Goal: Information Seeking & Learning: Learn about a topic

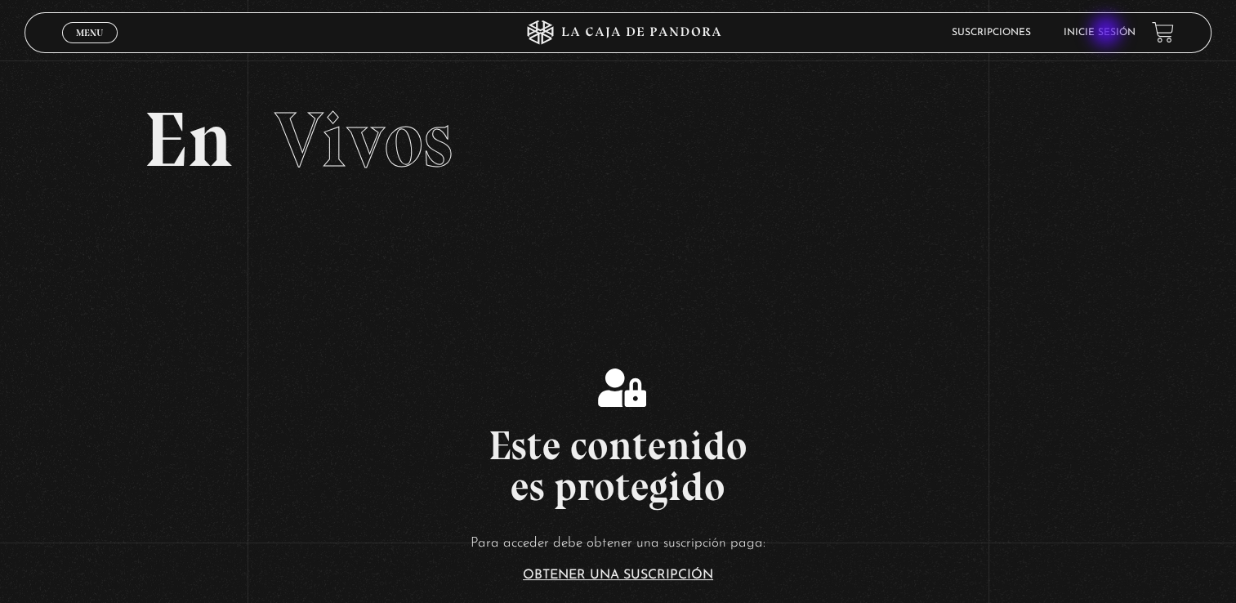
click at [1108, 33] on link "Inicie sesión" at bounding box center [1100, 33] width 72 height 10
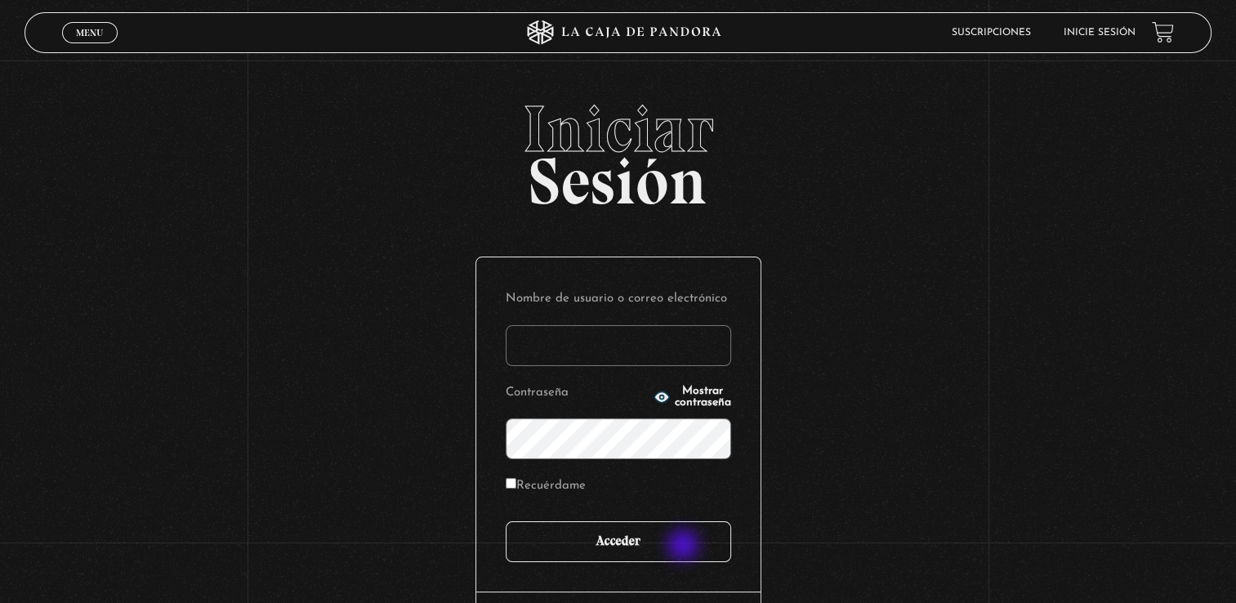
type input "[EMAIL_ADDRESS][DOMAIN_NAME]"
click at [683, 547] on input "Acceder" at bounding box center [619, 541] width 226 height 41
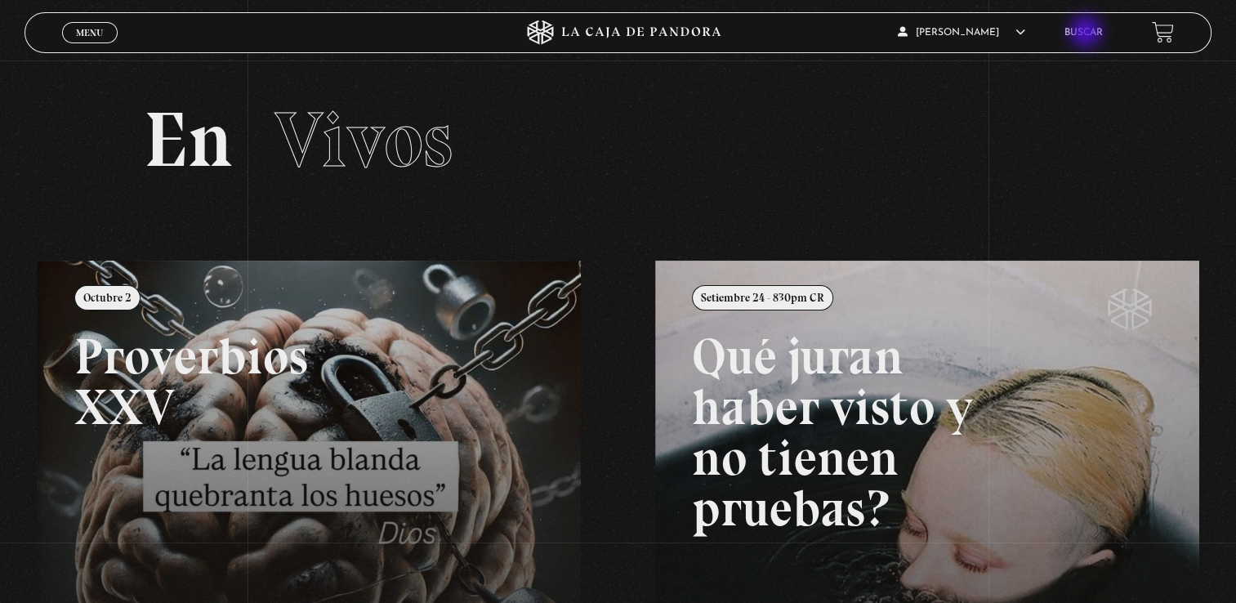
click at [1088, 34] on link "Buscar" at bounding box center [1084, 33] width 38 height 10
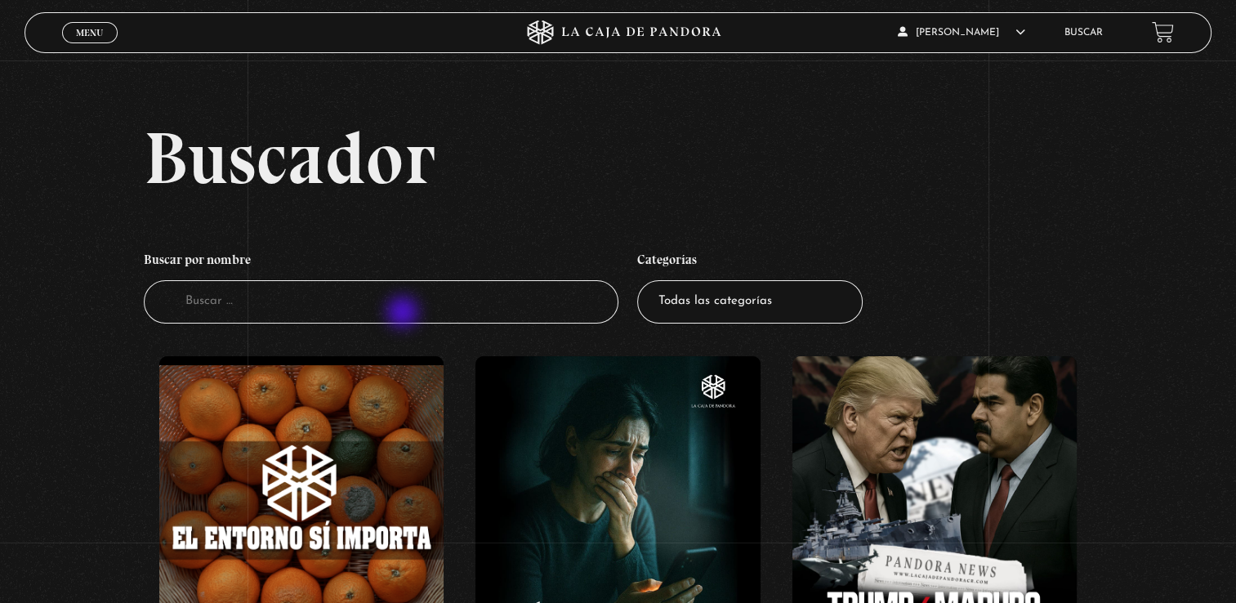
click at [405, 314] on input "Buscador" at bounding box center [381, 301] width 475 height 43
type input "elemental"
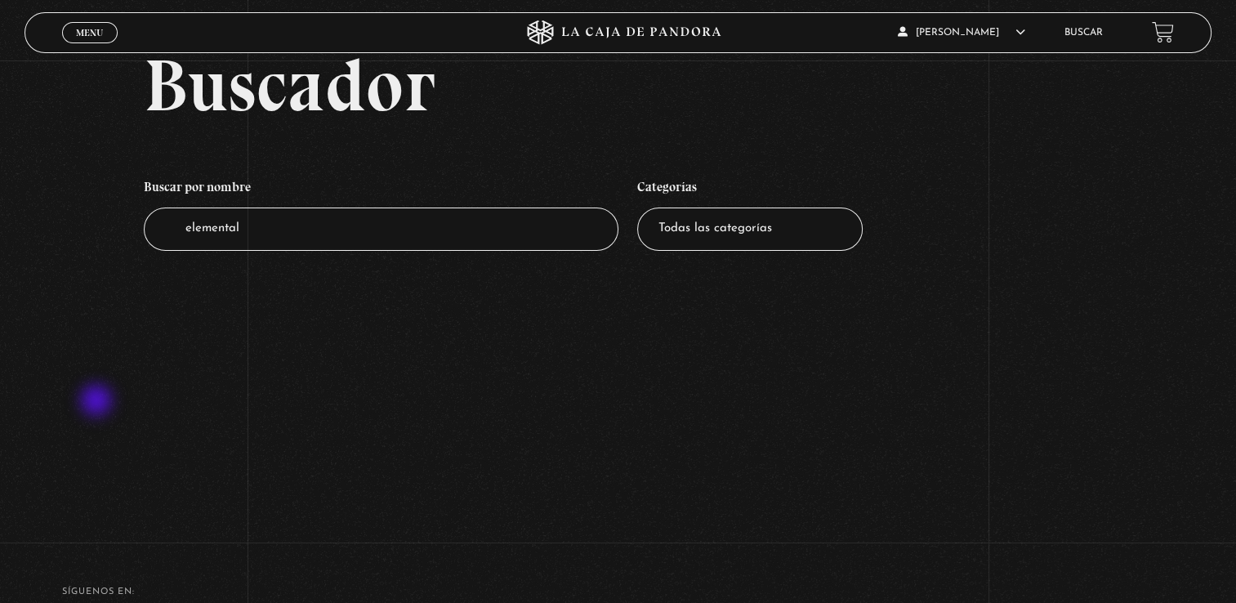
scroll to position [72, 0]
click at [270, 236] on input "elemental" at bounding box center [381, 229] width 475 height 43
type input "e"
type input "seres"
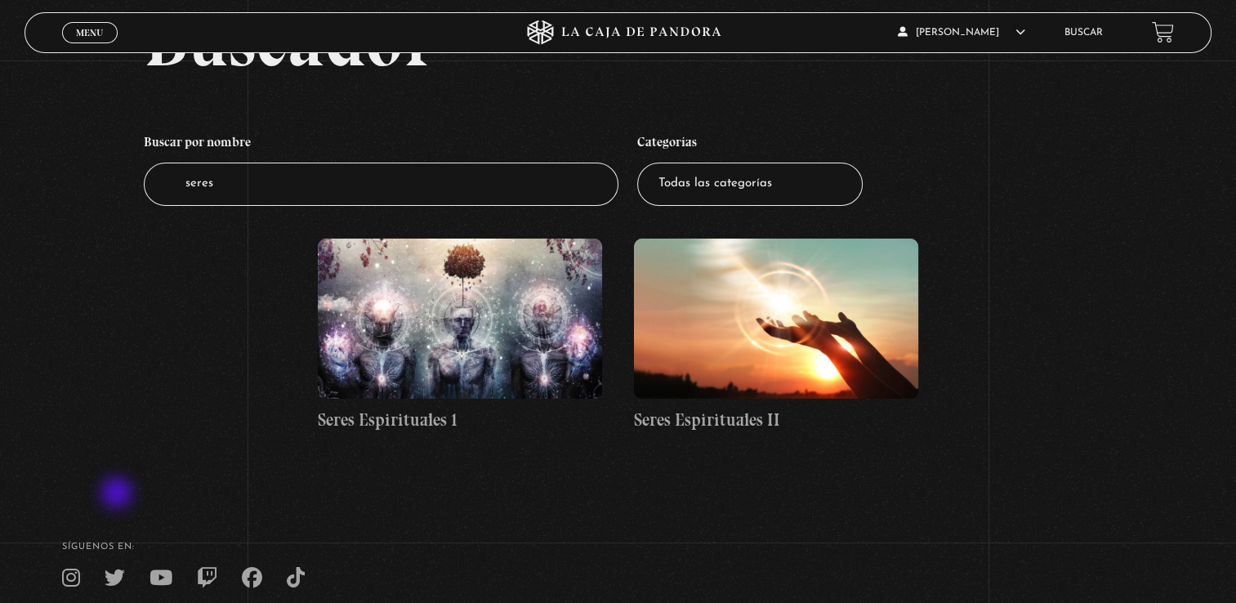
scroll to position [118, 0]
type input "s"
type input "duendes"
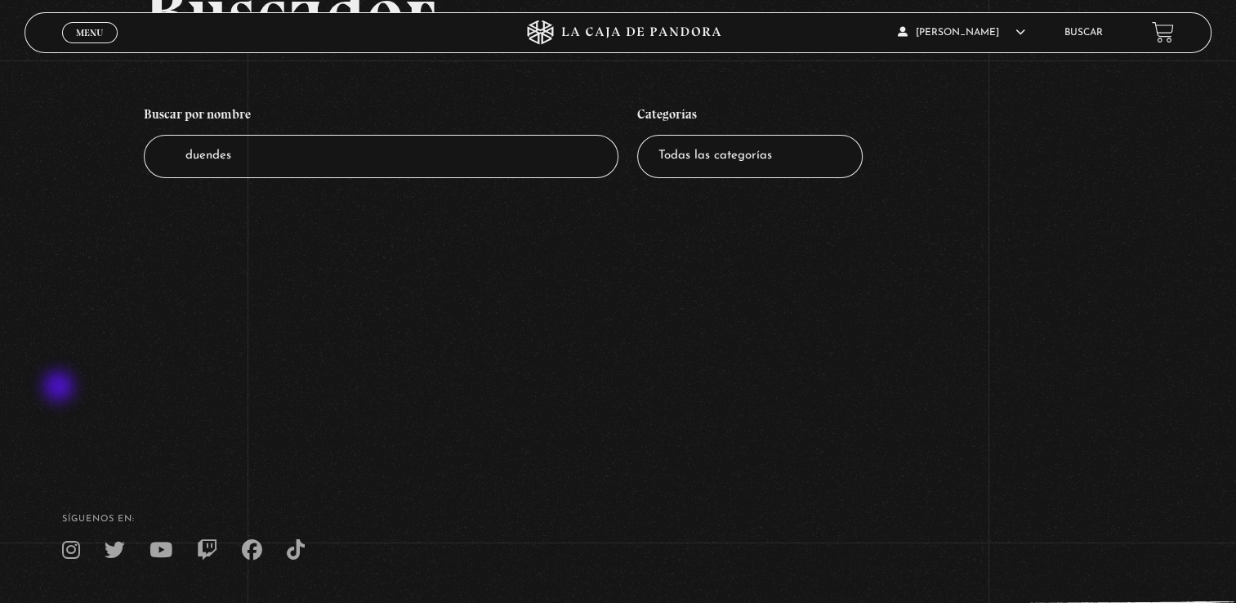
scroll to position [147, 0]
click at [219, 159] on input "duendes" at bounding box center [381, 154] width 475 height 43
type input "element"
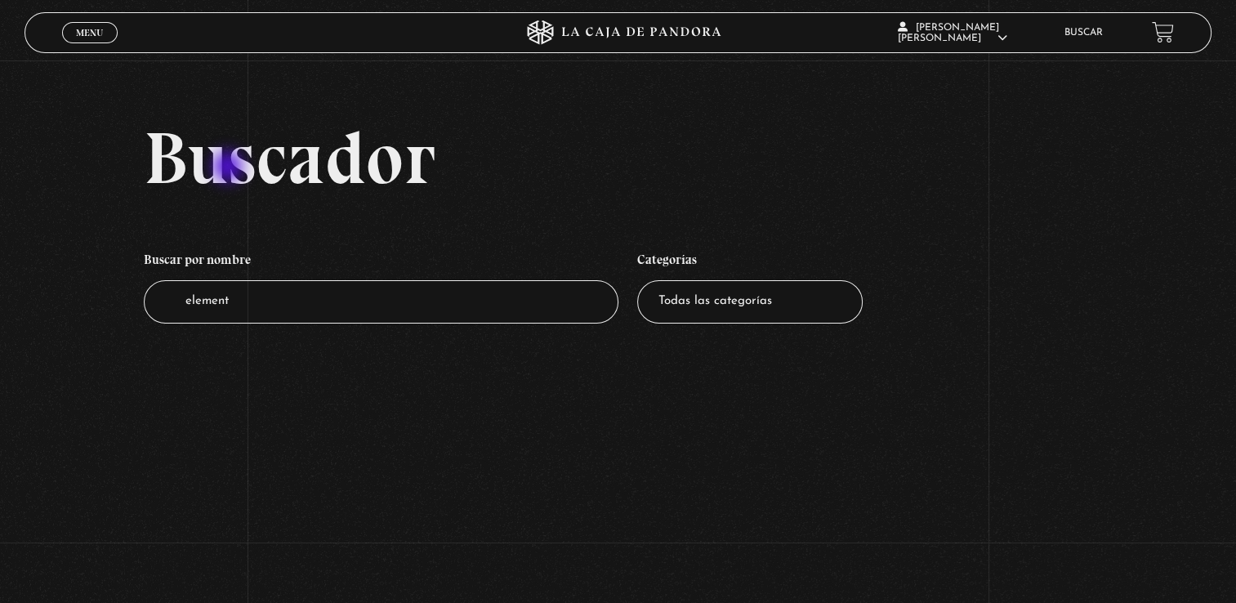
click at [230, 168] on h2 "Buscador" at bounding box center [678, 158] width 1068 height 74
click at [203, 302] on input "element" at bounding box center [381, 301] width 475 height 43
type input "hadas"
drag, startPoint x: 0, startPoint y: 0, endPoint x: 203, endPoint y: 302, distance: 364.0
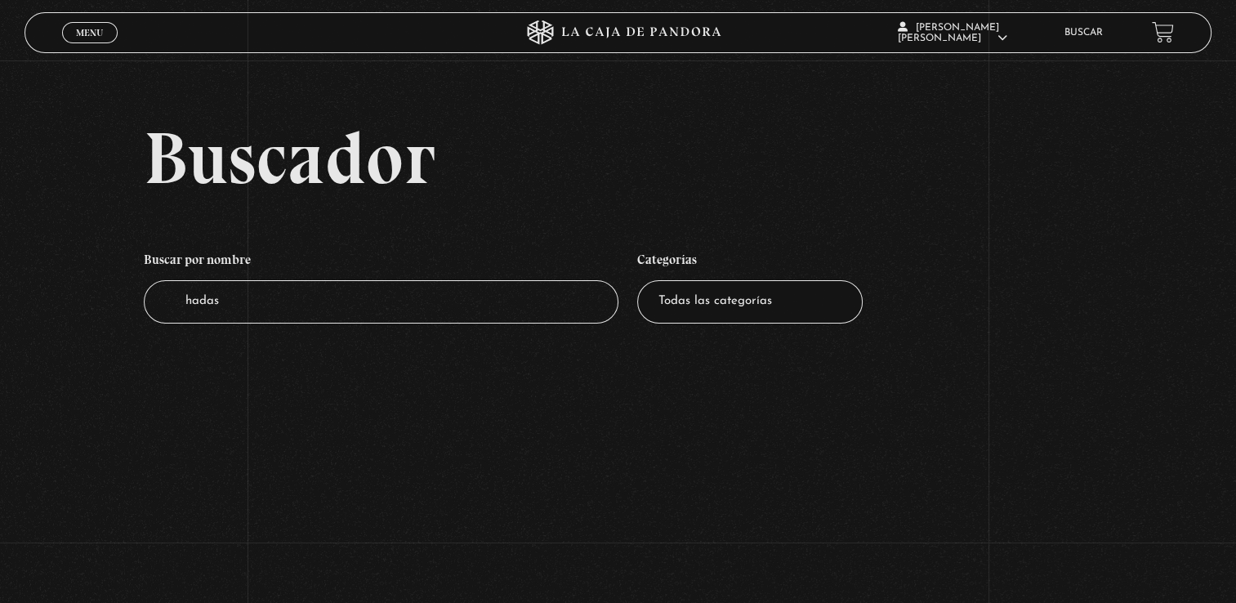
click at [203, 302] on input "hadas" at bounding box center [381, 301] width 475 height 43
type input "bosque"
click at [235, 311] on input "bosque" at bounding box center [381, 301] width 475 height 43
type input "b"
type input "seres"
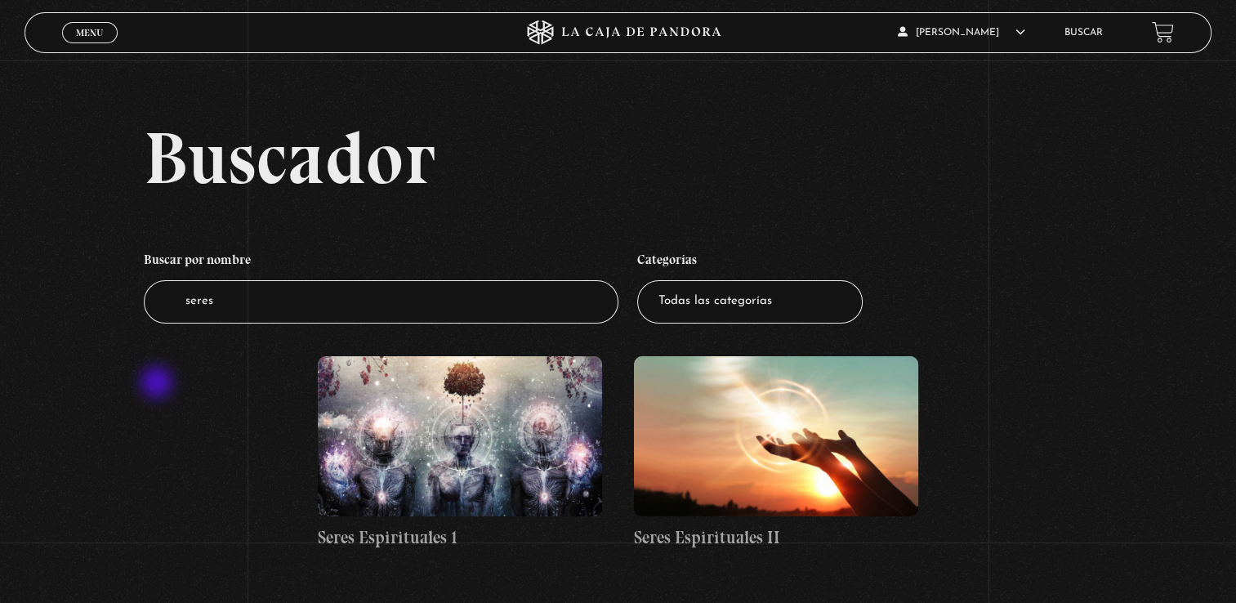
scroll to position [101, 0]
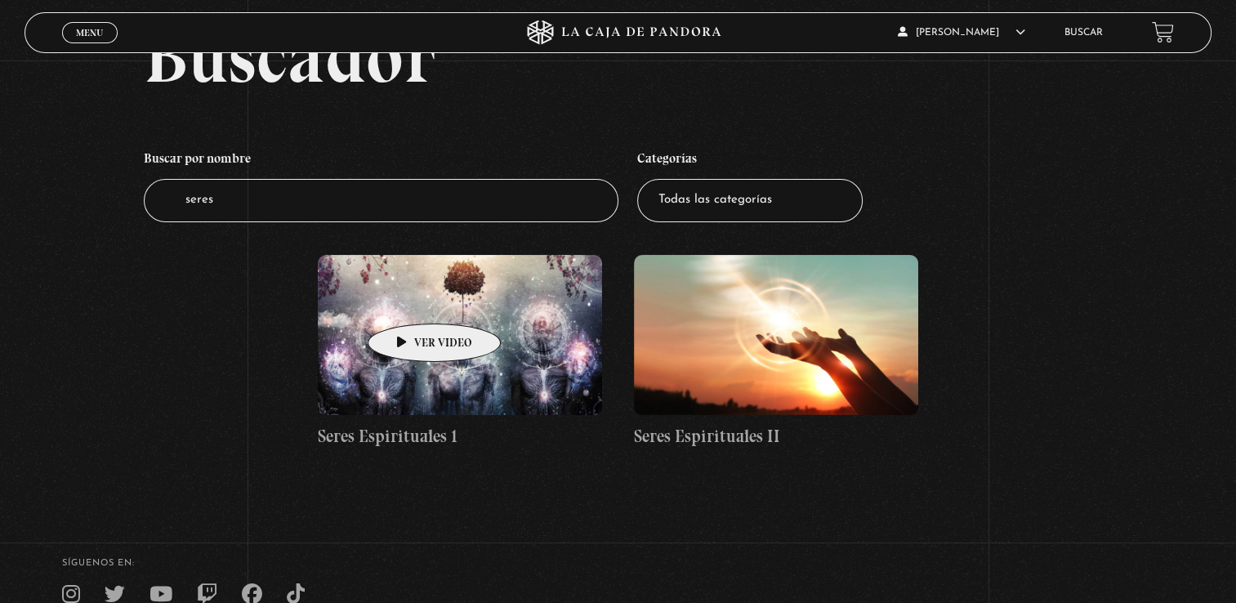
click at [409, 299] on figure at bounding box center [460, 335] width 285 height 160
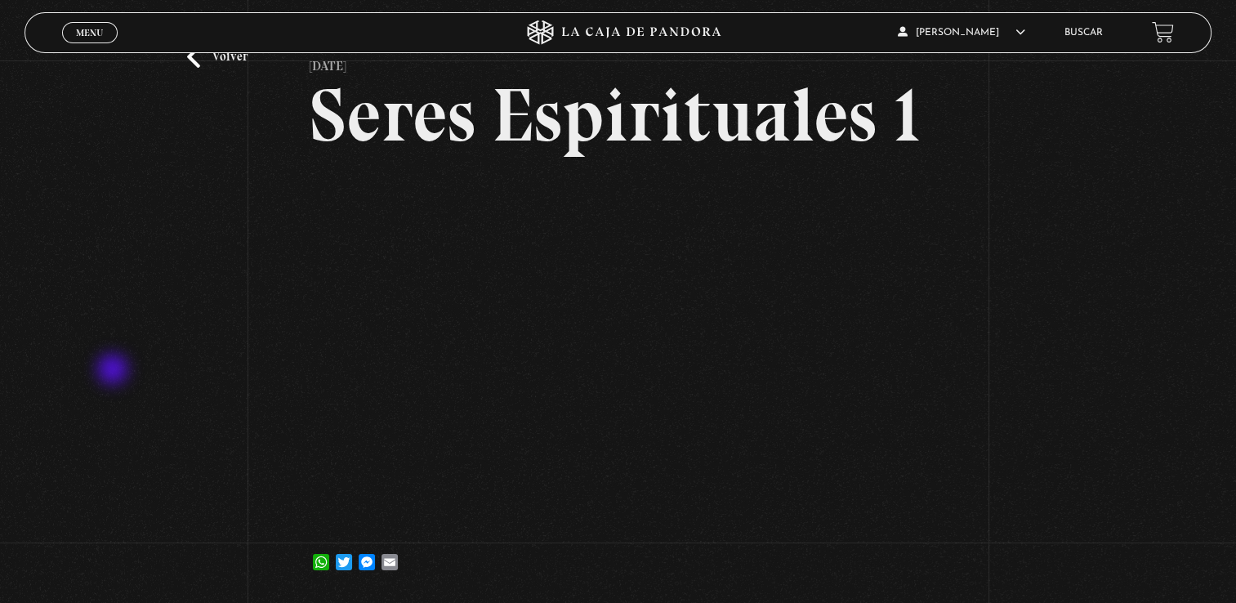
scroll to position [75, 0]
click at [105, 324] on div "Volver [DATE] Seres Espirituales 1 WhatsApp Twitter Messenger Email" at bounding box center [618, 292] width 1236 height 615
click at [108, 33] on link "Menu Cerrar" at bounding box center [90, 32] width 56 height 21
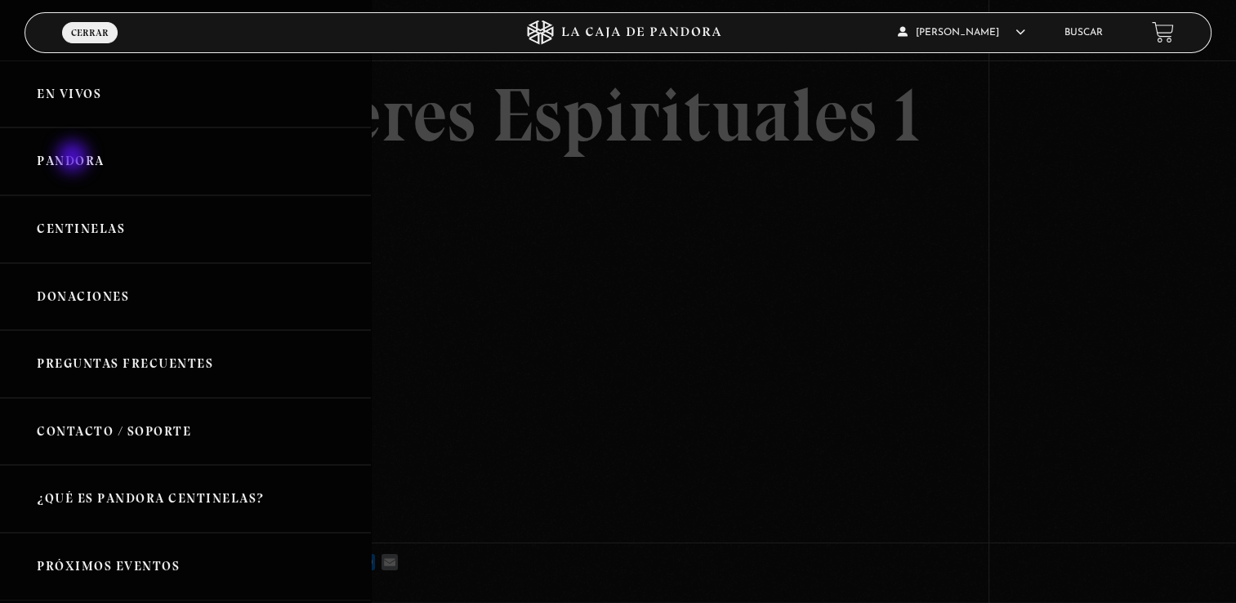
click at [74, 159] on link "Pandora" at bounding box center [185, 161] width 371 height 68
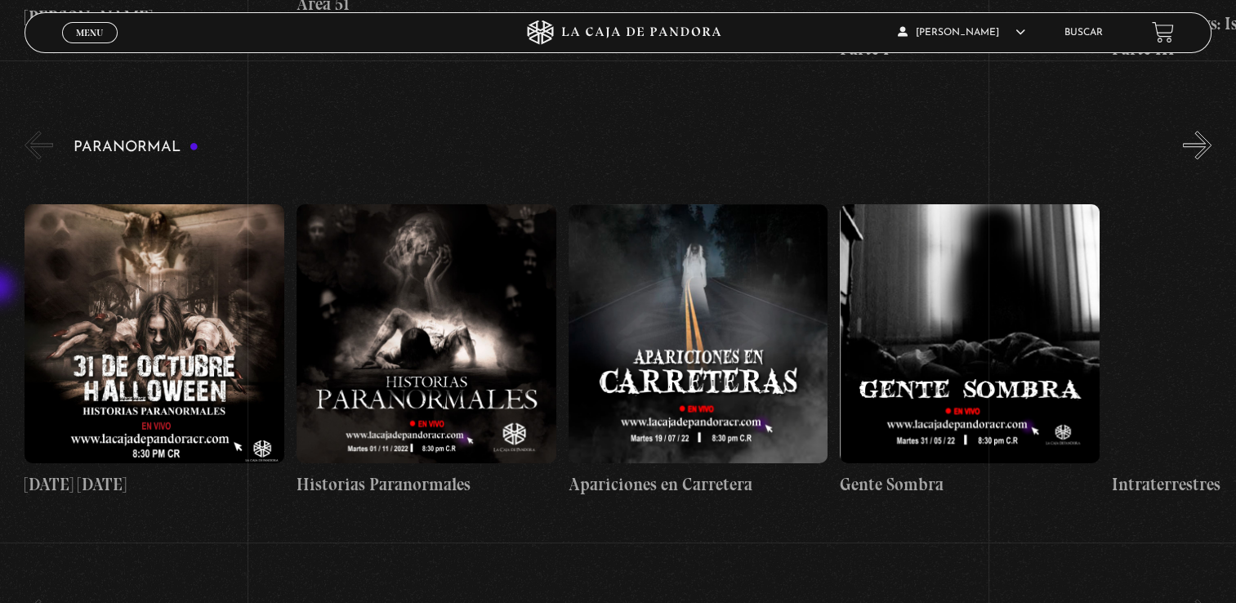
scroll to position [1598, 0]
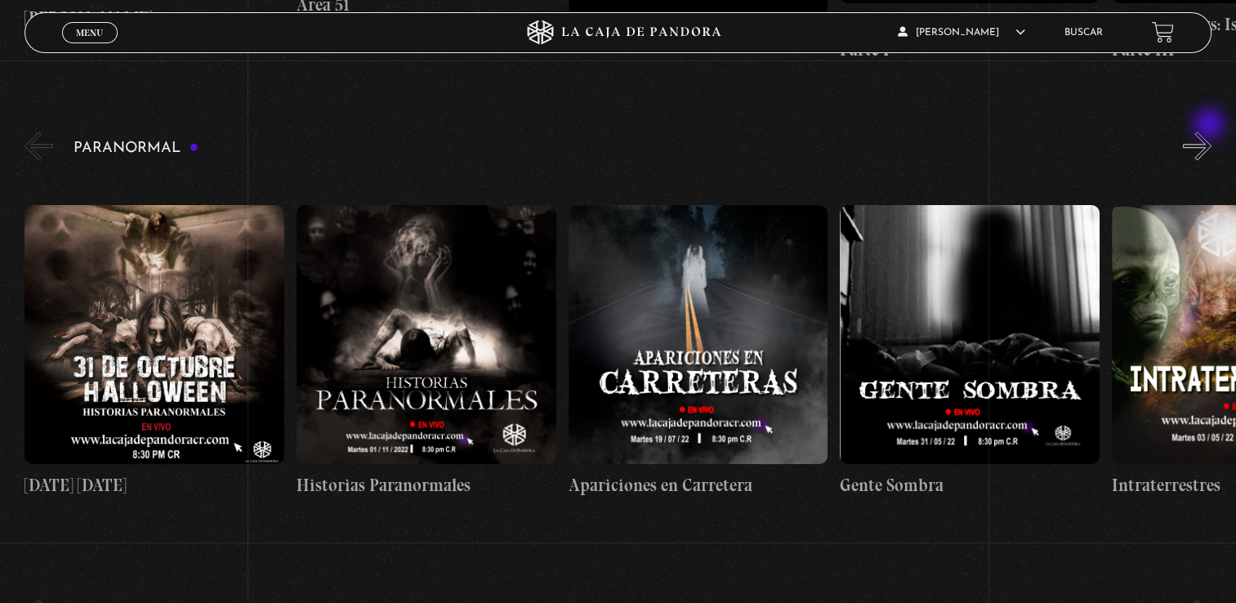
click at [1211, 132] on button "»" at bounding box center [1197, 146] width 29 height 29
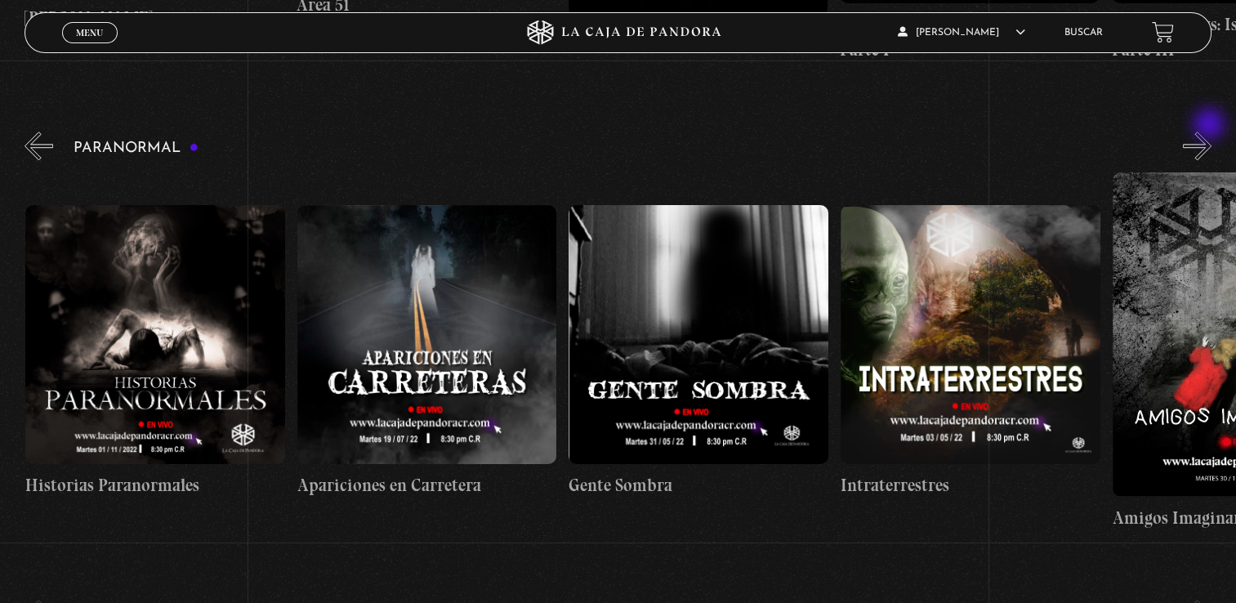
click at [1211, 132] on button "»" at bounding box center [1197, 146] width 29 height 29
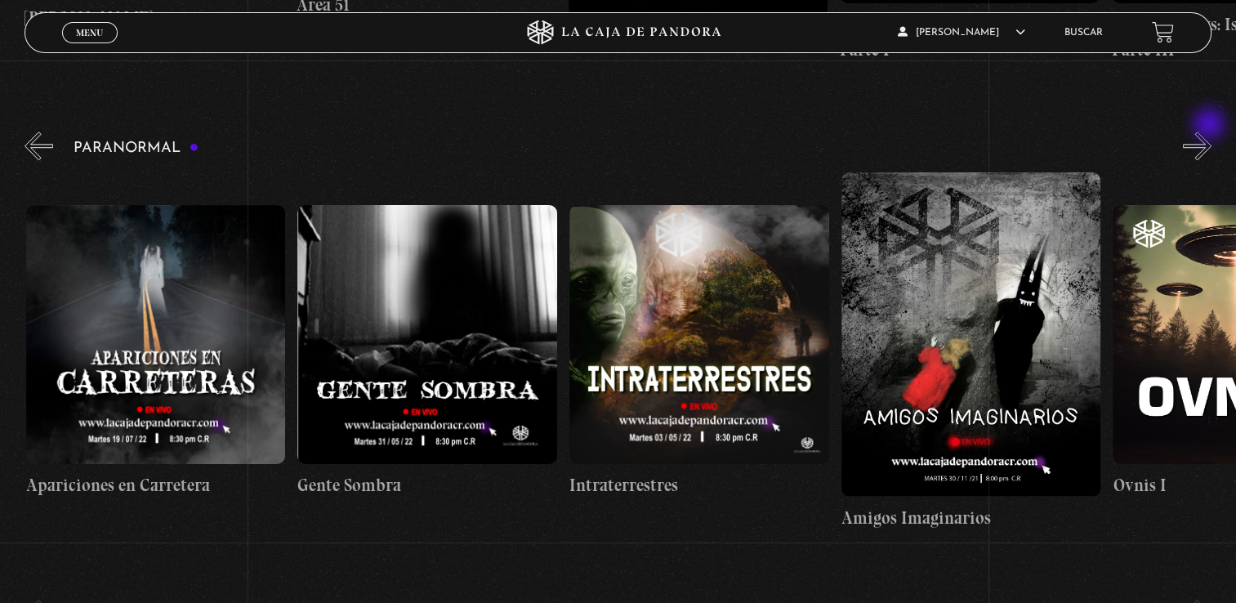
click at [1211, 132] on button "»" at bounding box center [1197, 146] width 29 height 29
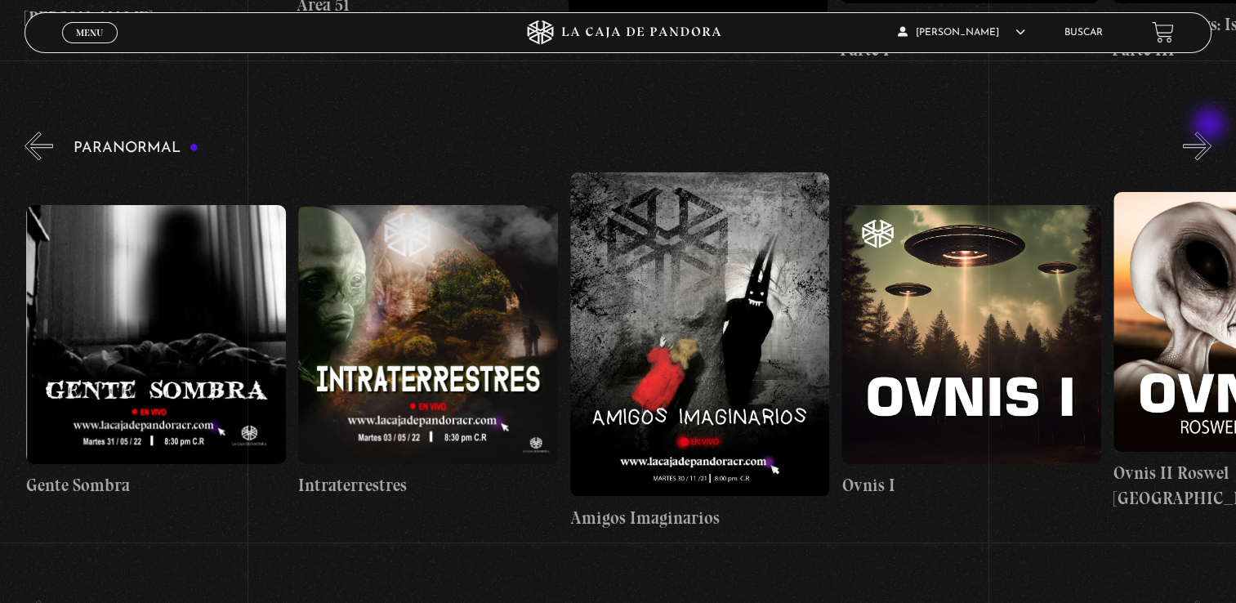
click at [1211, 132] on button "»" at bounding box center [1197, 146] width 29 height 29
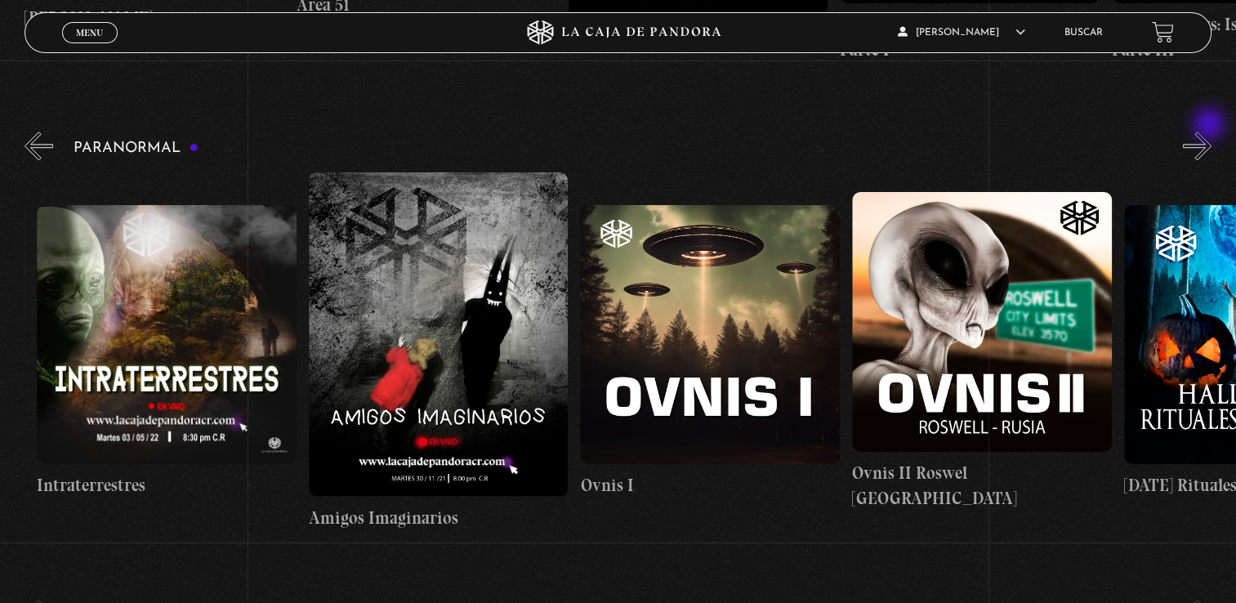
click at [1211, 132] on button "»" at bounding box center [1197, 146] width 29 height 29
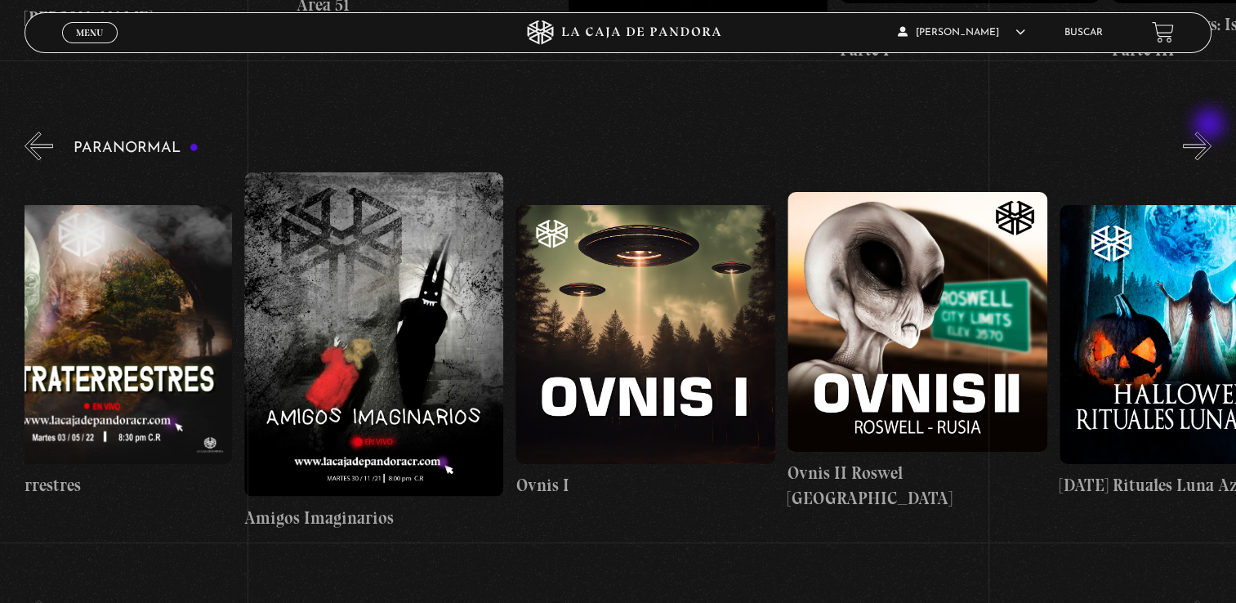
click at [1211, 132] on button "»" at bounding box center [1197, 146] width 29 height 29
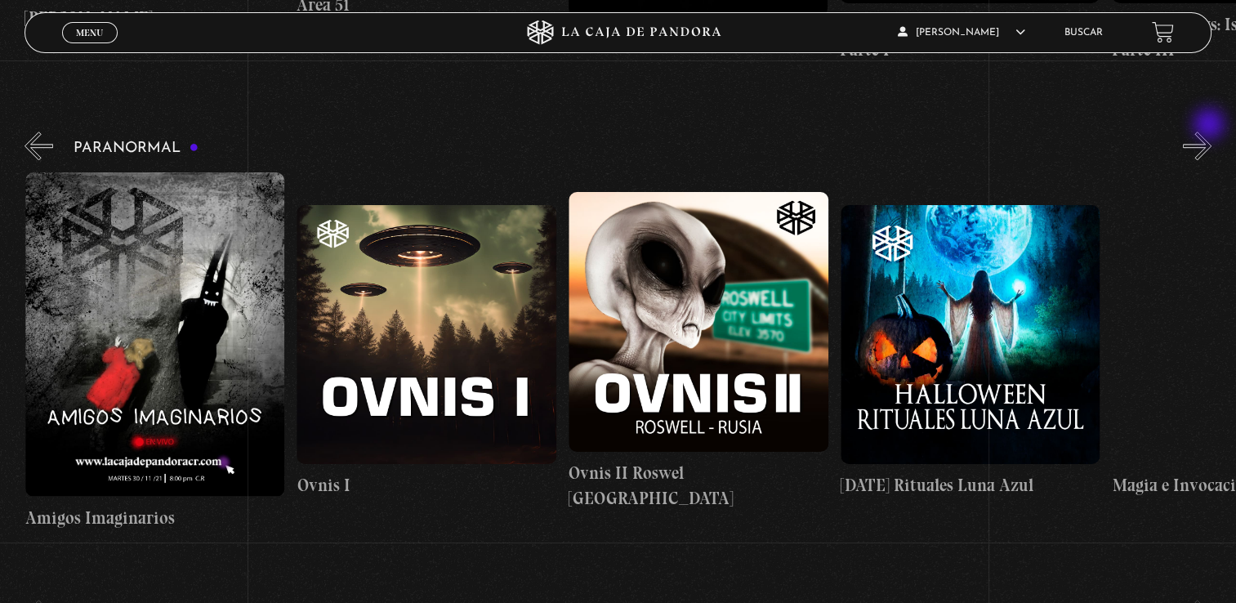
click at [1211, 132] on button "»" at bounding box center [1197, 146] width 29 height 29
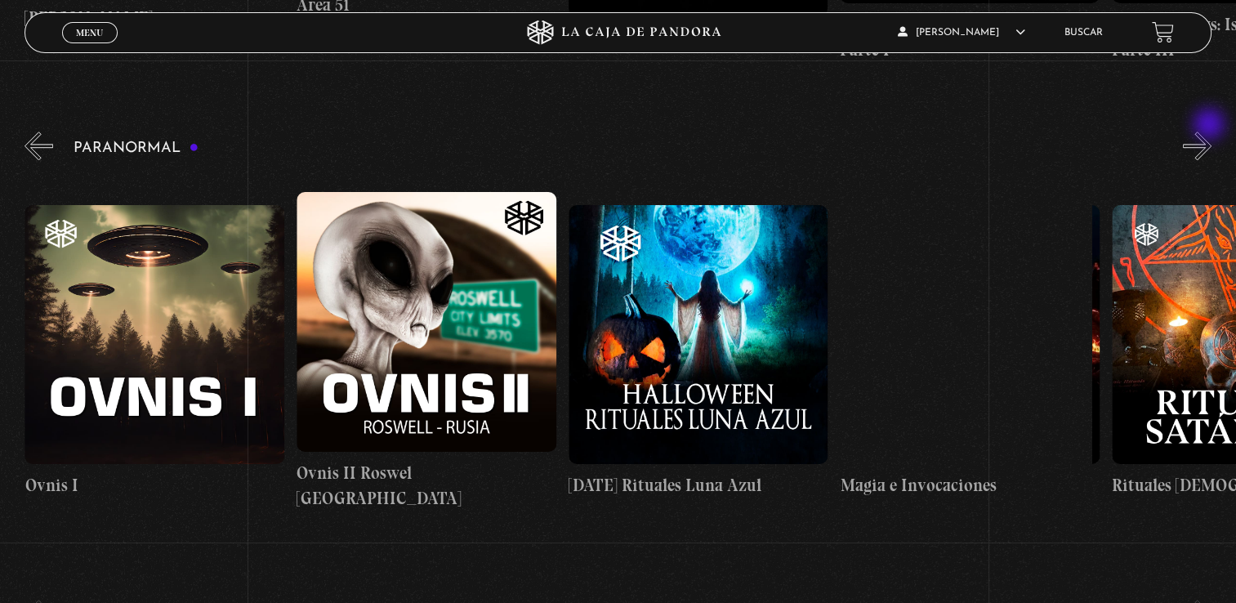
click at [1211, 132] on button "»" at bounding box center [1197, 146] width 29 height 29
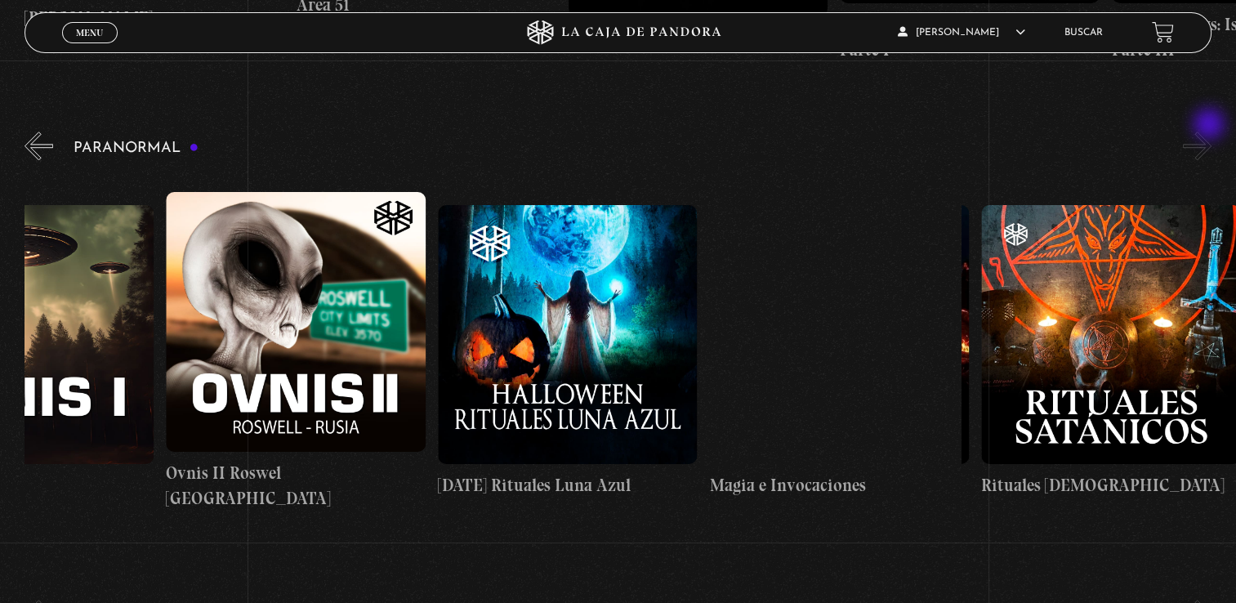
scroll to position [0, 1766]
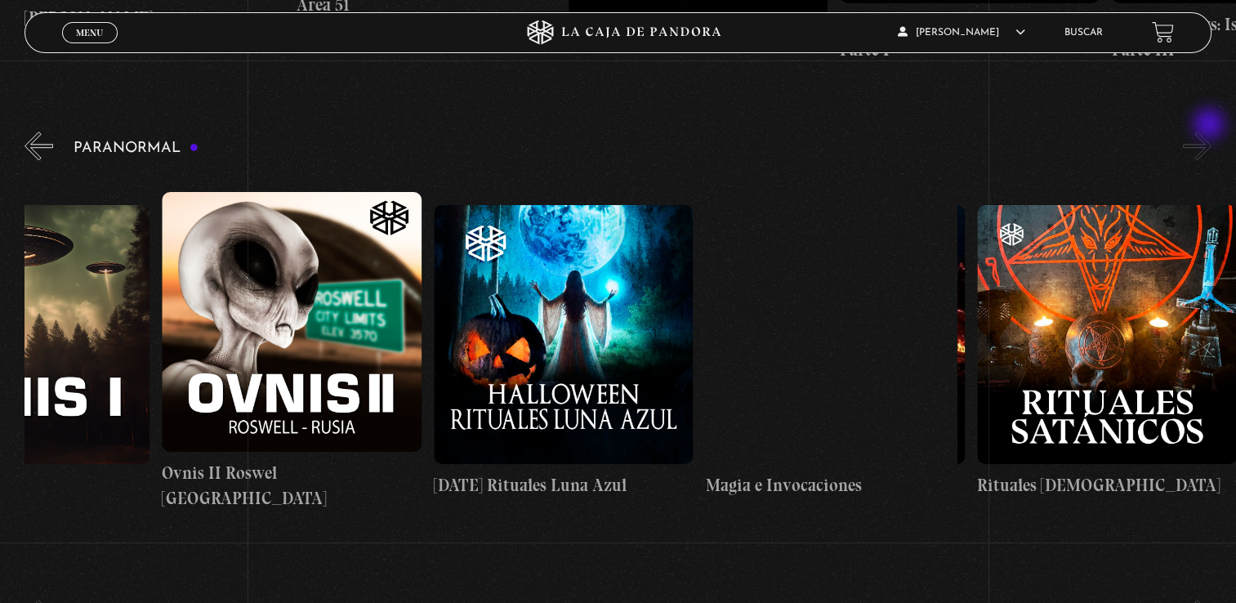
click at [1211, 132] on button "»" at bounding box center [1197, 146] width 29 height 29
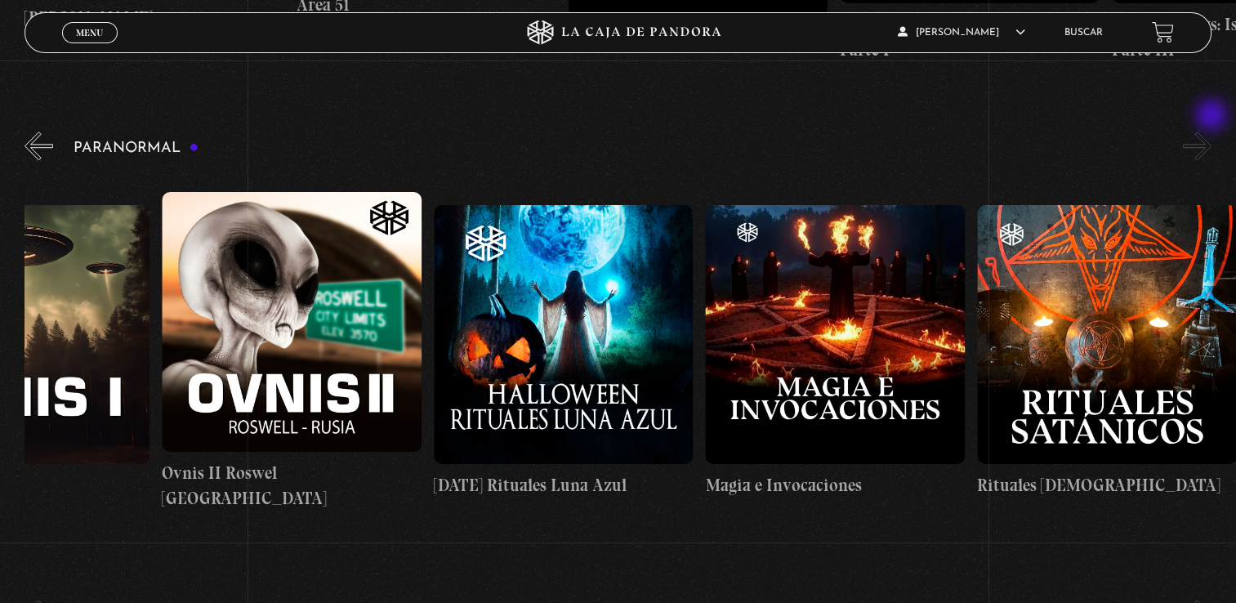
drag, startPoint x: 1211, startPoint y: 126, endPoint x: 1214, endPoint y: 117, distance: 9.3
click at [1212, 132] on button "»" at bounding box center [1197, 146] width 29 height 29
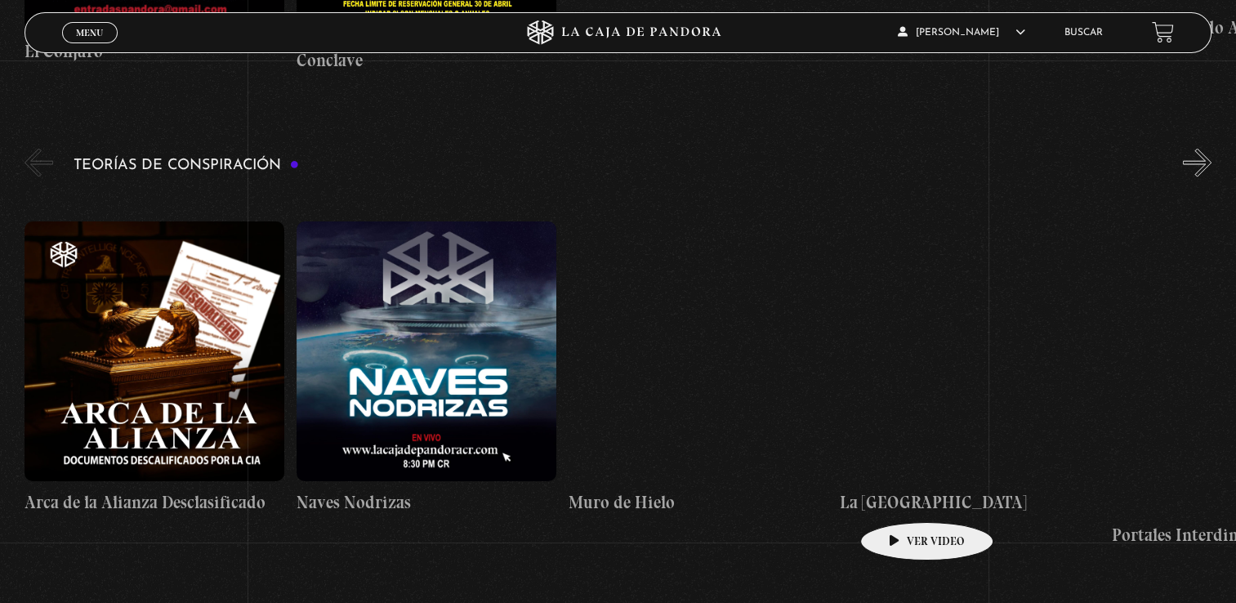
scroll to position [3477, 0]
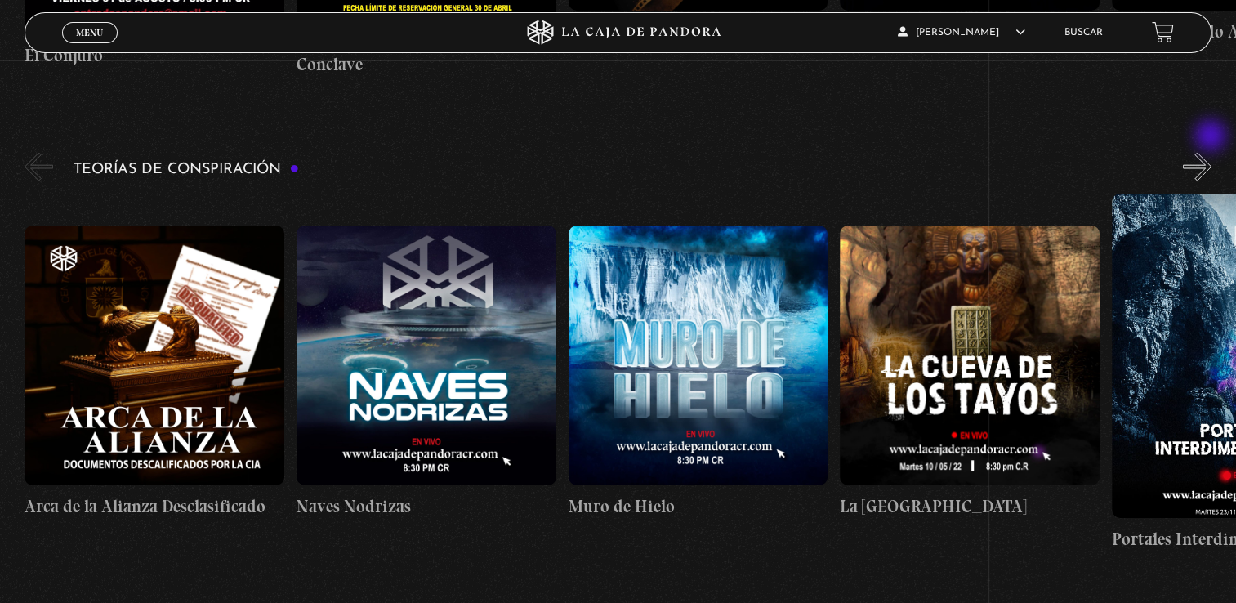
click at [1212, 153] on button "»" at bounding box center [1197, 167] width 29 height 29
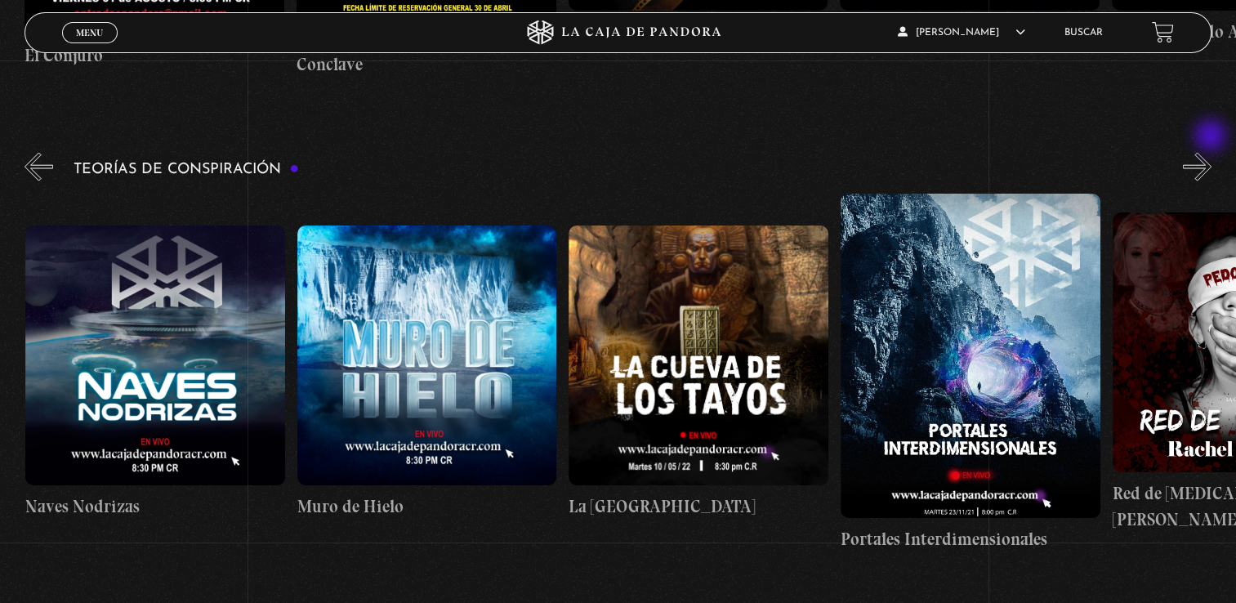
click at [1212, 153] on button "»" at bounding box center [1197, 167] width 29 height 29
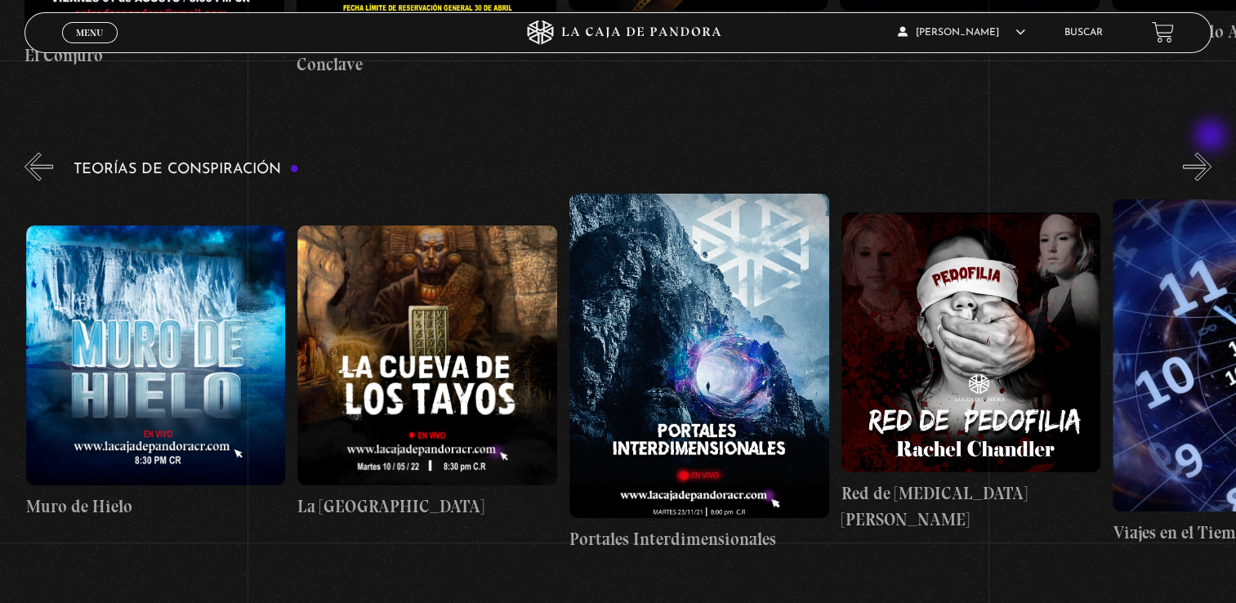
click at [1212, 153] on button "»" at bounding box center [1197, 167] width 29 height 29
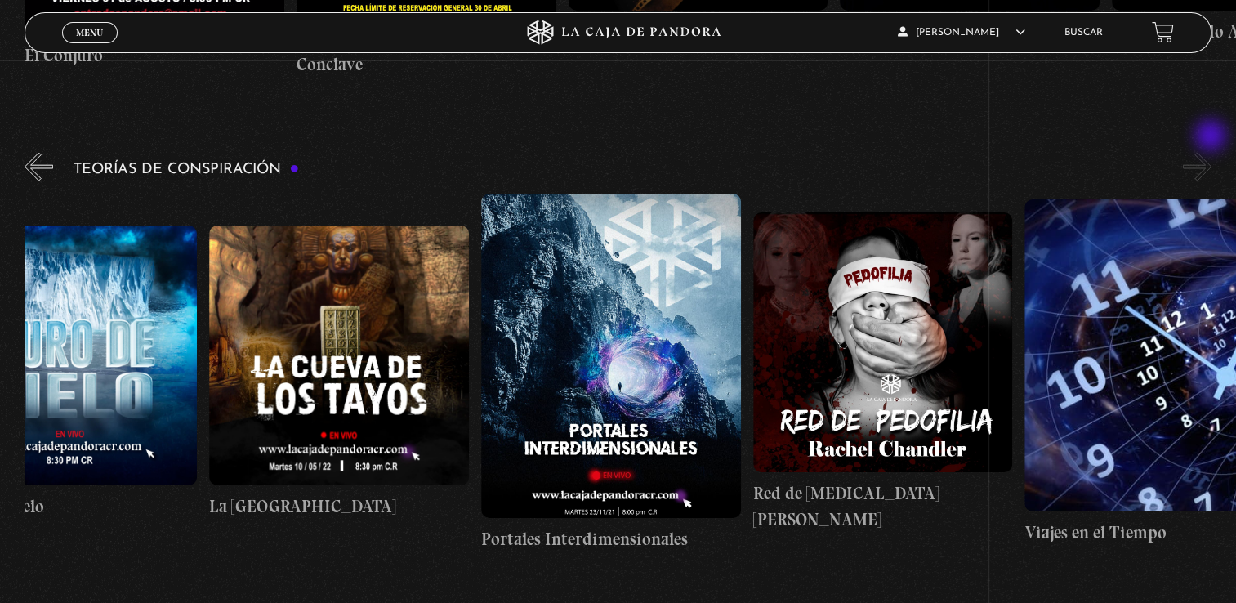
scroll to position [0, 679]
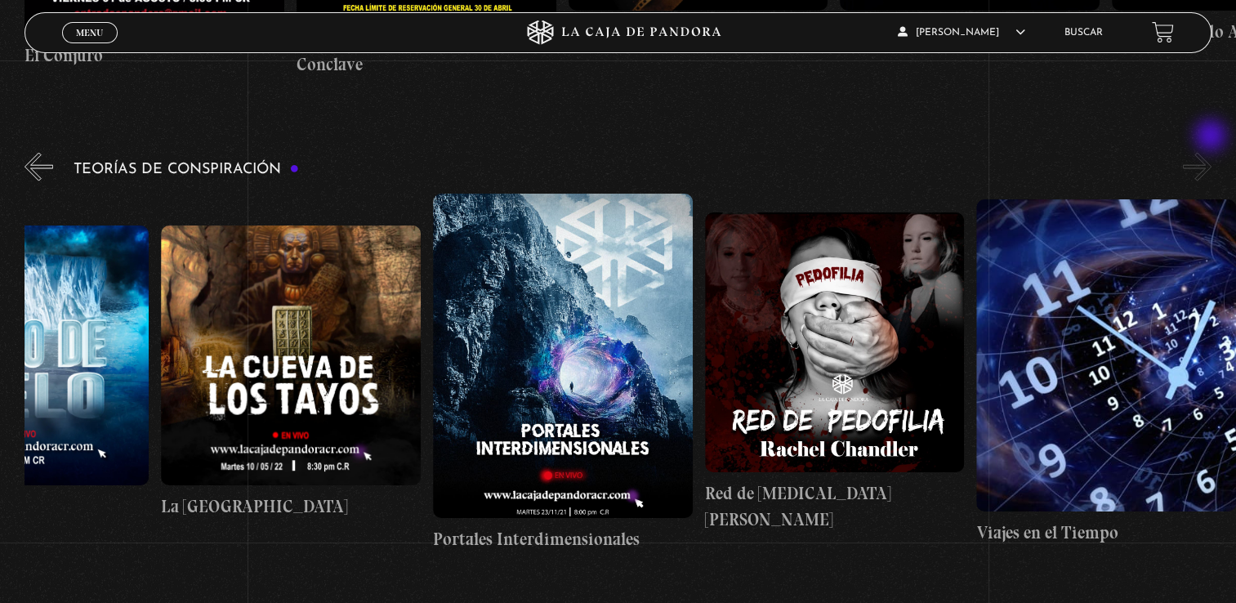
click at [1212, 153] on button "»" at bounding box center [1197, 167] width 29 height 29
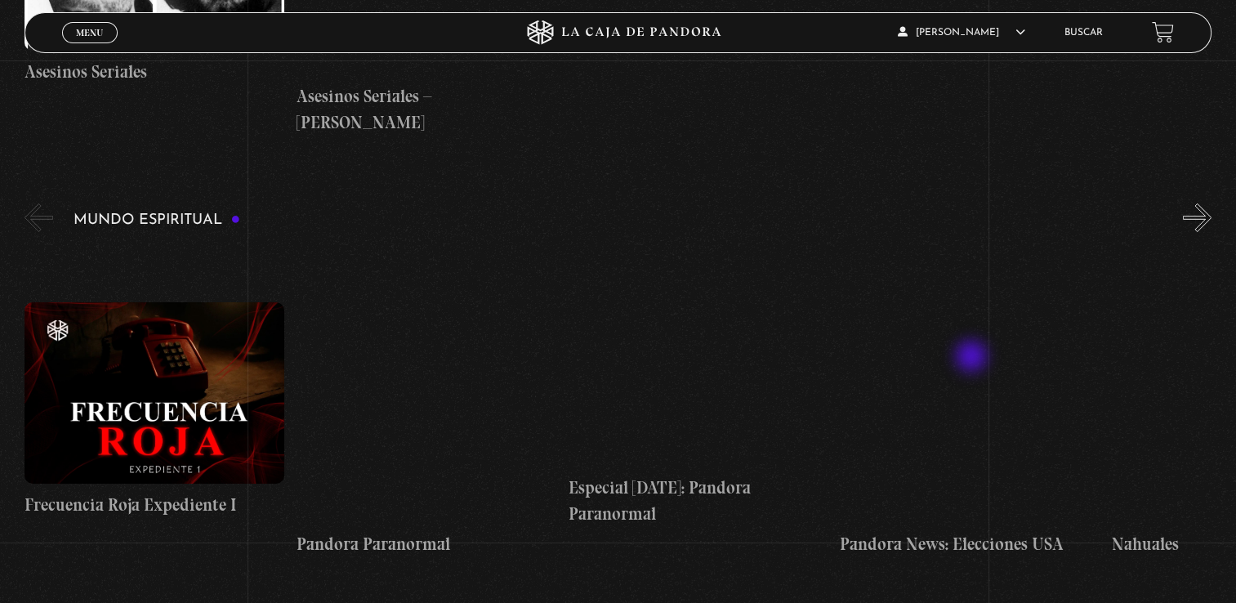
scroll to position [5710, 0]
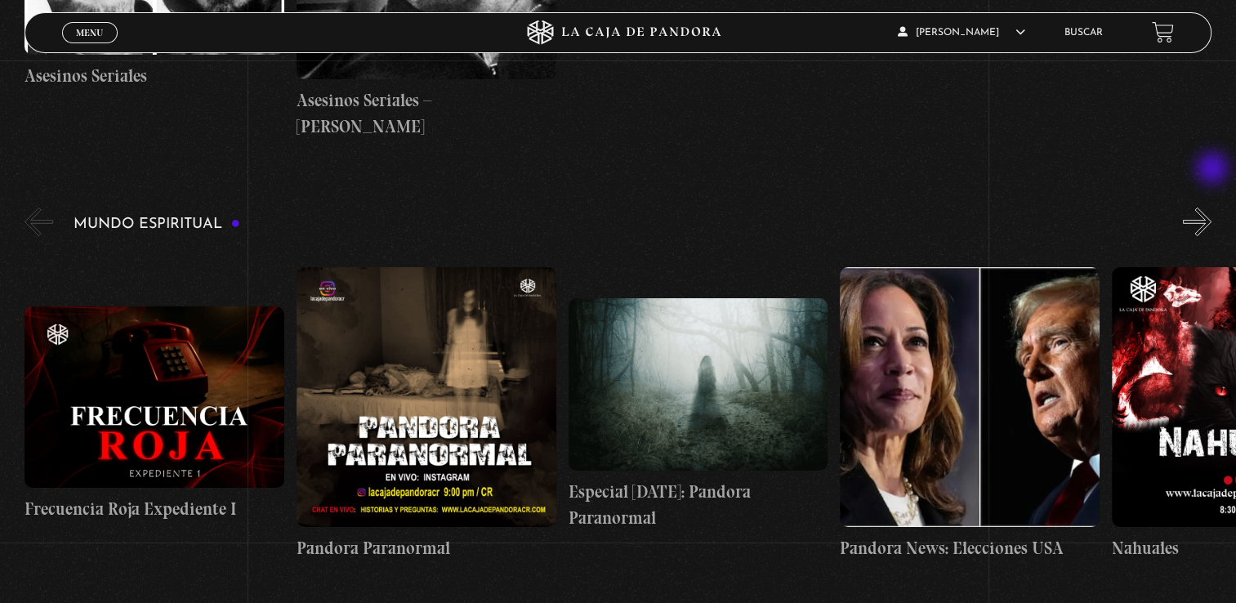
click at [1212, 208] on button "»" at bounding box center [1197, 222] width 29 height 29
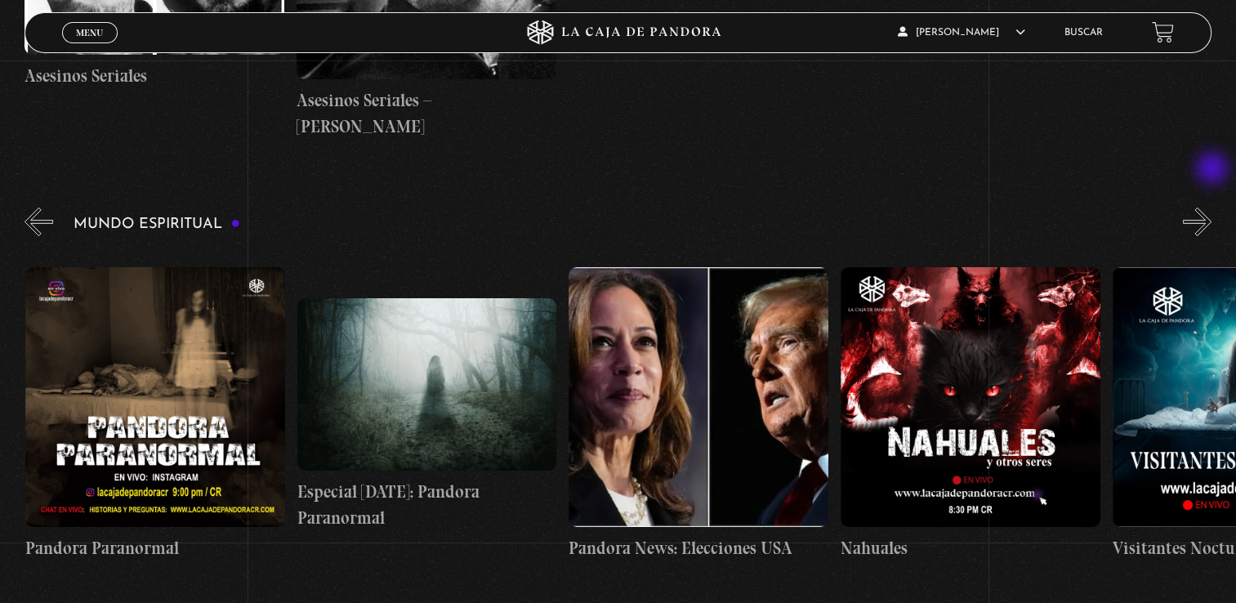
click at [1212, 208] on button "»" at bounding box center [1197, 222] width 29 height 29
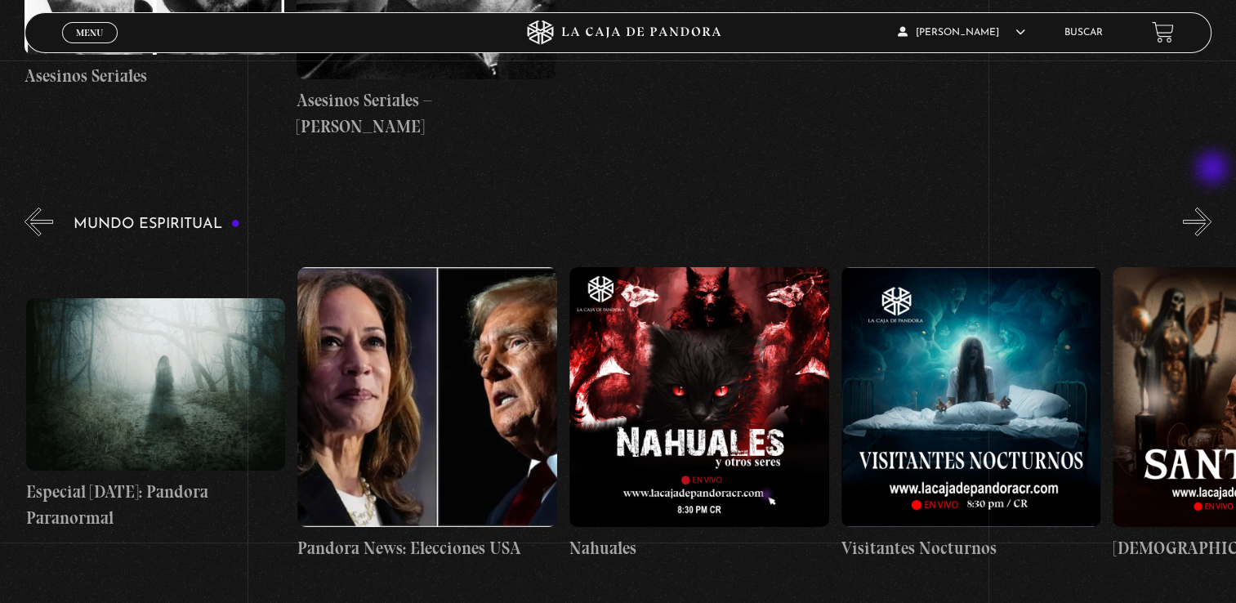
click at [1212, 208] on button "»" at bounding box center [1197, 222] width 29 height 29
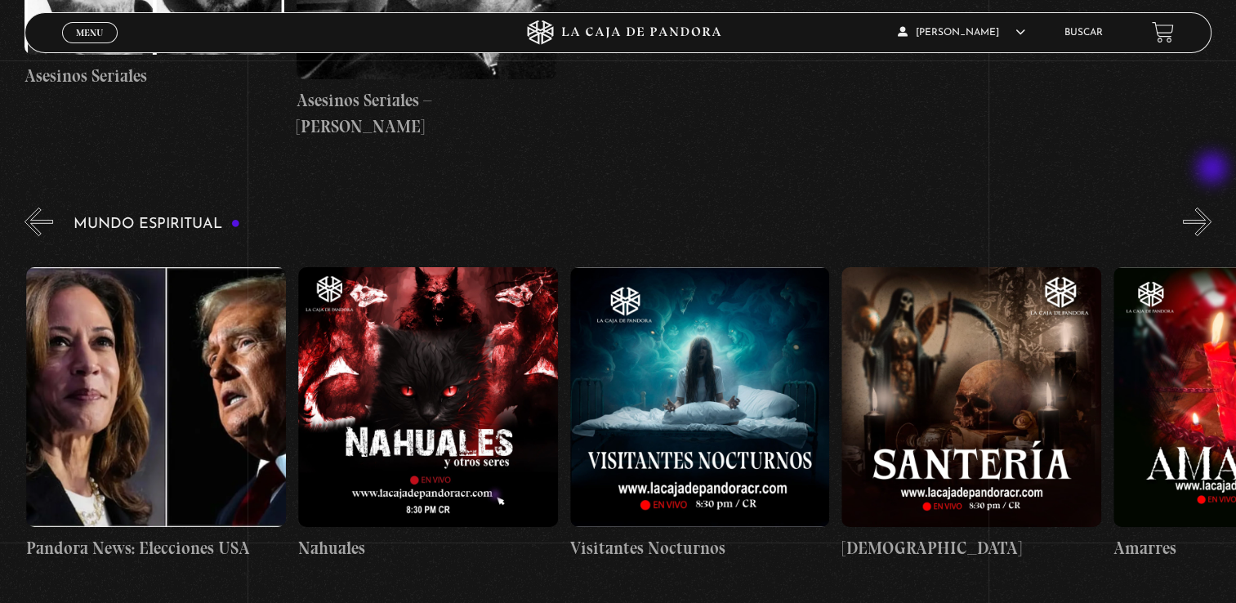
click at [1212, 208] on button "»" at bounding box center [1197, 222] width 29 height 29
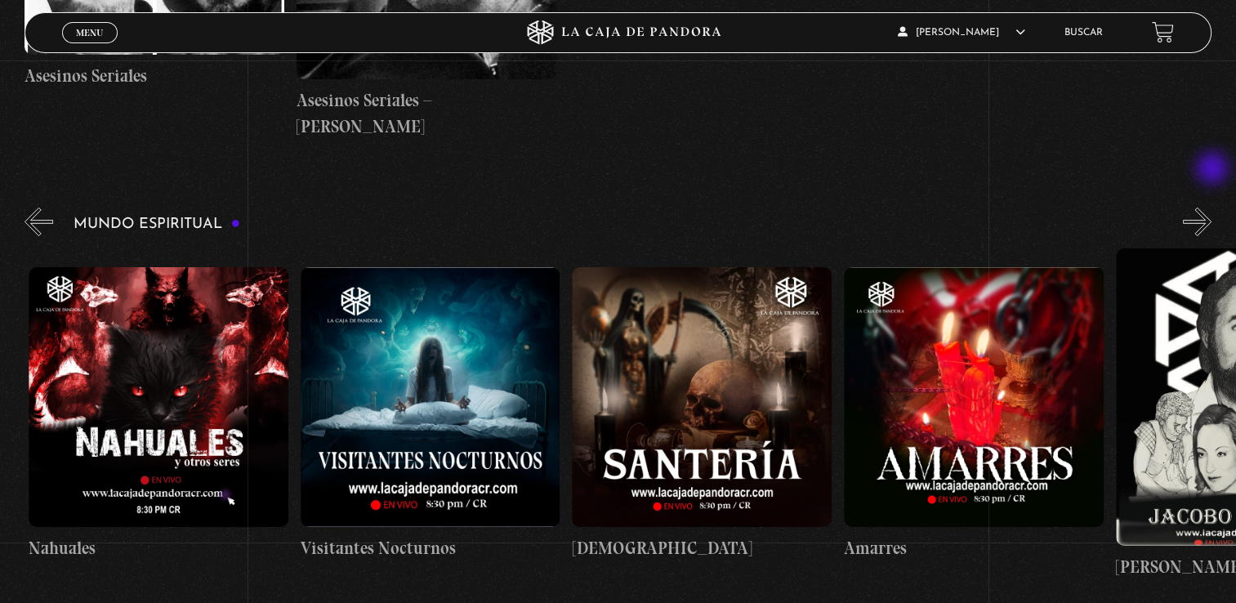
click at [1212, 208] on button "»" at bounding box center [1197, 222] width 29 height 29
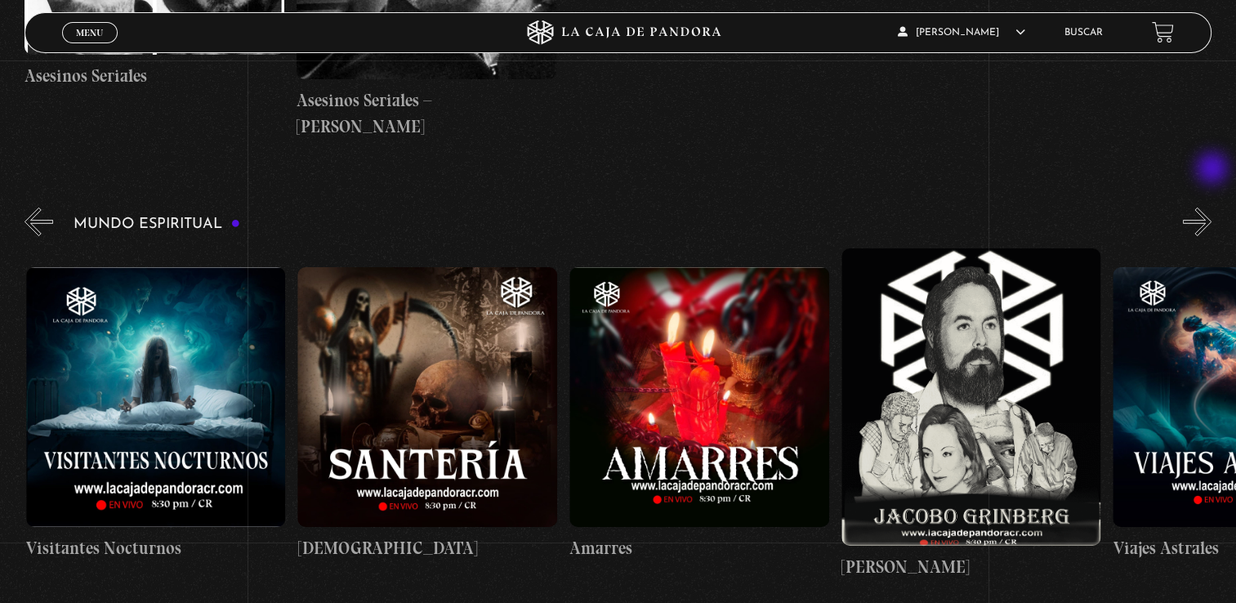
click at [1212, 208] on button "»" at bounding box center [1197, 222] width 29 height 29
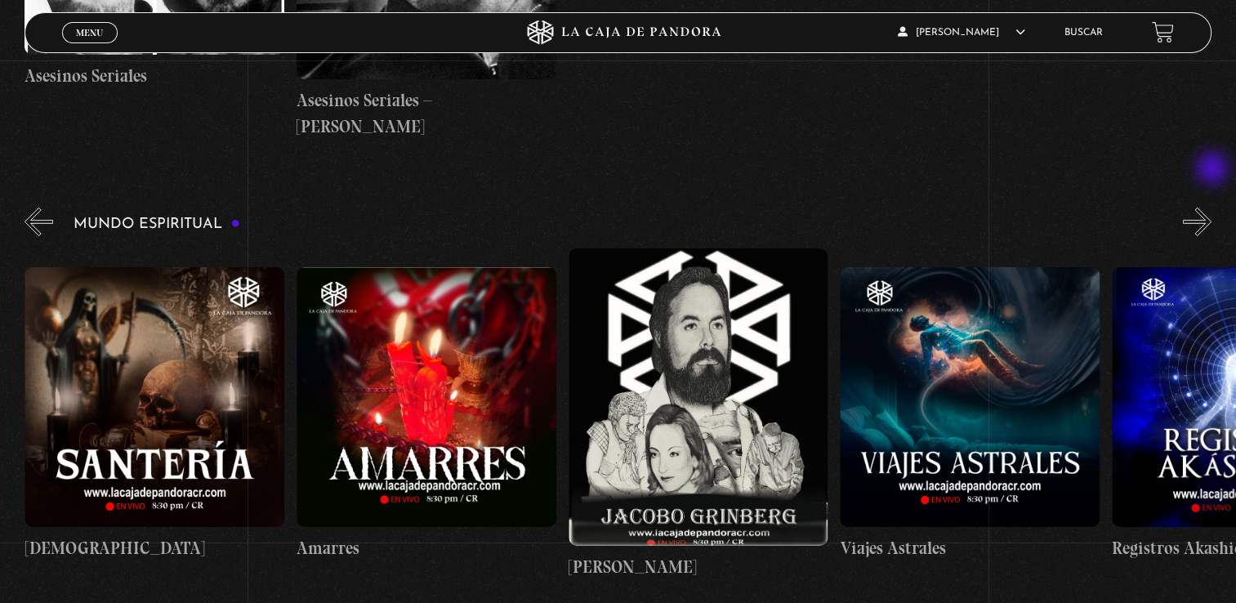
click at [1212, 208] on button "»" at bounding box center [1197, 222] width 29 height 29
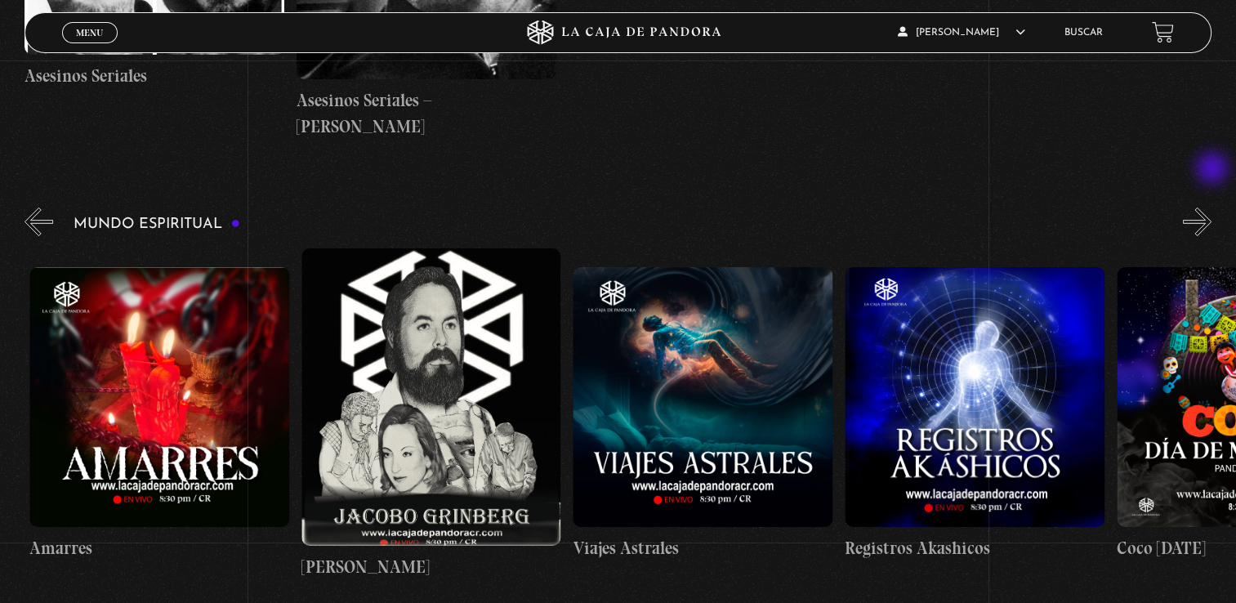
click at [1212, 208] on button "»" at bounding box center [1197, 222] width 29 height 29
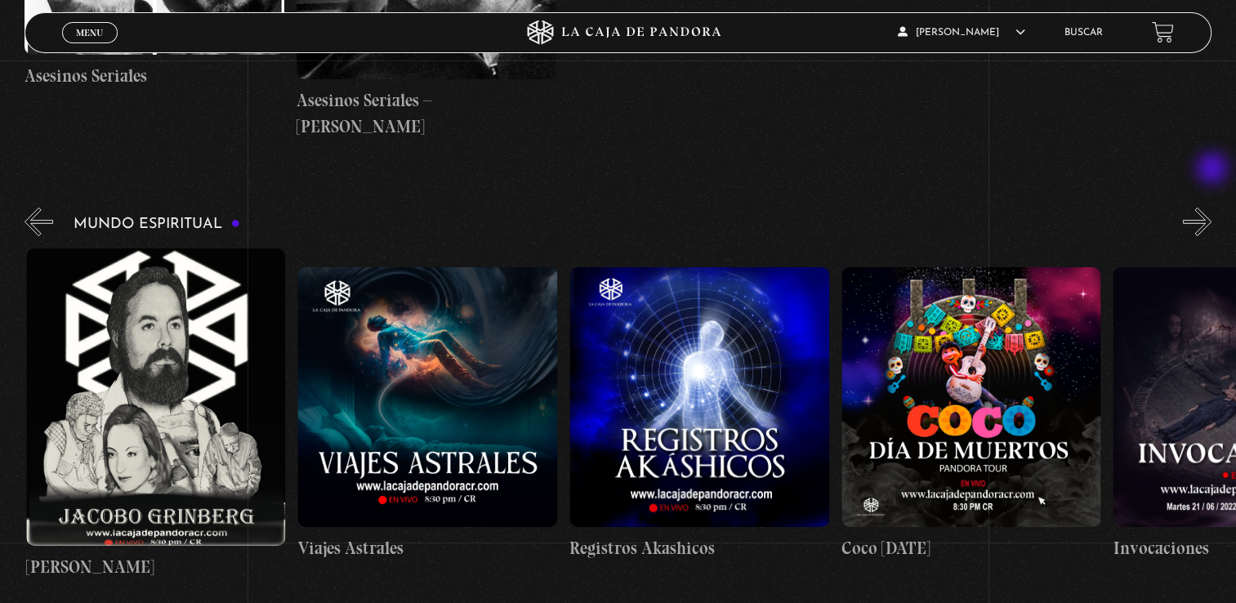
click at [1212, 208] on button "»" at bounding box center [1197, 222] width 29 height 29
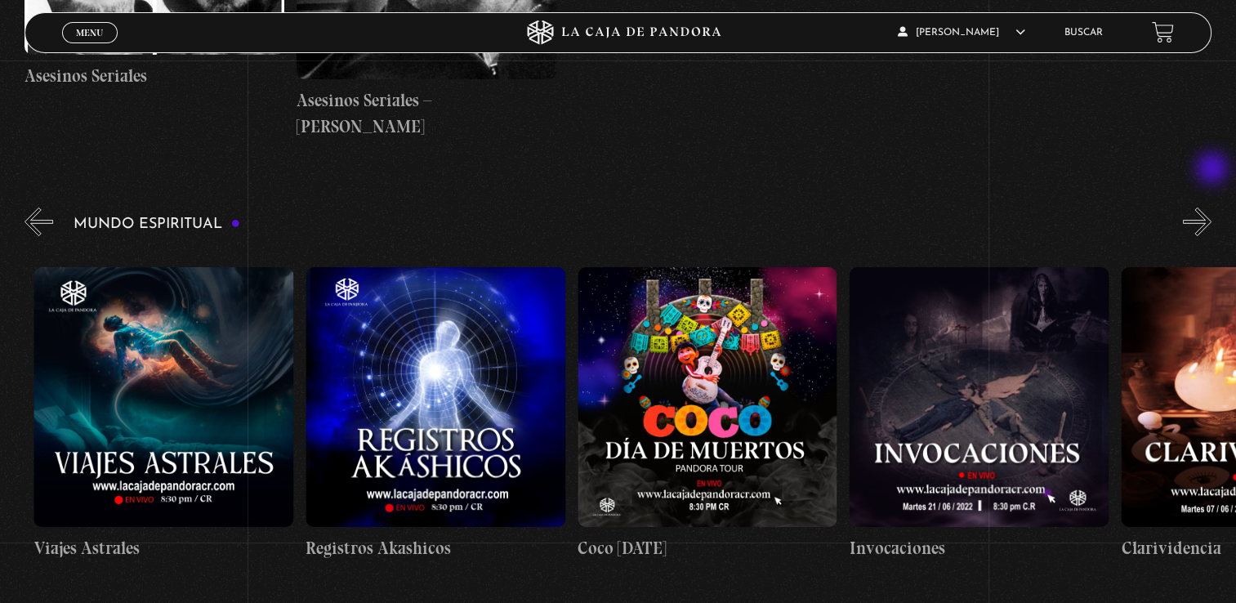
click at [1212, 208] on button "»" at bounding box center [1197, 222] width 29 height 29
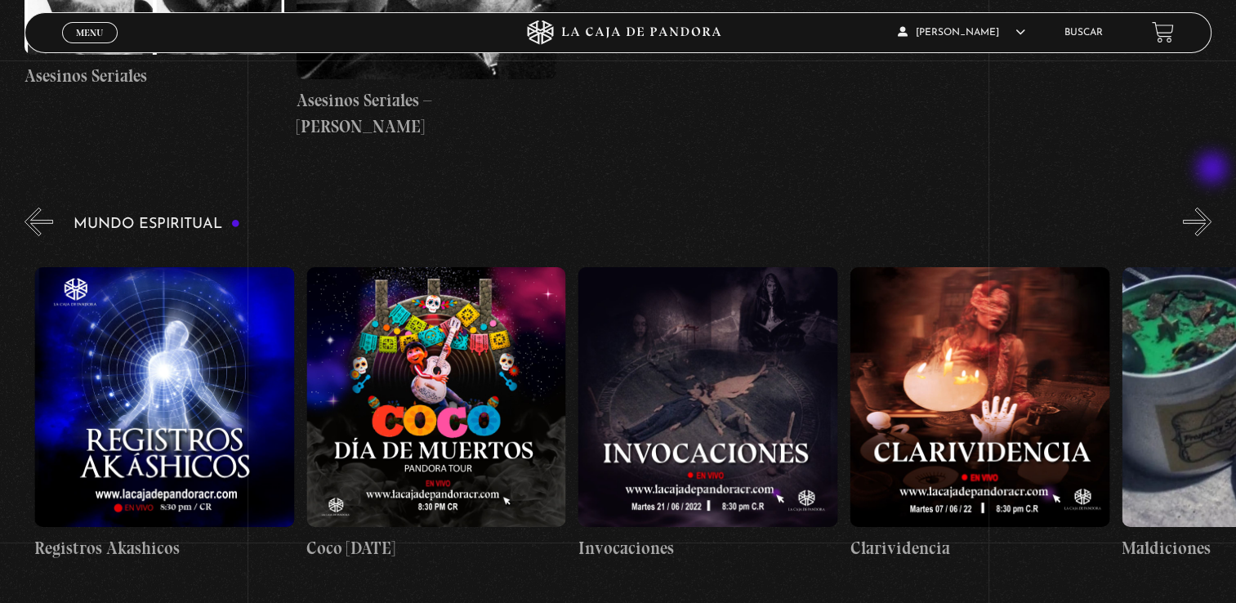
click at [1212, 208] on button "»" at bounding box center [1197, 222] width 29 height 29
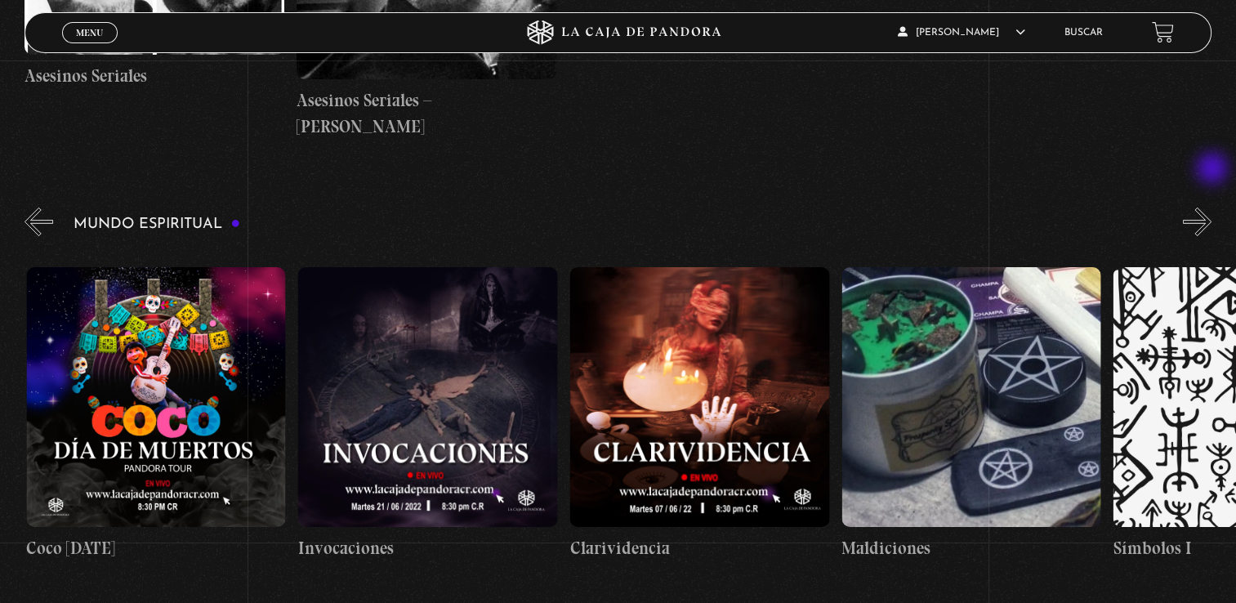
click at [1212, 208] on button "»" at bounding box center [1197, 222] width 29 height 29
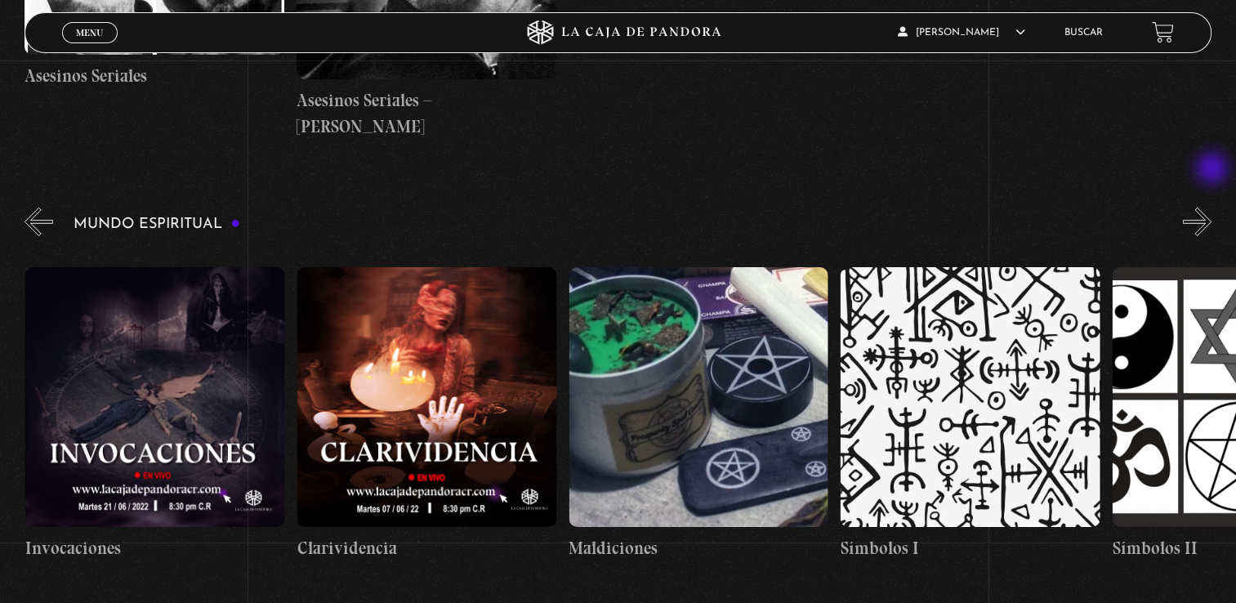
click at [1212, 208] on button "»" at bounding box center [1197, 222] width 29 height 29
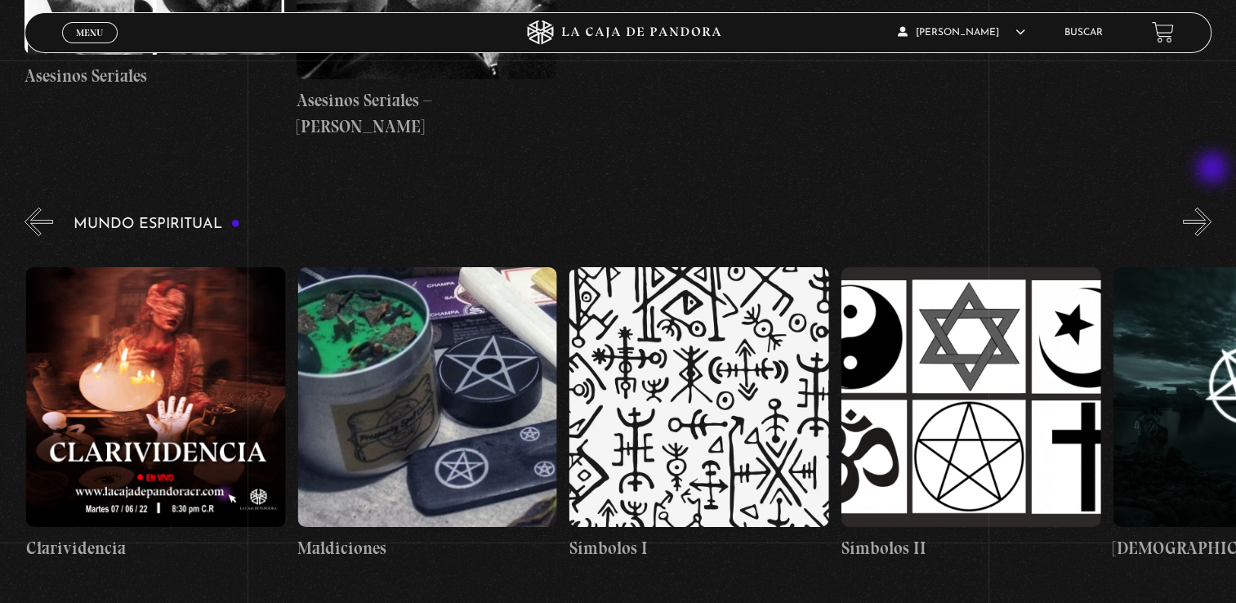
click at [1212, 208] on button "»" at bounding box center [1197, 222] width 29 height 29
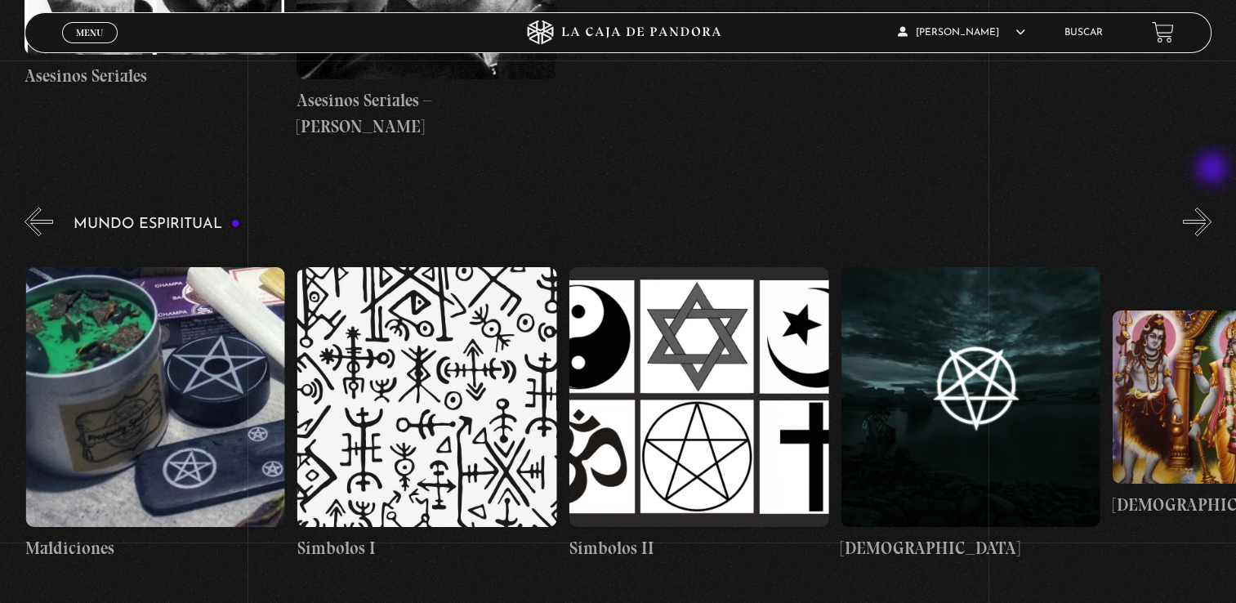
click at [1212, 208] on button "»" at bounding box center [1197, 222] width 29 height 29
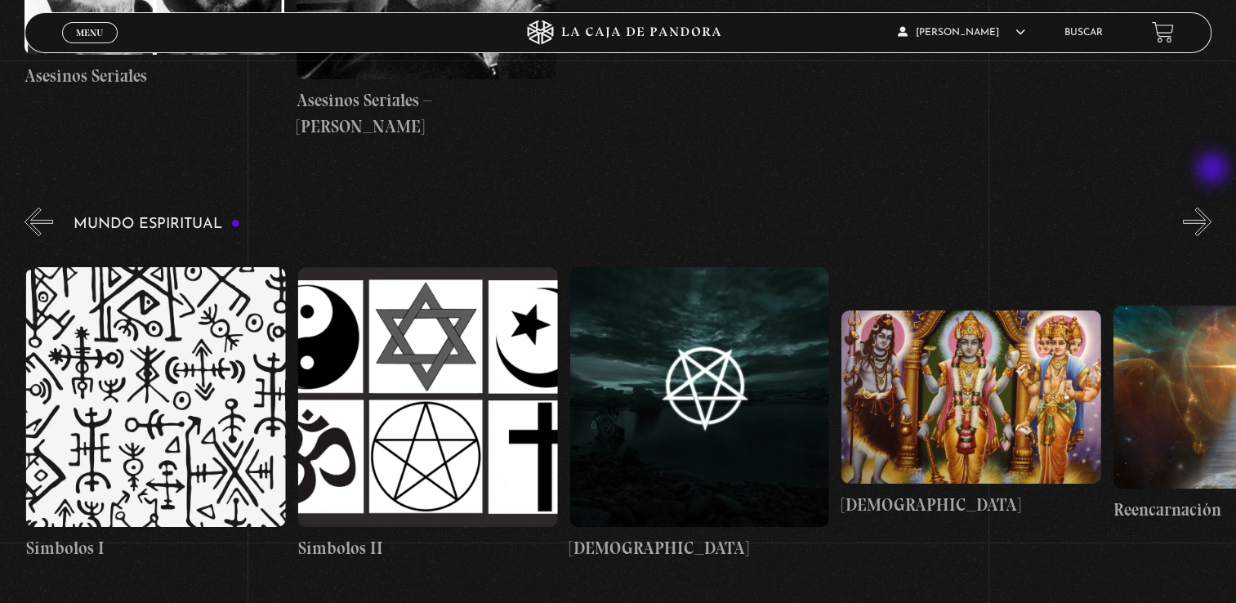
click at [1212, 208] on button "»" at bounding box center [1197, 222] width 29 height 29
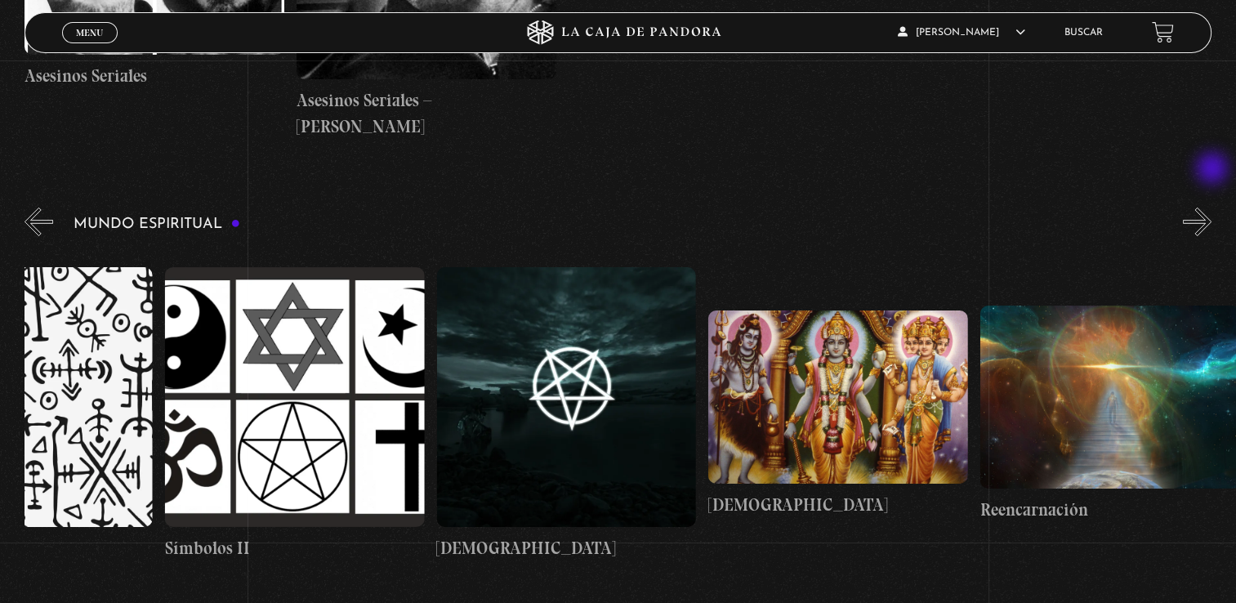
scroll to position [0, 4213]
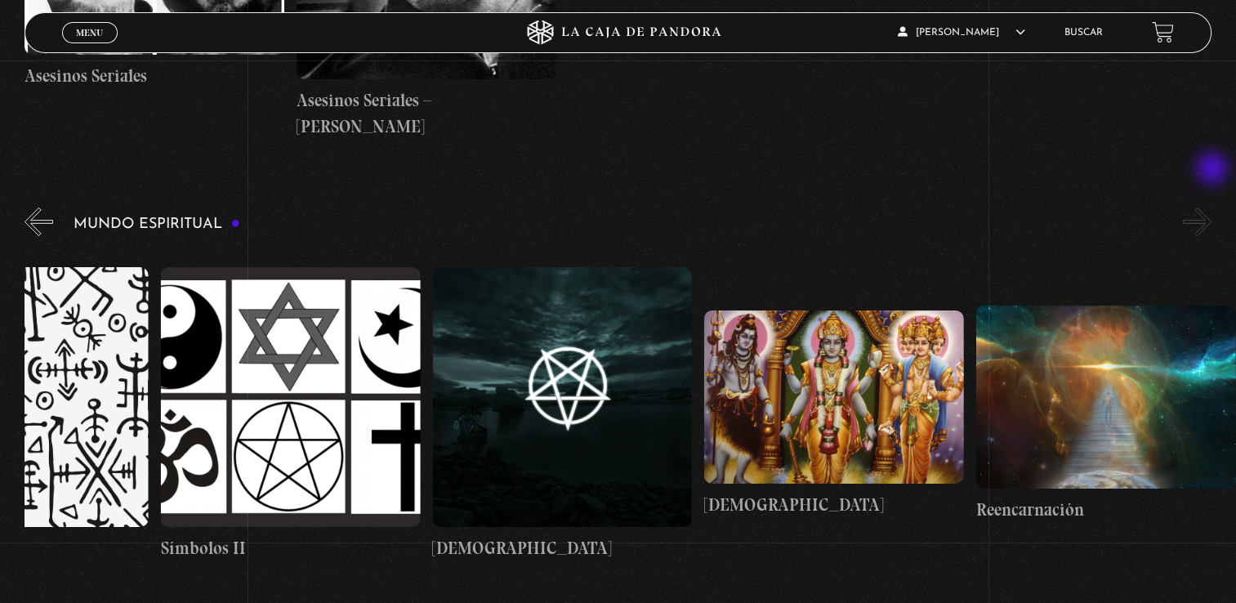
click at [1212, 208] on button "»" at bounding box center [1197, 222] width 29 height 29
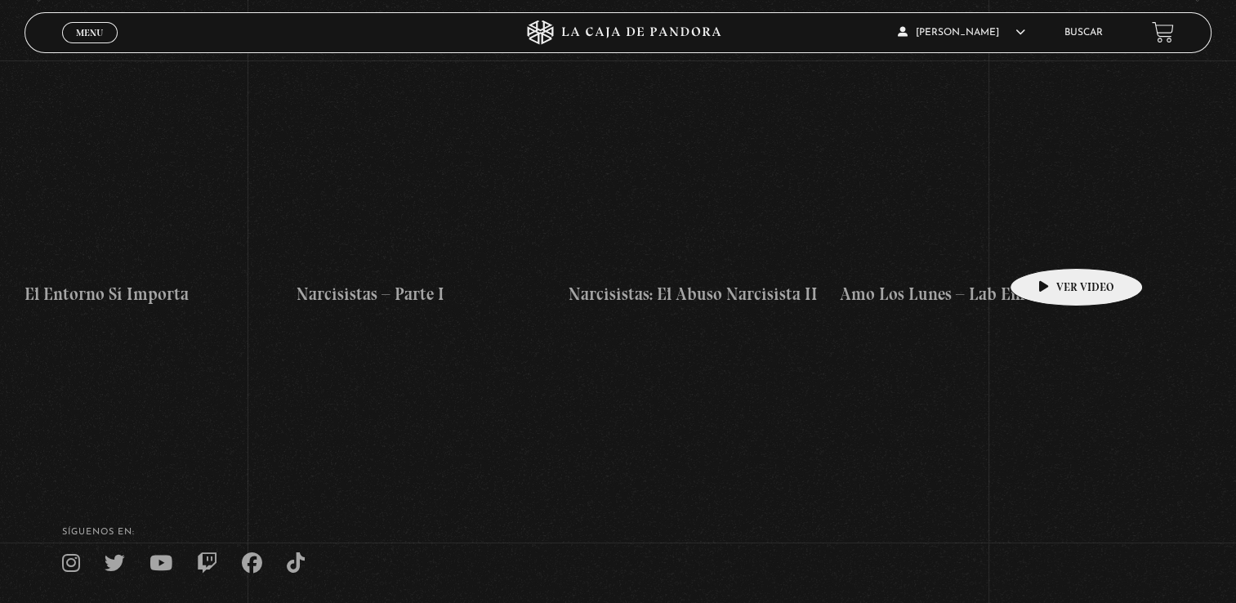
scroll to position [7320, 0]
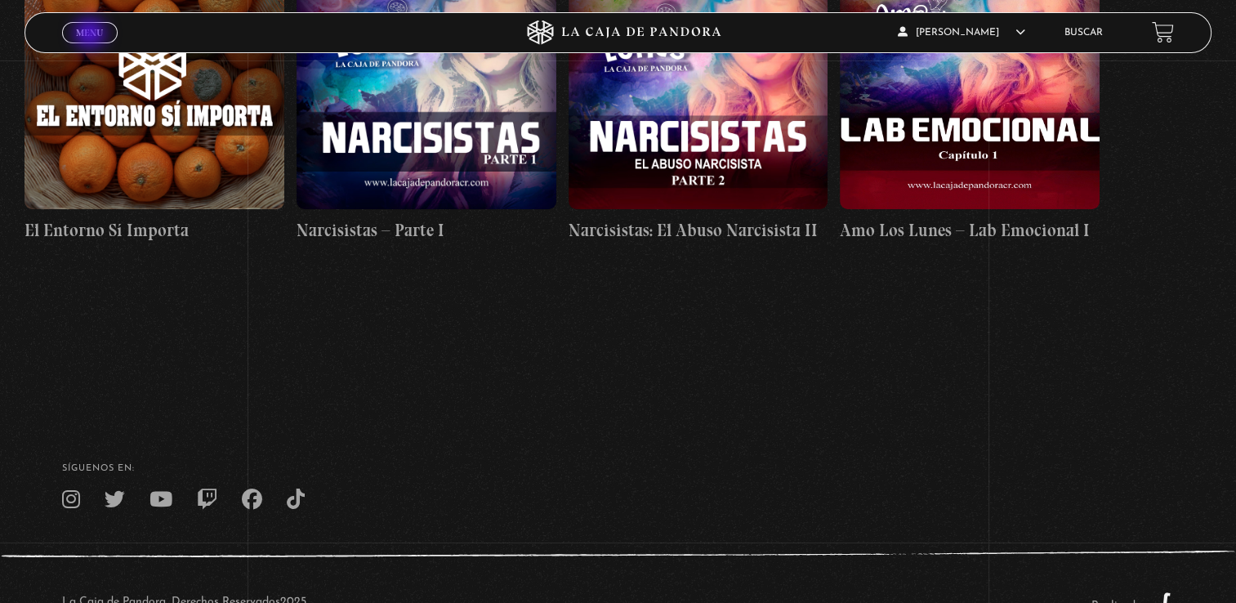
click at [92, 35] on span "Menu" at bounding box center [89, 33] width 27 height 10
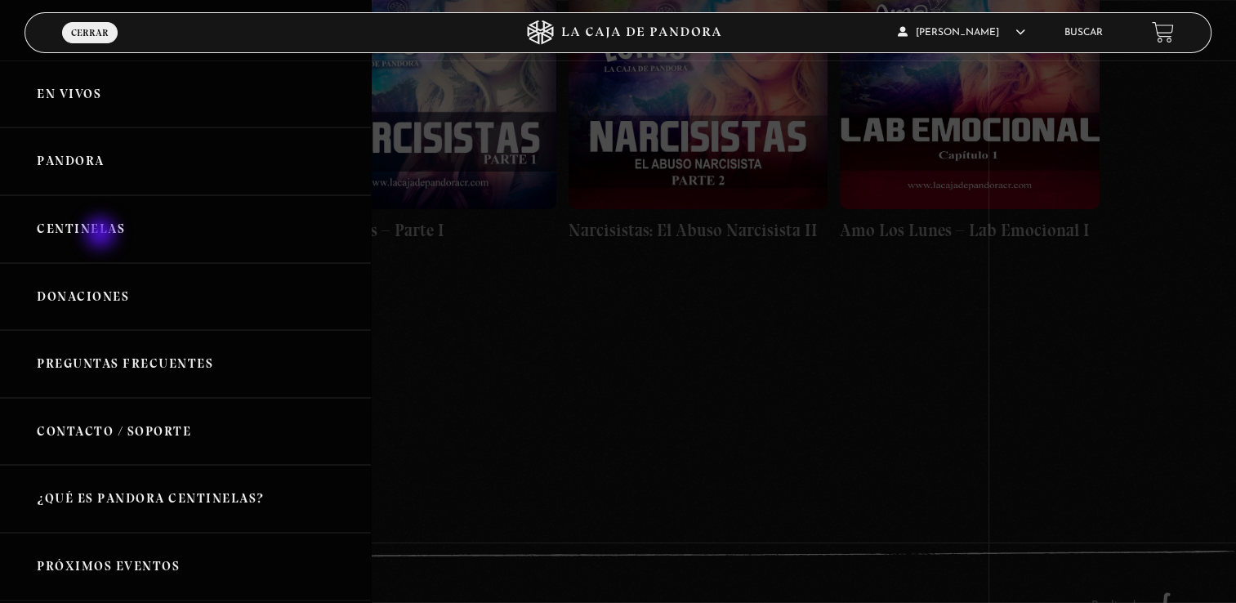
click at [102, 235] on link "Centinelas" at bounding box center [185, 229] width 371 height 68
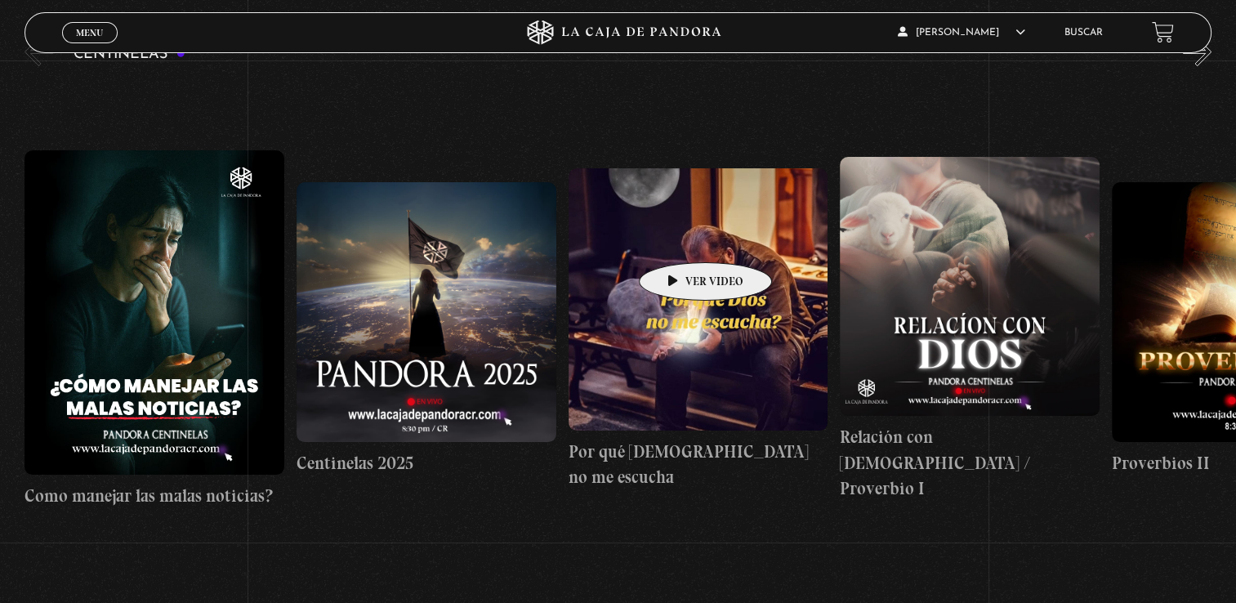
scroll to position [224, 0]
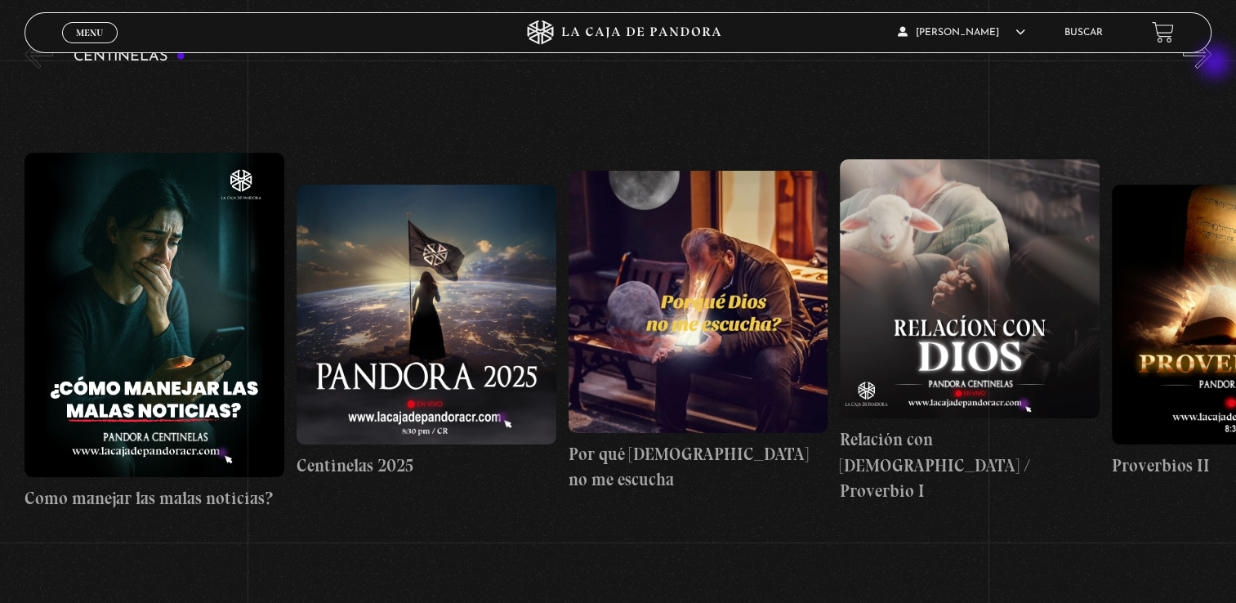
click at [1212, 64] on button "»" at bounding box center [1197, 54] width 29 height 29
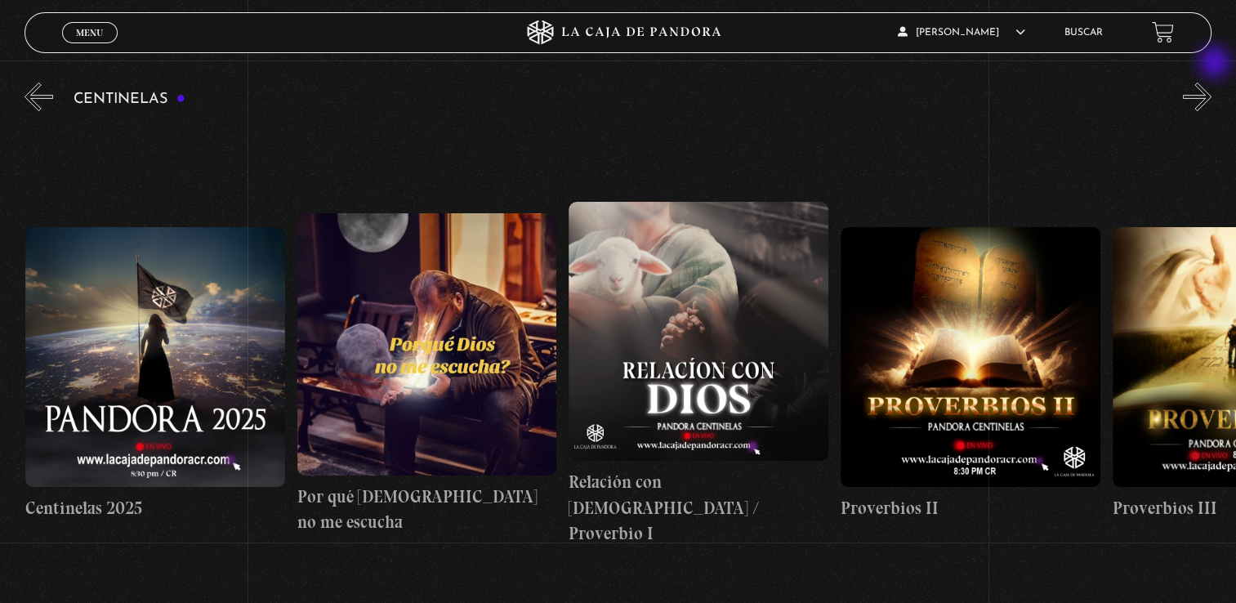
scroll to position [0, 271]
click at [1211, 93] on button "»" at bounding box center [1197, 97] width 29 height 29
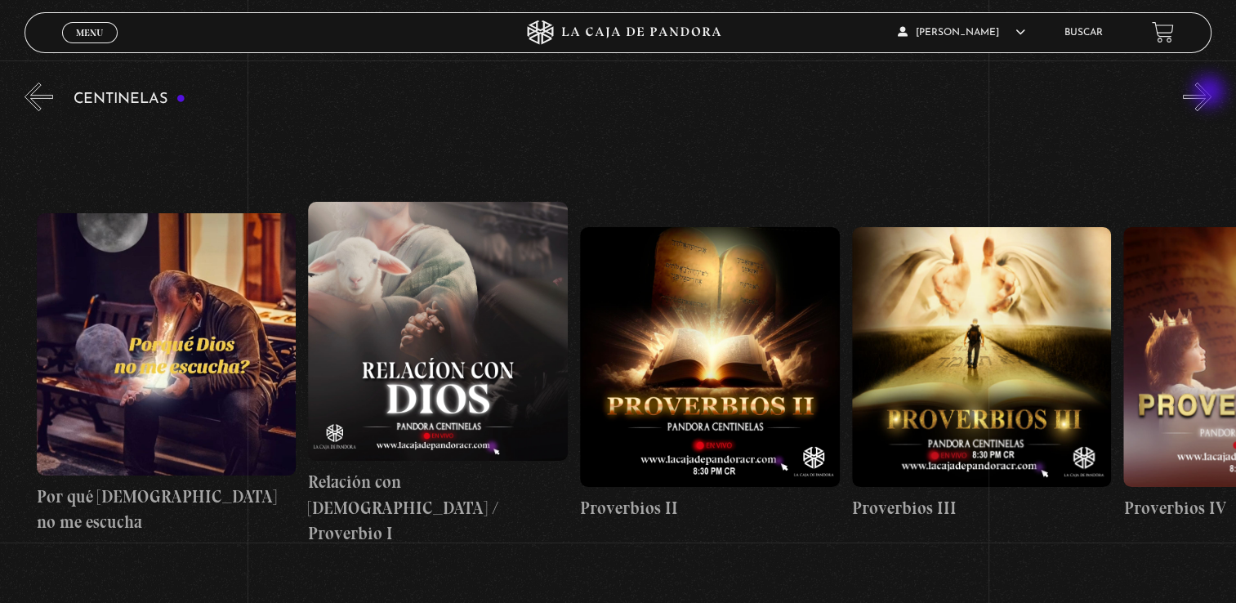
click at [1211, 93] on button "»" at bounding box center [1197, 97] width 29 height 29
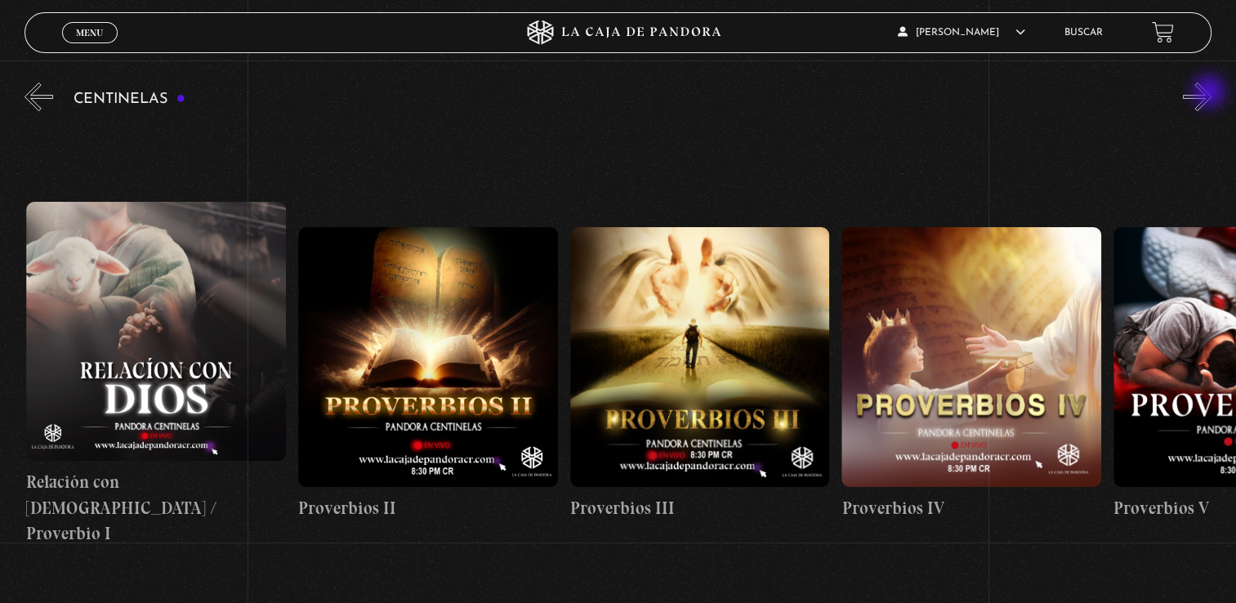
click at [1211, 93] on button "»" at bounding box center [1197, 97] width 29 height 29
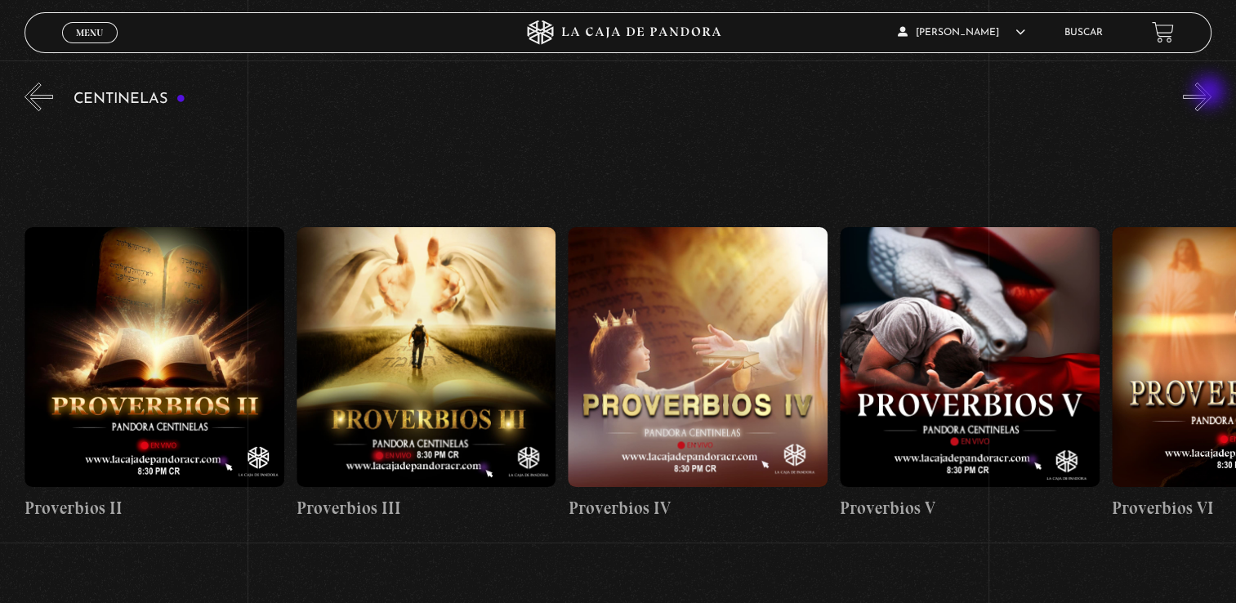
click at [1211, 93] on button "»" at bounding box center [1197, 97] width 29 height 29
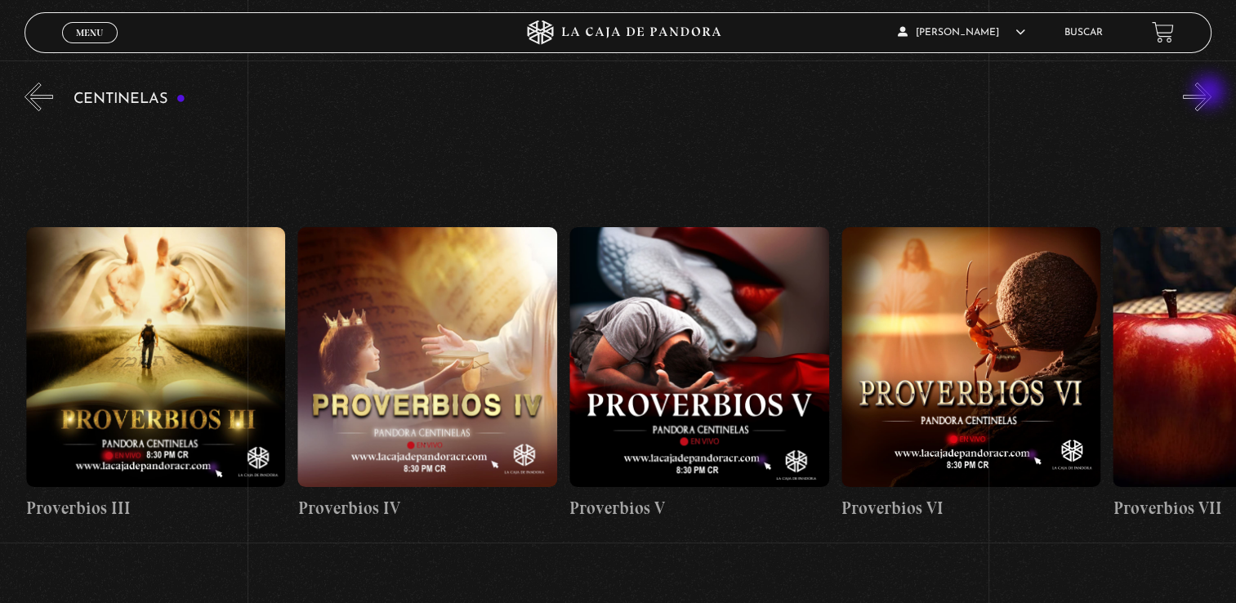
click at [1211, 93] on button "»" at bounding box center [1197, 97] width 29 height 29
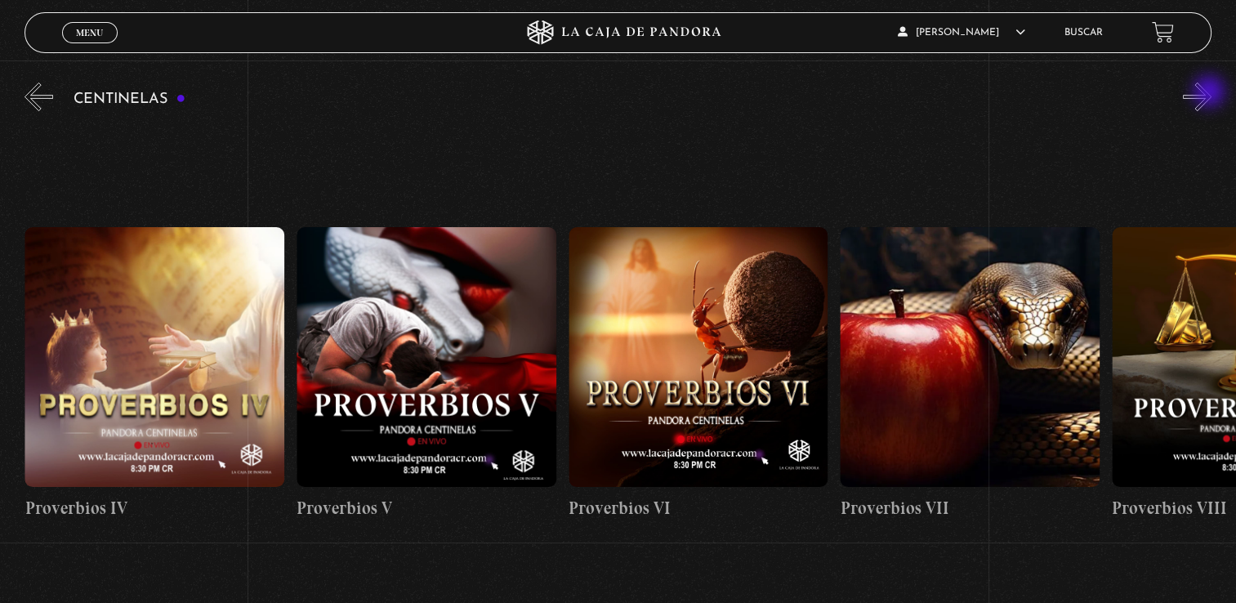
click at [1211, 93] on button "»" at bounding box center [1197, 97] width 29 height 29
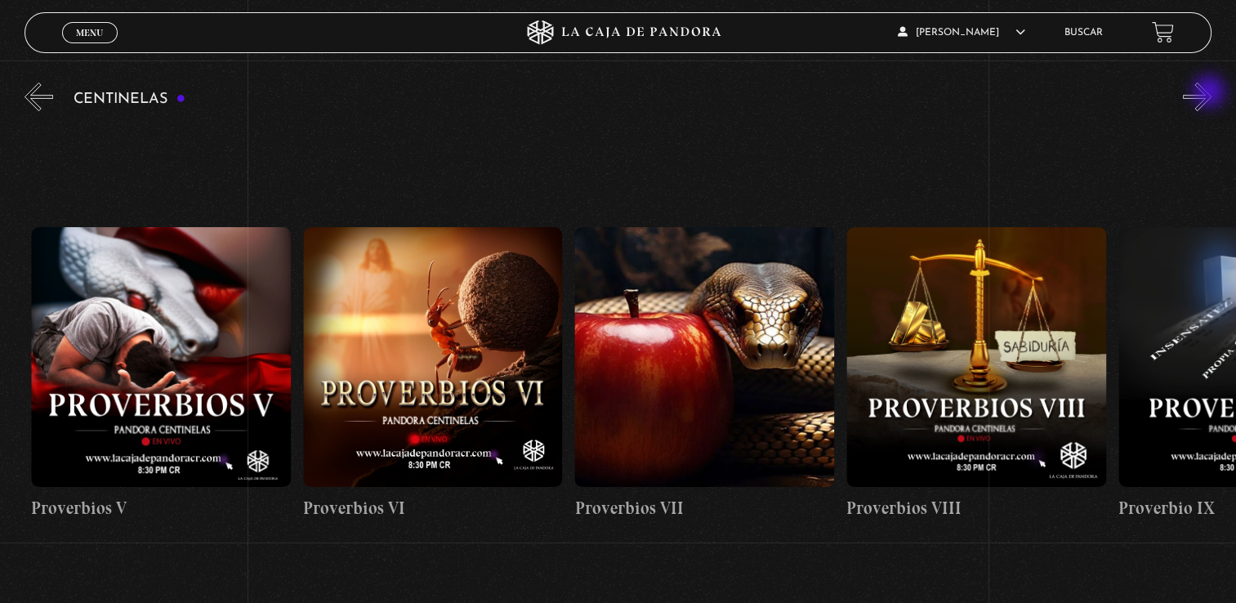
click at [1211, 93] on button "»" at bounding box center [1197, 97] width 29 height 29
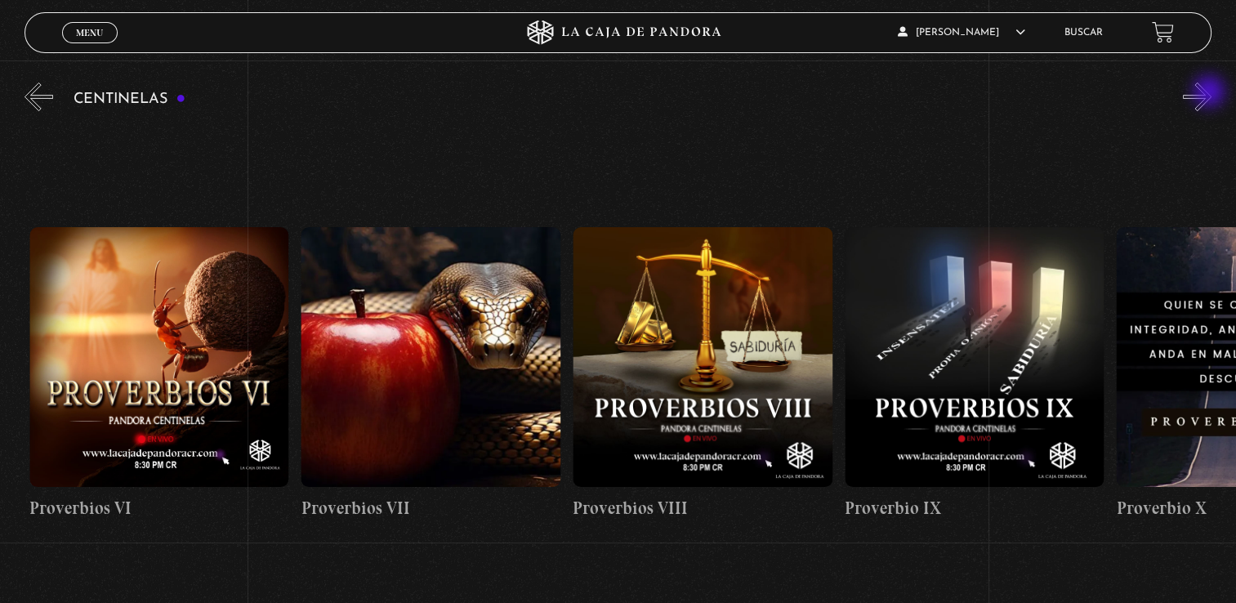
click at [1211, 93] on button "»" at bounding box center [1197, 97] width 29 height 29
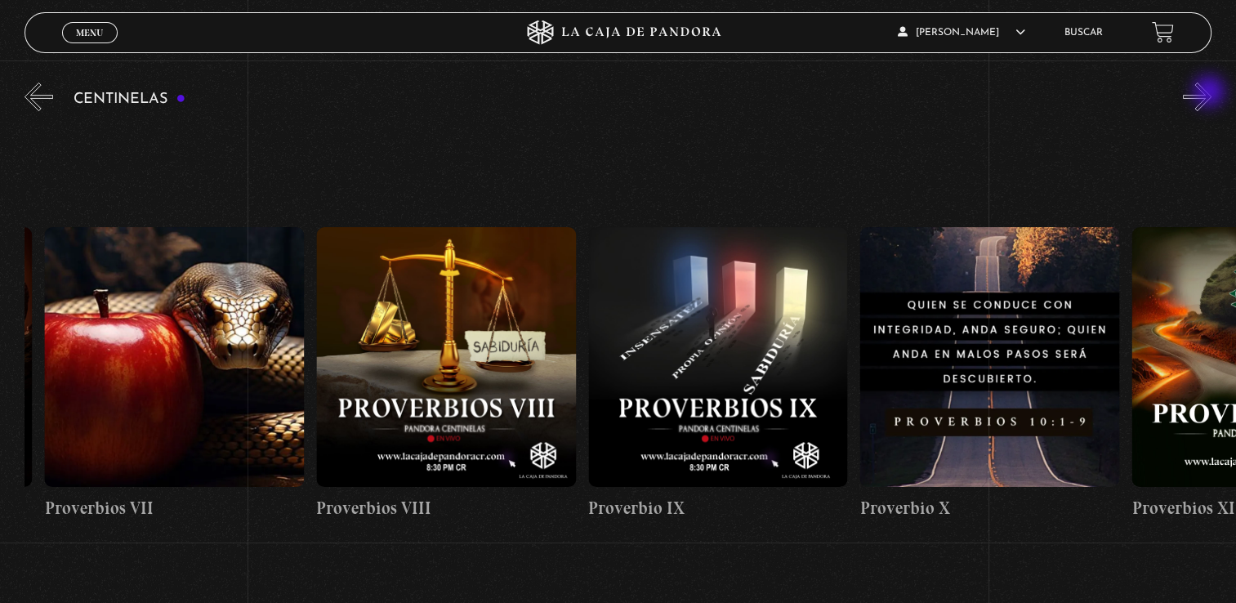
click at [1211, 93] on button "»" at bounding box center [1197, 97] width 29 height 29
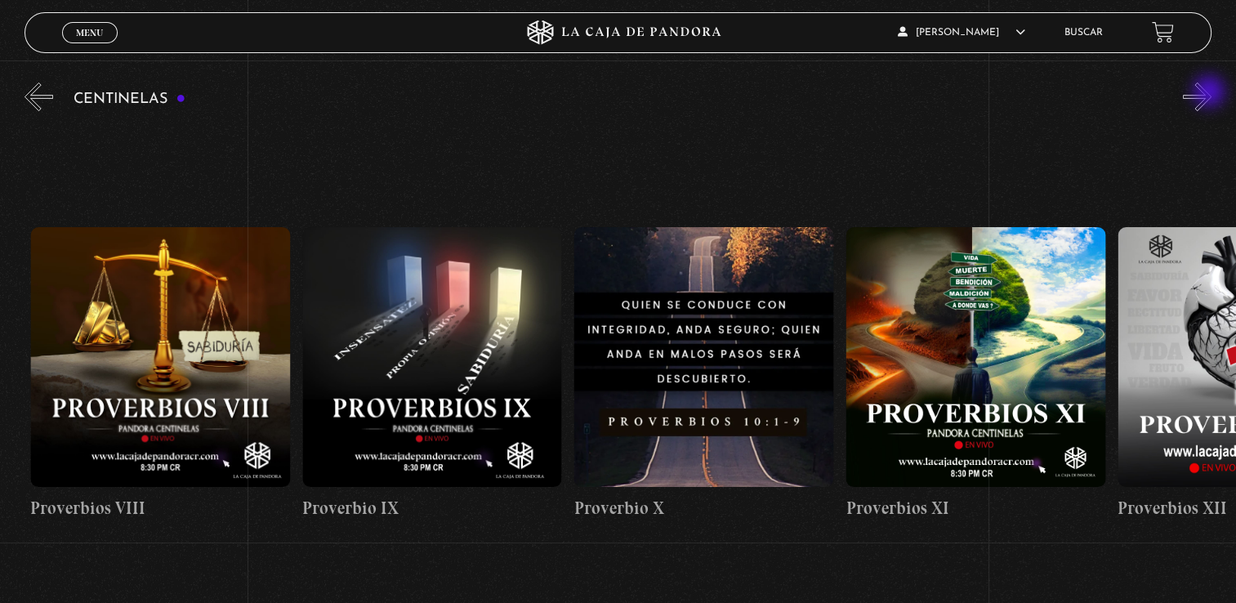
click at [1211, 93] on button "»" at bounding box center [1197, 97] width 29 height 29
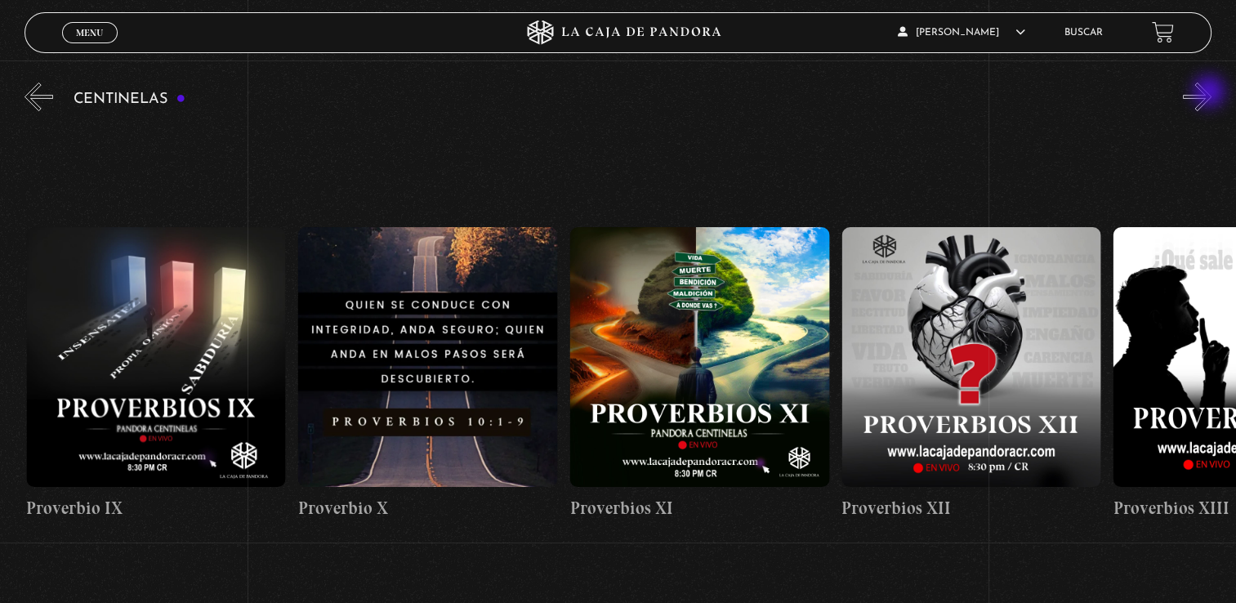
click at [1211, 93] on button "»" at bounding box center [1197, 97] width 29 height 29
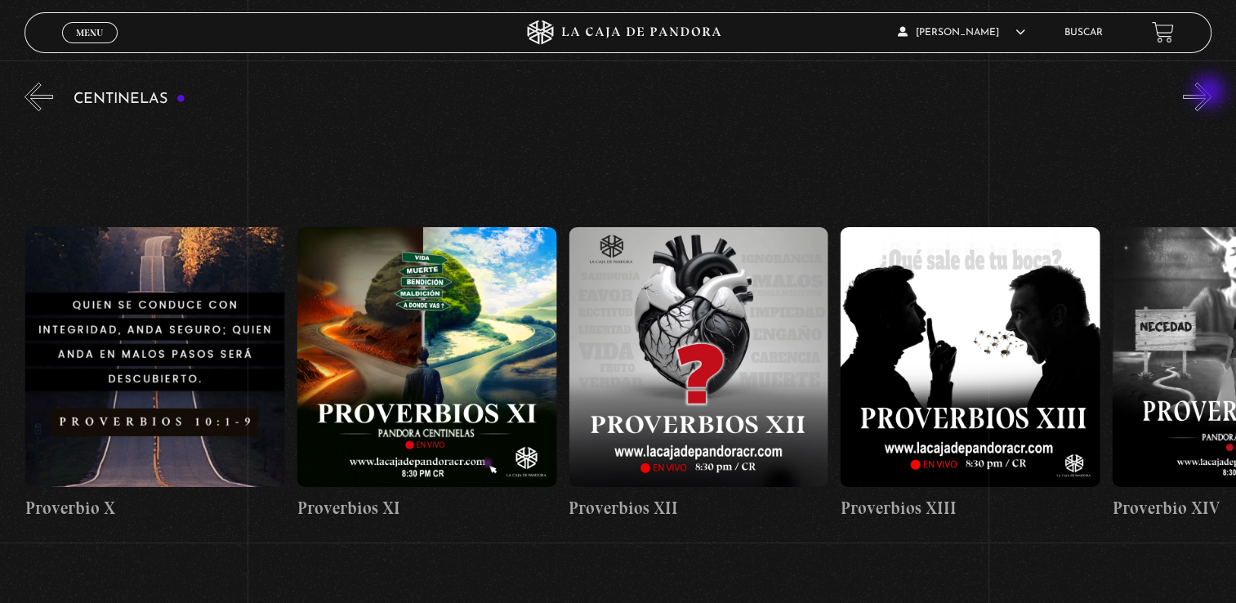
click at [1211, 93] on button "»" at bounding box center [1197, 97] width 29 height 29
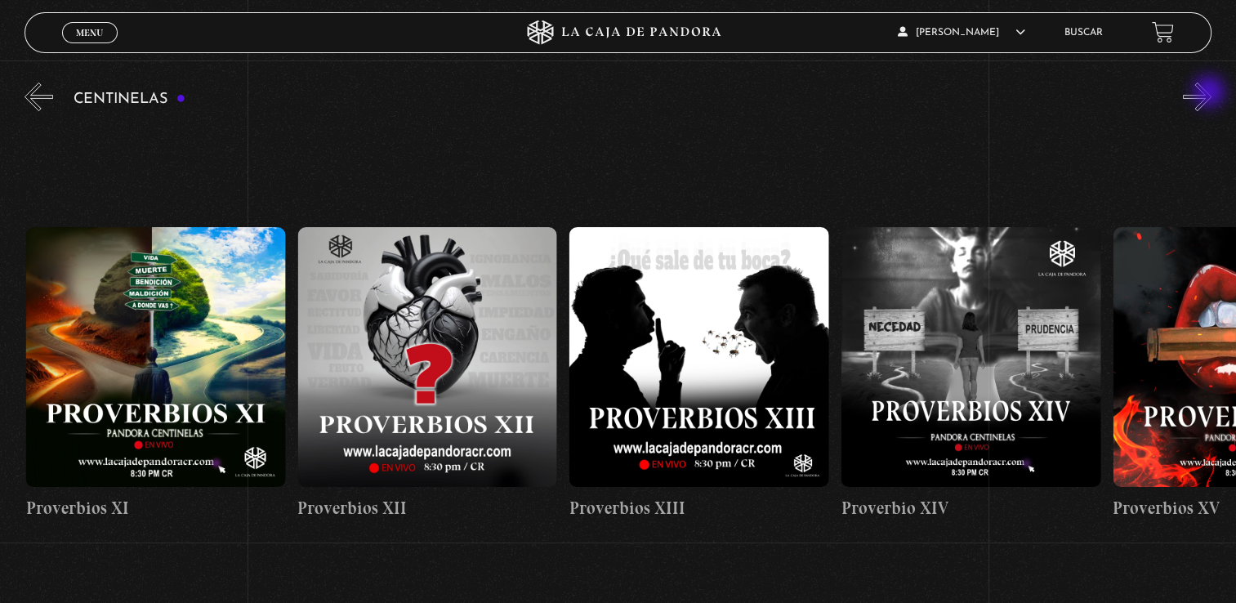
click at [1211, 93] on button "»" at bounding box center [1197, 97] width 29 height 29
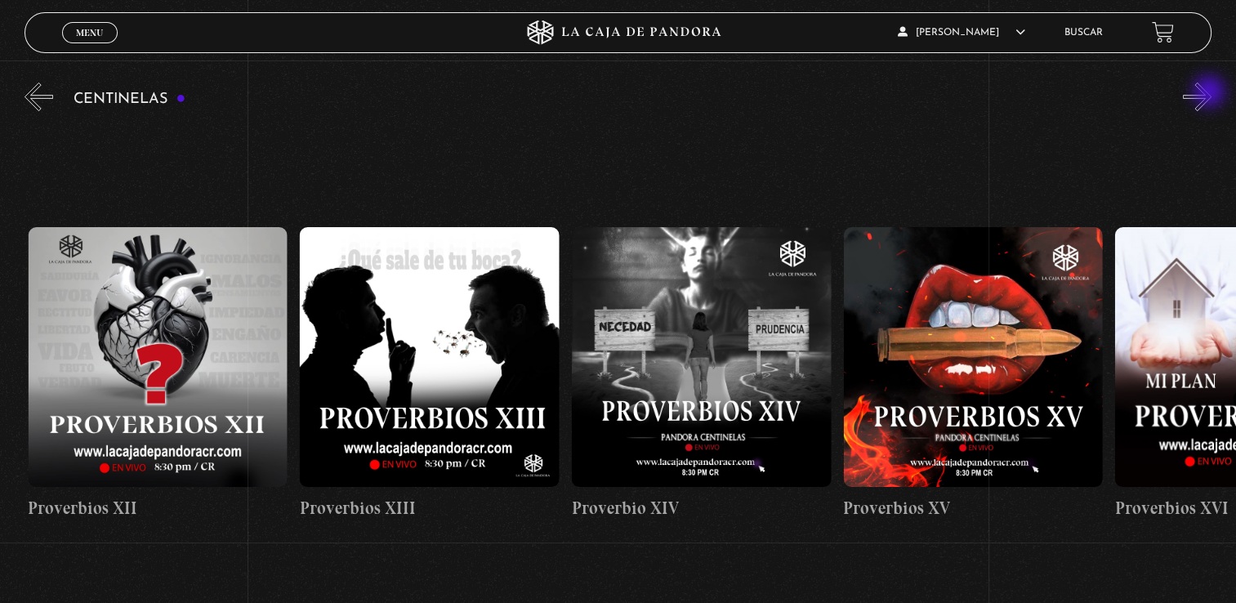
click at [1211, 93] on button "»" at bounding box center [1197, 97] width 29 height 29
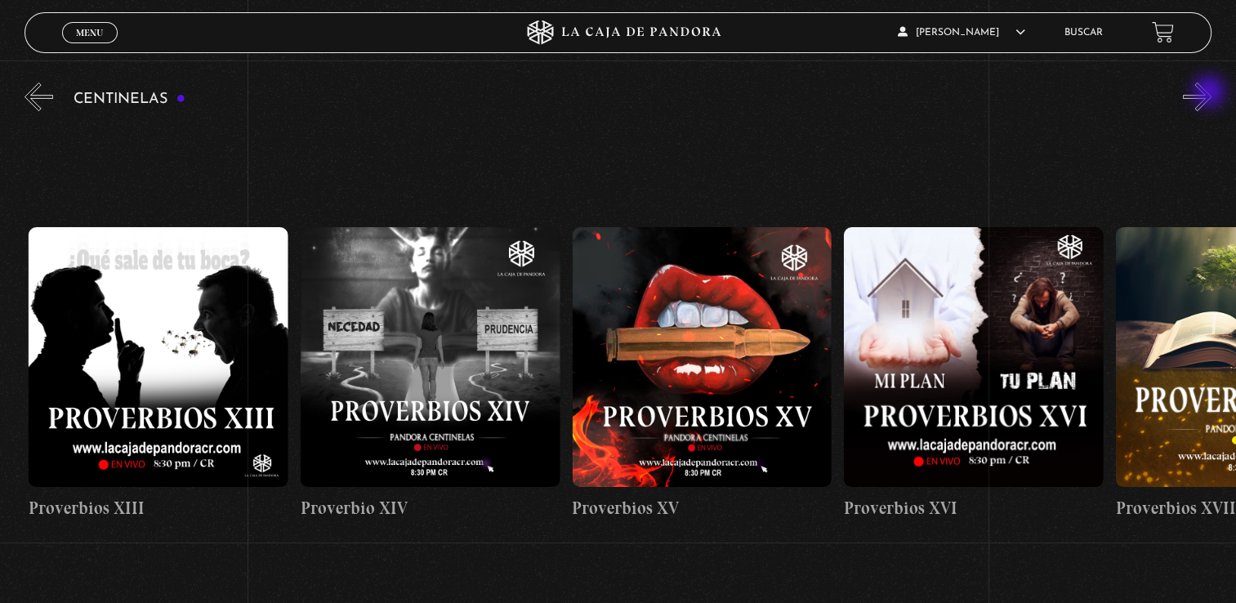
click at [1211, 93] on button "»" at bounding box center [1197, 97] width 29 height 29
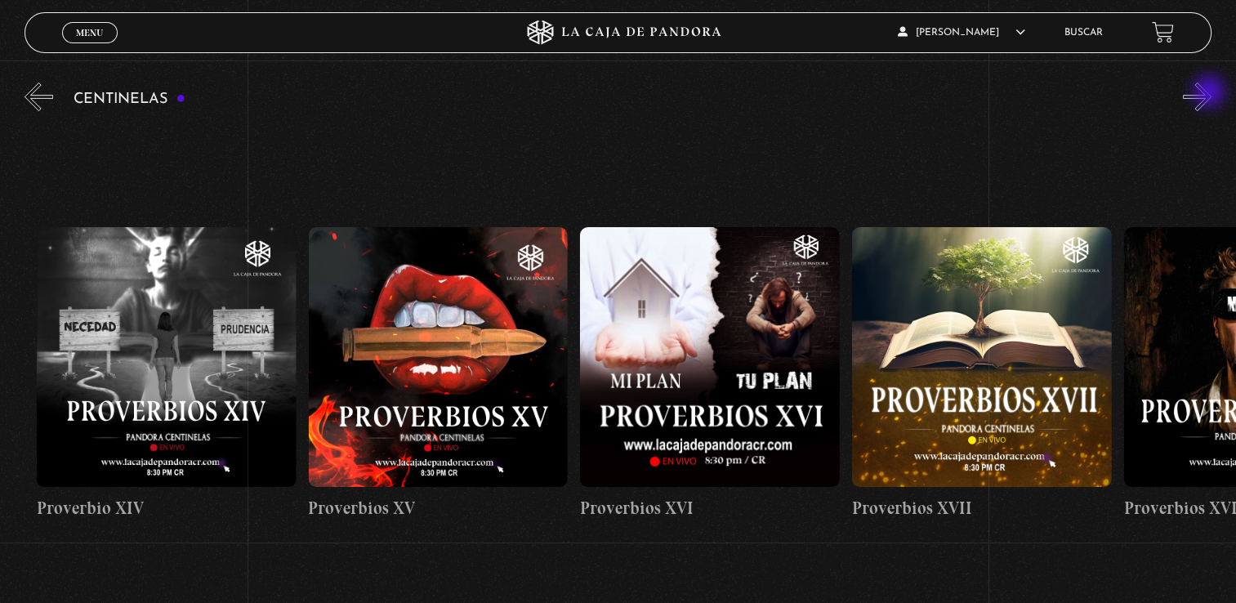
click at [1211, 93] on button "»" at bounding box center [1197, 97] width 29 height 29
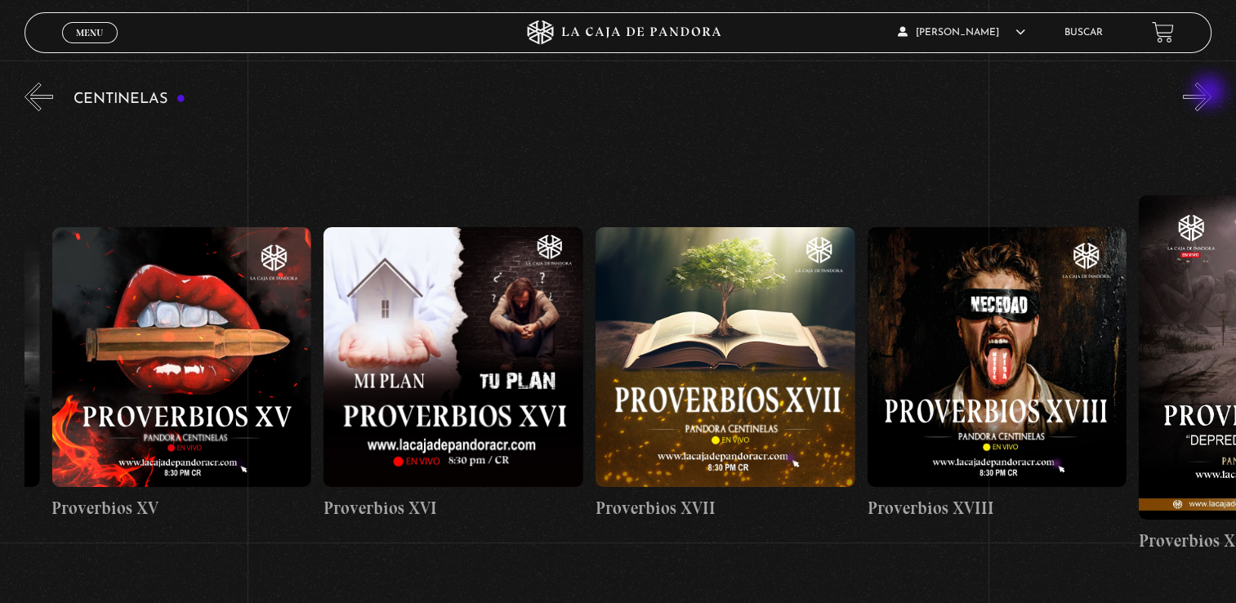
click at [1211, 93] on button "»" at bounding box center [1197, 97] width 29 height 29
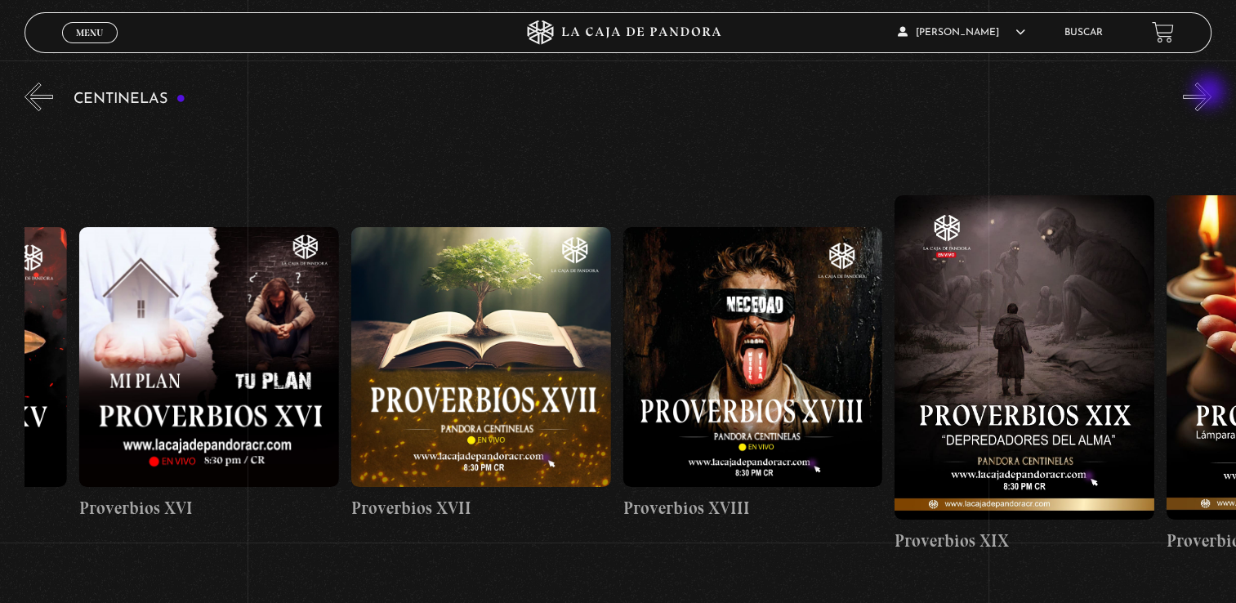
click at [1211, 93] on button "»" at bounding box center [1197, 97] width 29 height 29
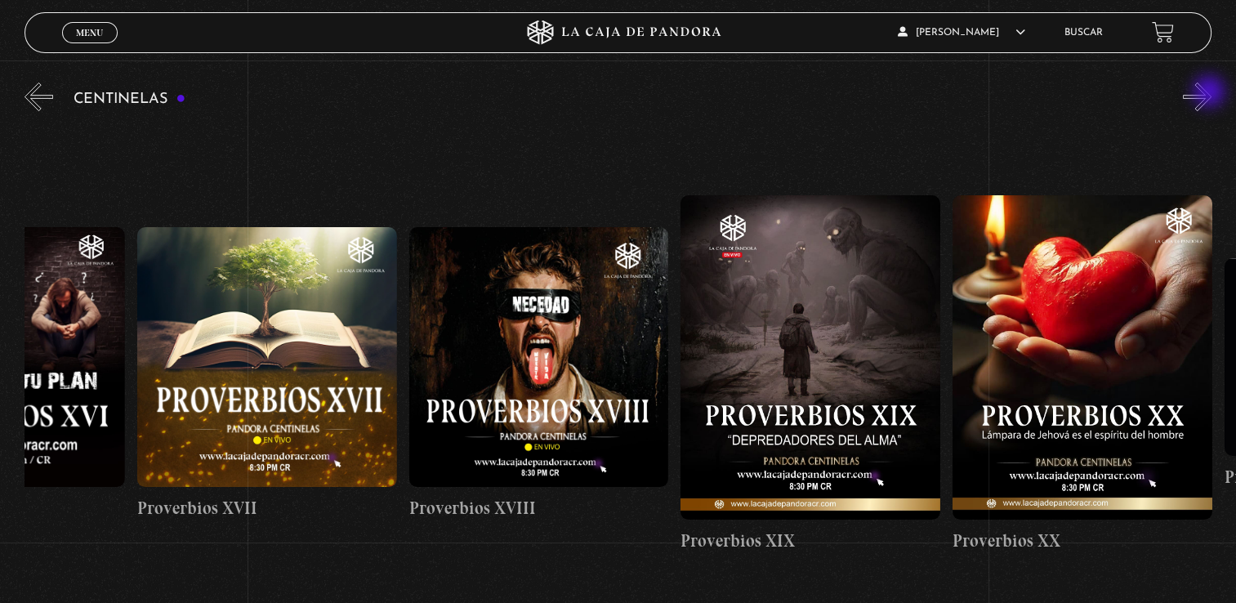
click at [1211, 93] on button "»" at bounding box center [1197, 97] width 29 height 29
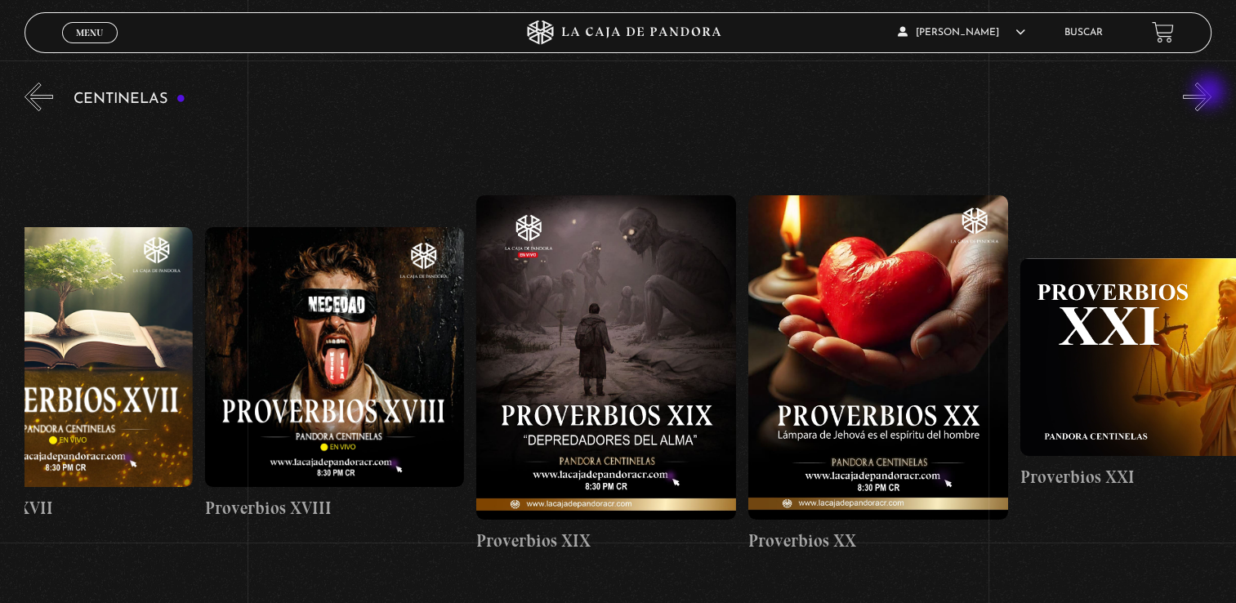
click at [1211, 93] on button "»" at bounding box center [1197, 97] width 29 height 29
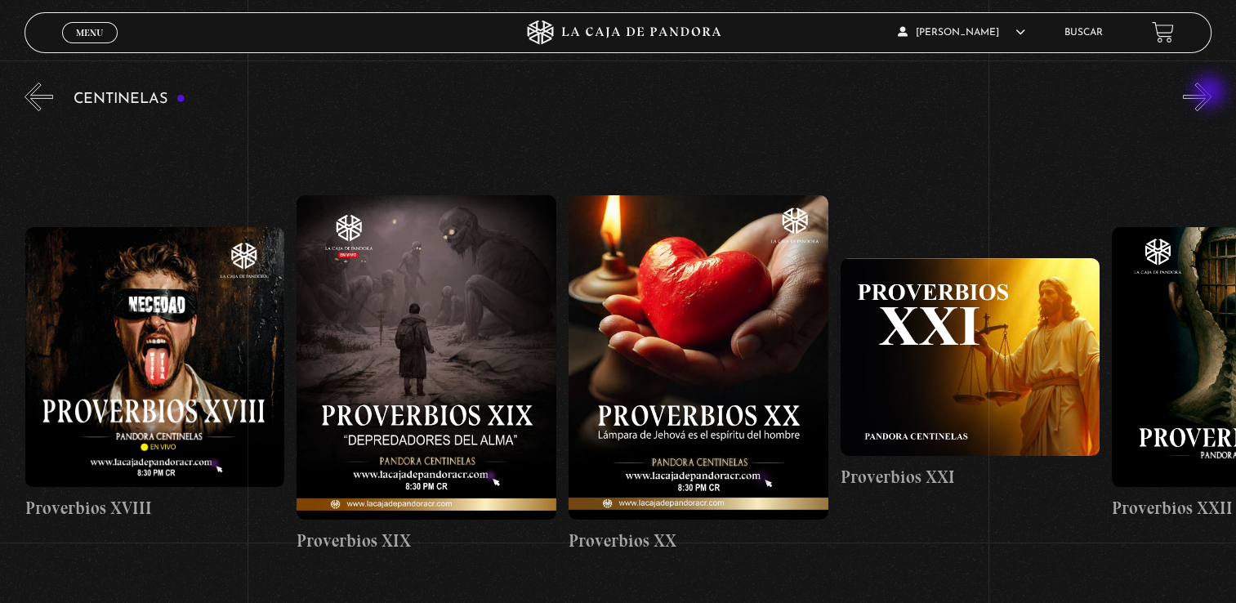
click at [1211, 93] on button "»" at bounding box center [1197, 97] width 29 height 29
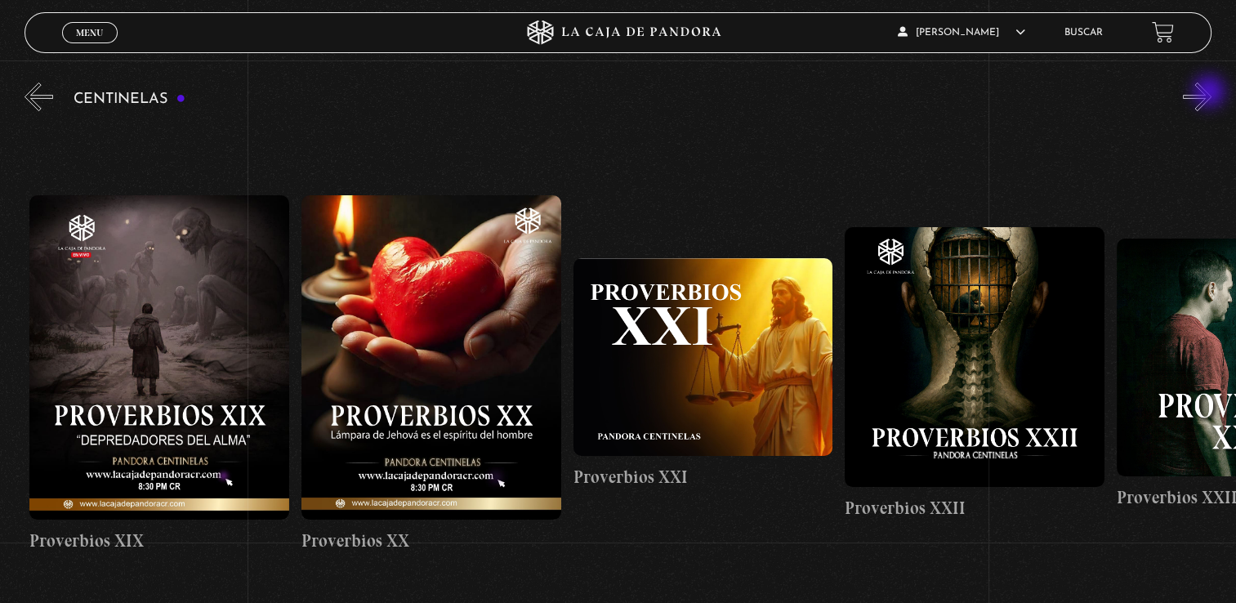
click at [1211, 93] on button "»" at bounding box center [1197, 97] width 29 height 29
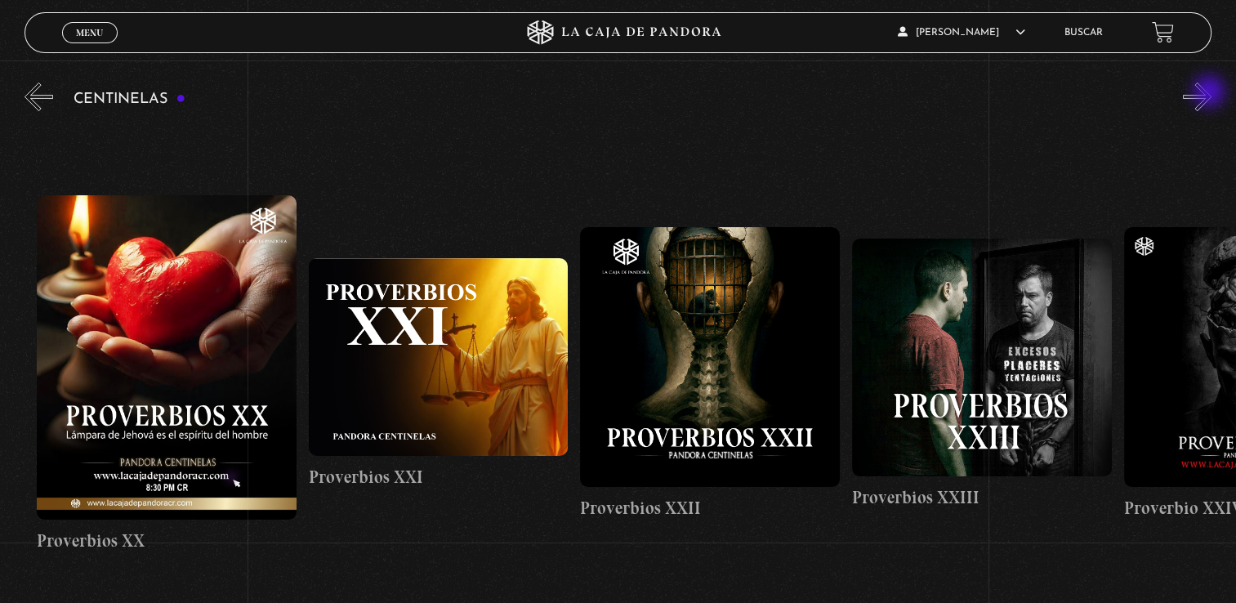
click at [1211, 93] on button "»" at bounding box center [1197, 97] width 29 height 29
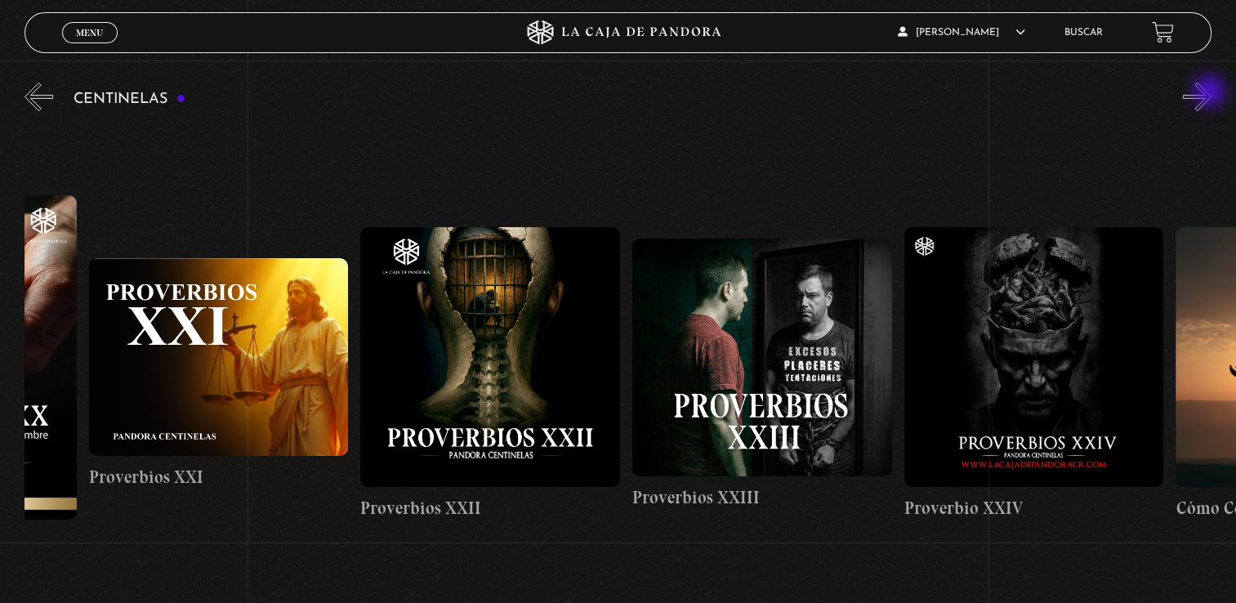
click at [1211, 93] on button "»" at bounding box center [1197, 97] width 29 height 29
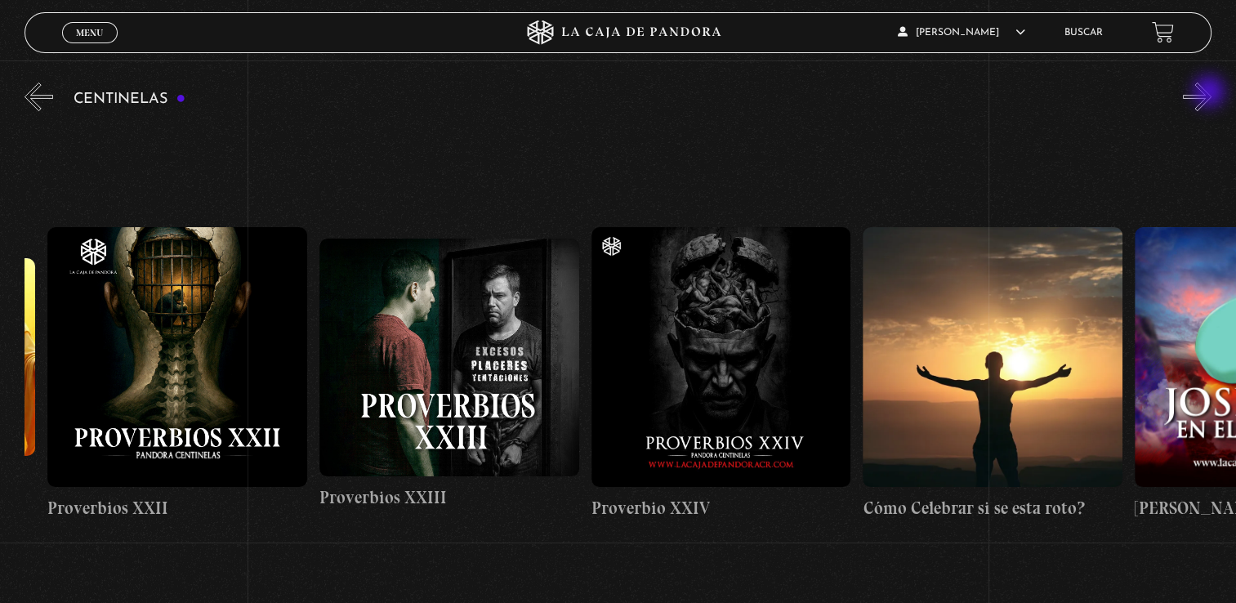
click at [1211, 93] on button "»" at bounding box center [1197, 97] width 29 height 29
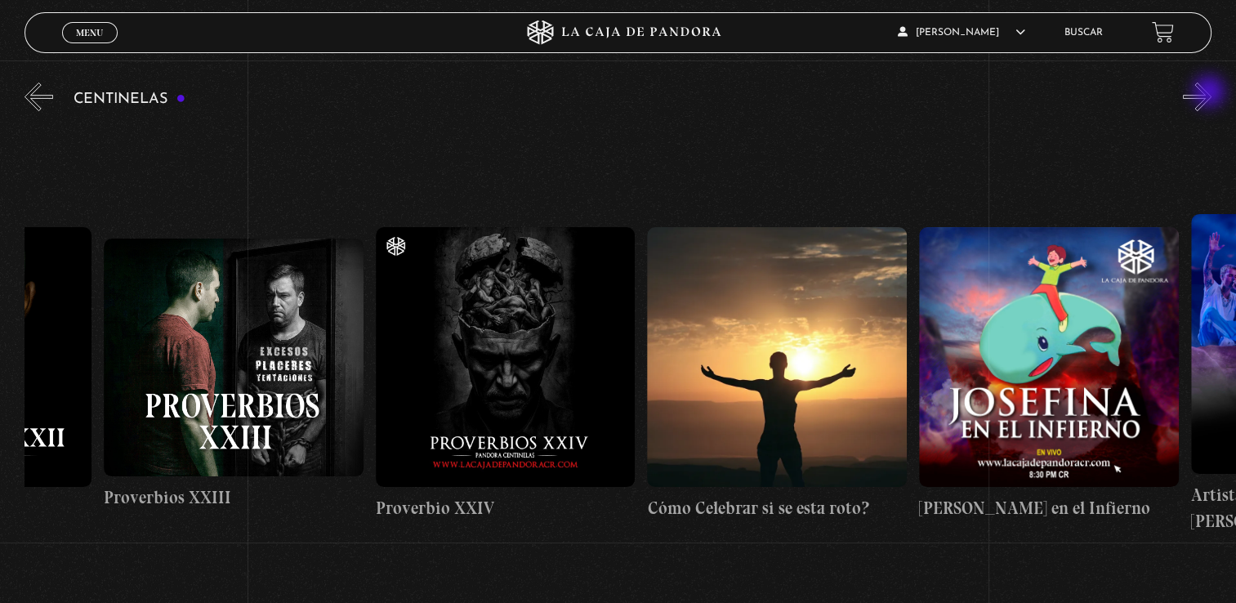
click at [1211, 93] on button "»" at bounding box center [1197, 97] width 29 height 29
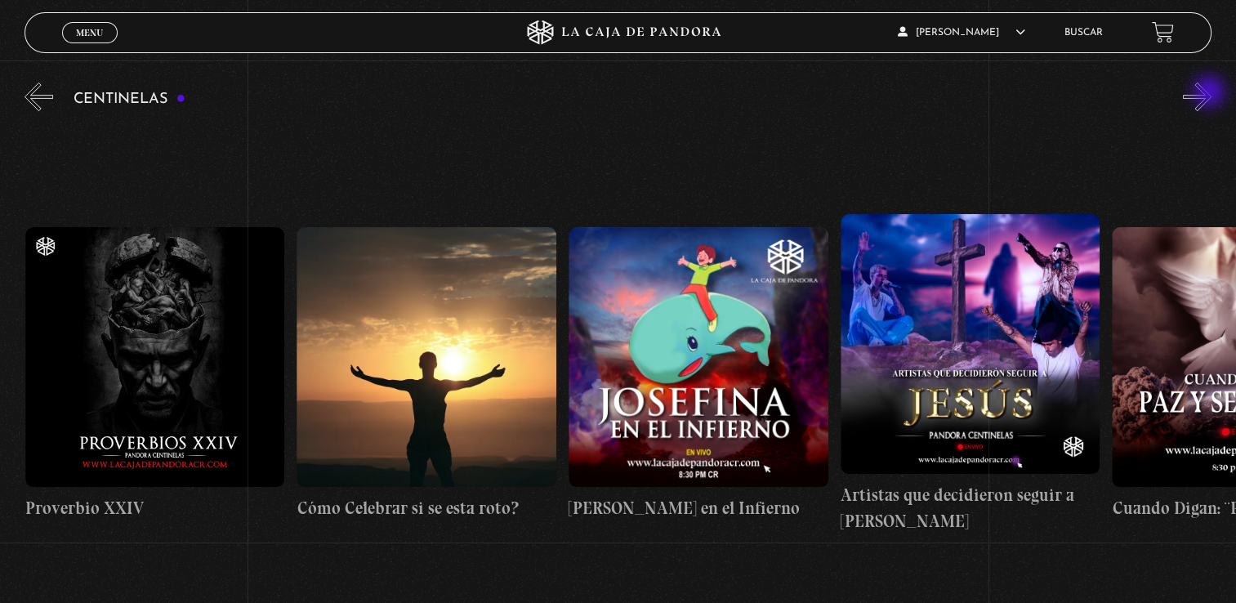
click at [1211, 93] on button "»" at bounding box center [1197, 97] width 29 height 29
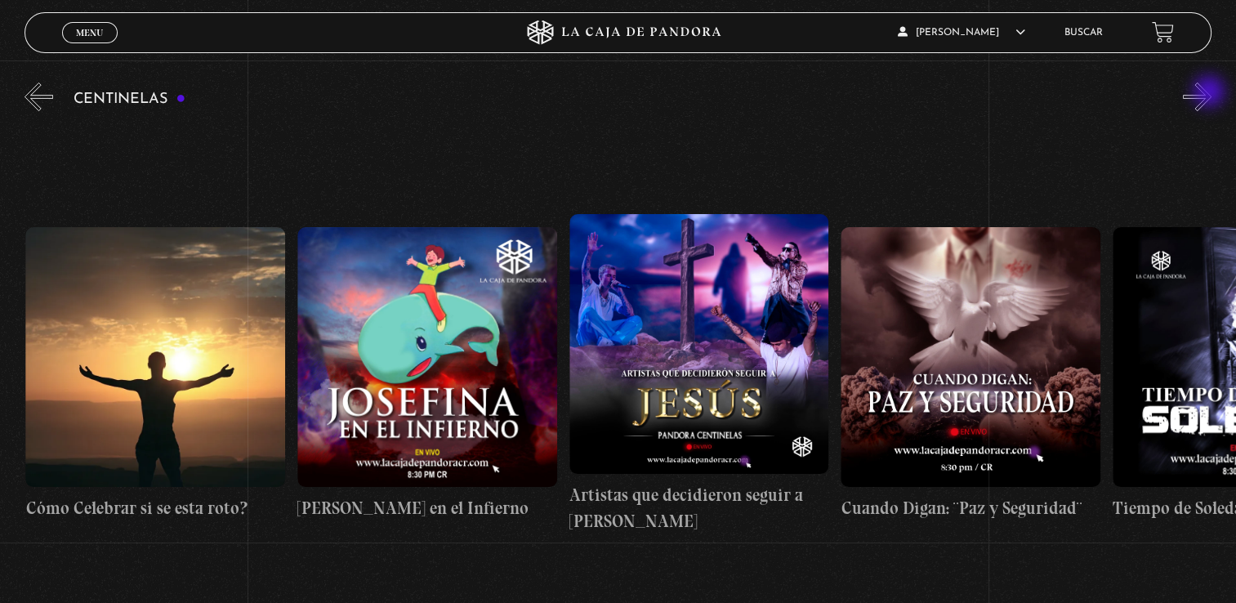
click at [1211, 93] on button "»" at bounding box center [1197, 97] width 29 height 29
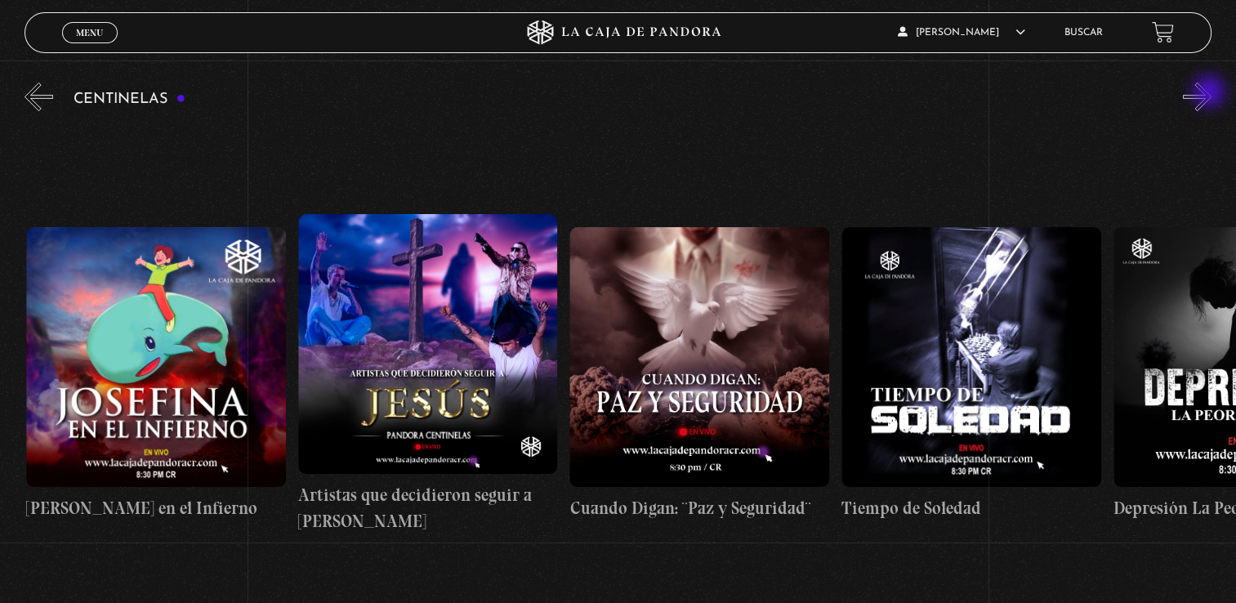
click at [1211, 93] on button "»" at bounding box center [1197, 97] width 29 height 29
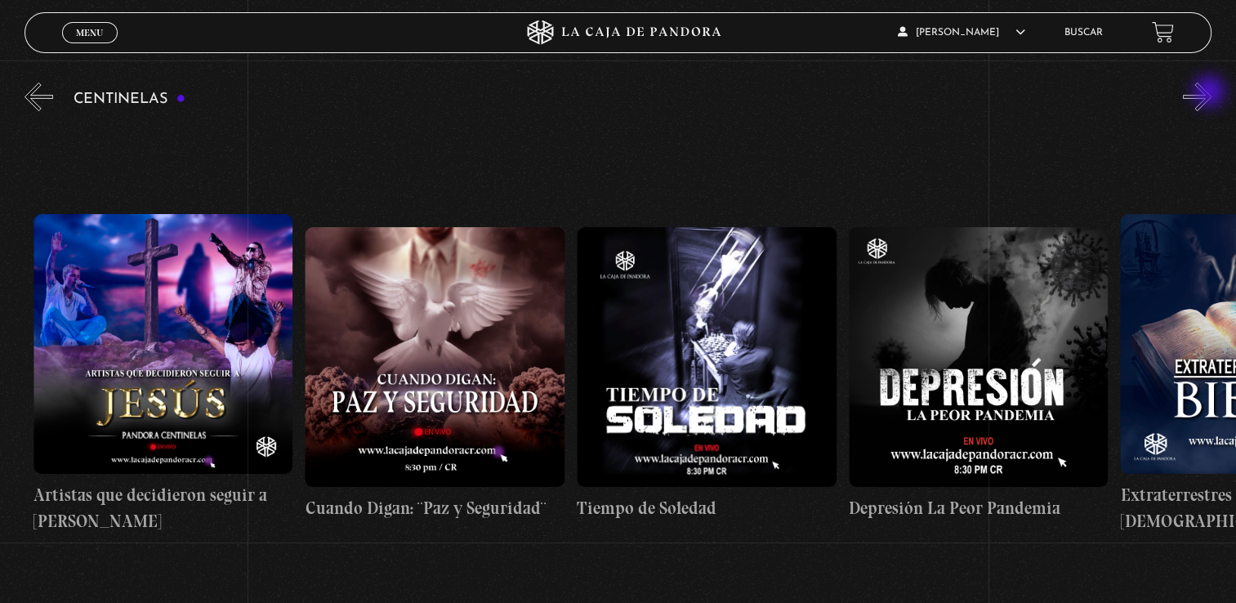
click at [1211, 93] on button "»" at bounding box center [1197, 97] width 29 height 29
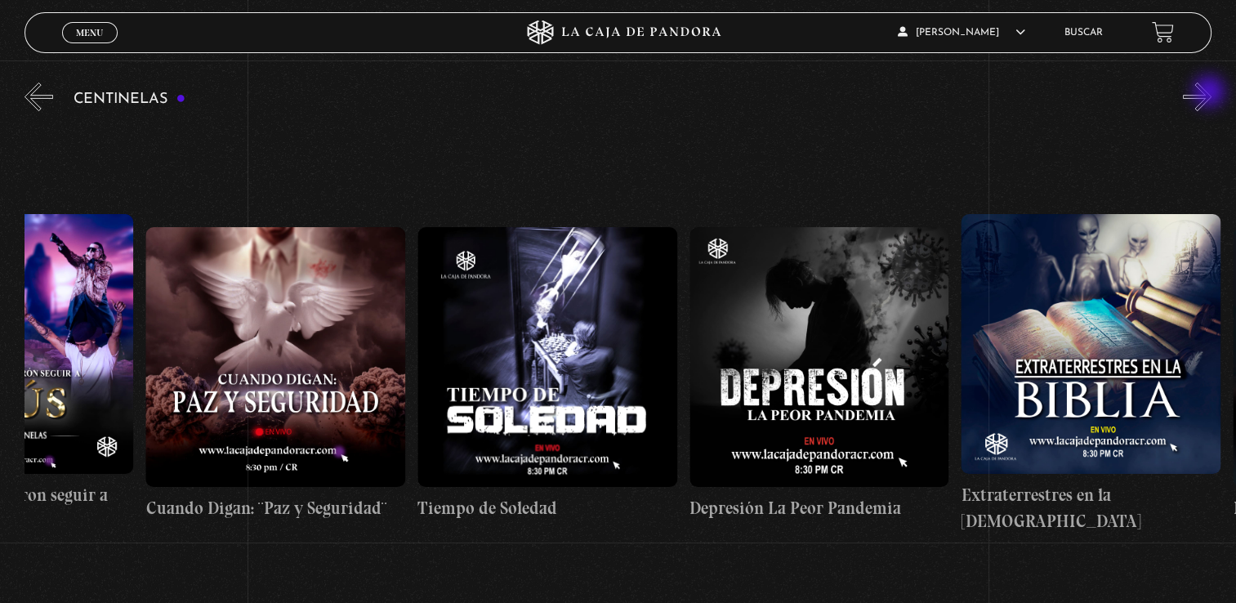
click at [1211, 93] on button "»" at bounding box center [1197, 97] width 29 height 29
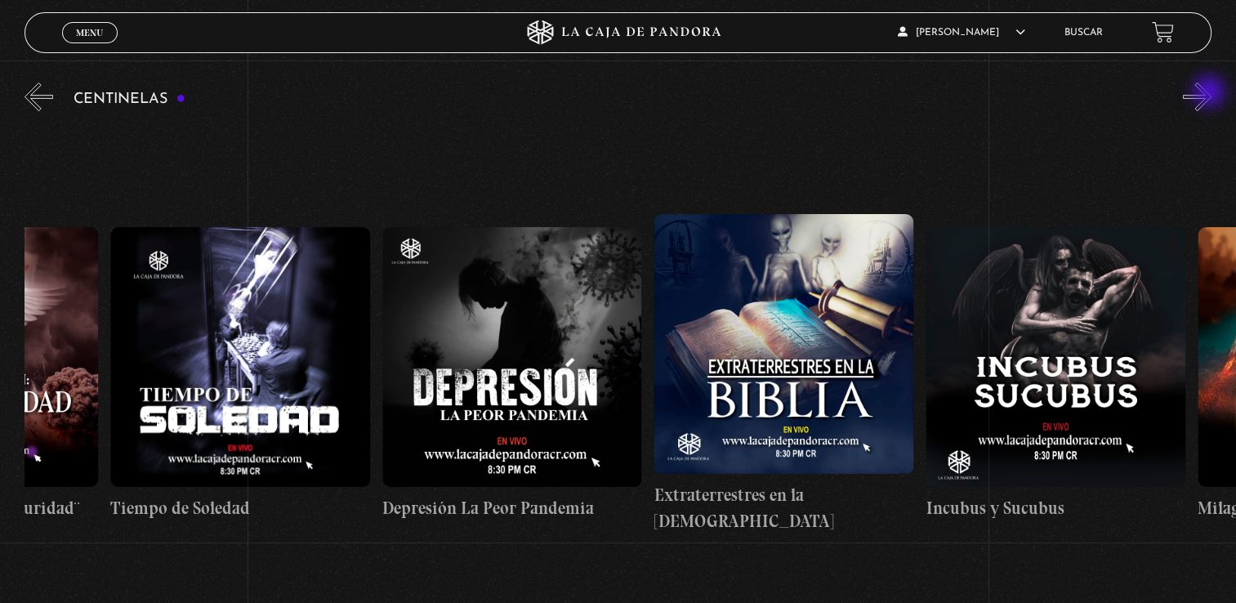
click at [1211, 93] on button "»" at bounding box center [1197, 97] width 29 height 29
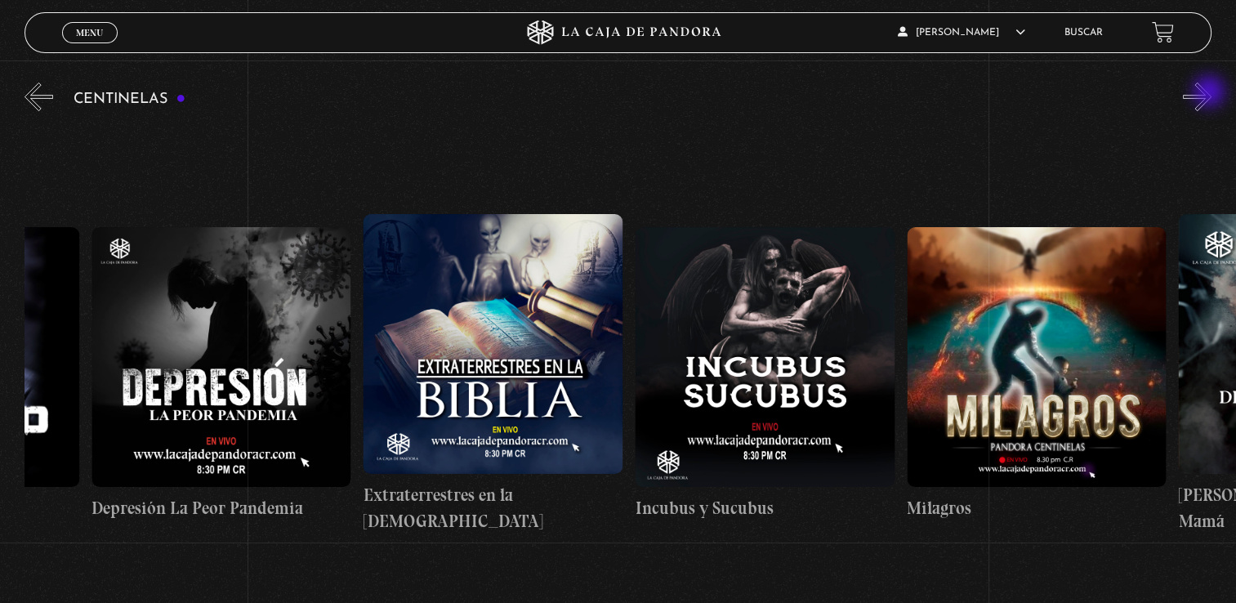
click at [1211, 93] on button "»" at bounding box center [1197, 97] width 29 height 29
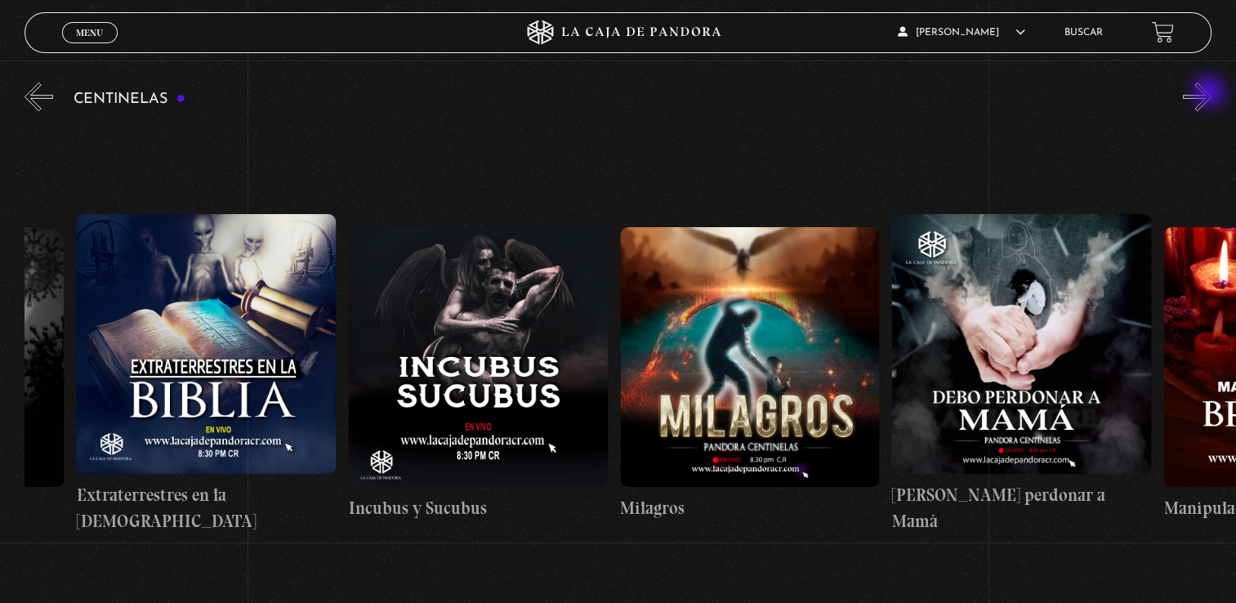
click at [1211, 93] on button "»" at bounding box center [1197, 97] width 29 height 29
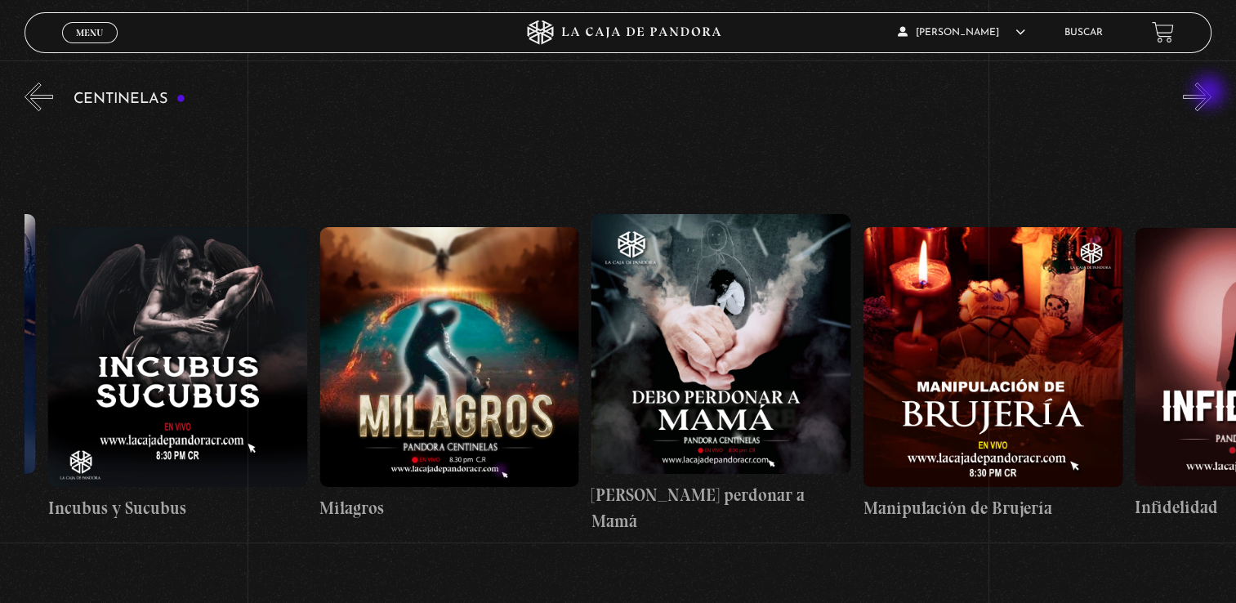
click at [1211, 93] on button "»" at bounding box center [1197, 97] width 29 height 29
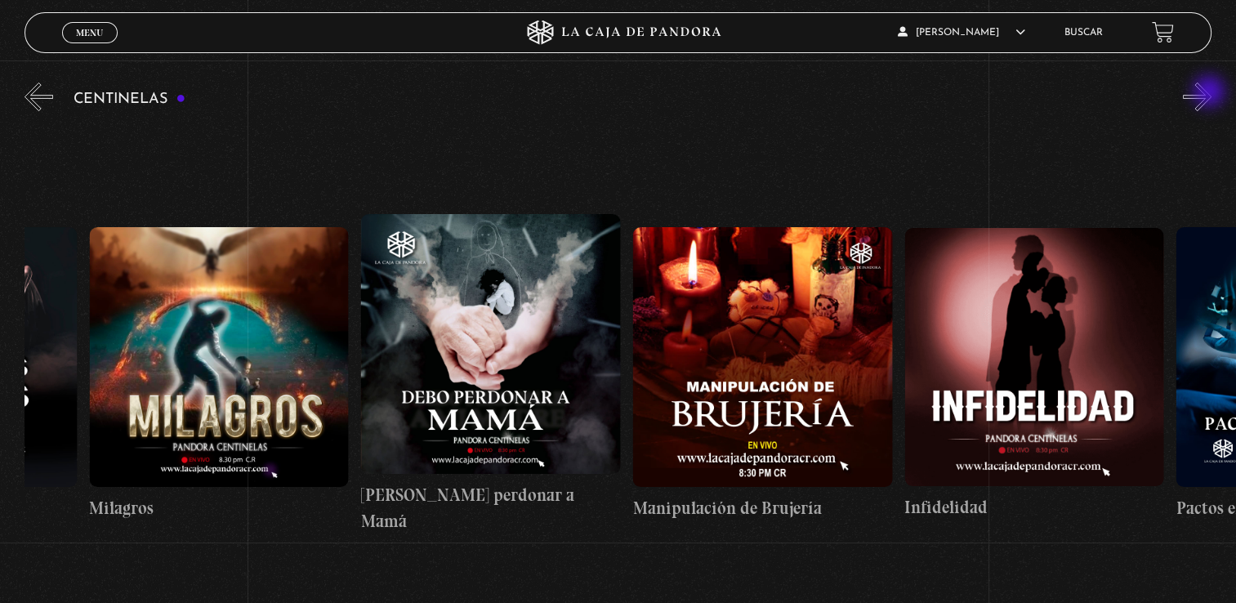
click at [1211, 93] on button "»" at bounding box center [1197, 97] width 29 height 29
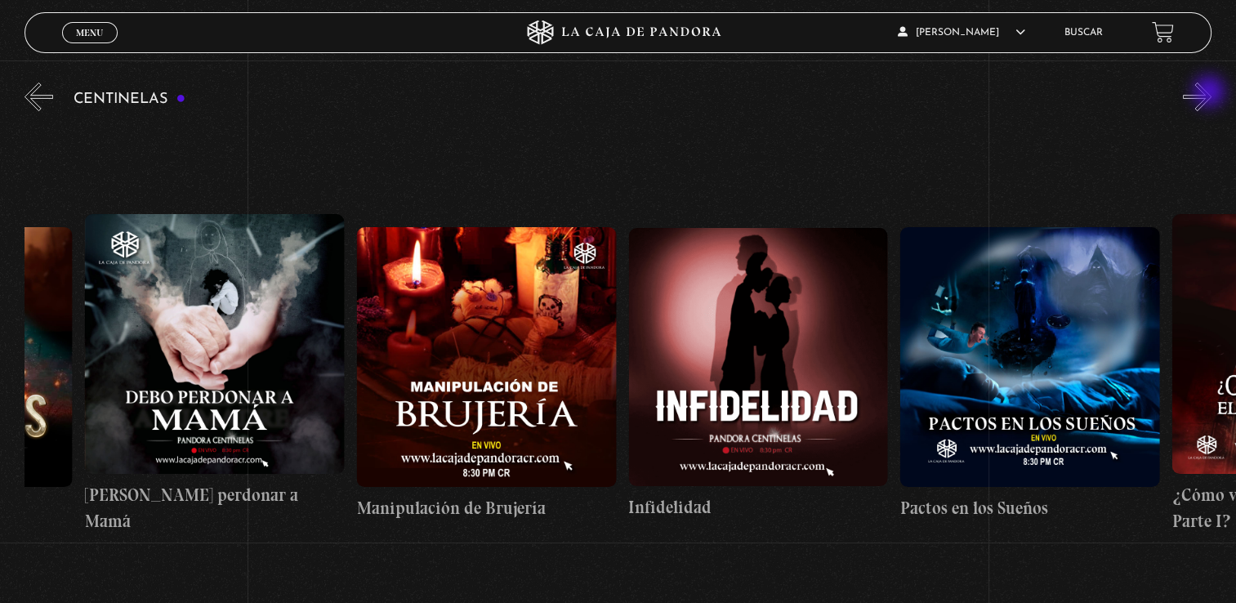
click at [1211, 93] on button "»" at bounding box center [1197, 97] width 29 height 29
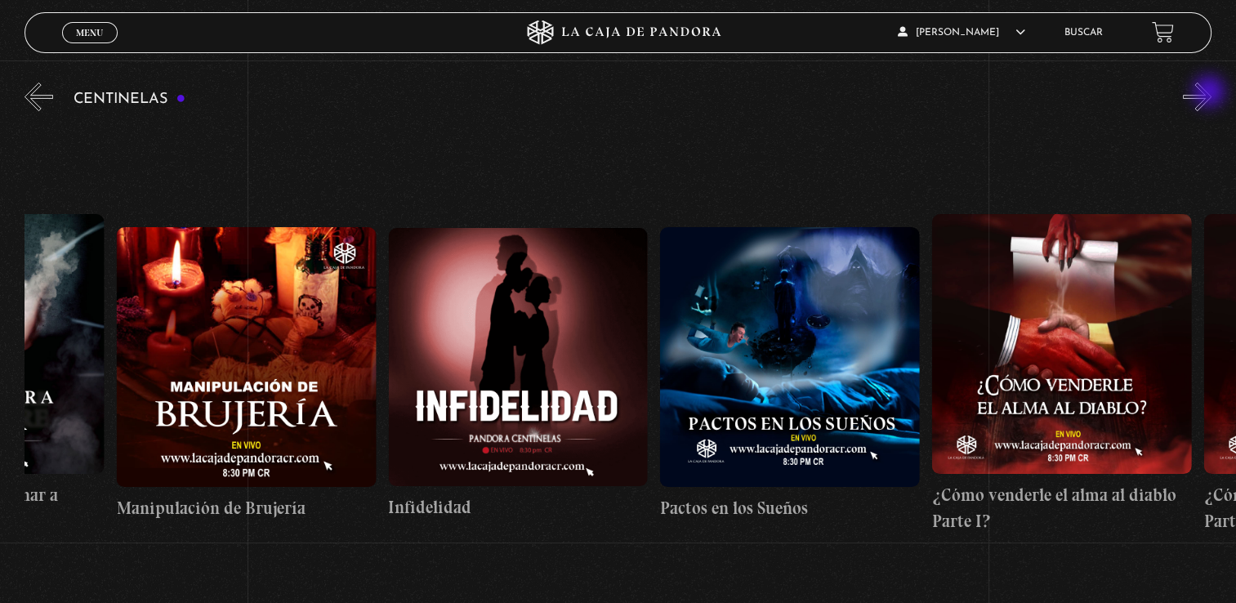
click at [1211, 93] on button "»" at bounding box center [1197, 97] width 29 height 29
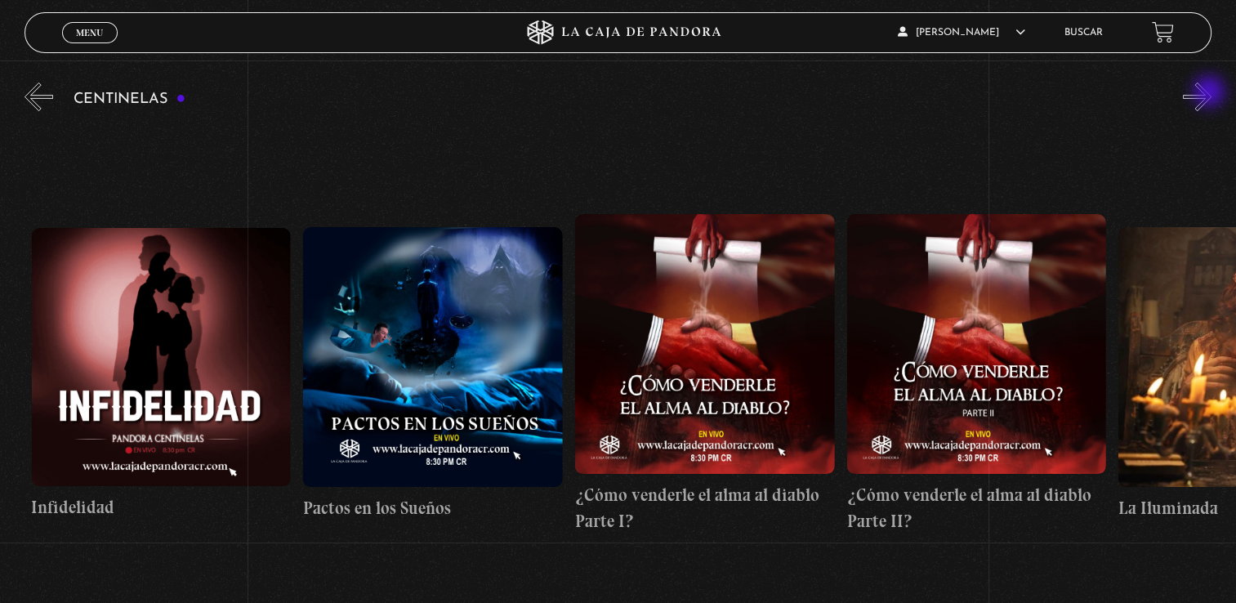
click at [1211, 93] on button "»" at bounding box center [1197, 97] width 29 height 29
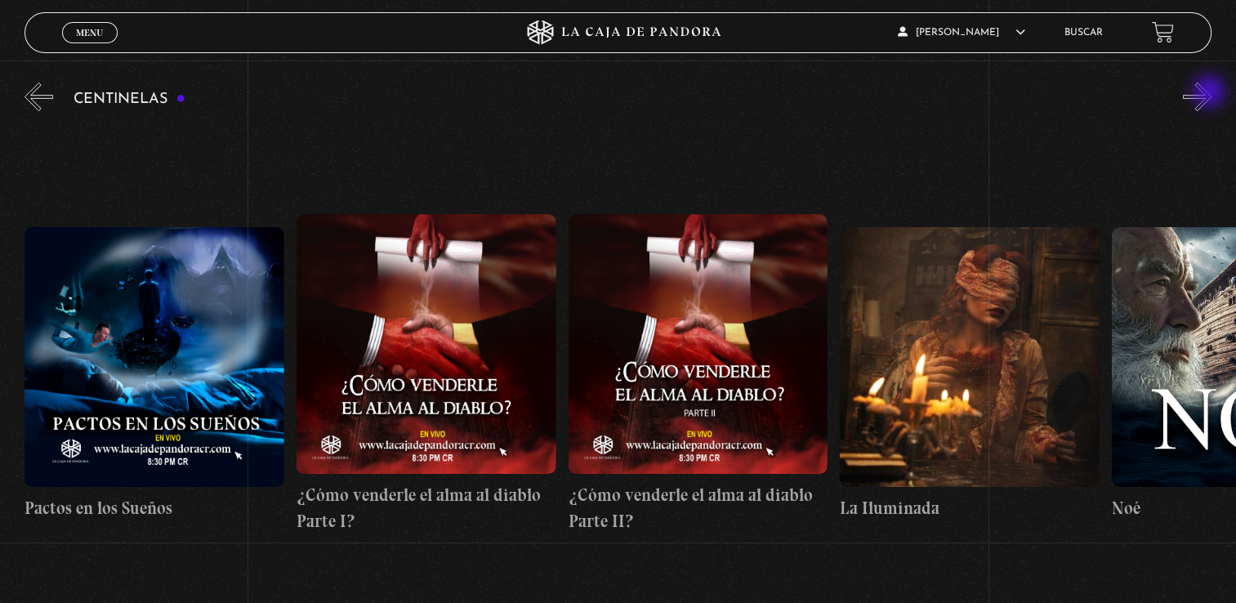
click at [1211, 93] on button "»" at bounding box center [1197, 97] width 29 height 29
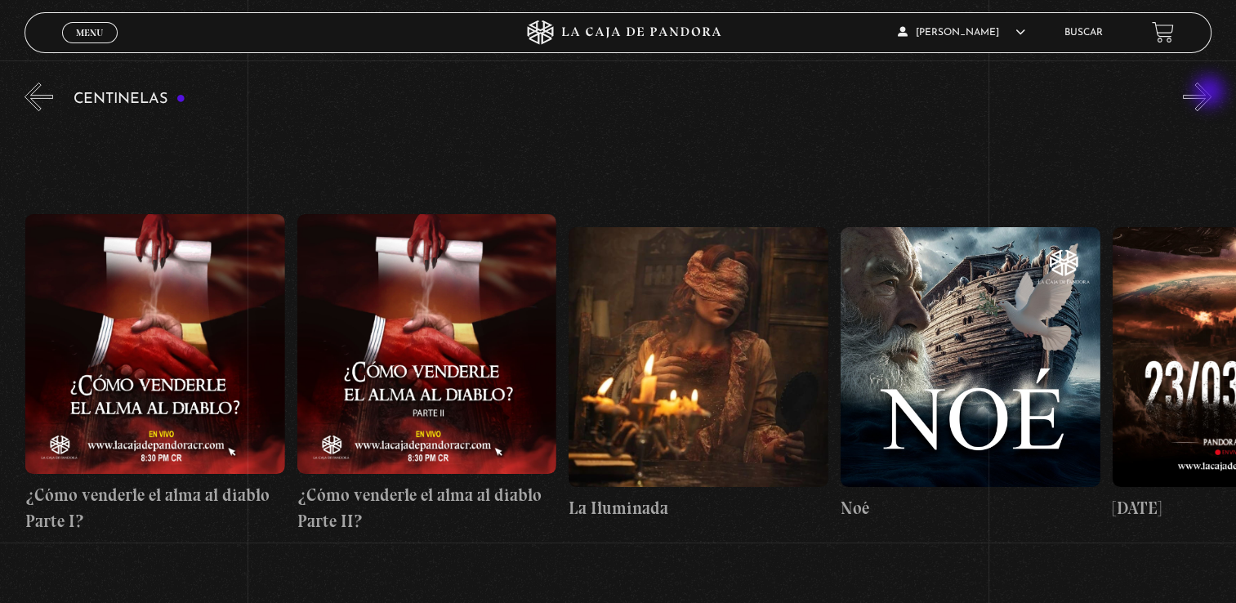
click at [1211, 93] on button "»" at bounding box center [1197, 97] width 29 height 29
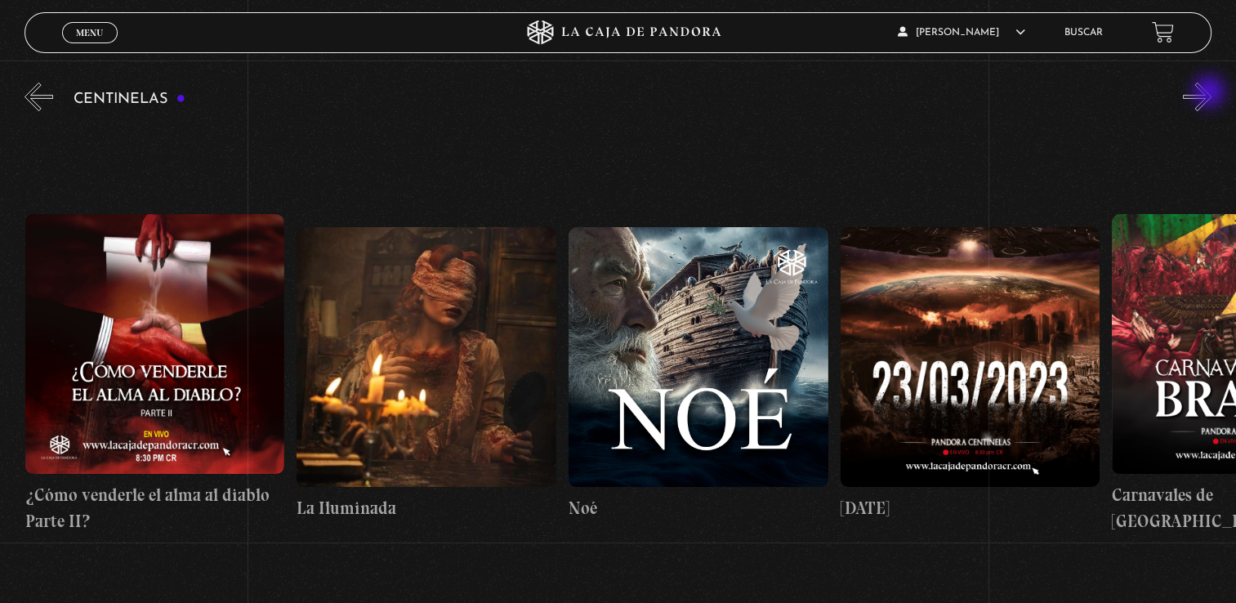
click at [1211, 93] on button "»" at bounding box center [1197, 97] width 29 height 29
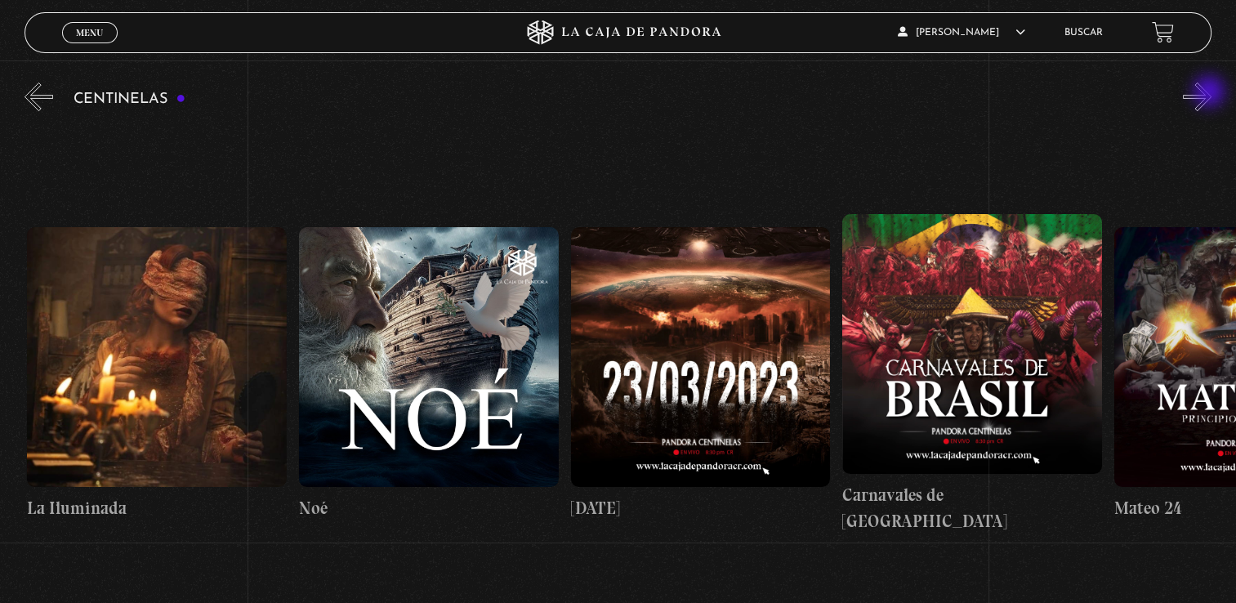
click at [1211, 93] on button "»" at bounding box center [1197, 97] width 29 height 29
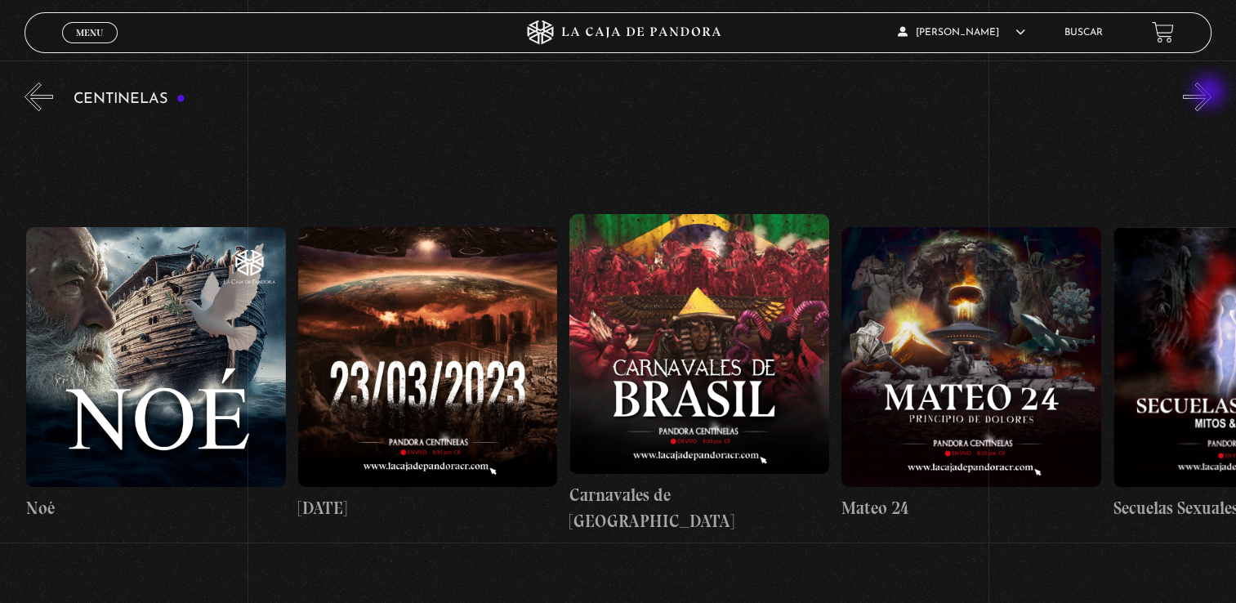
click at [1211, 93] on button "»" at bounding box center [1197, 97] width 29 height 29
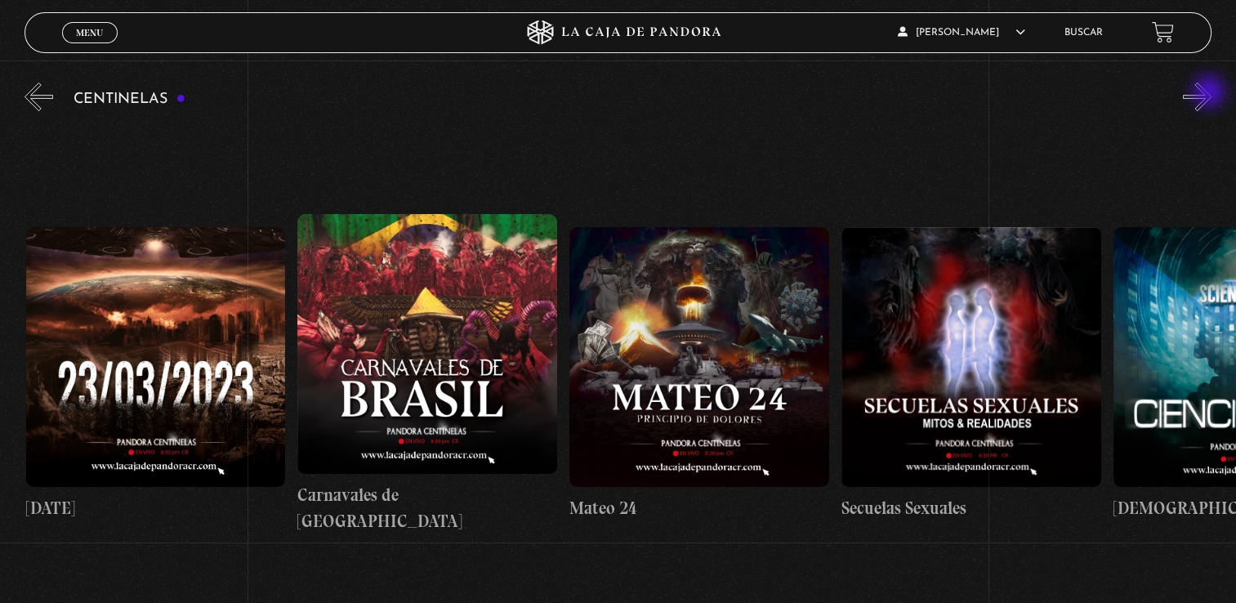
click at [1211, 93] on button "»" at bounding box center [1197, 97] width 29 height 29
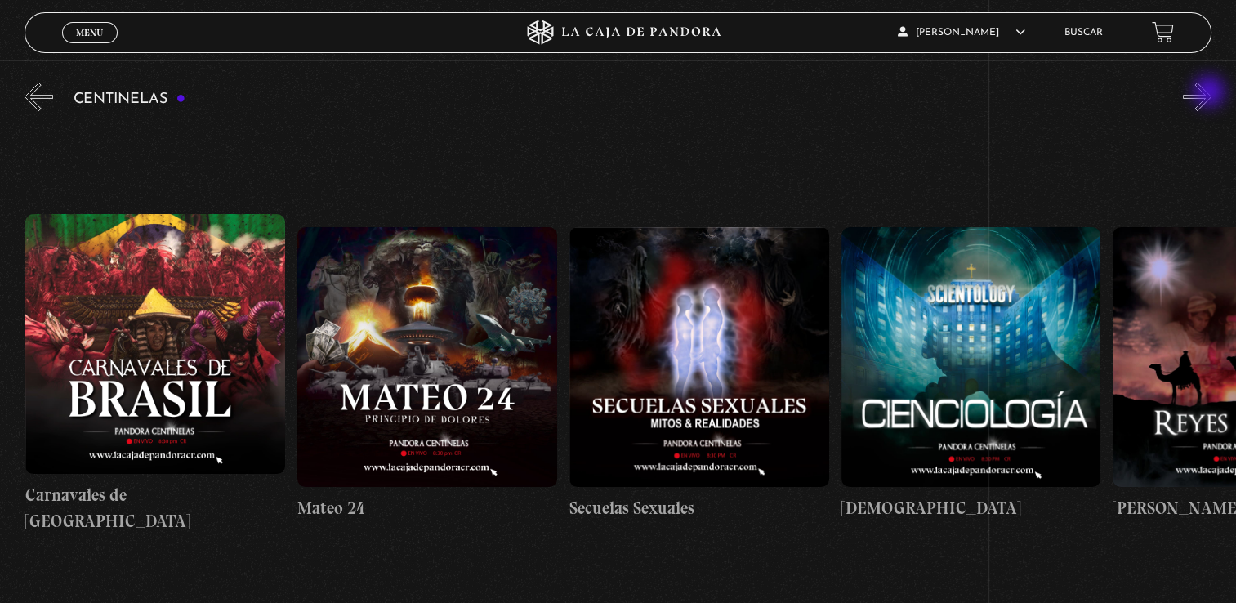
click at [1211, 93] on button "»" at bounding box center [1197, 97] width 29 height 29
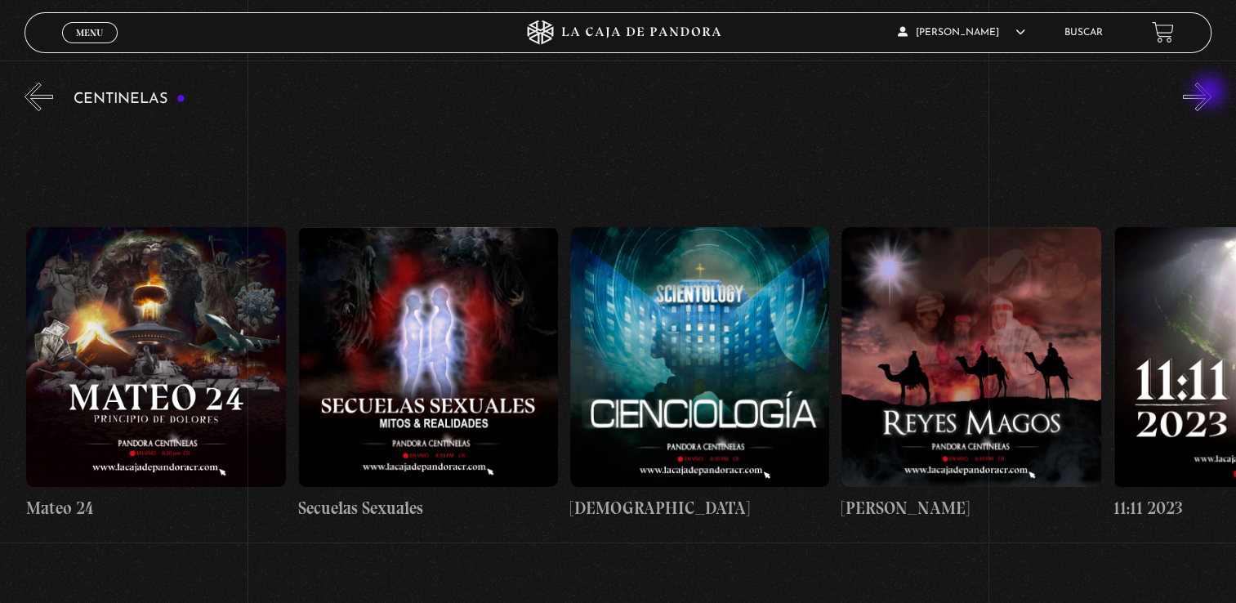
click at [1211, 93] on button "»" at bounding box center [1197, 97] width 29 height 29
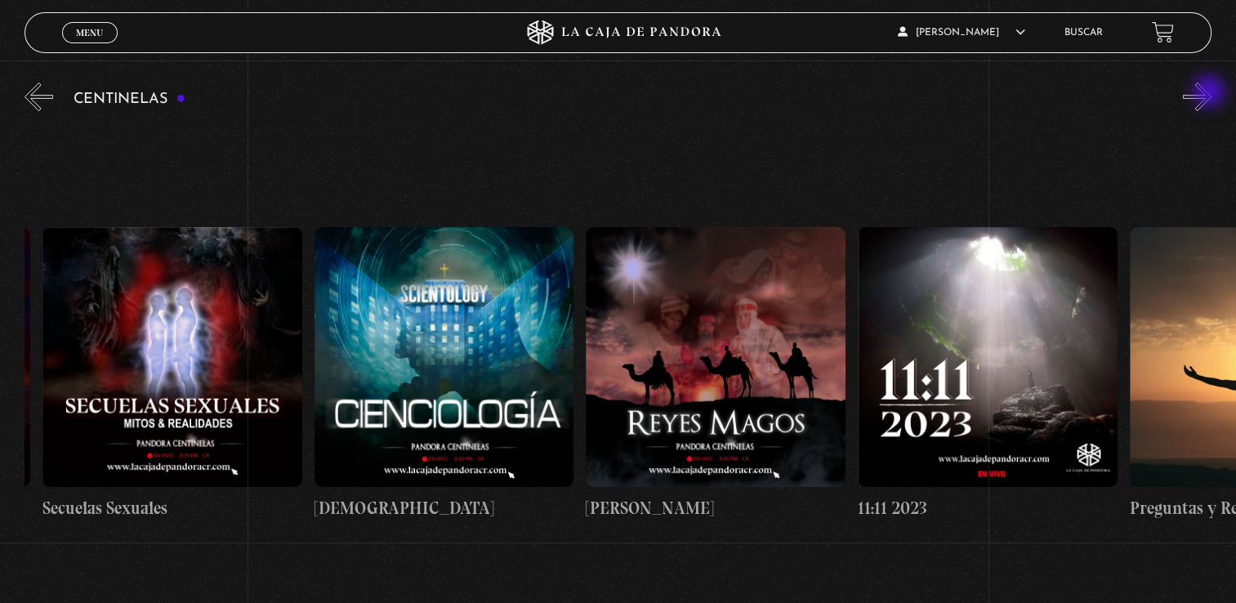
click at [1211, 93] on button "»" at bounding box center [1197, 97] width 29 height 29
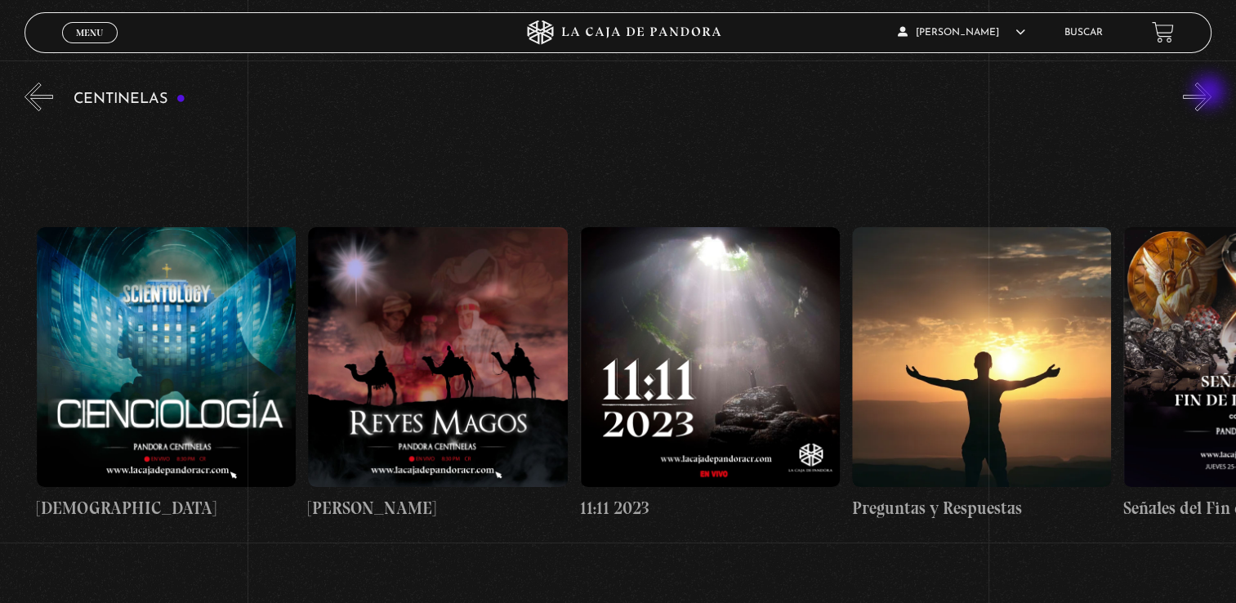
click at [1211, 93] on button "»" at bounding box center [1197, 97] width 29 height 29
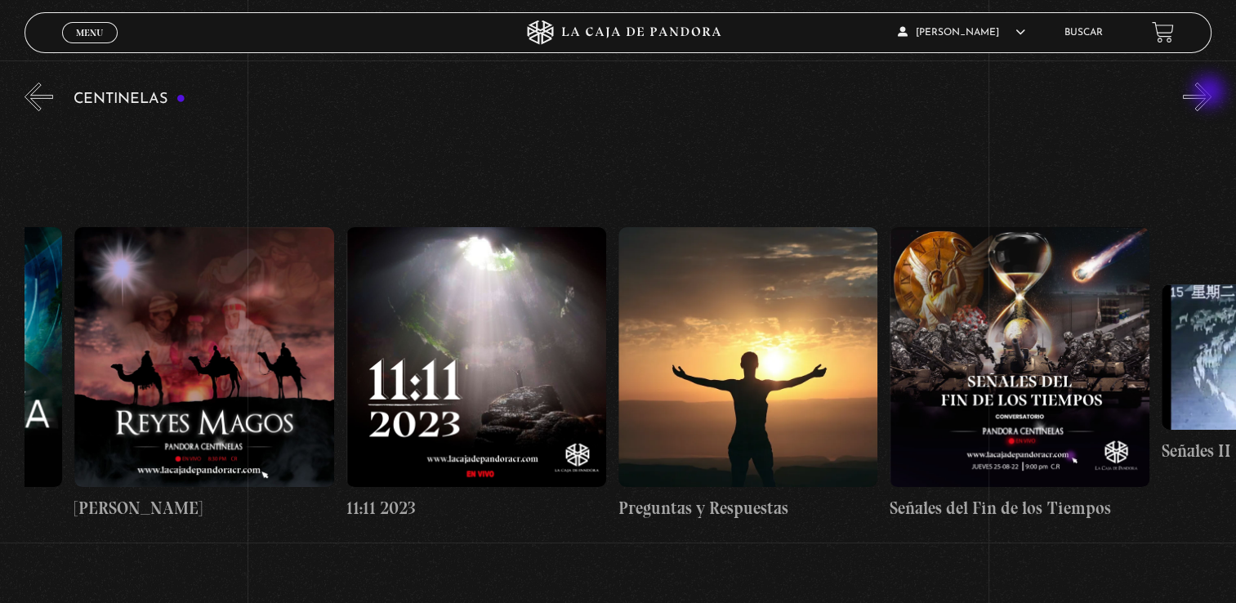
click at [1211, 93] on button "»" at bounding box center [1197, 97] width 29 height 29
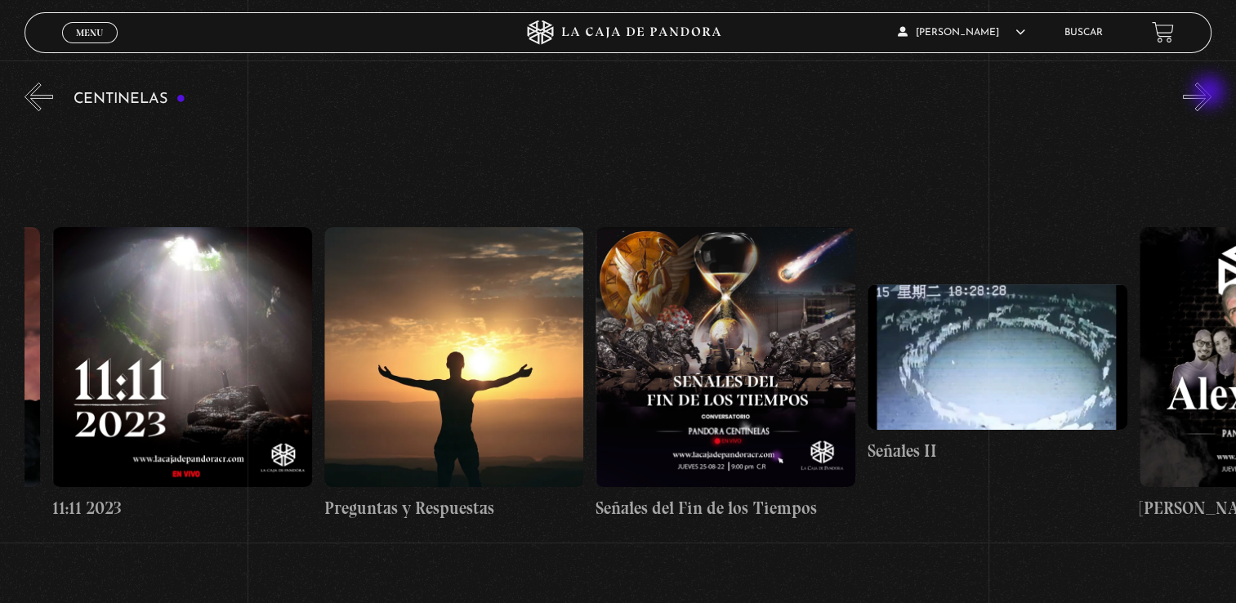
click at [1211, 93] on button "»" at bounding box center [1197, 97] width 29 height 29
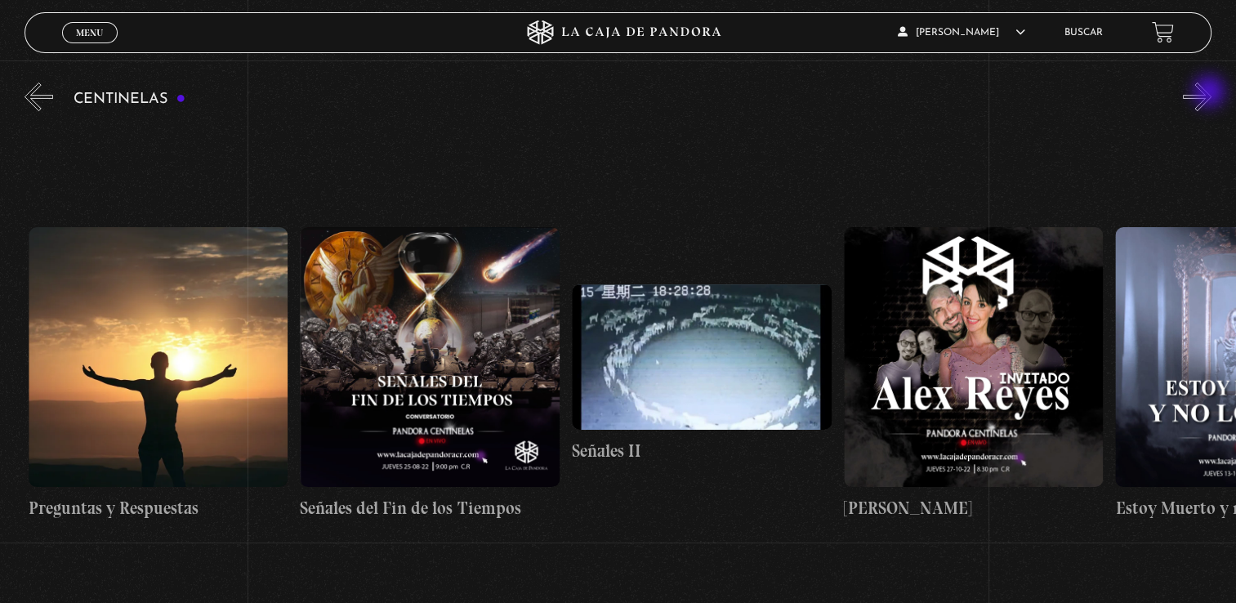
click at [1211, 93] on button "»" at bounding box center [1197, 97] width 29 height 29
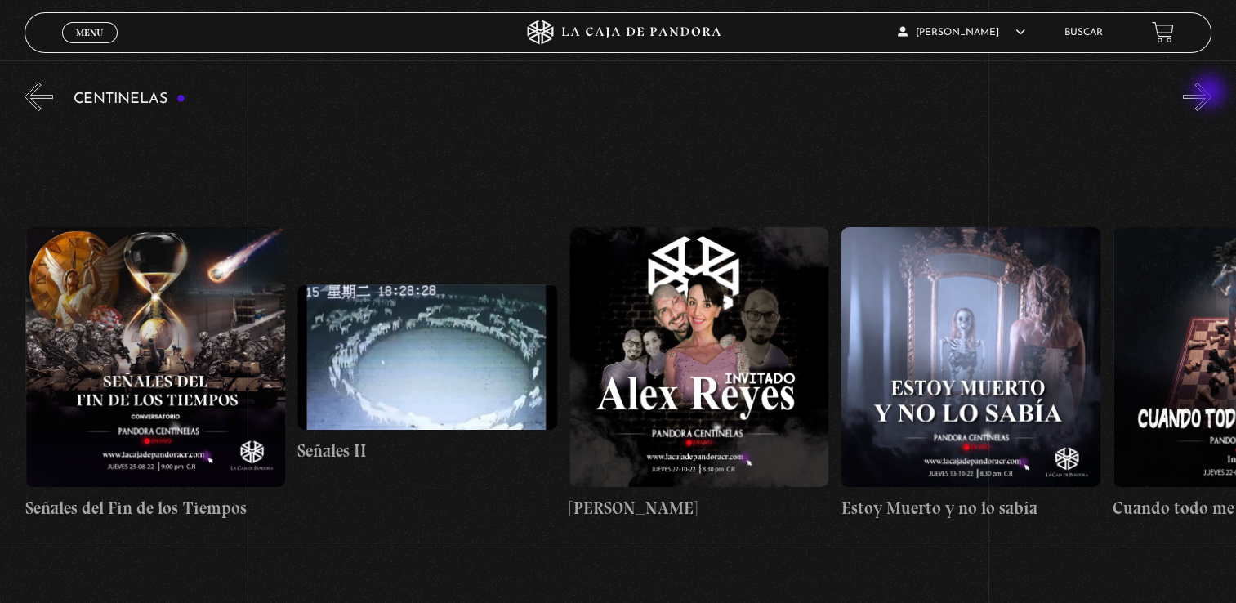
click at [1211, 93] on button "»" at bounding box center [1197, 97] width 29 height 29
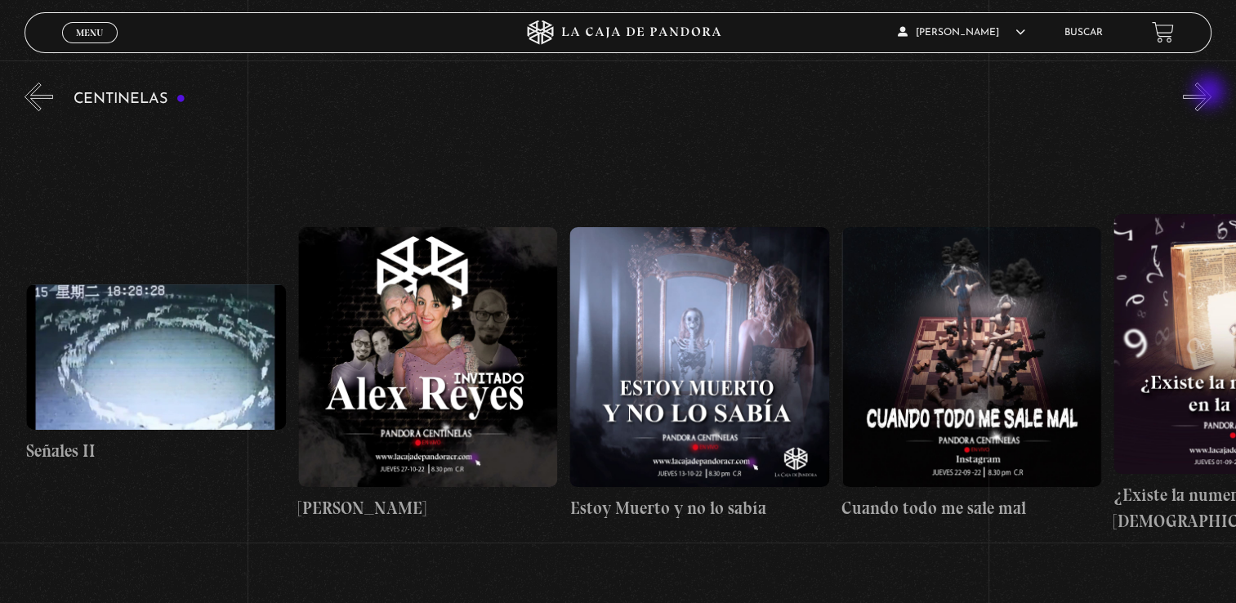
click at [1211, 93] on button "»" at bounding box center [1197, 97] width 29 height 29
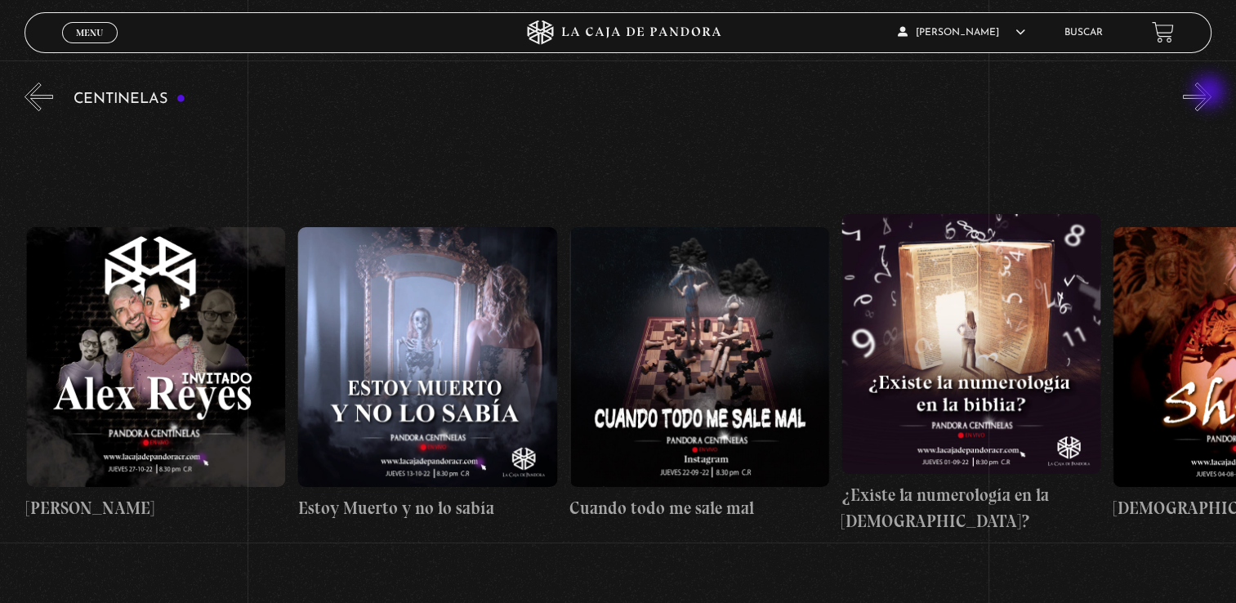
click at [1211, 93] on button "»" at bounding box center [1197, 97] width 29 height 29
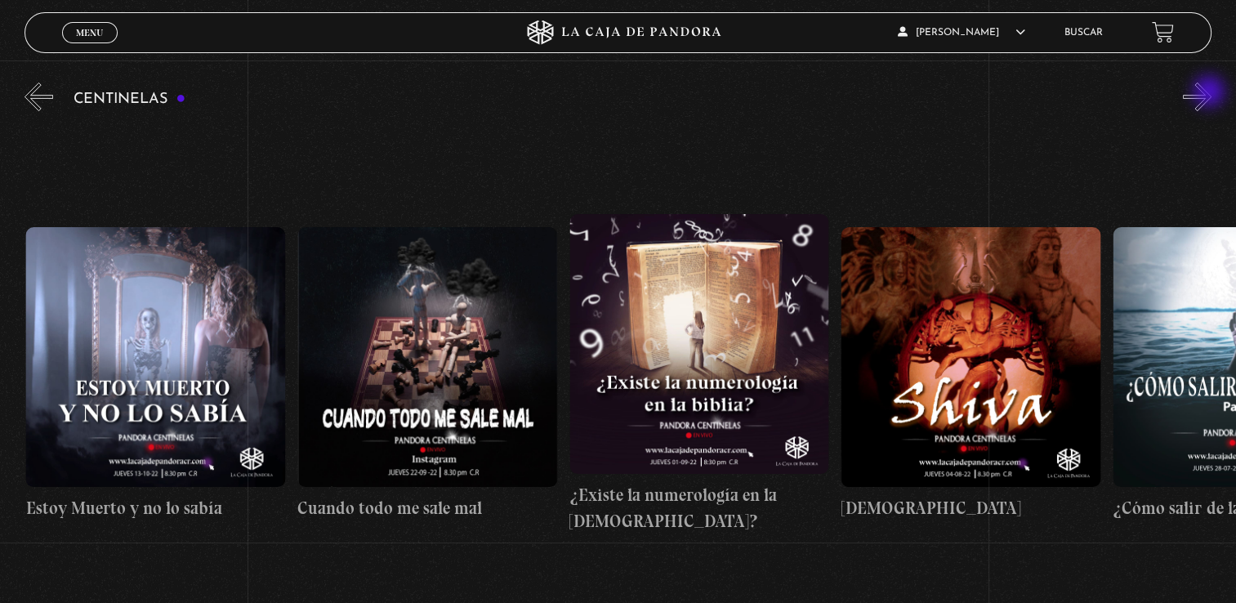
click at [1211, 93] on button "»" at bounding box center [1197, 97] width 29 height 29
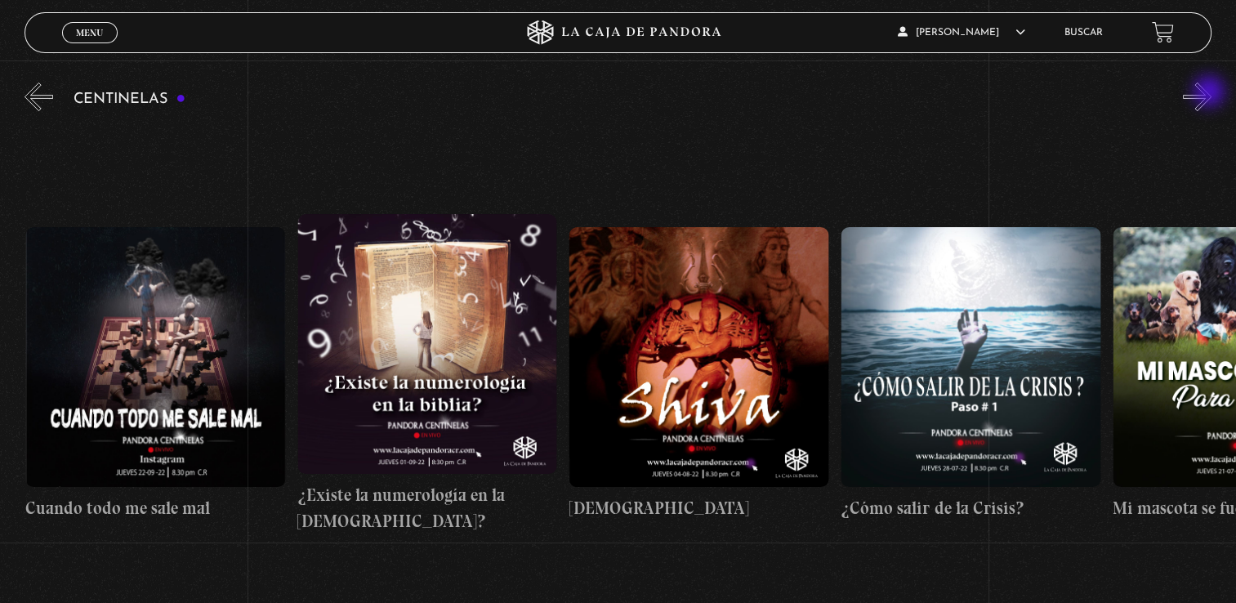
click at [1211, 93] on button "»" at bounding box center [1197, 97] width 29 height 29
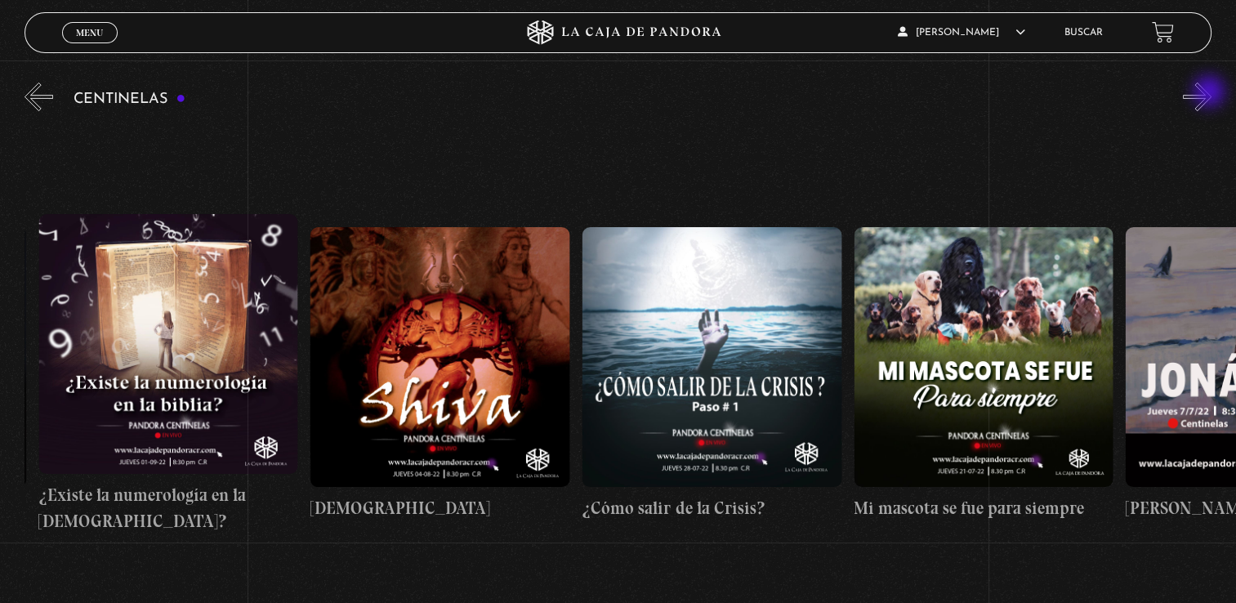
click at [1211, 93] on button "»" at bounding box center [1197, 97] width 29 height 29
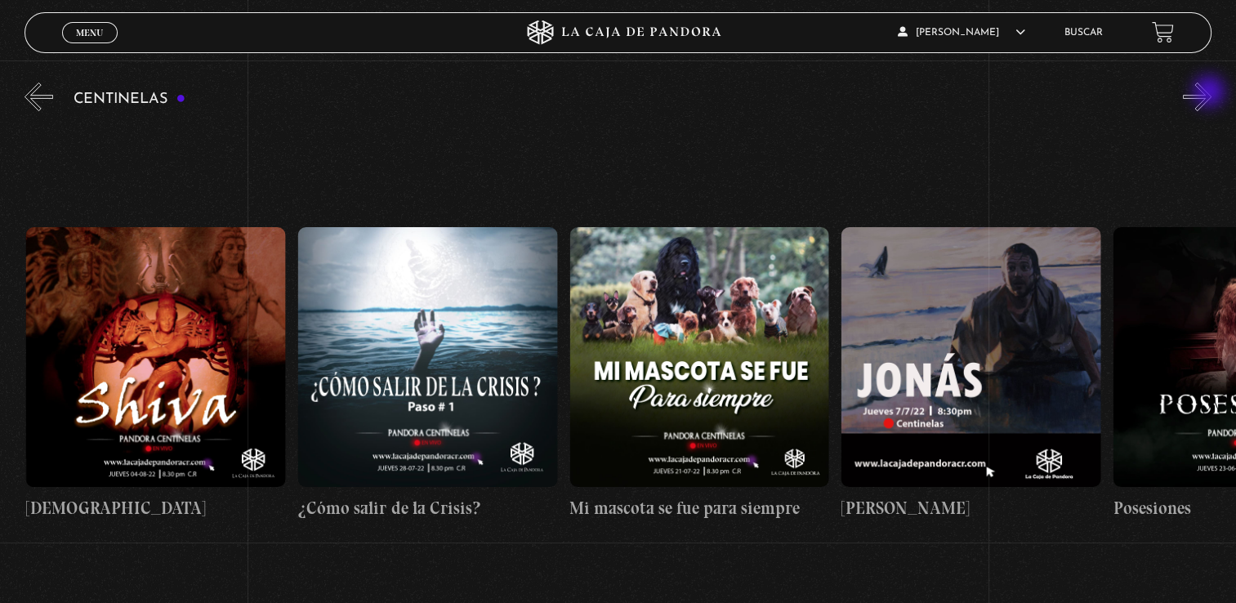
click at [1211, 93] on button "»" at bounding box center [1197, 97] width 29 height 29
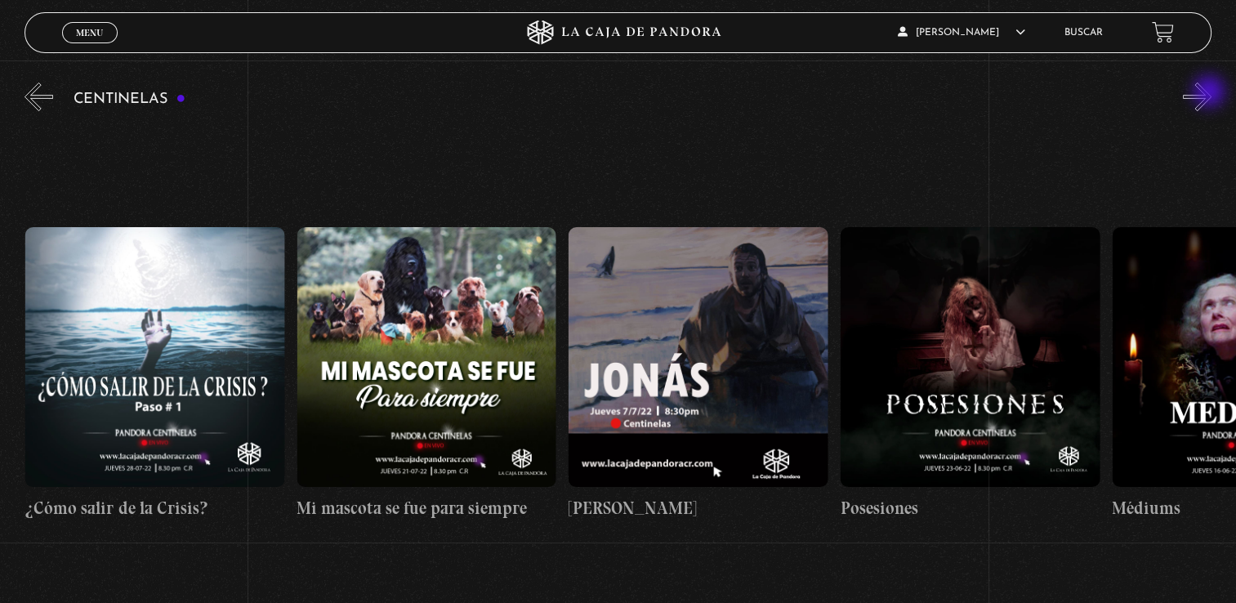
click at [1211, 93] on button "»" at bounding box center [1197, 97] width 29 height 29
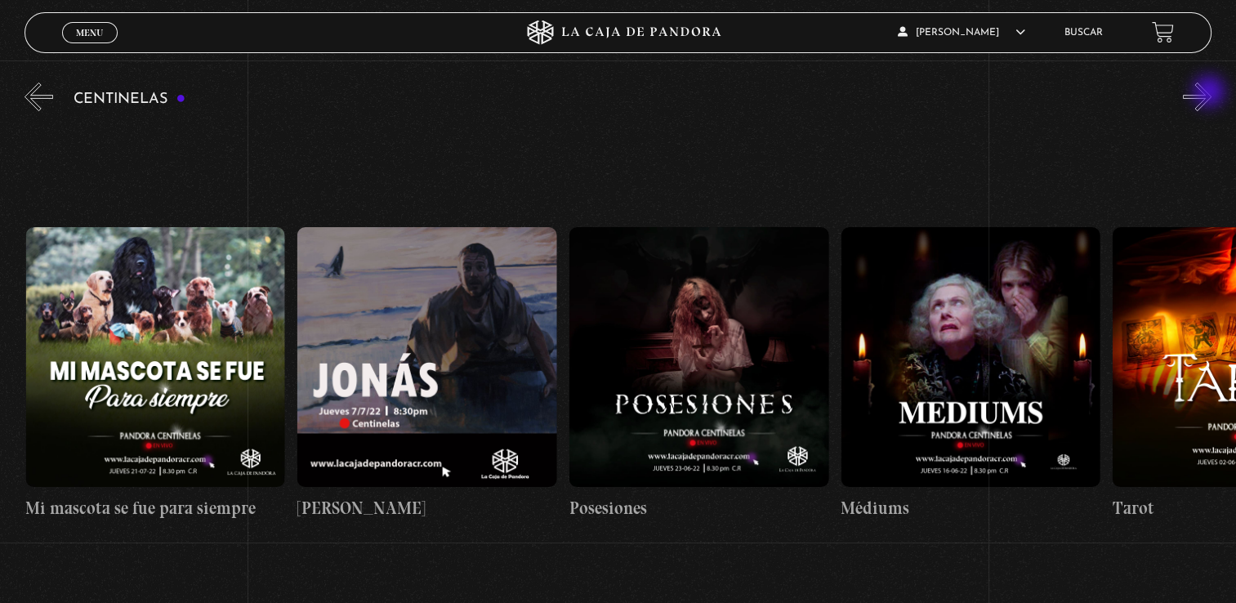
click at [1211, 93] on button "»" at bounding box center [1197, 97] width 29 height 29
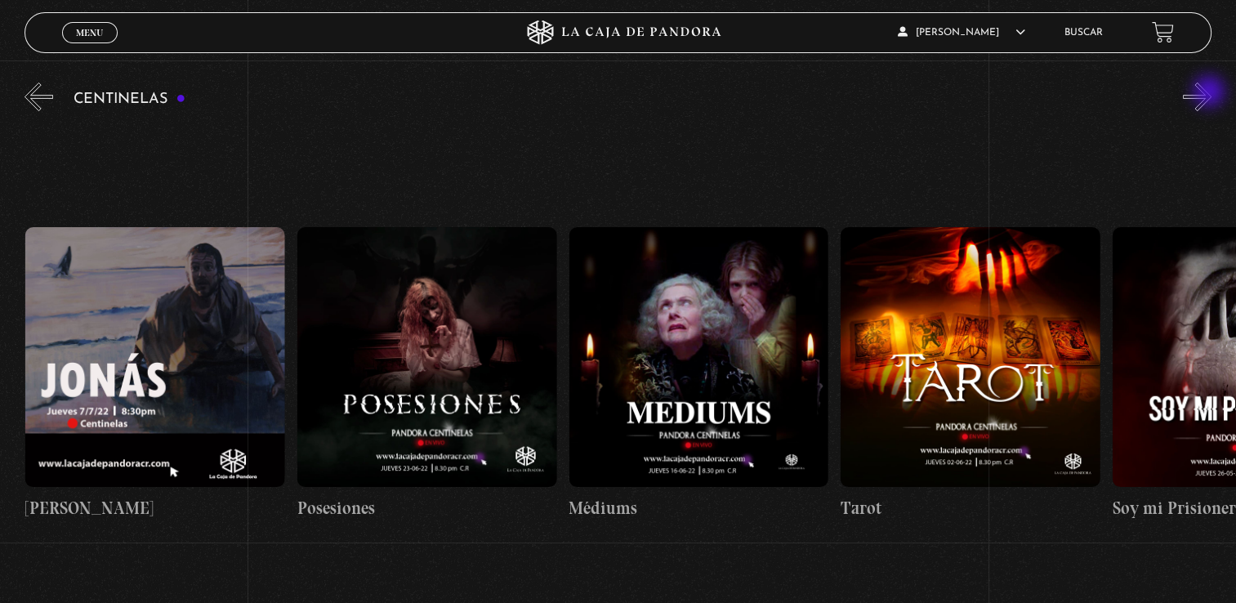
scroll to position [0, 16582]
click at [1211, 93] on button "»" at bounding box center [1197, 97] width 29 height 29
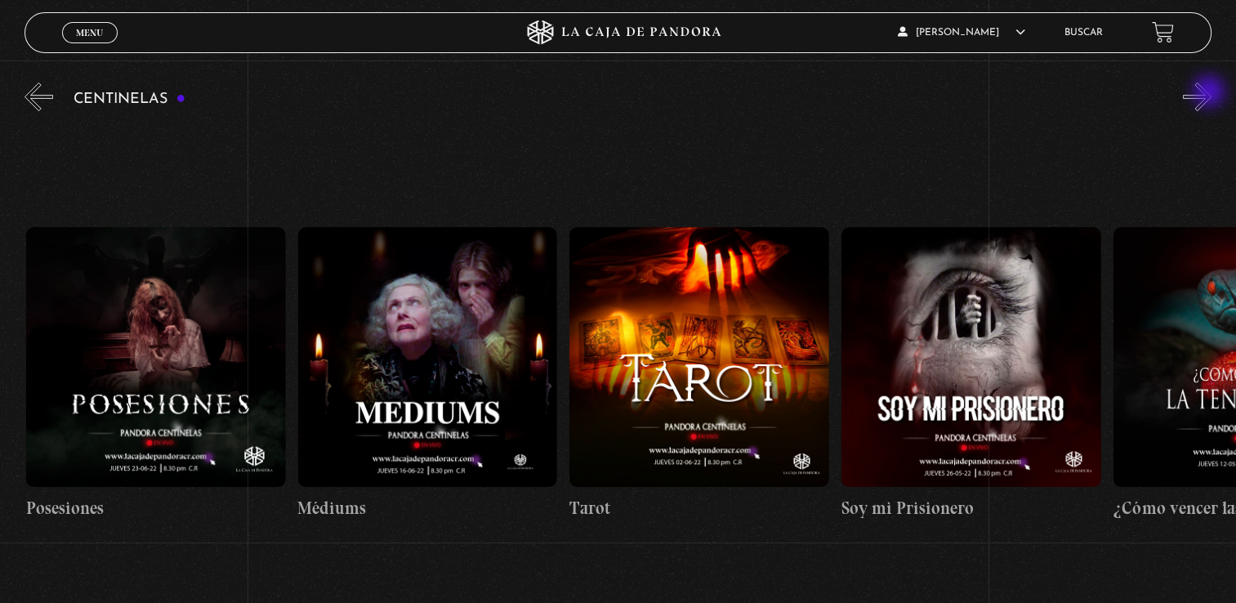
click at [1211, 93] on button "»" at bounding box center [1197, 97] width 29 height 29
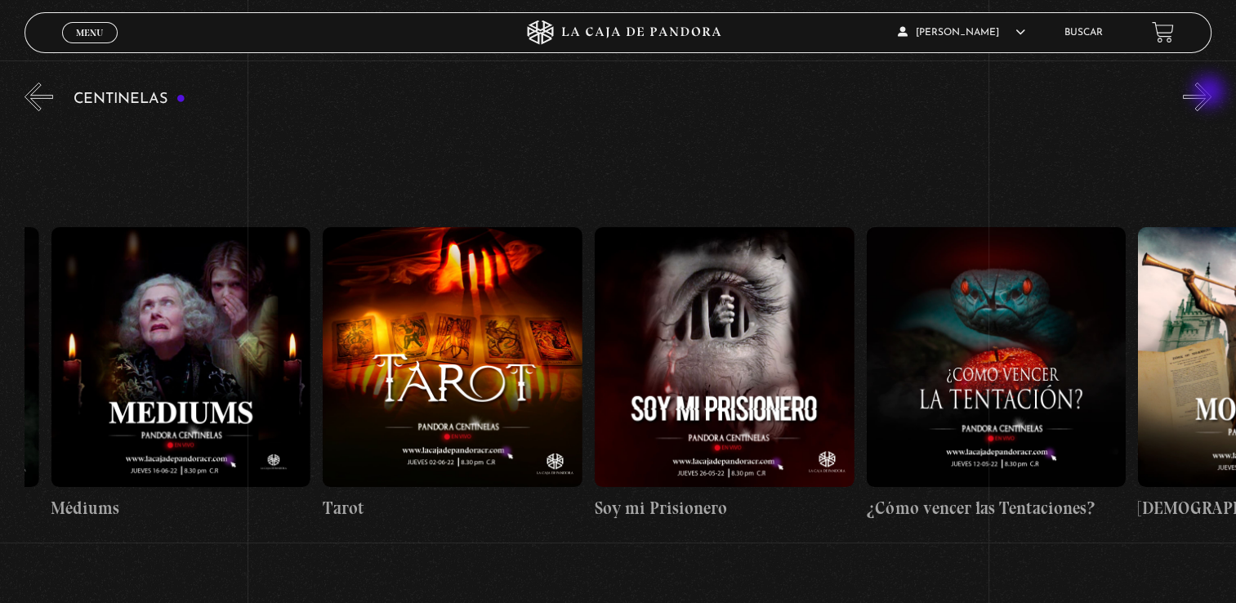
click at [1211, 93] on button "»" at bounding box center [1197, 97] width 29 height 29
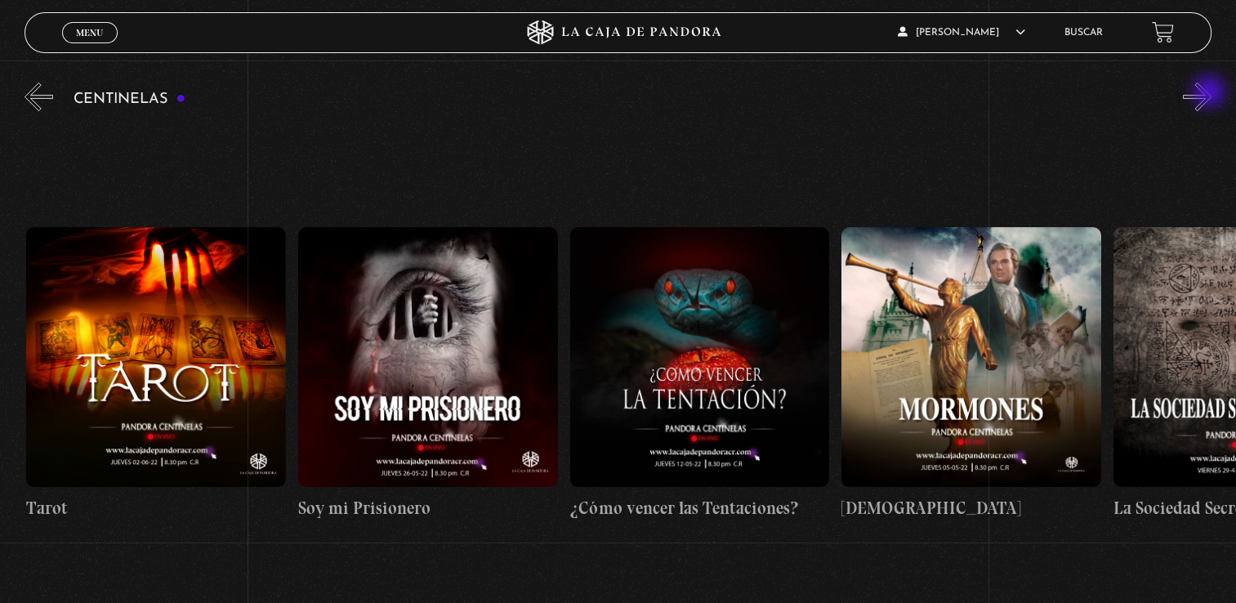
click at [1211, 93] on button "»" at bounding box center [1197, 97] width 29 height 29
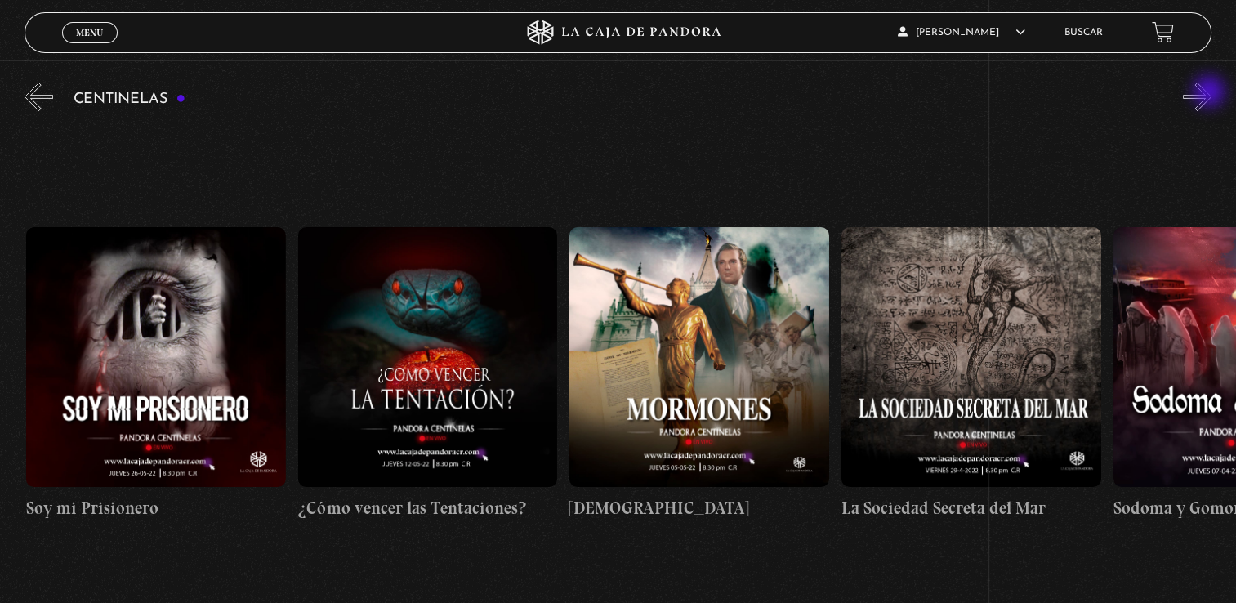
click at [1211, 93] on button "»" at bounding box center [1197, 97] width 29 height 29
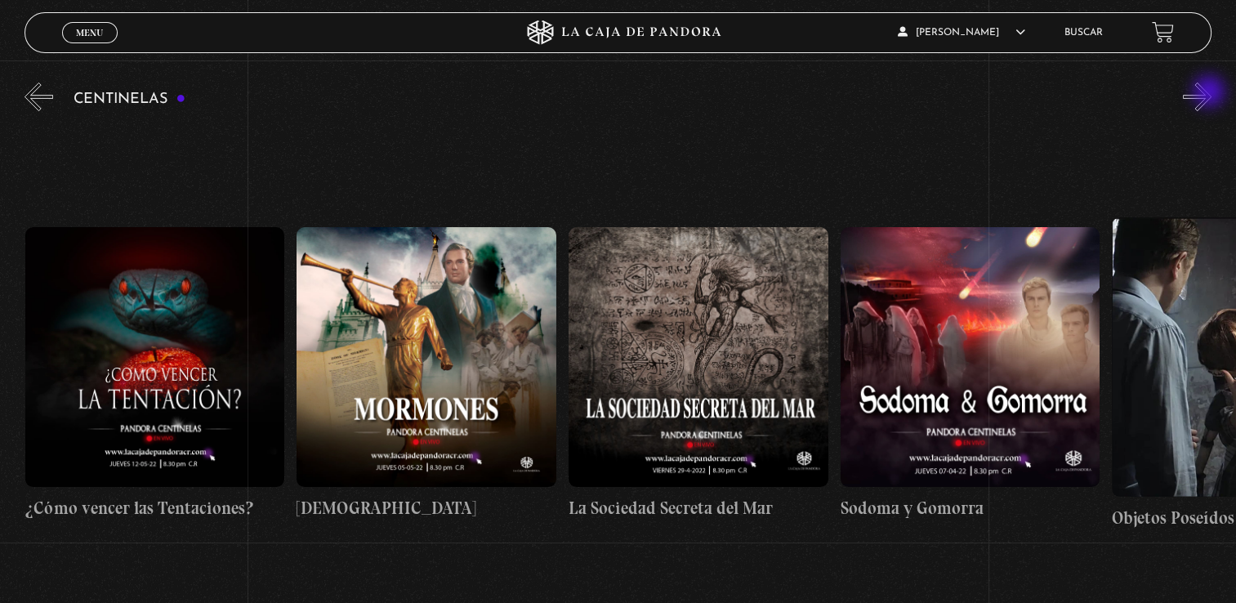
click at [1211, 93] on button "»" at bounding box center [1197, 97] width 29 height 29
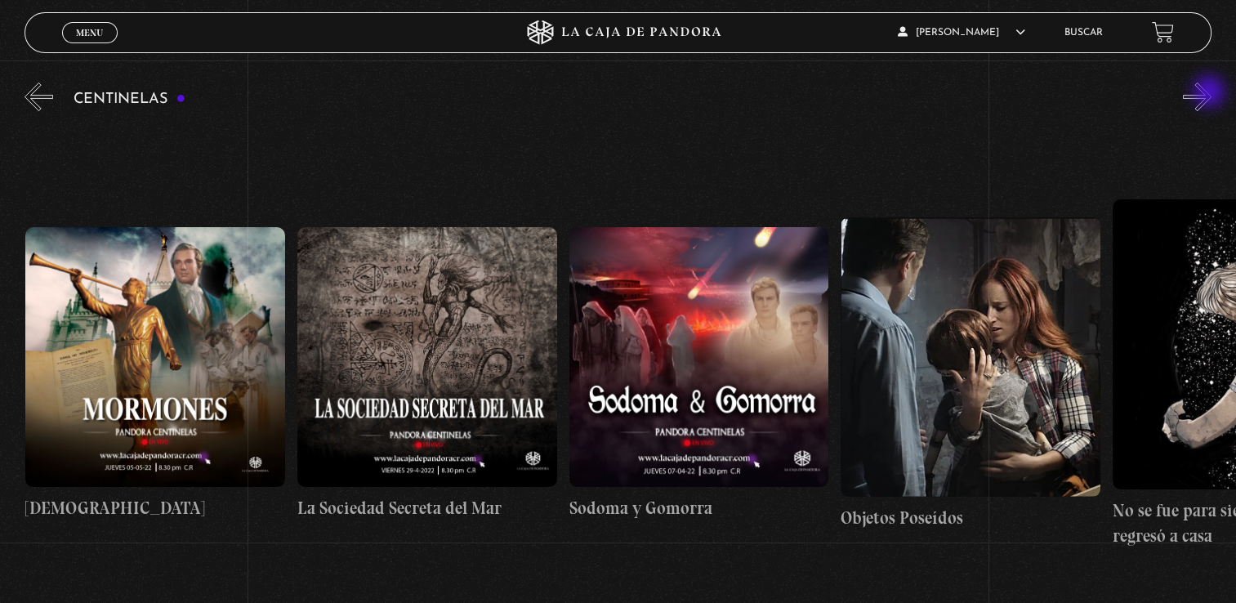
click at [1211, 93] on button "»" at bounding box center [1197, 97] width 29 height 29
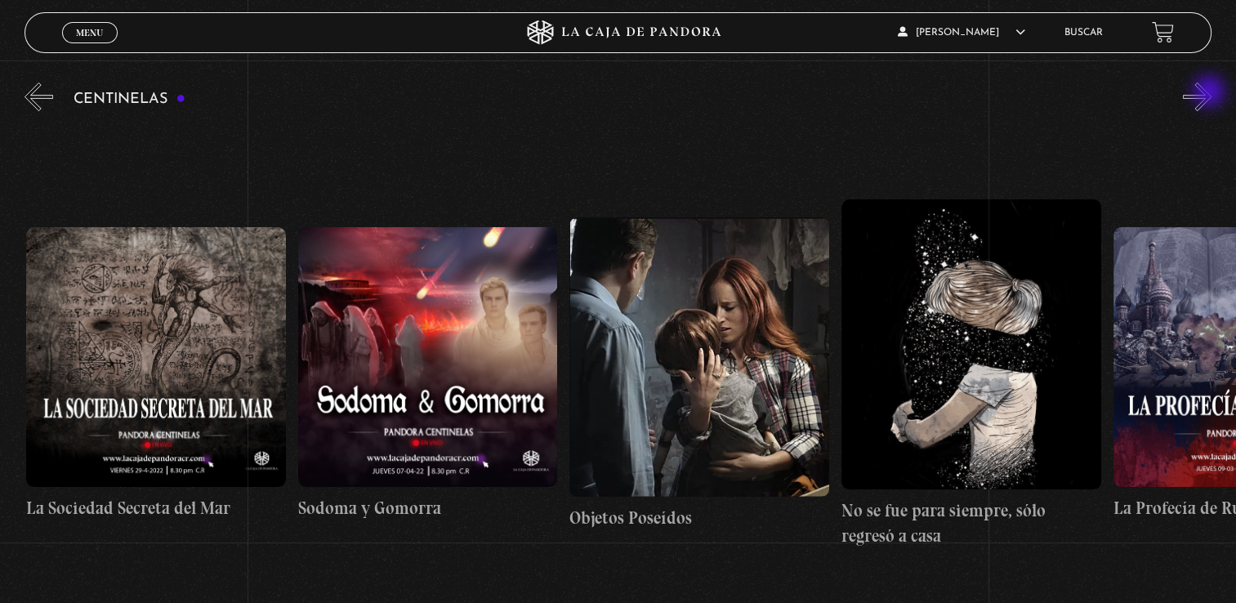
scroll to position [0, 18485]
click at [1211, 93] on button "»" at bounding box center [1197, 97] width 29 height 29
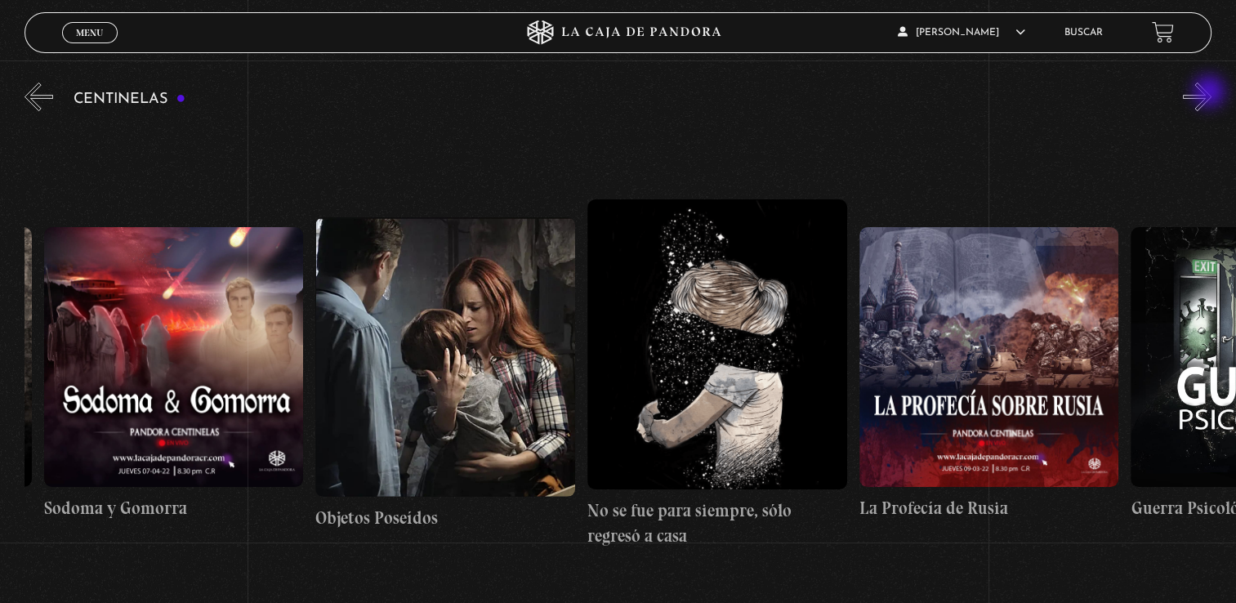
click at [1211, 93] on button "»" at bounding box center [1197, 97] width 29 height 29
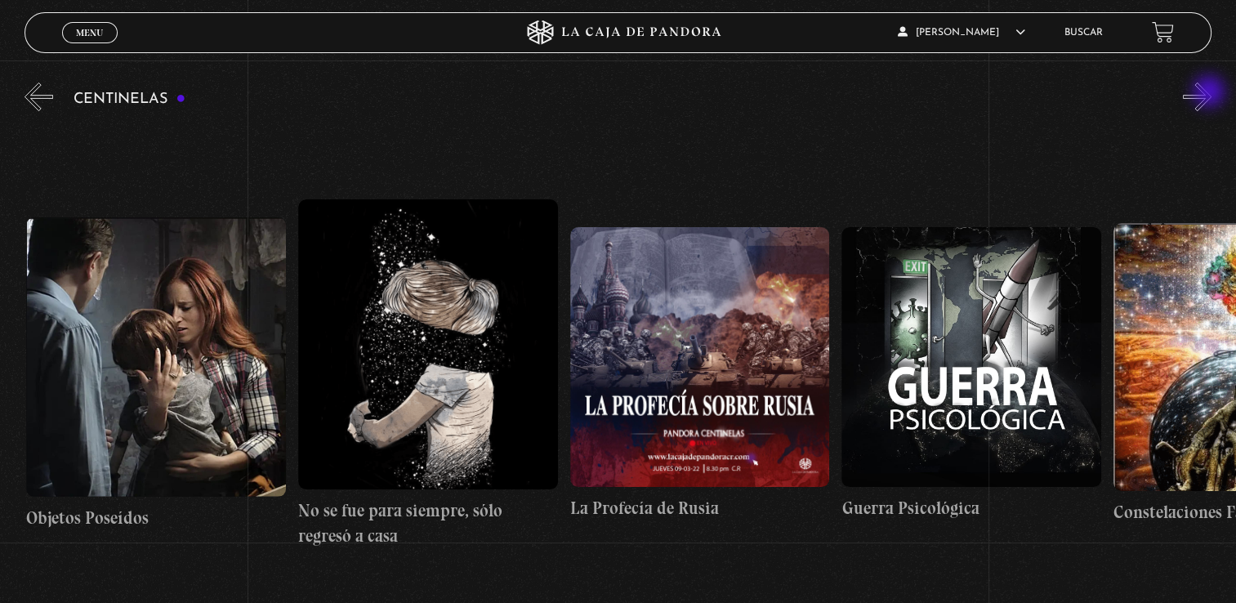
click at [1211, 93] on button "»" at bounding box center [1197, 97] width 29 height 29
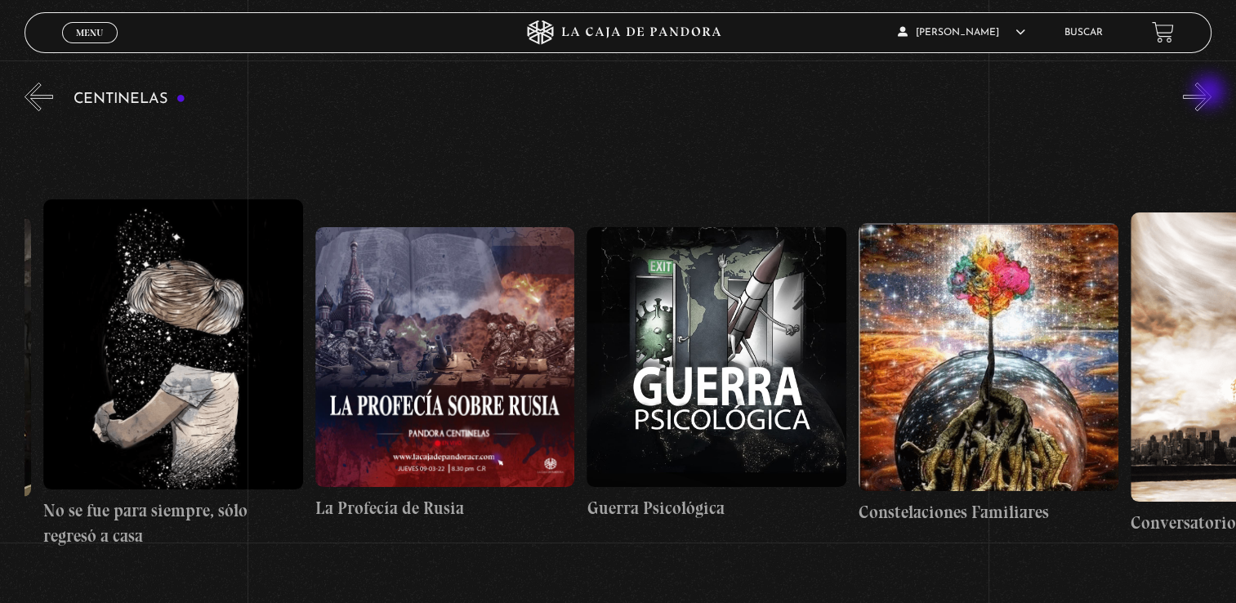
click at [1211, 93] on button "»" at bounding box center [1197, 97] width 29 height 29
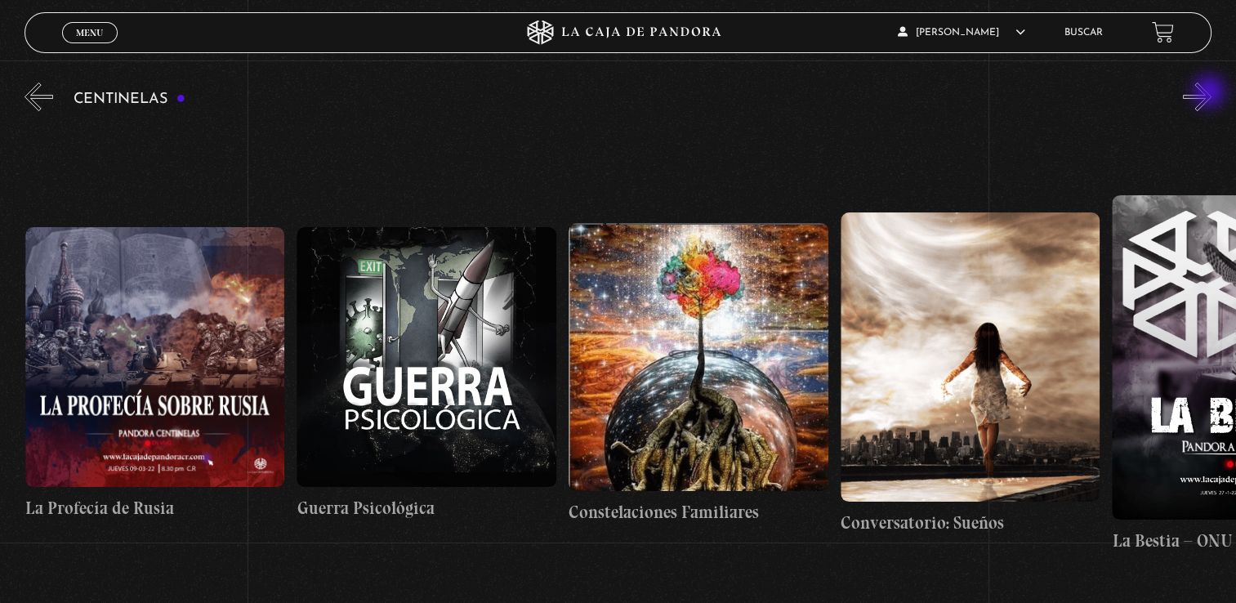
click at [1211, 93] on button "»" at bounding box center [1197, 97] width 29 height 29
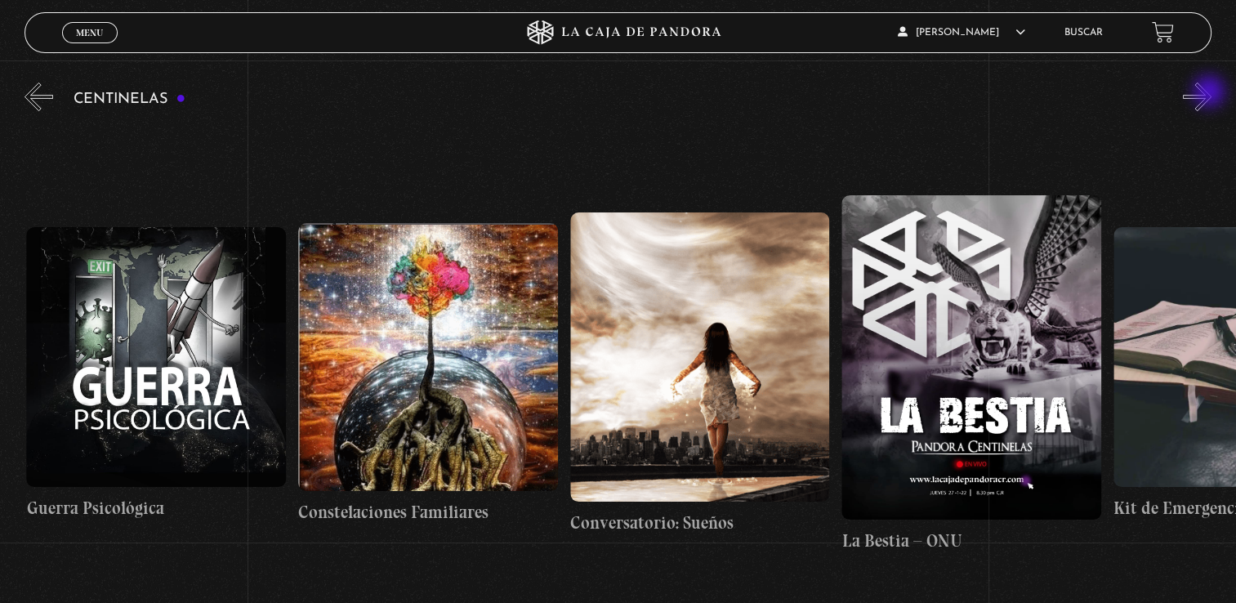
click at [1211, 93] on button "»" at bounding box center [1197, 97] width 29 height 29
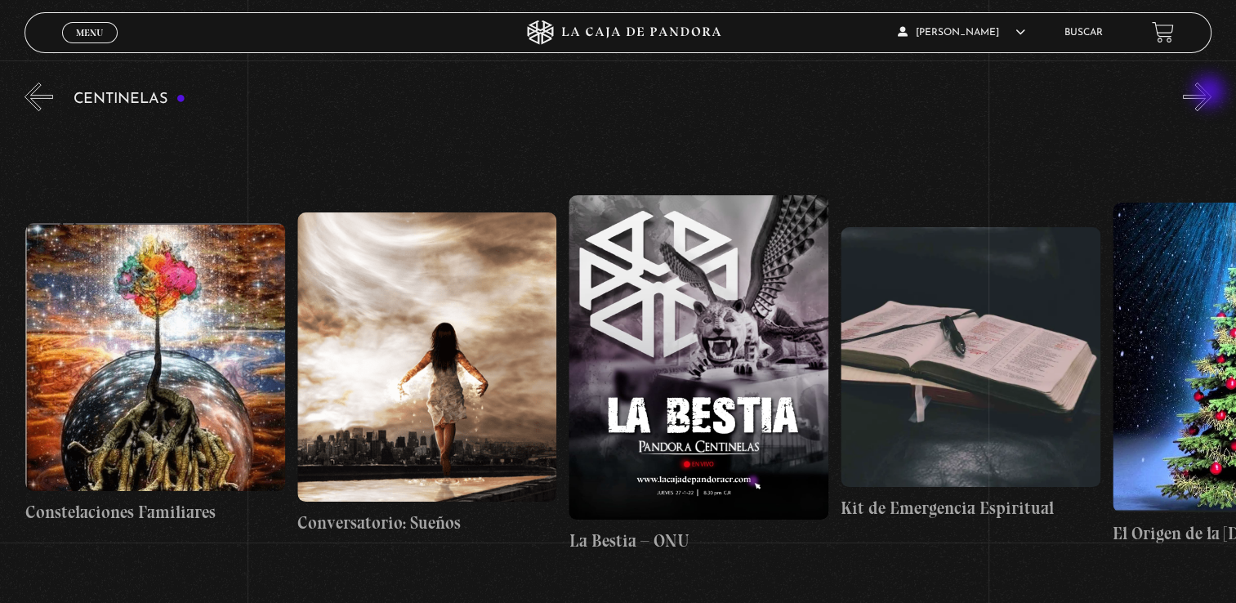
click at [1211, 93] on button "»" at bounding box center [1197, 97] width 29 height 29
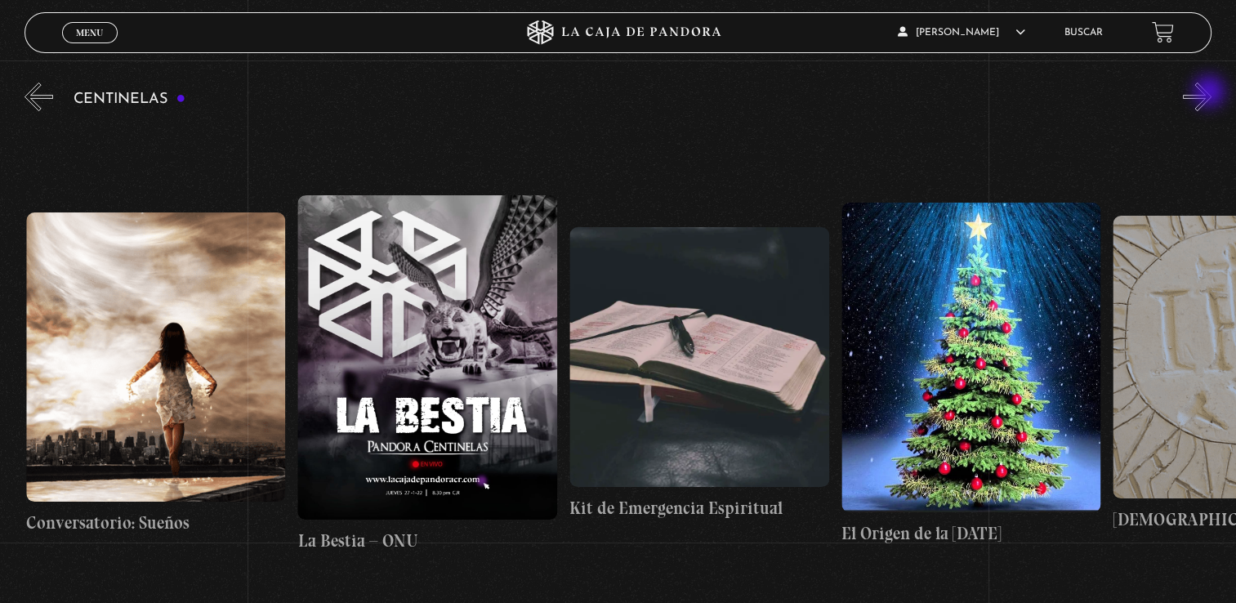
click at [1211, 93] on button "»" at bounding box center [1197, 97] width 29 height 29
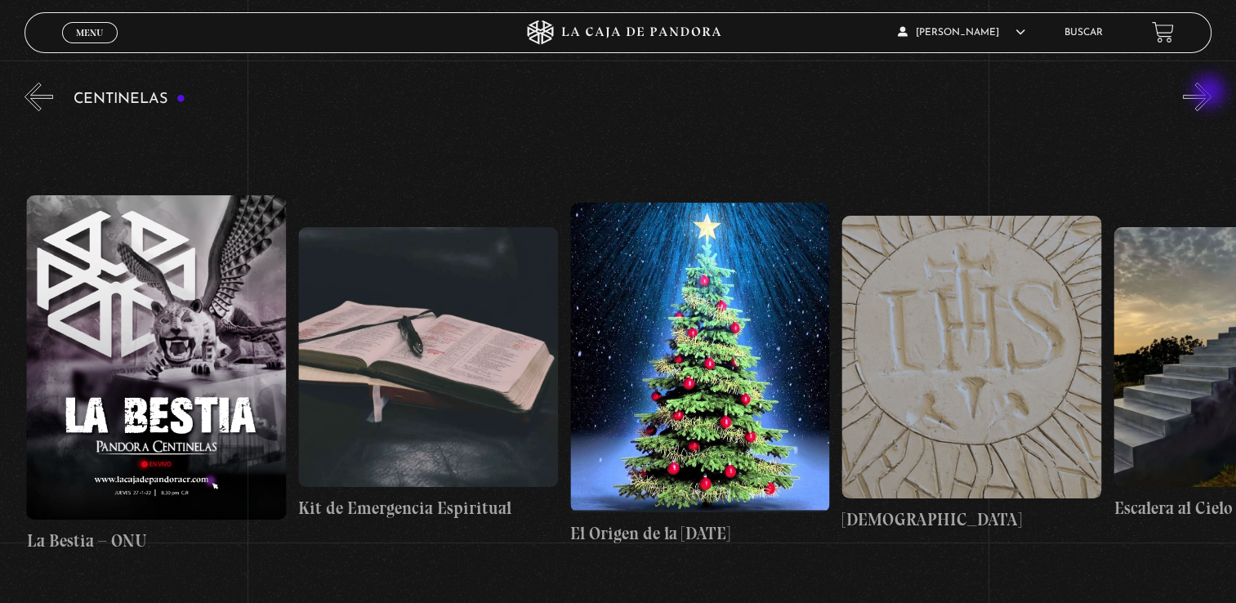
click at [1211, 93] on button "»" at bounding box center [1197, 97] width 29 height 29
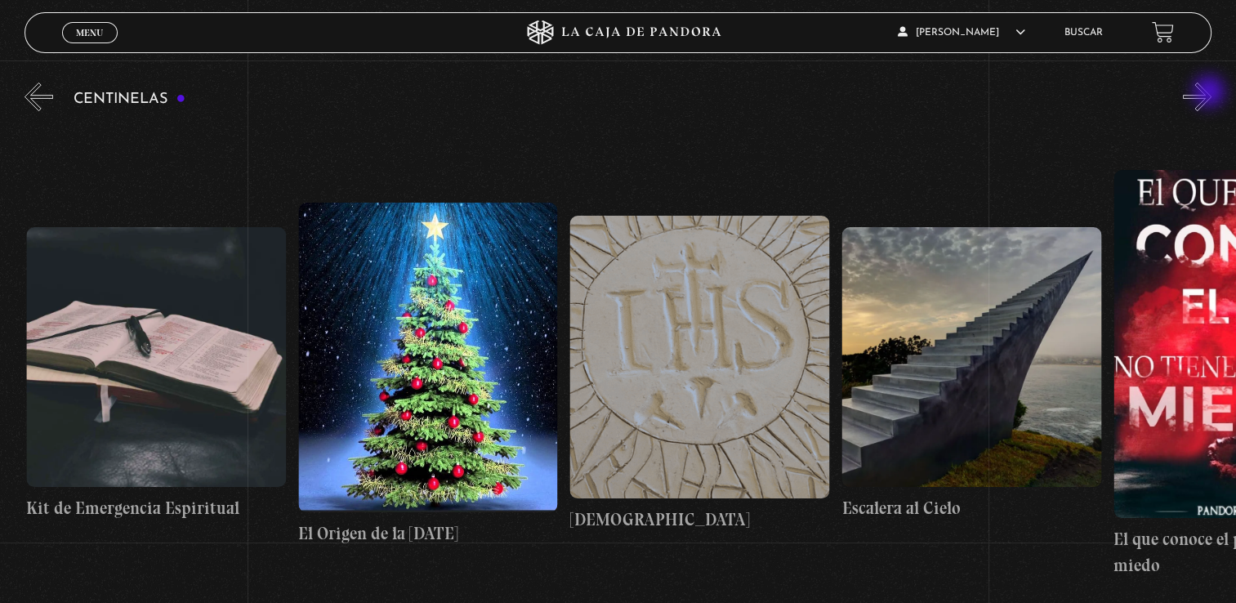
click at [1211, 93] on button "»" at bounding box center [1197, 97] width 29 height 29
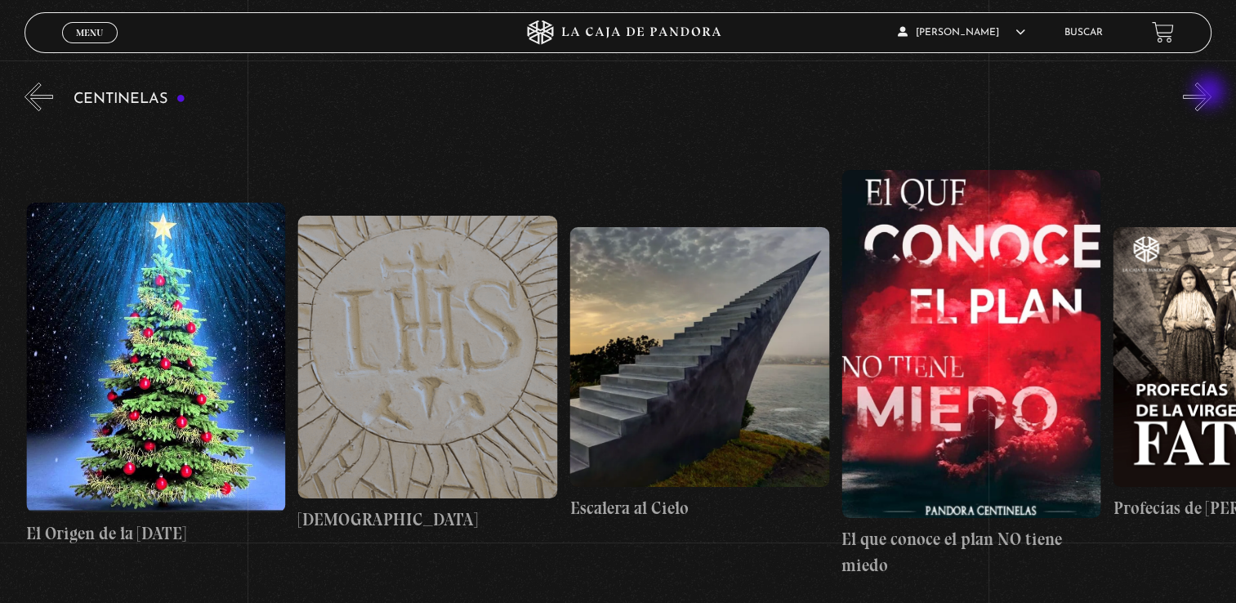
click at [1211, 93] on button "»" at bounding box center [1197, 97] width 29 height 29
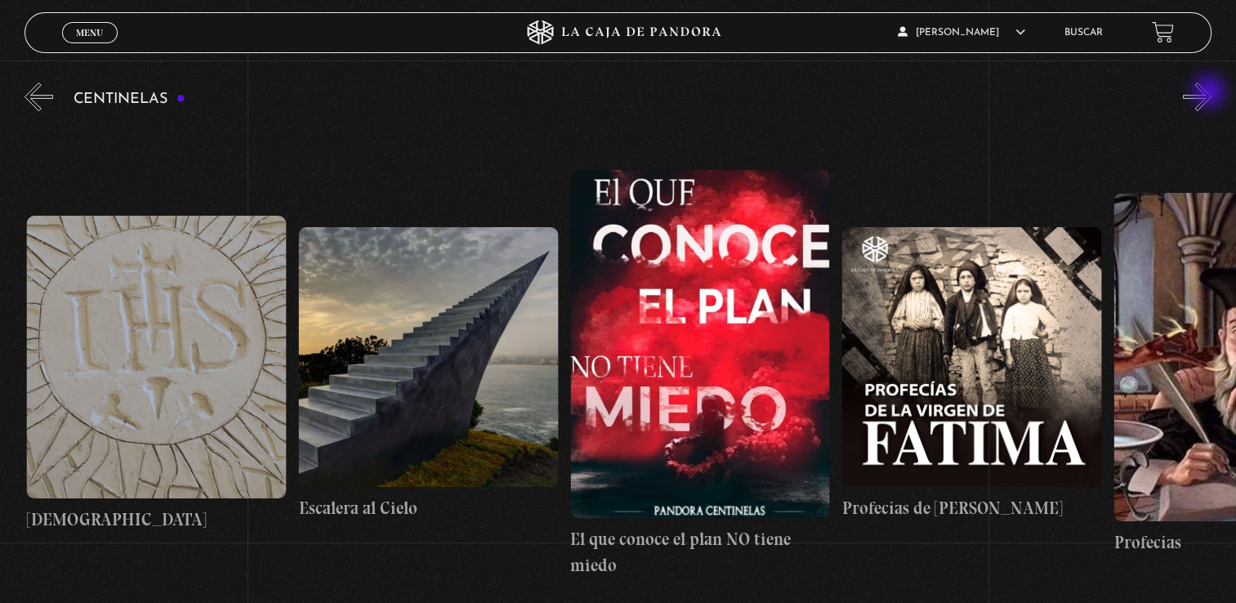
click at [1211, 93] on button "»" at bounding box center [1197, 97] width 29 height 29
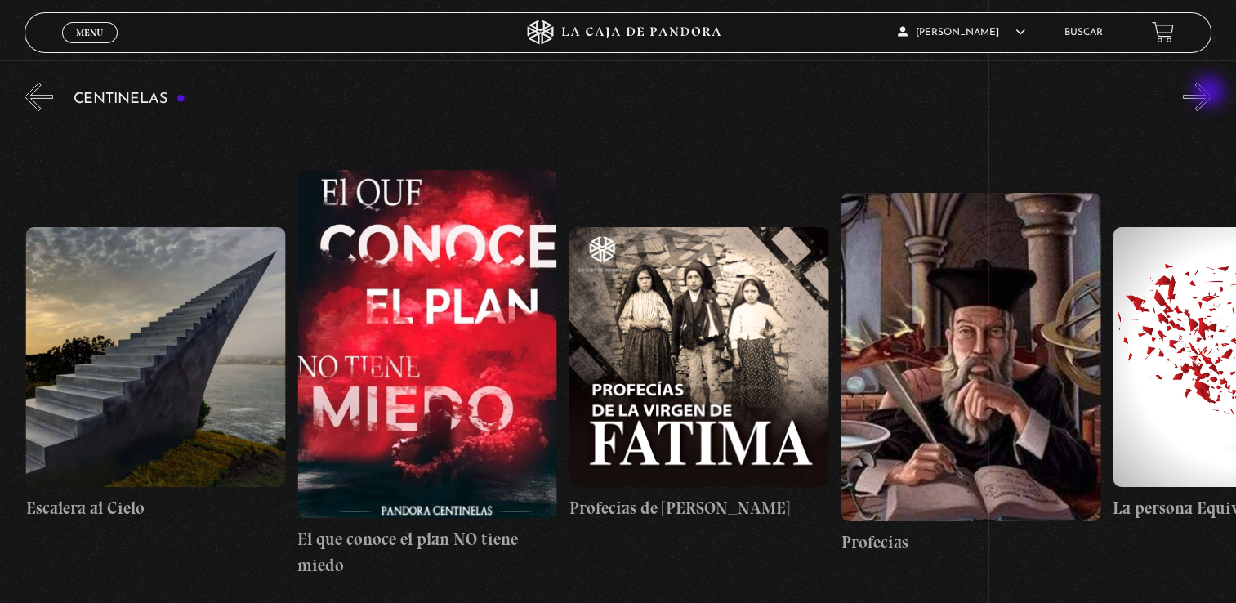
click at [1211, 93] on button "»" at bounding box center [1197, 97] width 29 height 29
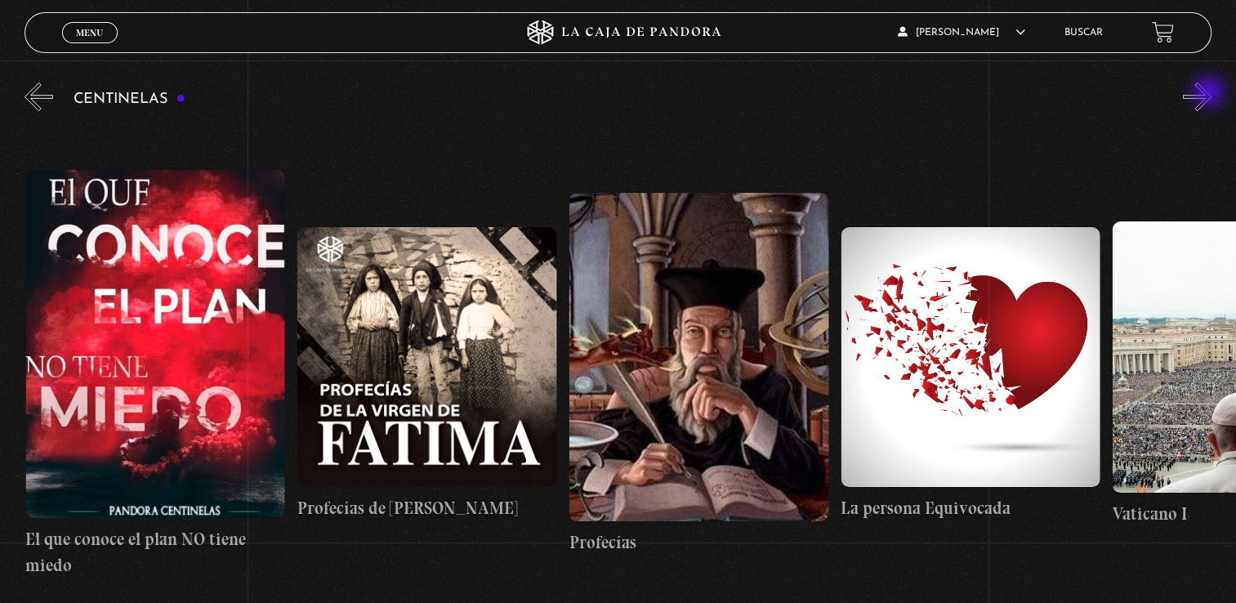
click at [1211, 93] on button "»" at bounding box center [1197, 97] width 29 height 29
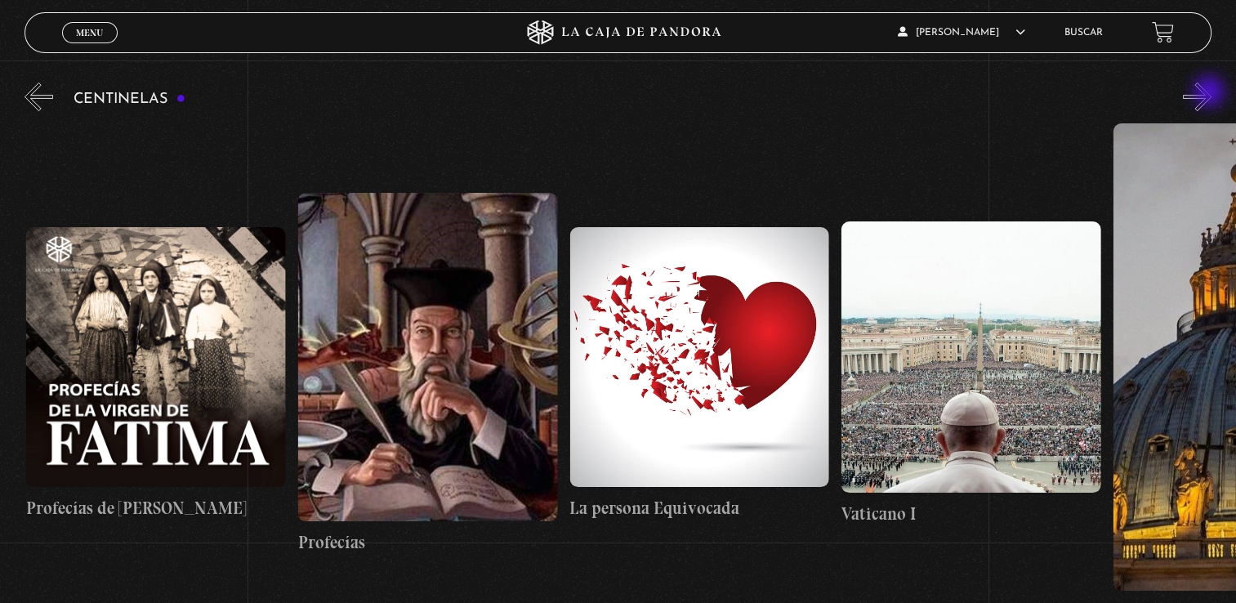
click at [1211, 93] on button "»" at bounding box center [1197, 97] width 29 height 29
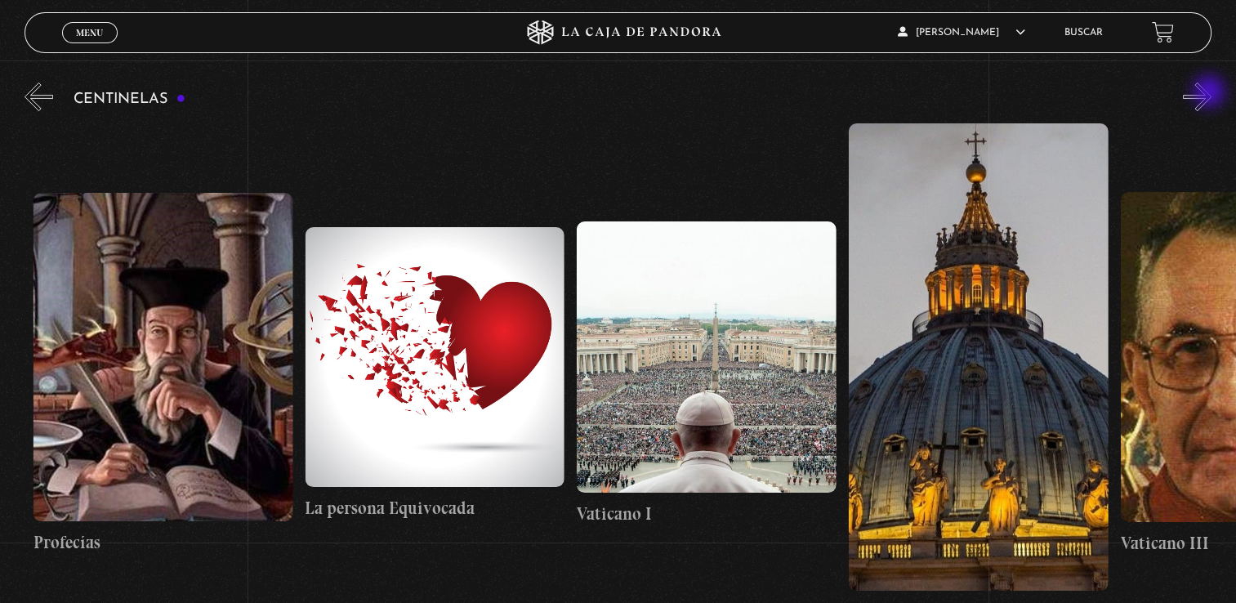
click at [1211, 93] on button "»" at bounding box center [1197, 97] width 29 height 29
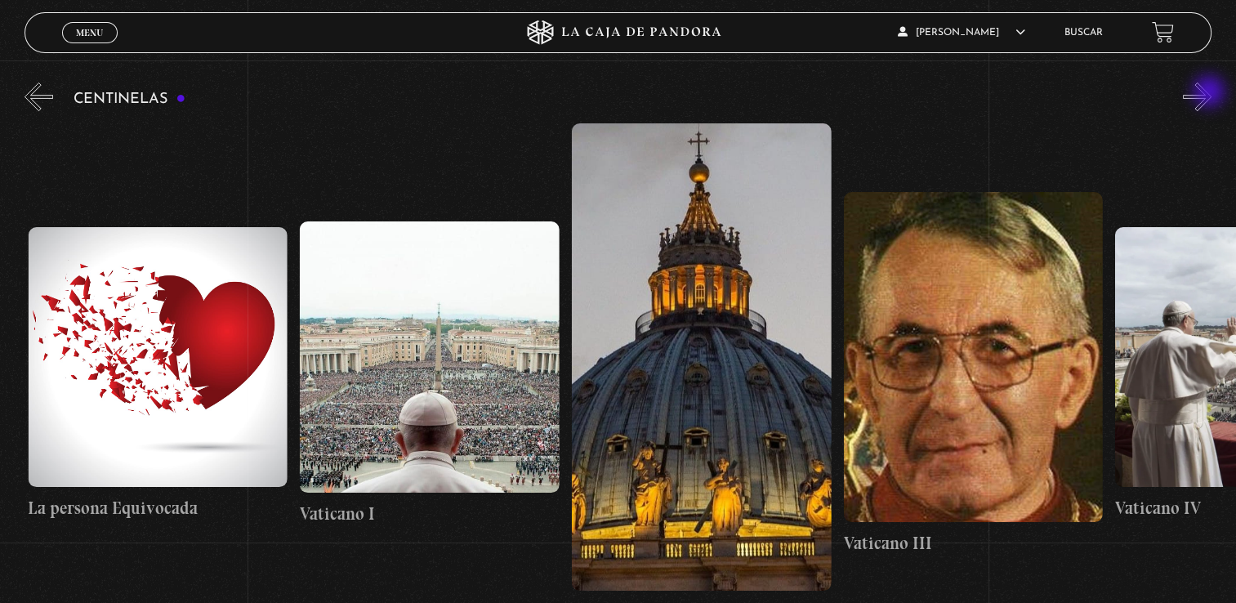
click at [1211, 93] on button "»" at bounding box center [1197, 97] width 29 height 29
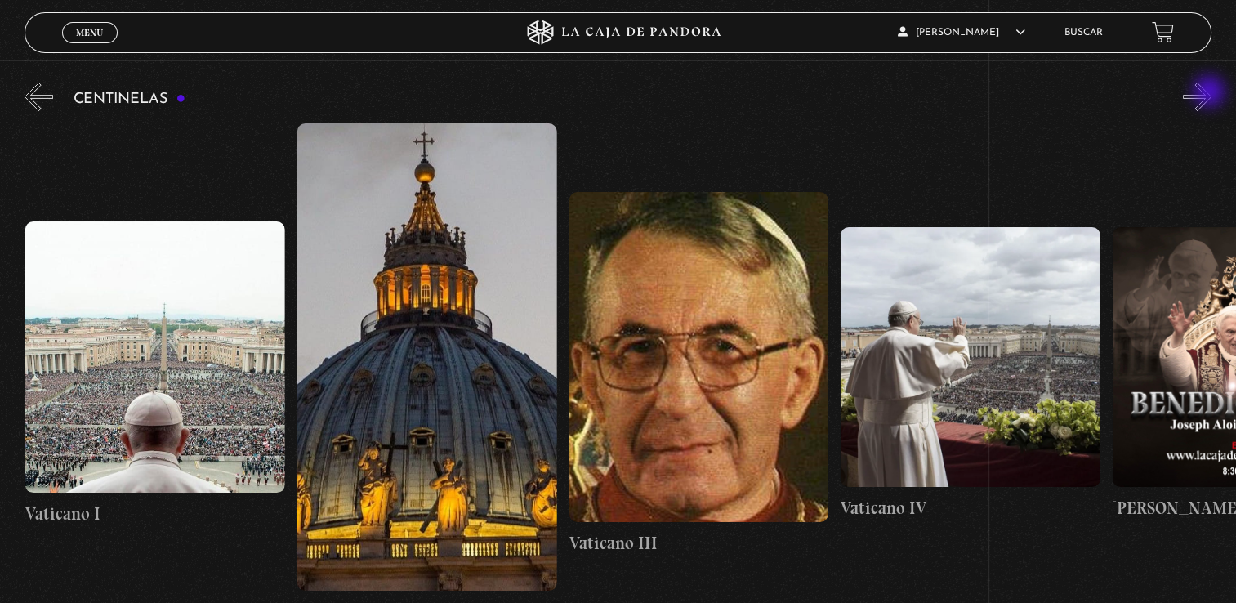
click at [1211, 93] on button "»" at bounding box center [1197, 97] width 29 height 29
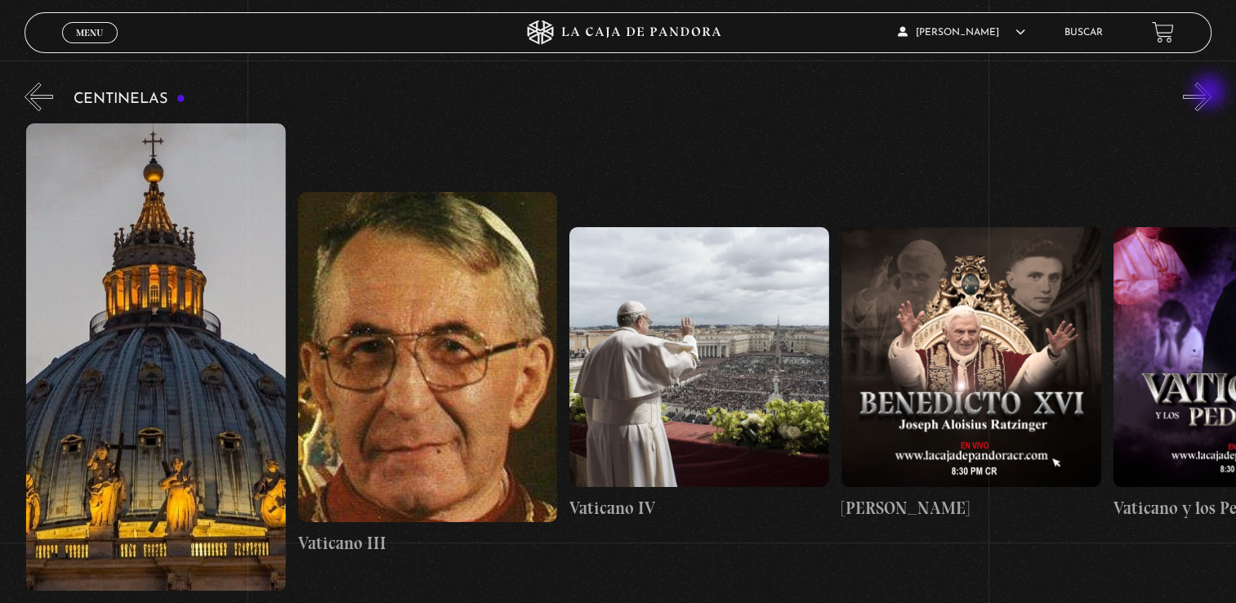
click at [1211, 93] on button "»" at bounding box center [1197, 97] width 29 height 29
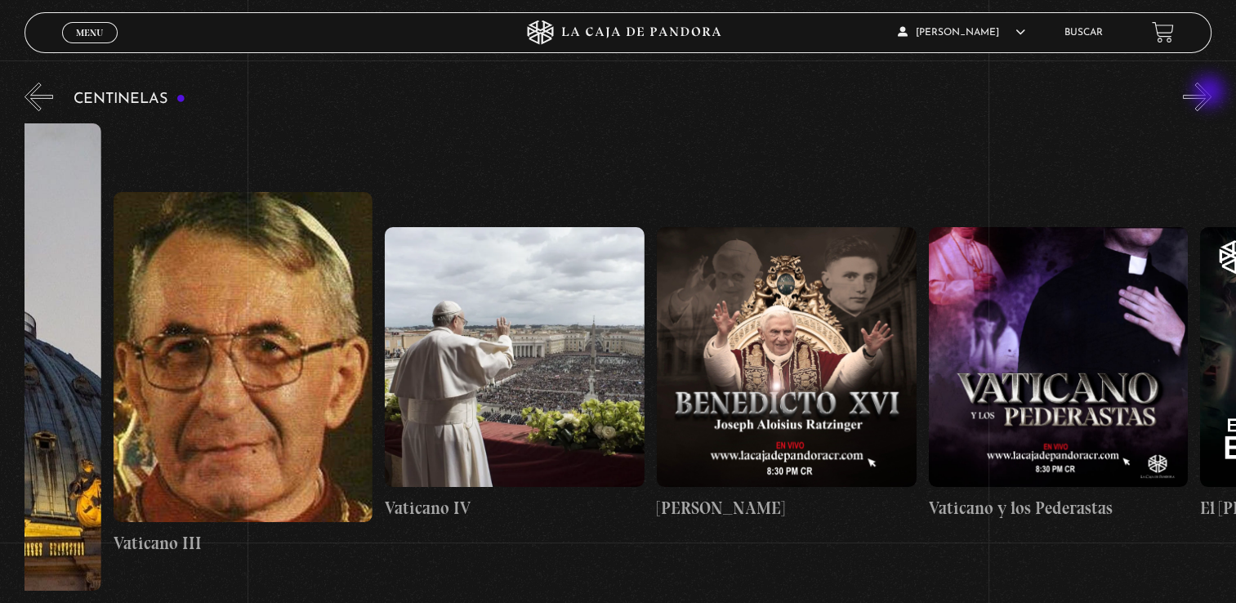
click at [1211, 93] on button "»" at bounding box center [1197, 97] width 29 height 29
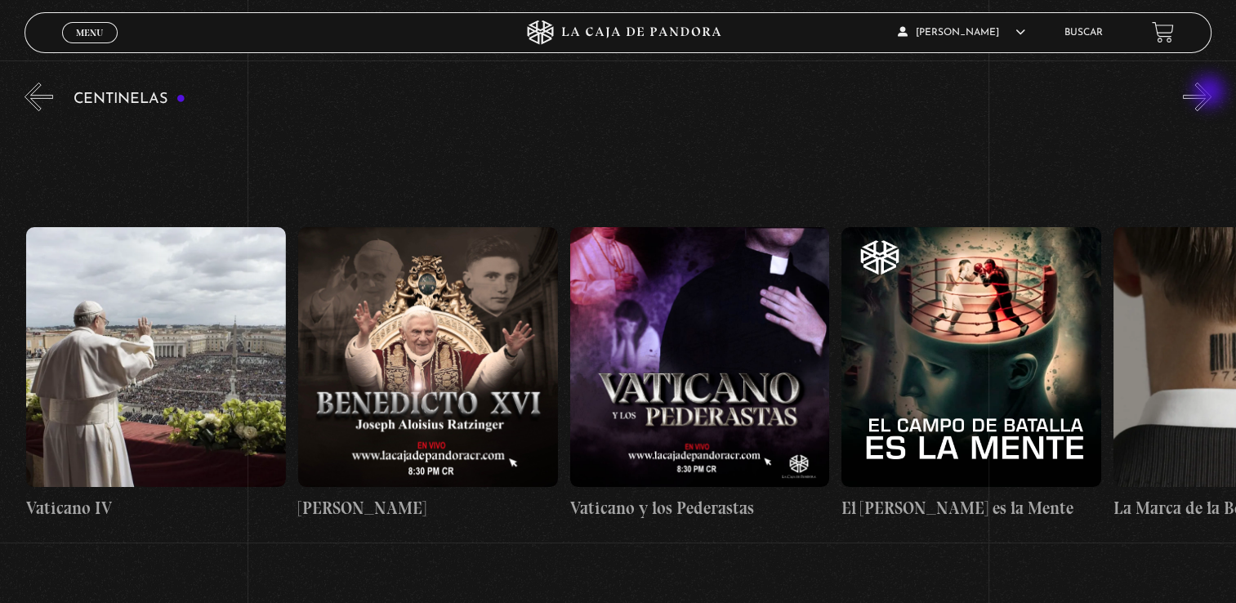
click at [1211, 93] on button "»" at bounding box center [1197, 97] width 29 height 29
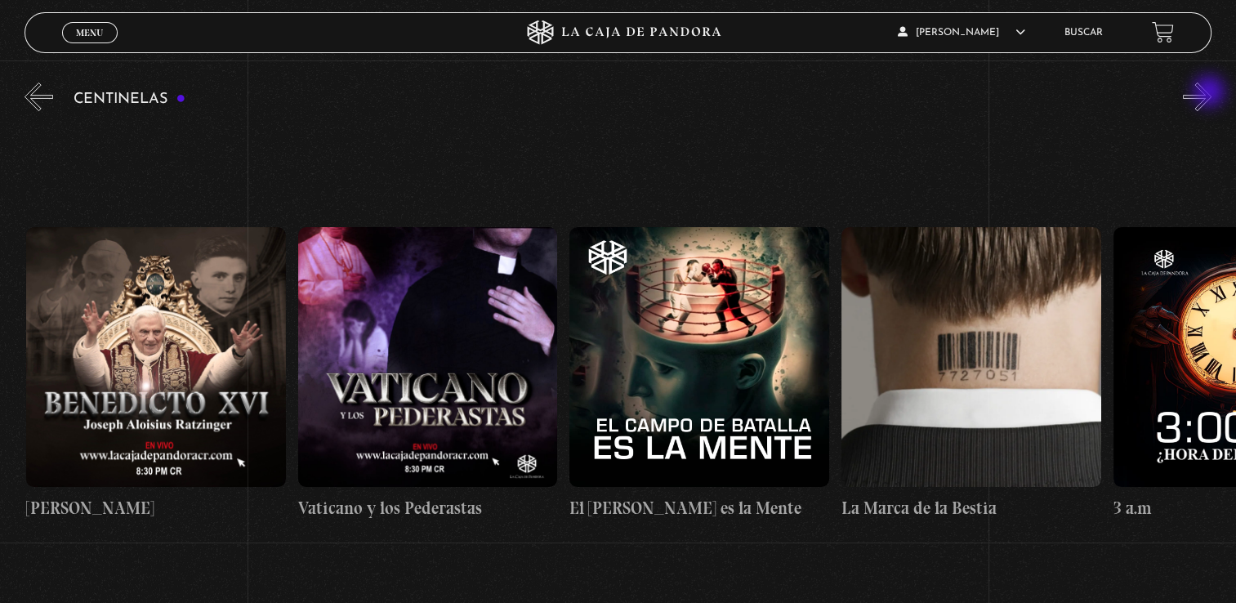
click at [1211, 93] on button "»" at bounding box center [1197, 97] width 29 height 29
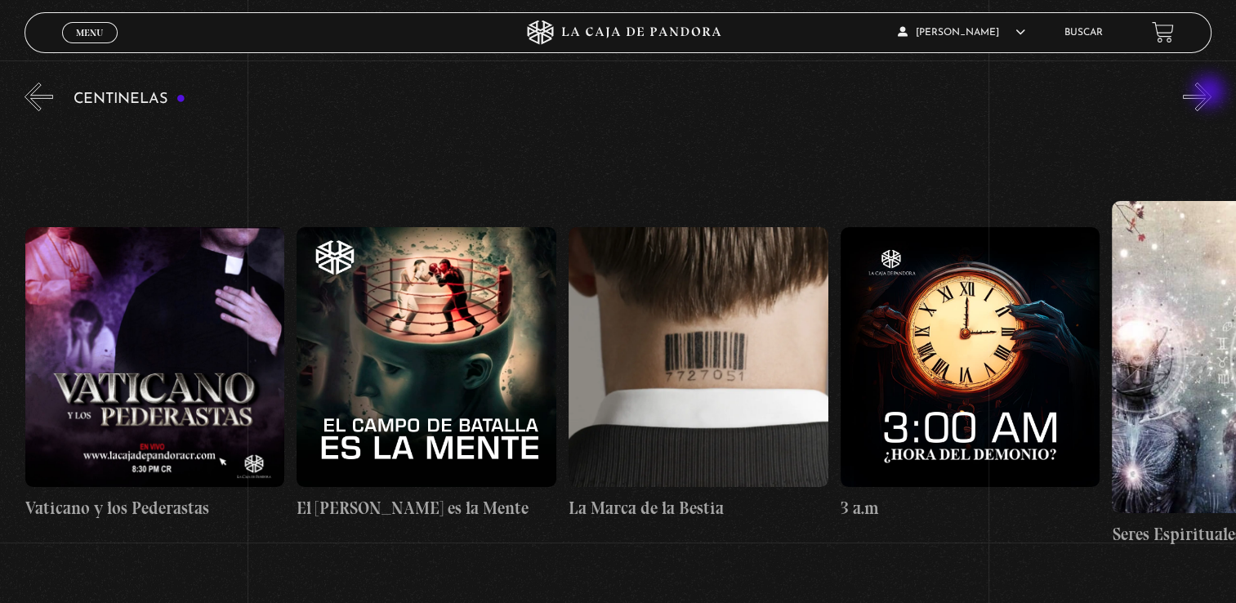
click at [1211, 93] on button "»" at bounding box center [1197, 97] width 29 height 29
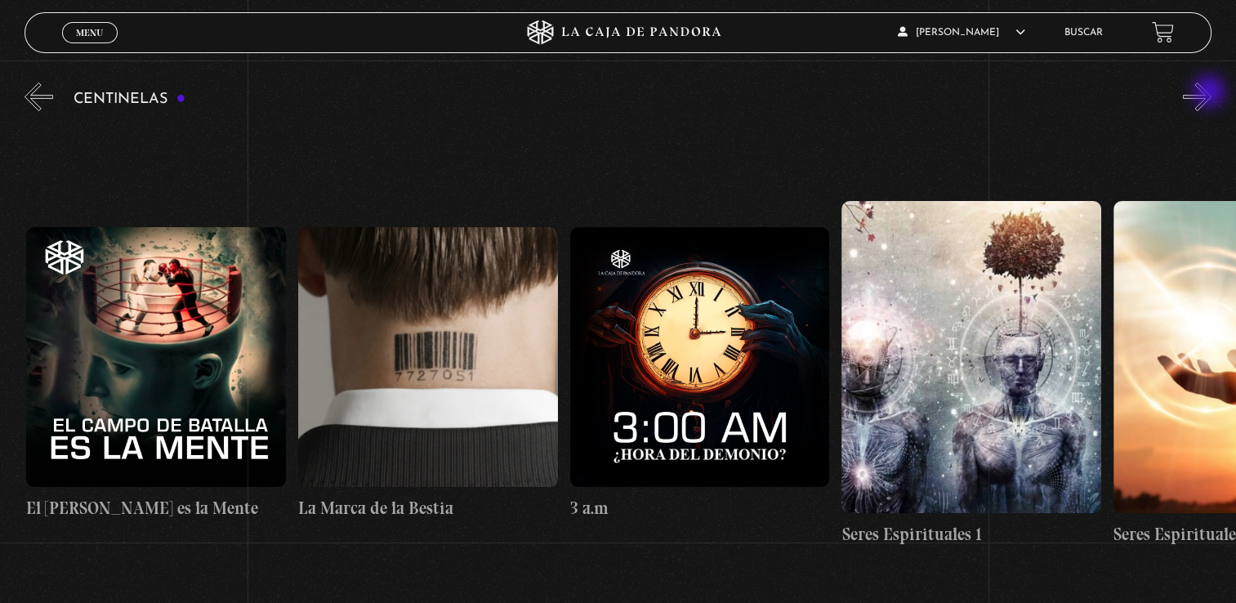
click at [1211, 93] on button "»" at bounding box center [1197, 97] width 29 height 29
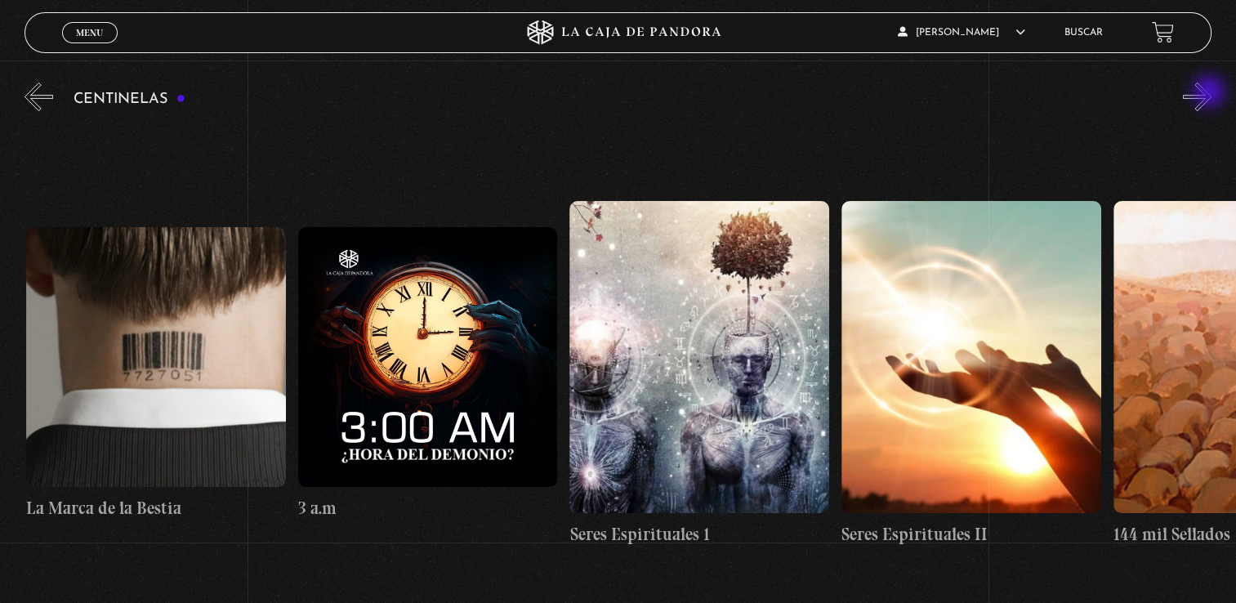
click at [1211, 93] on button "»" at bounding box center [1197, 97] width 29 height 29
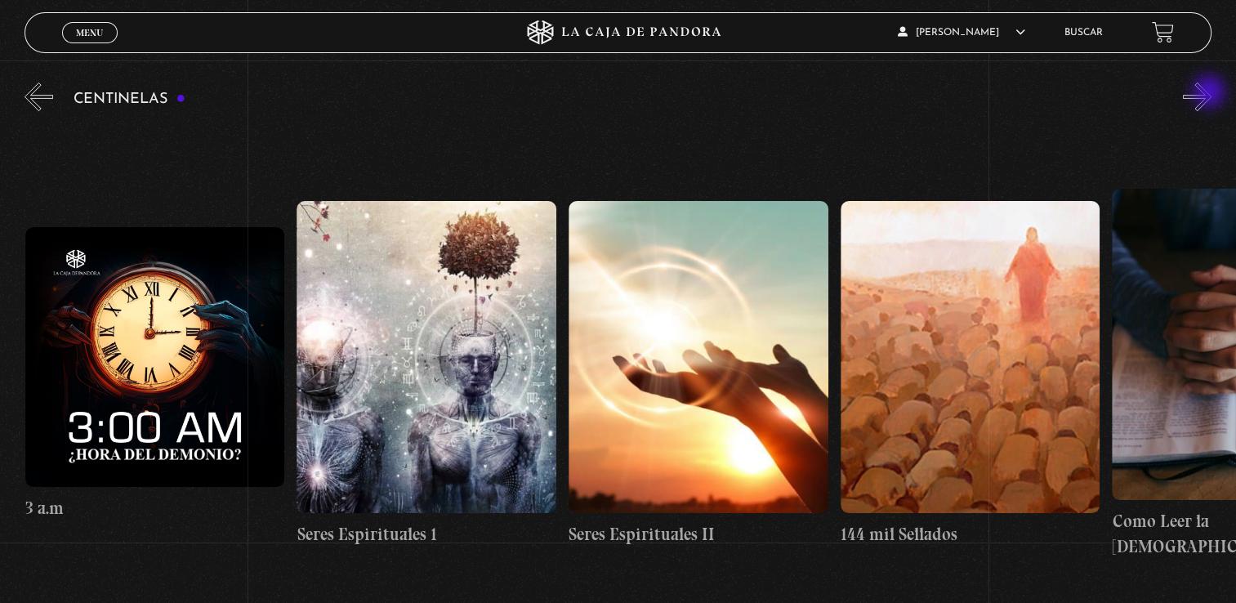
click at [1211, 93] on button "»" at bounding box center [1197, 97] width 29 height 29
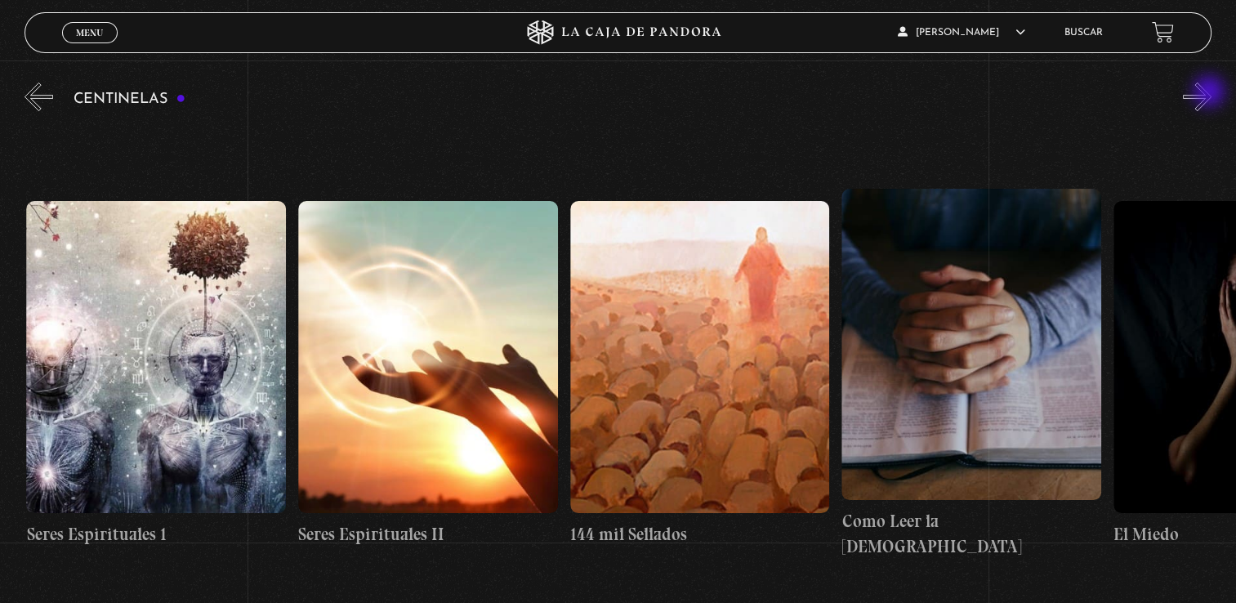
click at [1211, 93] on button "»" at bounding box center [1197, 97] width 29 height 29
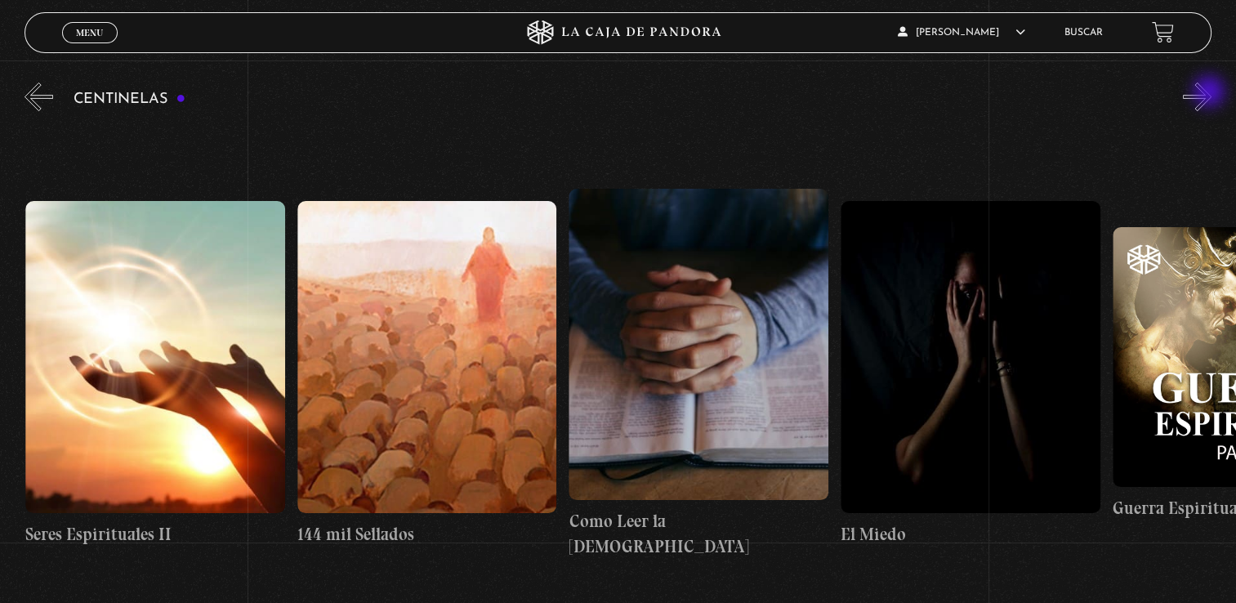
click at [1211, 93] on button "»" at bounding box center [1197, 97] width 29 height 29
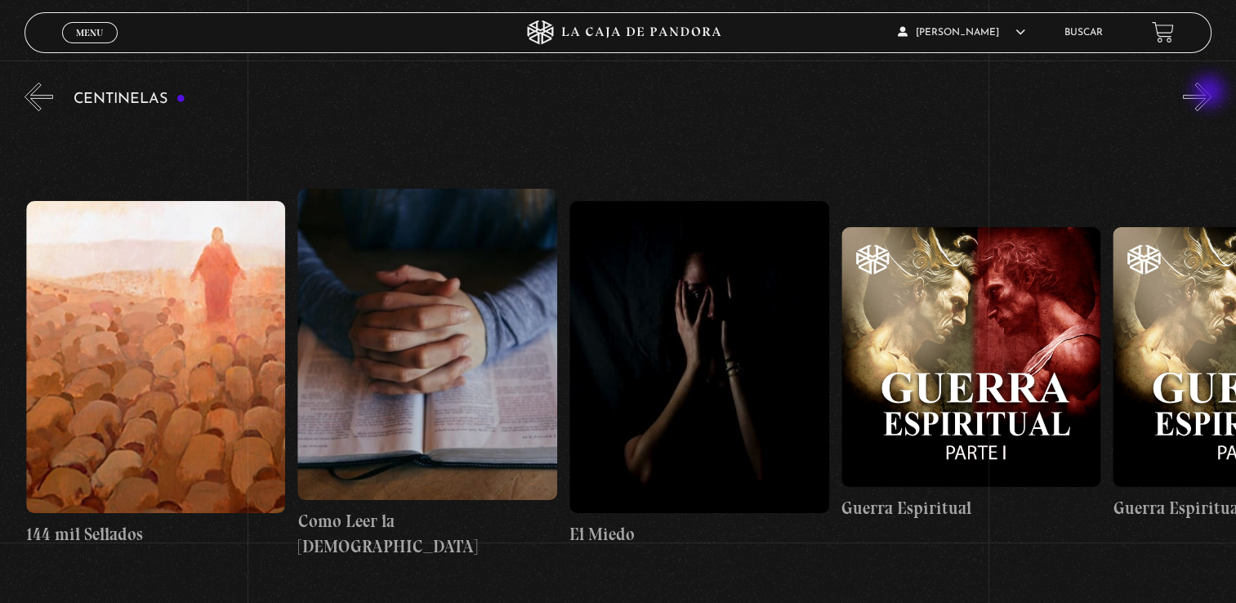
click at [1211, 93] on button "»" at bounding box center [1197, 97] width 29 height 29
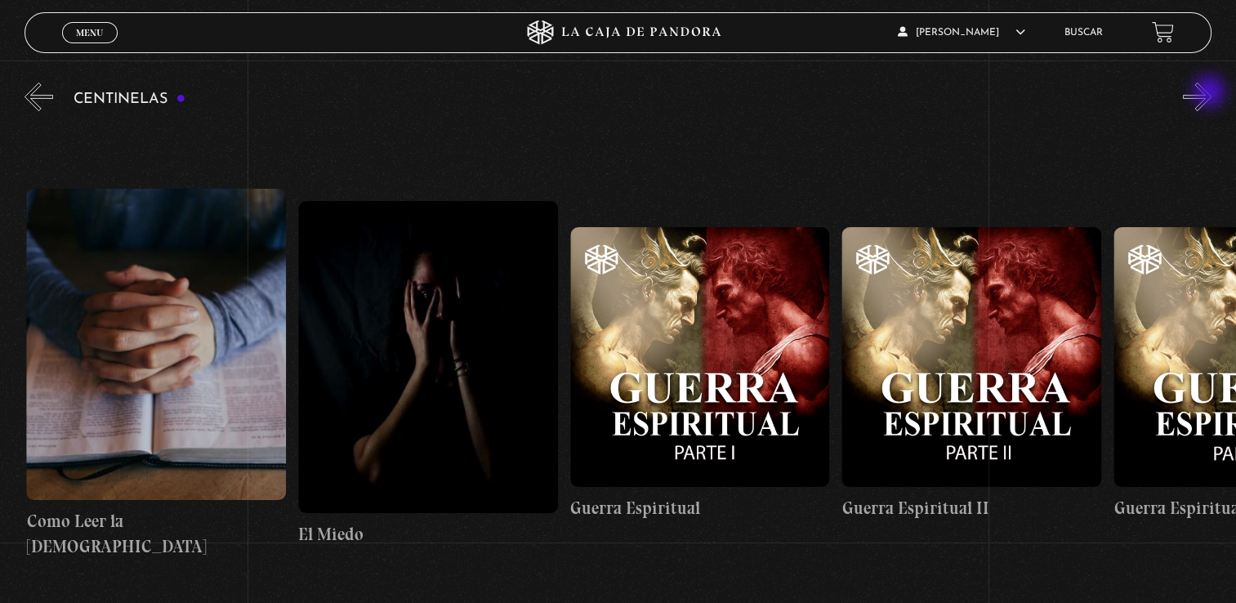
click at [1211, 93] on button "»" at bounding box center [1197, 97] width 29 height 29
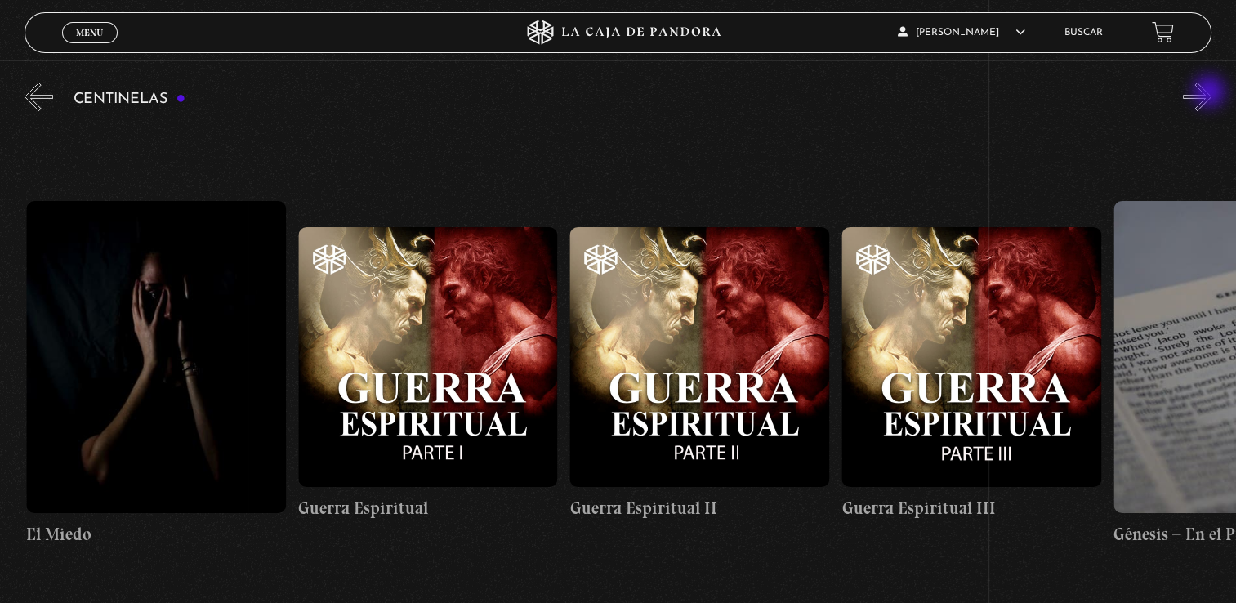
click at [1211, 93] on button "»" at bounding box center [1197, 97] width 29 height 29
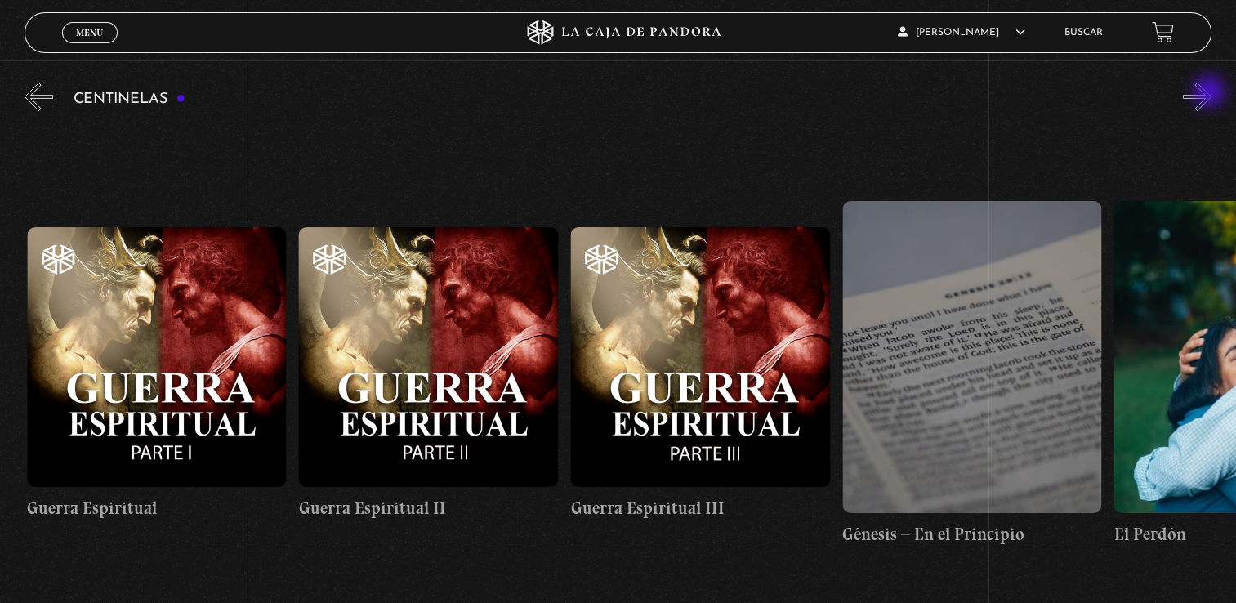
click at [1211, 93] on button "»" at bounding box center [1197, 97] width 29 height 29
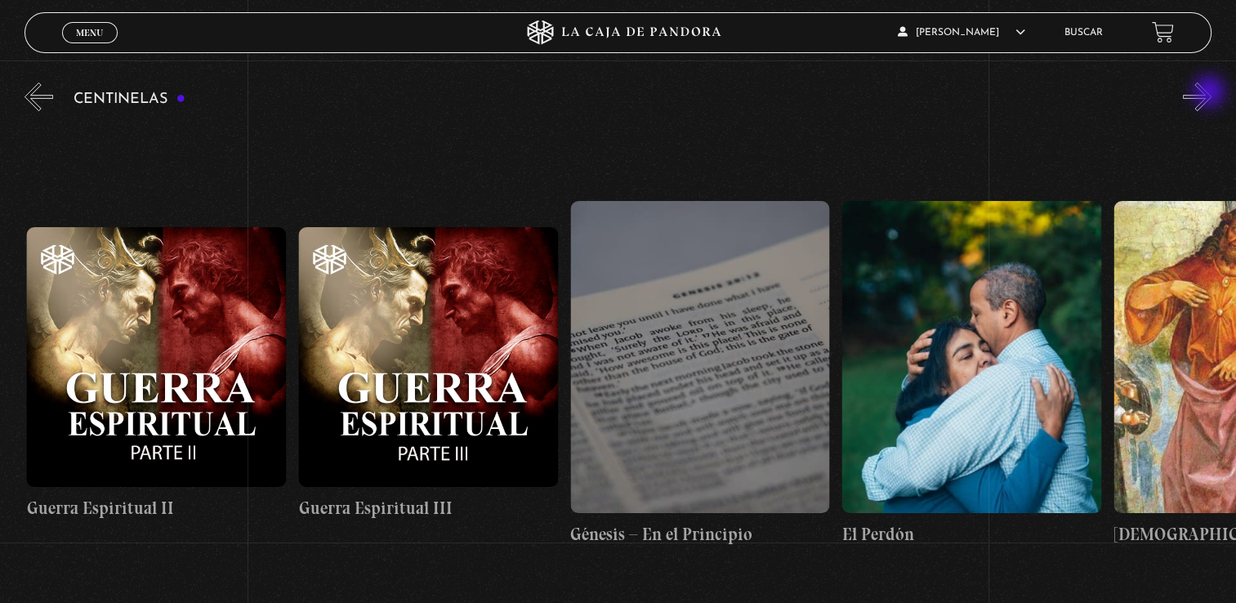
click at [1211, 93] on button "»" at bounding box center [1197, 97] width 29 height 29
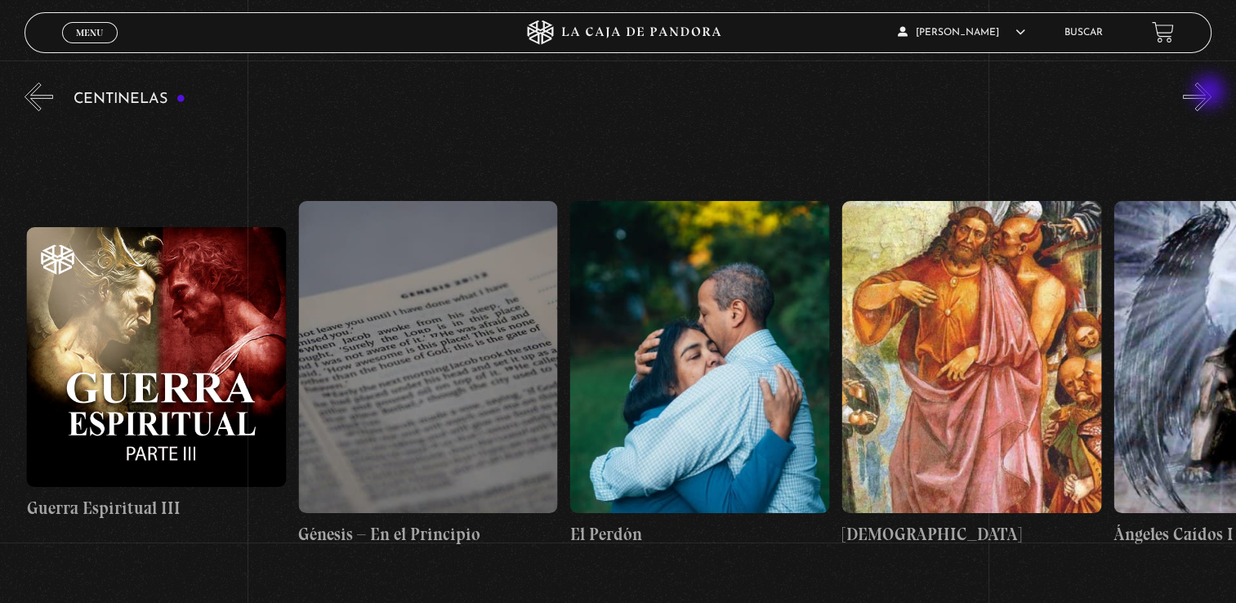
click at [1211, 93] on button "»" at bounding box center [1197, 97] width 29 height 29
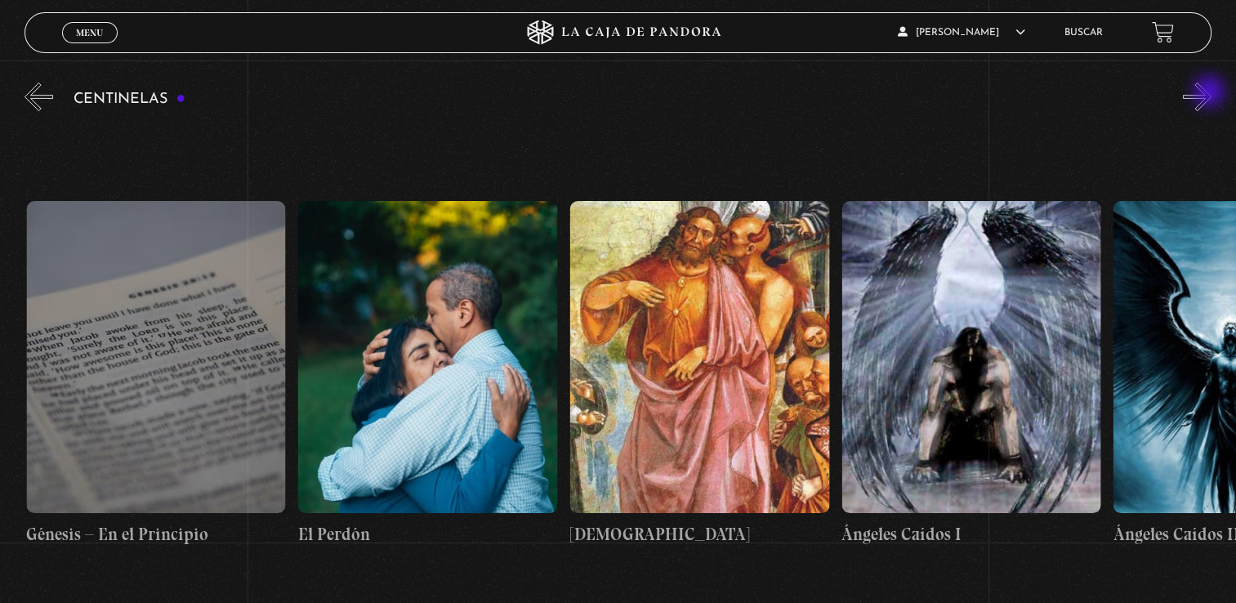
click at [1211, 93] on button "»" at bounding box center [1197, 97] width 29 height 29
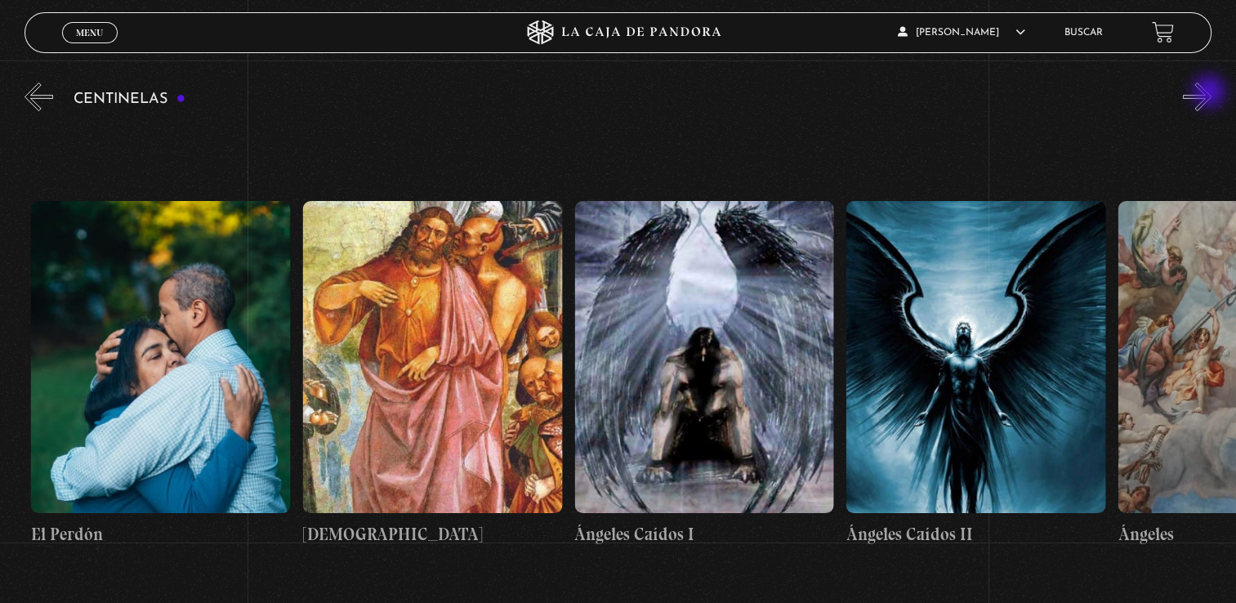
click at [1211, 93] on button "»" at bounding box center [1197, 97] width 29 height 29
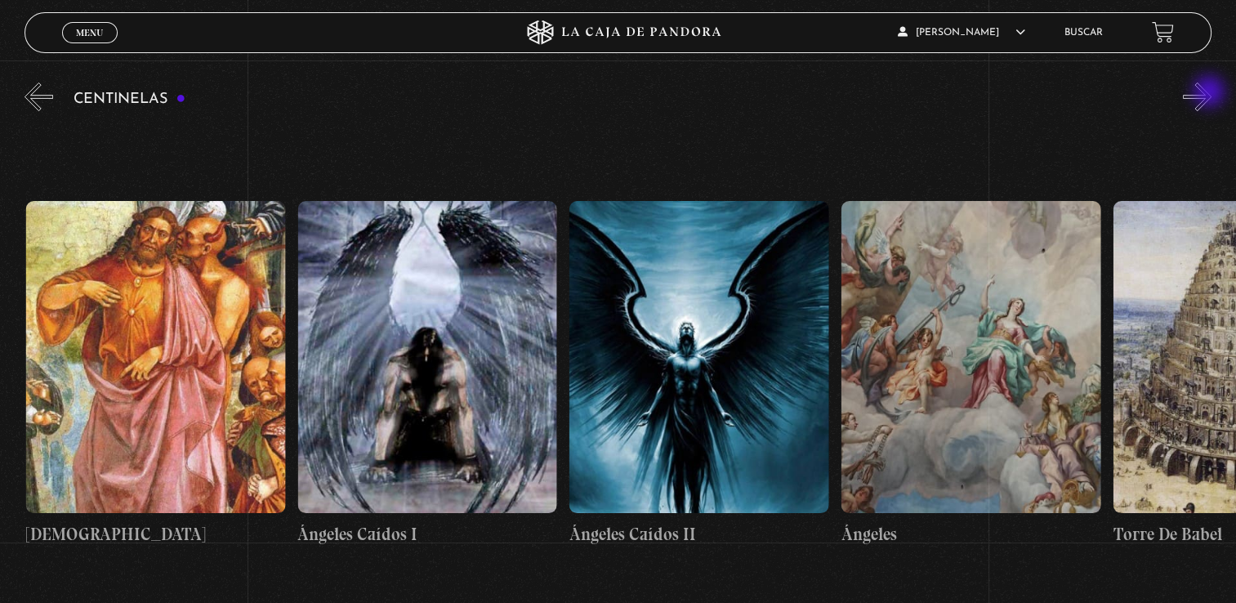
click at [1211, 93] on button "»" at bounding box center [1197, 97] width 29 height 29
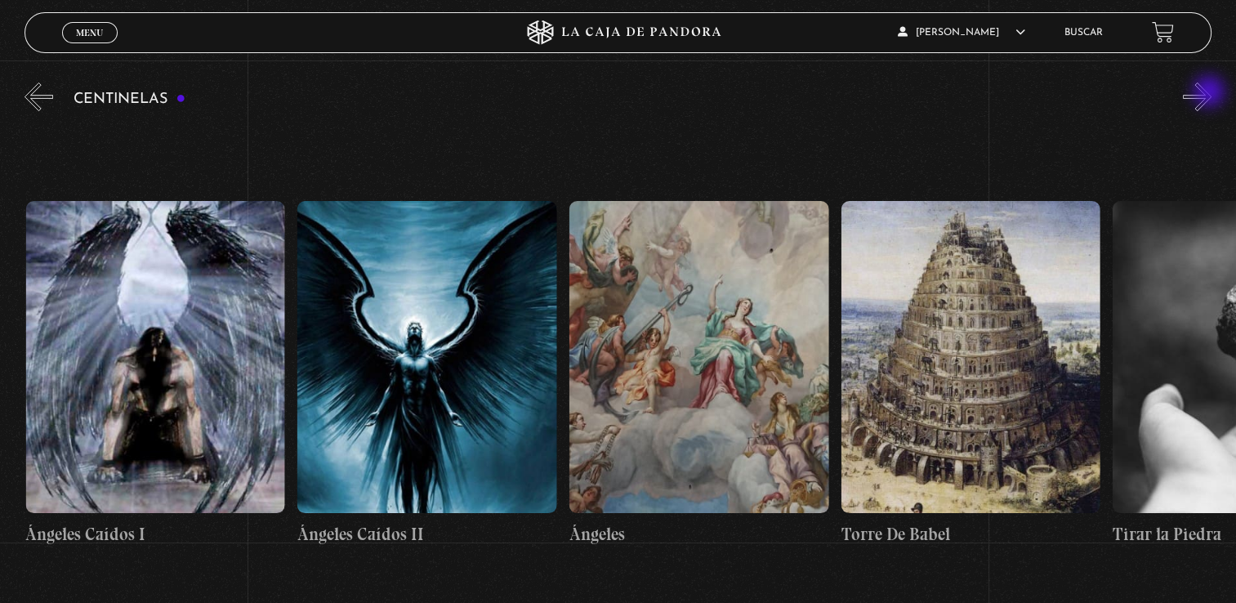
click at [1211, 93] on button "»" at bounding box center [1197, 97] width 29 height 29
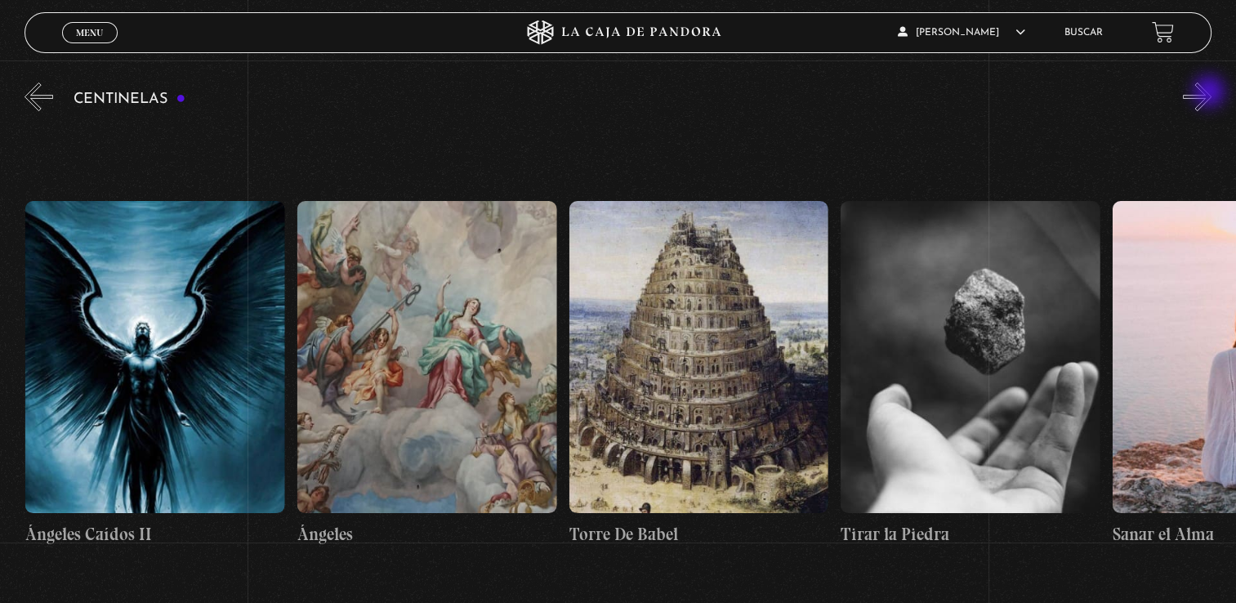
click at [1211, 93] on button "»" at bounding box center [1197, 97] width 29 height 29
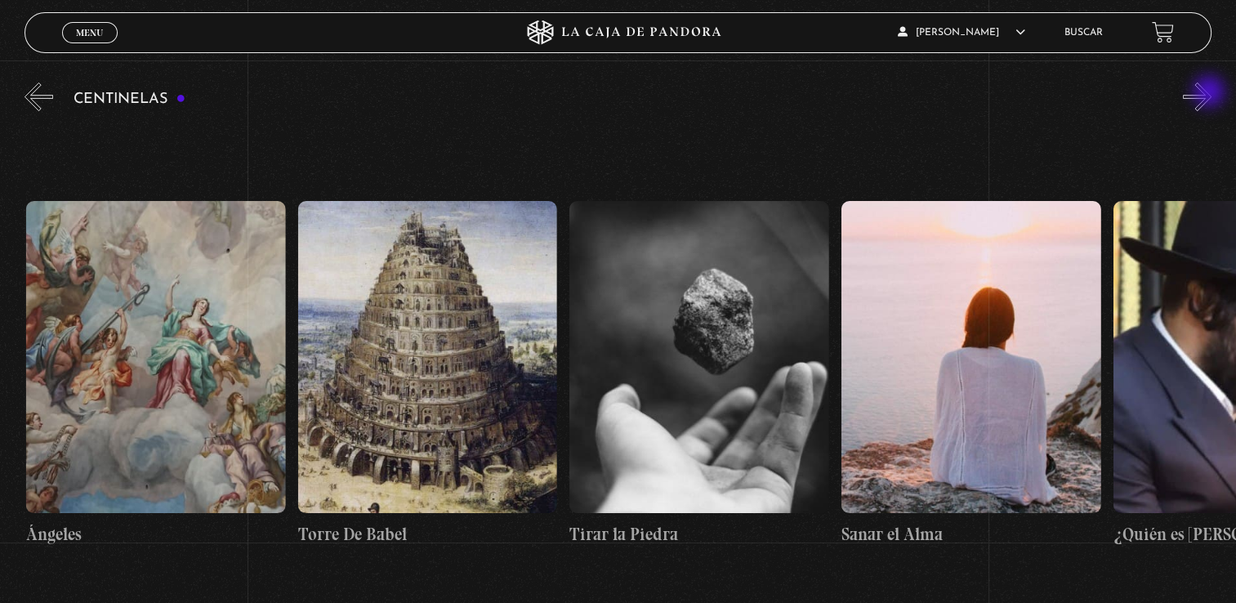
click at [1211, 93] on button "»" at bounding box center [1197, 97] width 29 height 29
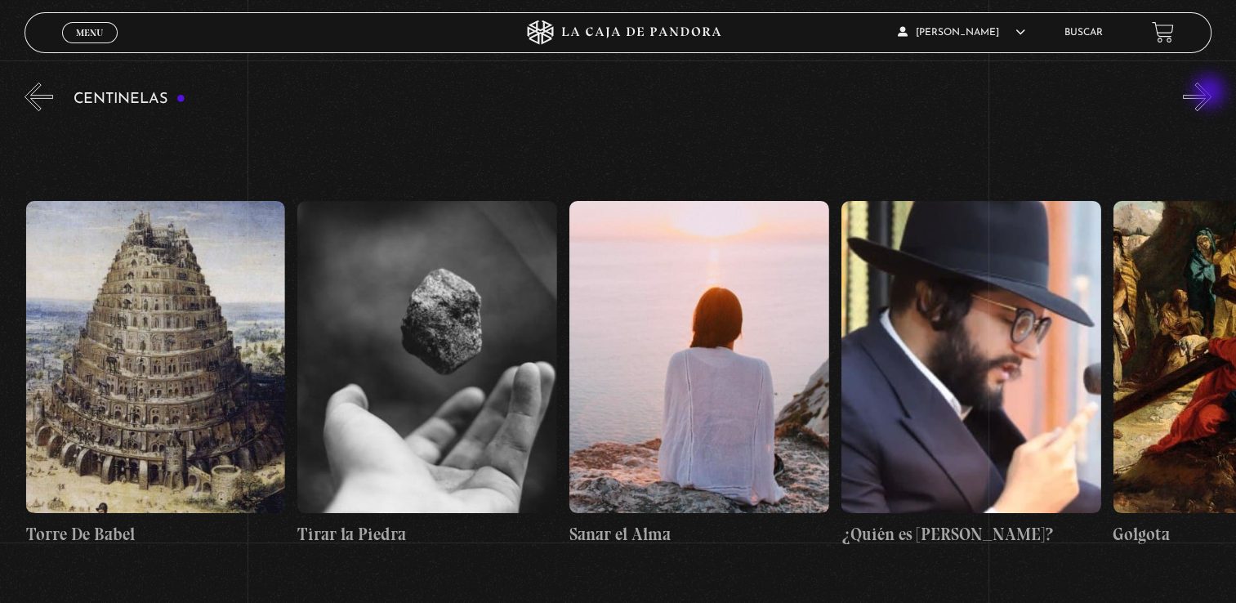
click at [1211, 93] on button "»" at bounding box center [1197, 97] width 29 height 29
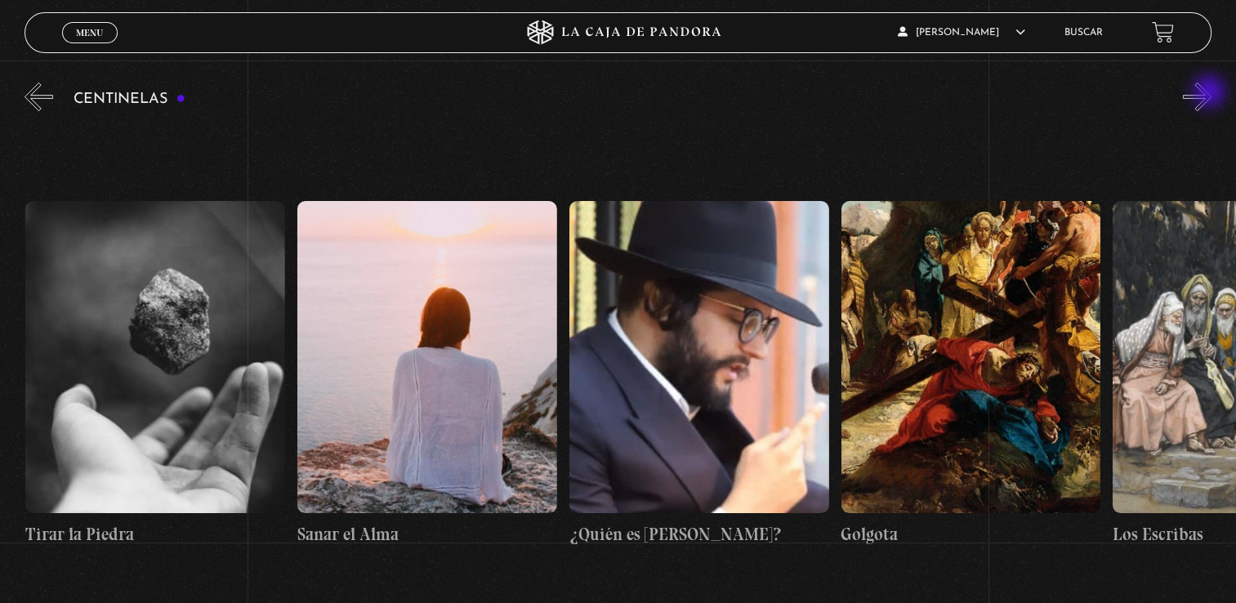
click at [1211, 93] on button "»" at bounding box center [1197, 97] width 29 height 29
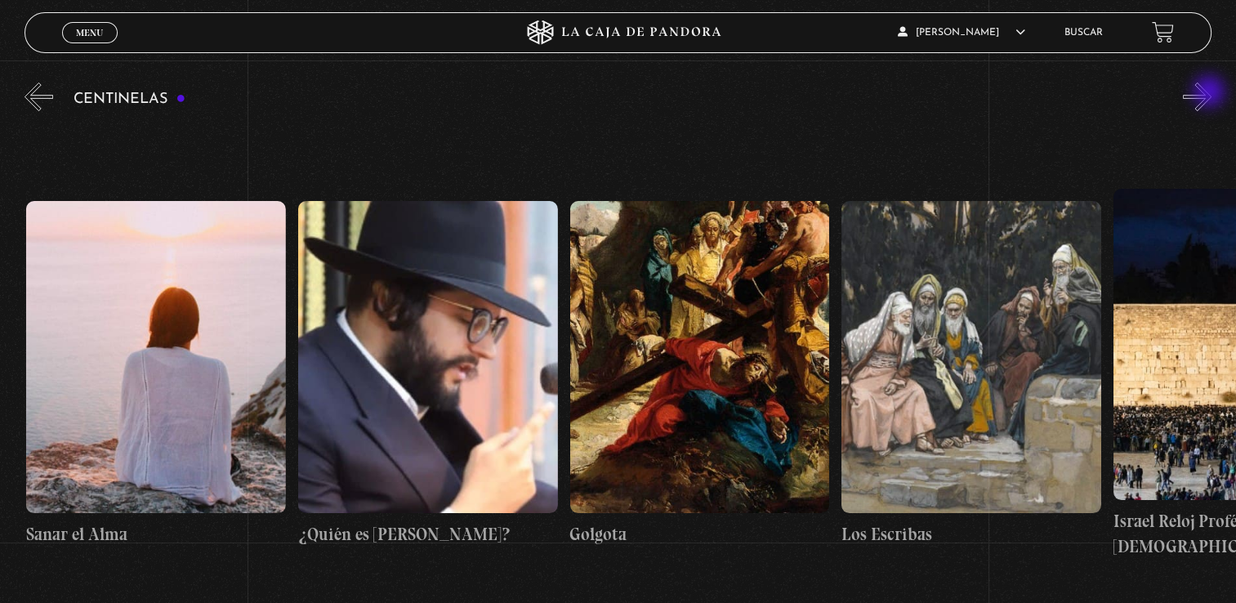
click at [1211, 93] on button "»" at bounding box center [1197, 97] width 29 height 29
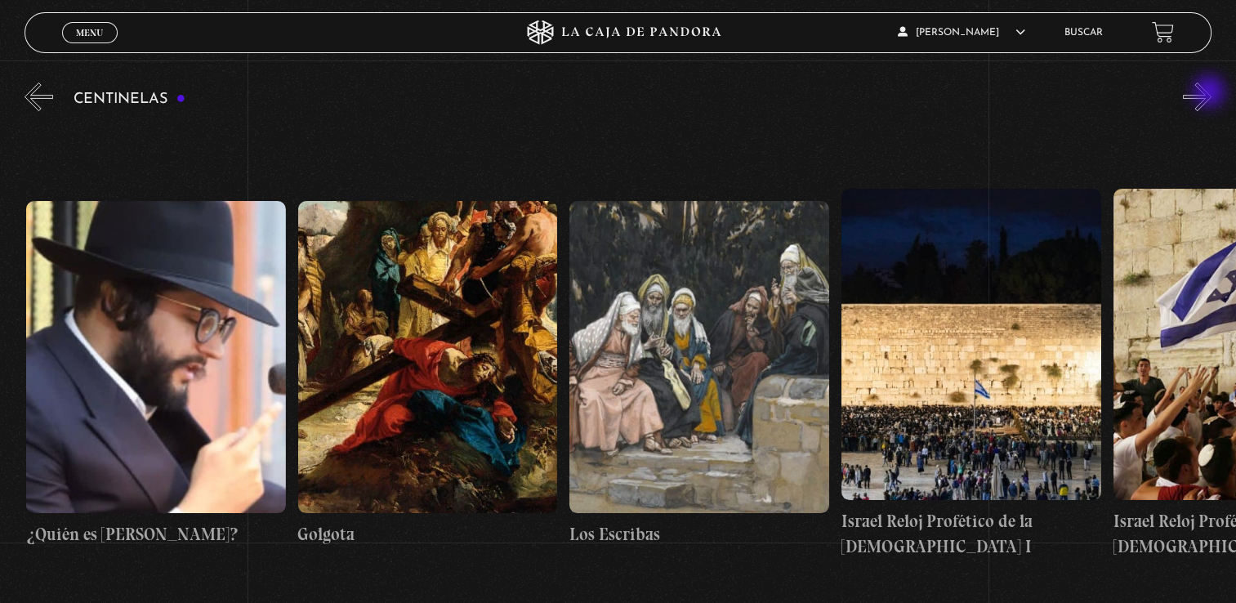
click at [1211, 93] on button "»" at bounding box center [1197, 97] width 29 height 29
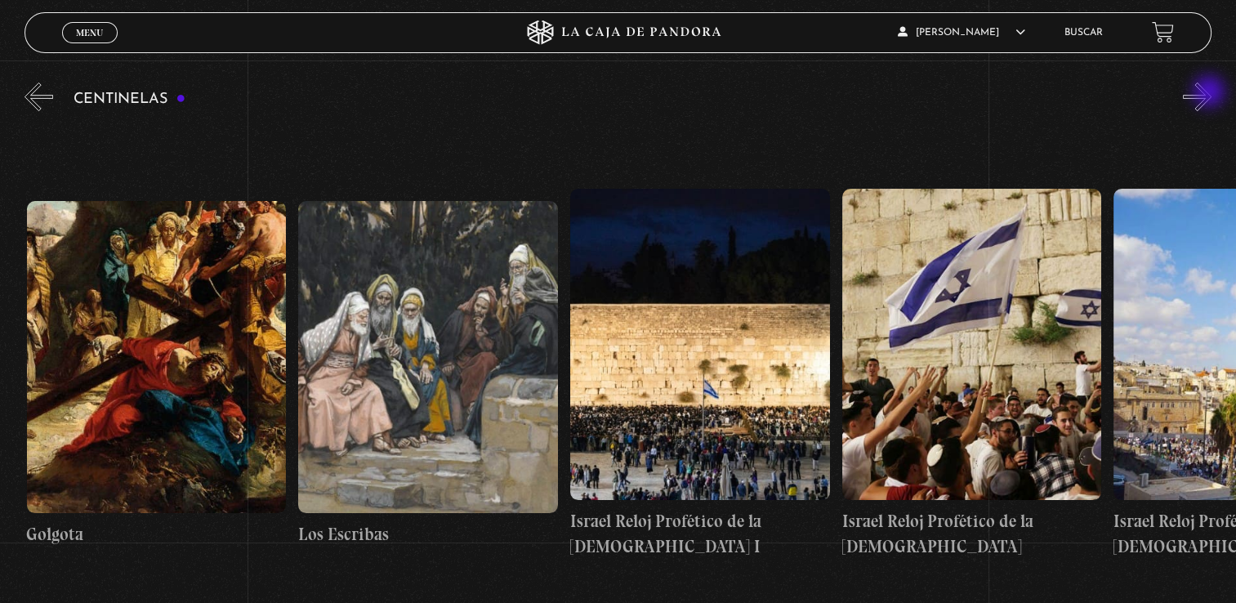
click at [1211, 93] on button "»" at bounding box center [1197, 97] width 29 height 29
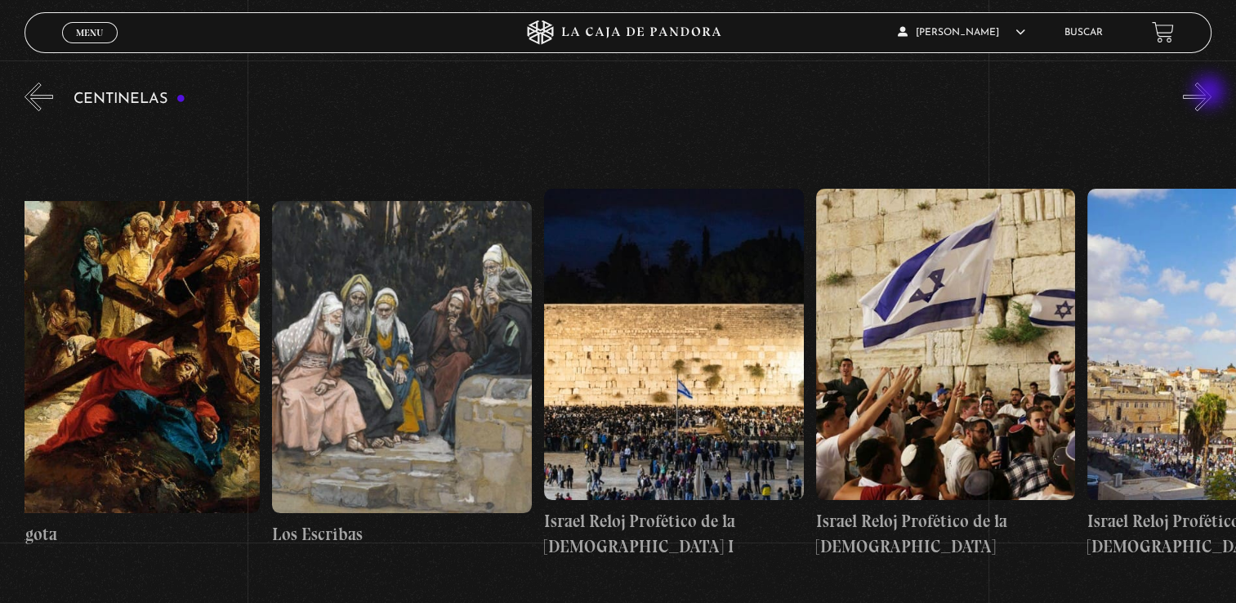
scroll to position [0, 30582]
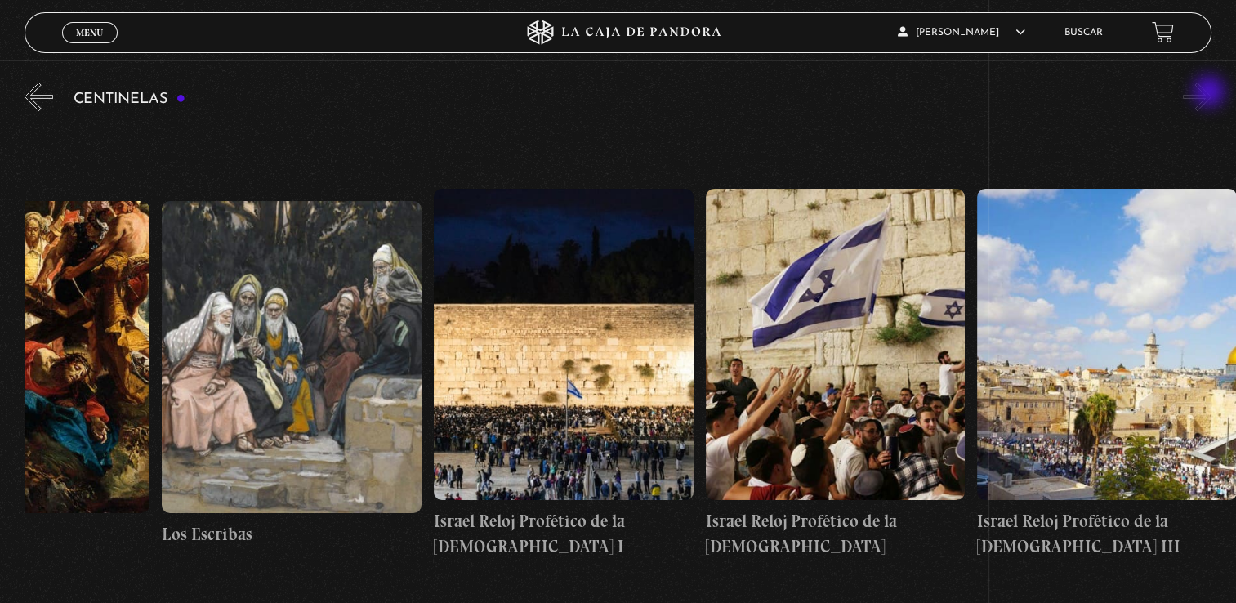
click at [1211, 93] on button "»" at bounding box center [1197, 97] width 29 height 29
click at [1096, 33] on link "Buscar" at bounding box center [1084, 33] width 38 height 10
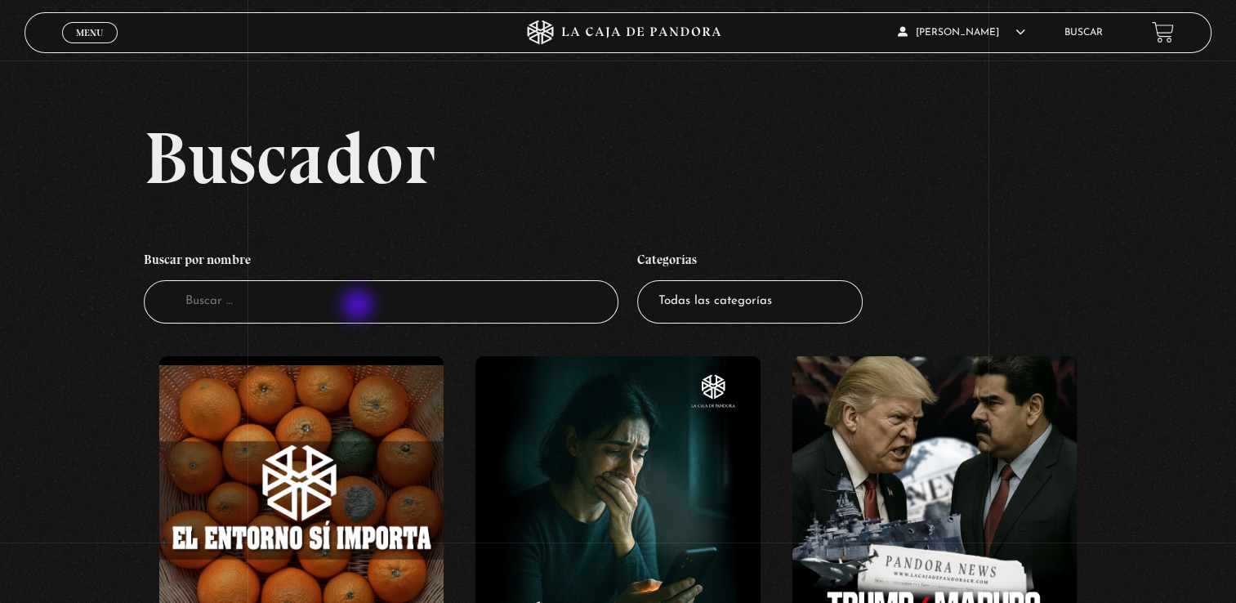
drag, startPoint x: 567, startPoint y: 169, endPoint x: 358, endPoint y: 306, distance: 249.8
click at [360, 302] on input "Buscador" at bounding box center [381, 301] width 475 height 43
type input "sueños"
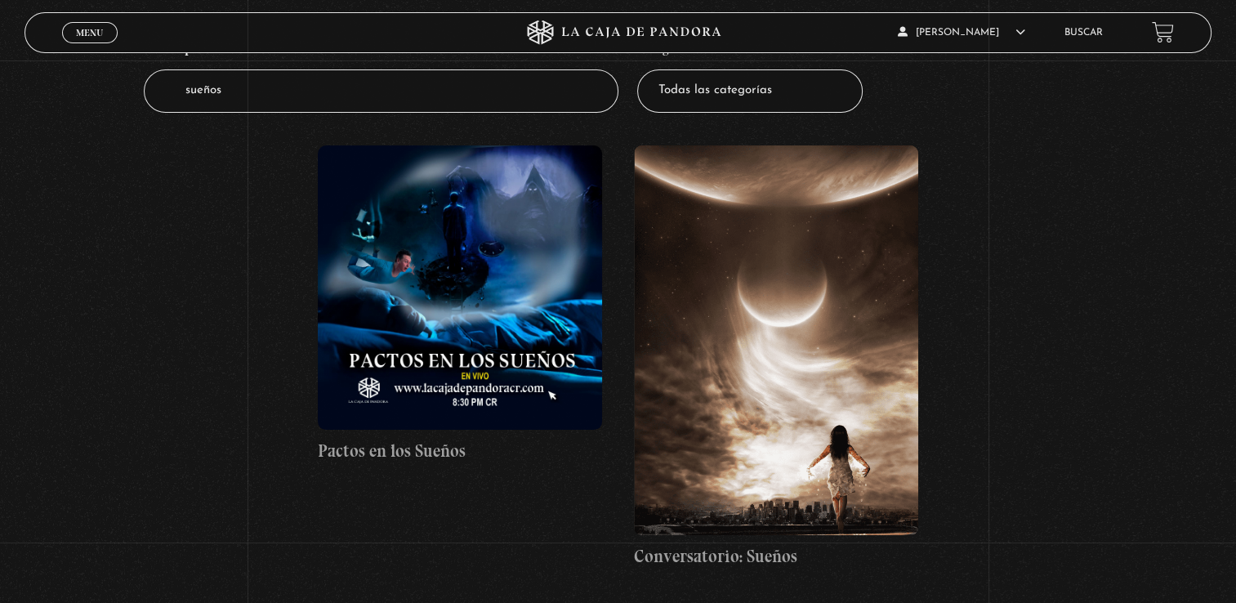
scroll to position [216, 0]
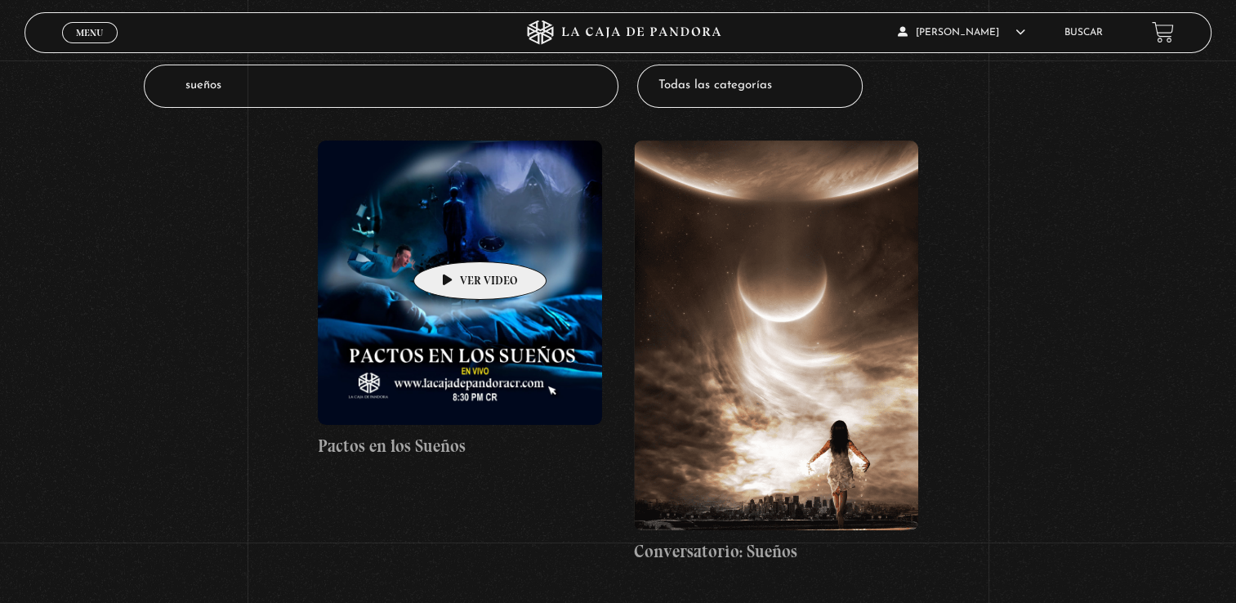
click at [454, 237] on figure at bounding box center [460, 283] width 285 height 285
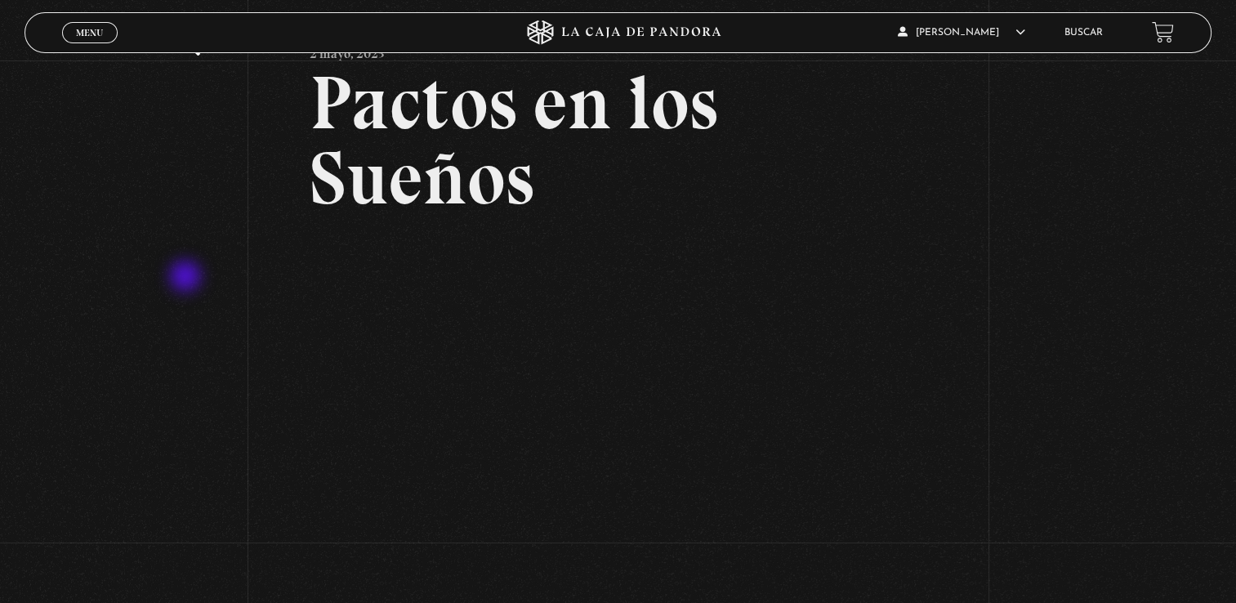
scroll to position [82, 0]
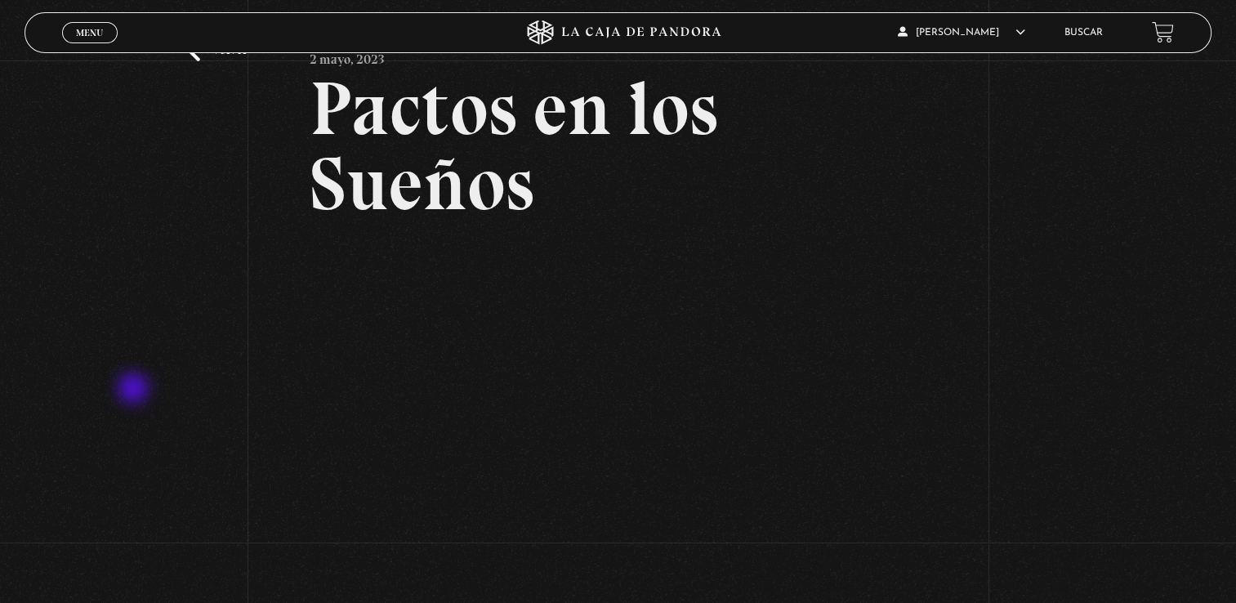
click at [135, 390] on div "Volver [DATE] Pactos en los Sueños WhatsApp Twitter Messenger Email" at bounding box center [618, 324] width 1236 height 690
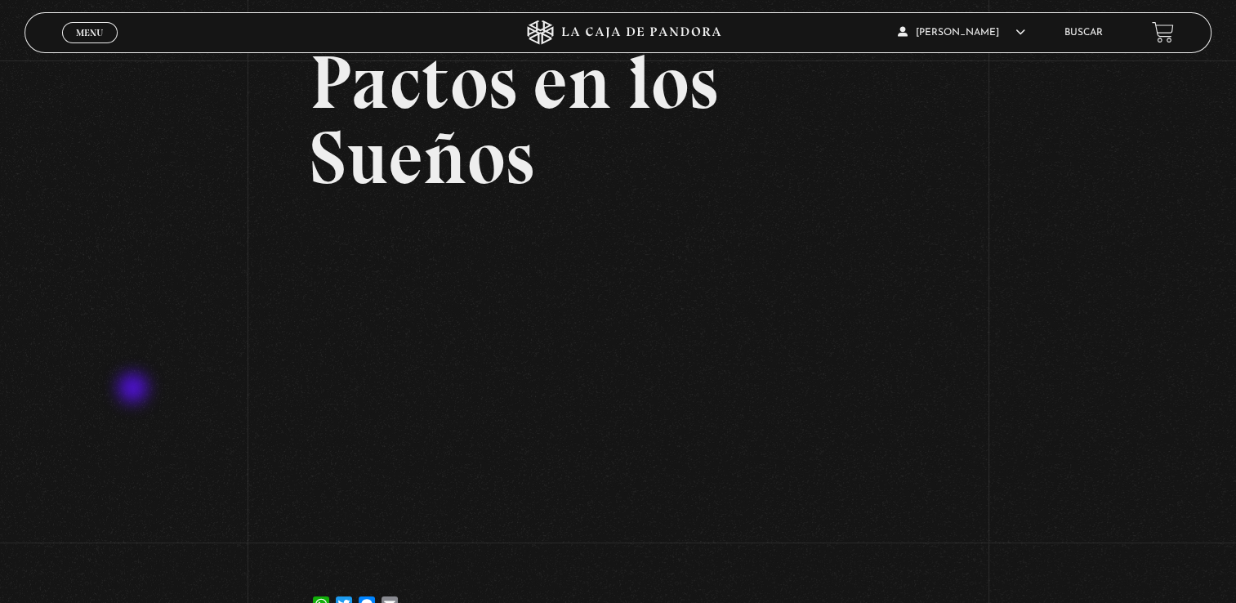
scroll to position [110, 0]
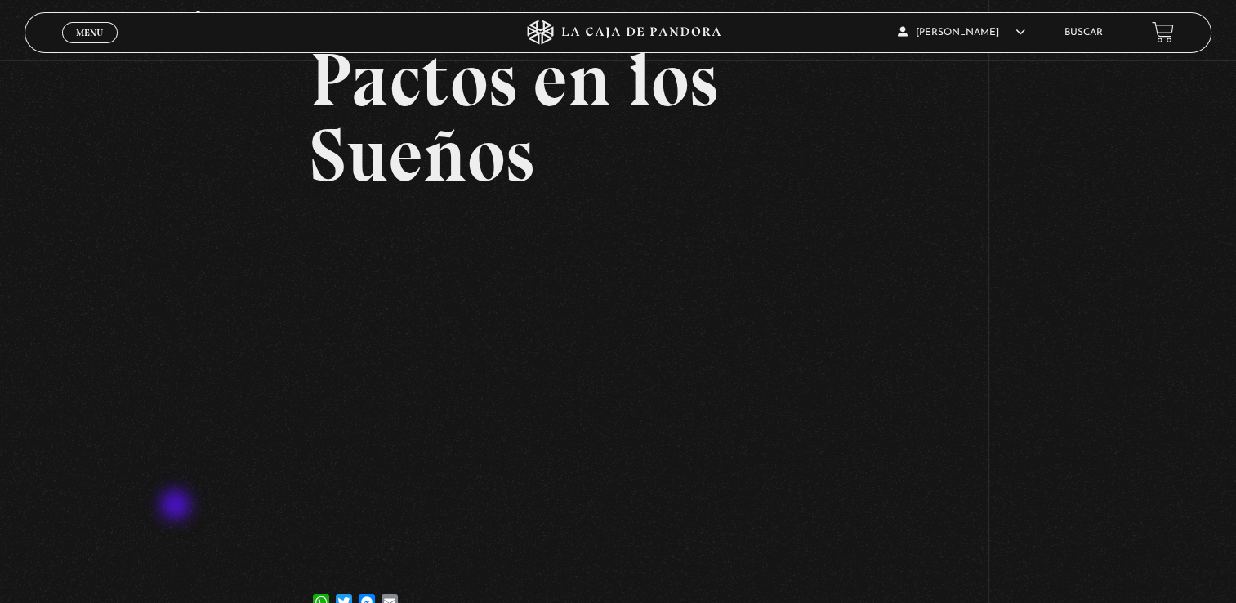
click at [177, 507] on div "Volver [DATE] Pactos en los Sueños WhatsApp Twitter Messenger Email" at bounding box center [618, 295] width 1236 height 690
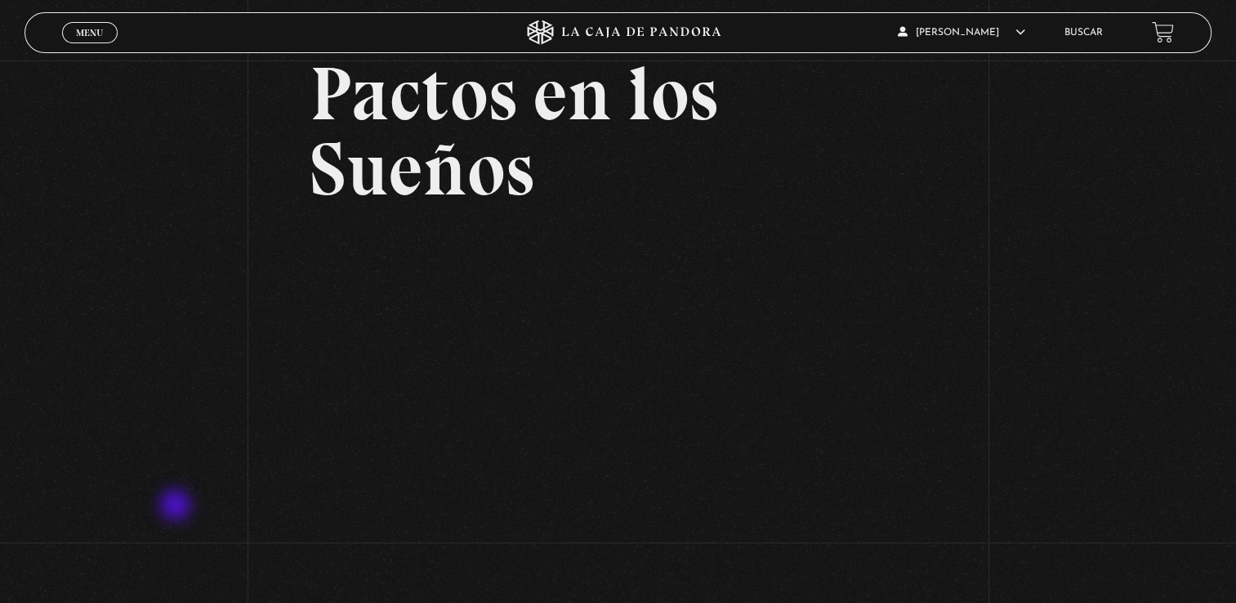
scroll to position [95, 0]
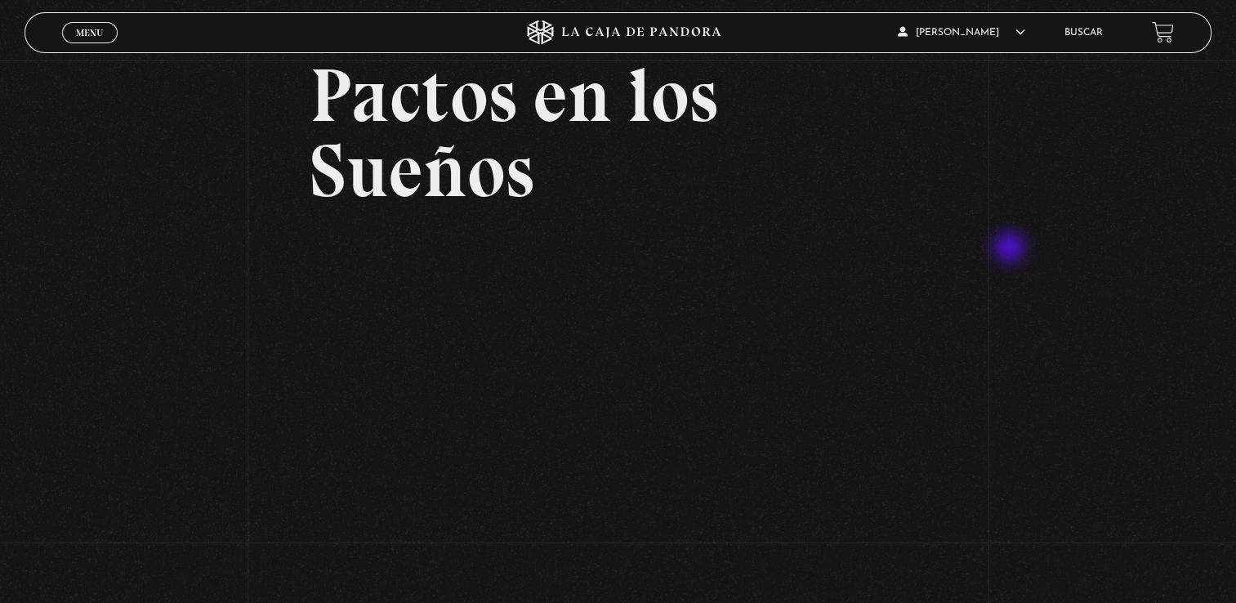
click at [1012, 249] on div "Volver [DATE] Pactos en los Sueños WhatsApp Twitter Messenger Email" at bounding box center [618, 311] width 1236 height 690
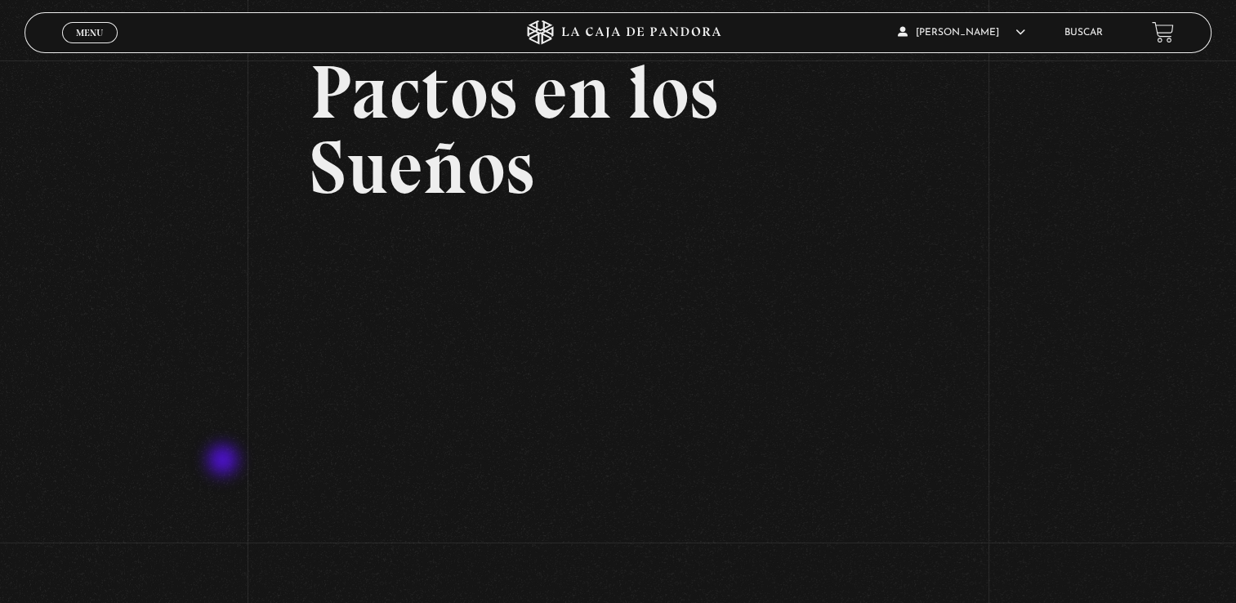
scroll to position [98, 0]
click at [180, 451] on div "Volver [DATE] Pactos en los Sueños WhatsApp Twitter Messenger Email" at bounding box center [618, 307] width 1236 height 690
click at [135, 482] on div "Volver [DATE] Pactos en los Sueños WhatsApp Twitter Messenger Email" at bounding box center [618, 307] width 1236 height 690
click at [145, 308] on div "Volver [DATE] Pactos en los Sueños WhatsApp Twitter Messenger Email" at bounding box center [618, 307] width 1236 height 690
click at [0, 502] on html "ingresar al sitio Ver Video Más Información Solicitar Por favor coloque su disp…" at bounding box center [618, 402] width 1236 height 1000
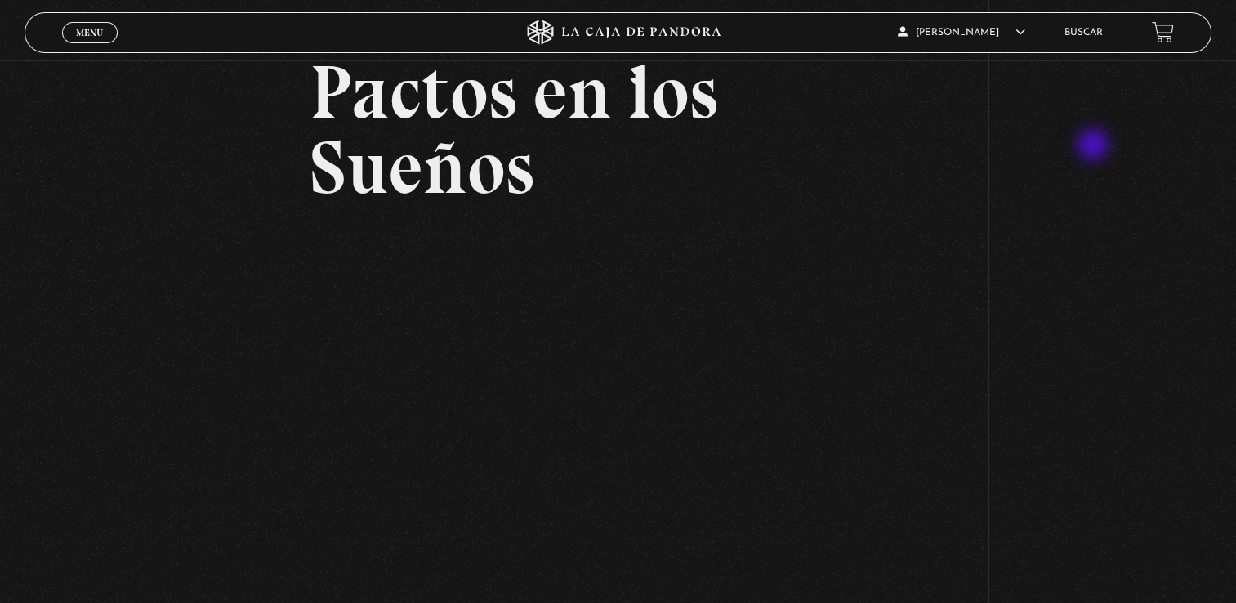
click at [1095, 146] on div "Volver [DATE] Pactos en los Sueños WhatsApp Twitter Messenger Email" at bounding box center [618, 307] width 1236 height 690
click at [1069, 185] on div "Volver [DATE] Pactos en los Sueños WhatsApp Twitter Messenger Email" at bounding box center [618, 307] width 1236 height 690
click at [881, 98] on h2 "Pactos en los Sueños" at bounding box center [618, 130] width 617 height 150
click at [845, 132] on h2 "Pactos en los Sueños" at bounding box center [618, 130] width 617 height 150
